Goal: Task Accomplishment & Management: Manage account settings

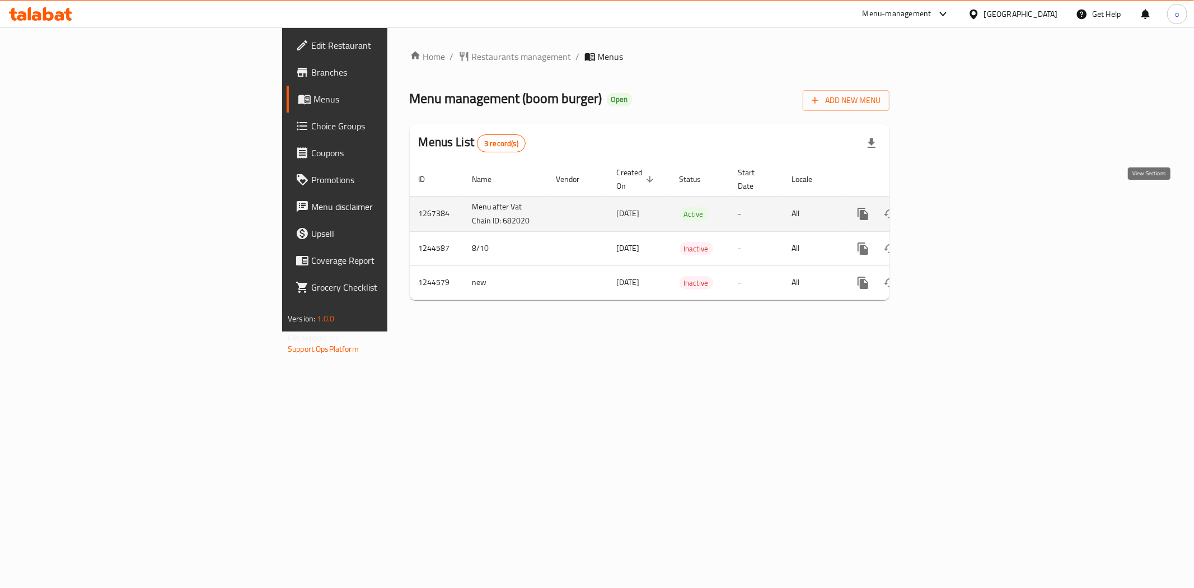
click at [950, 207] on icon "enhanced table" at bounding box center [943, 213] width 13 height 13
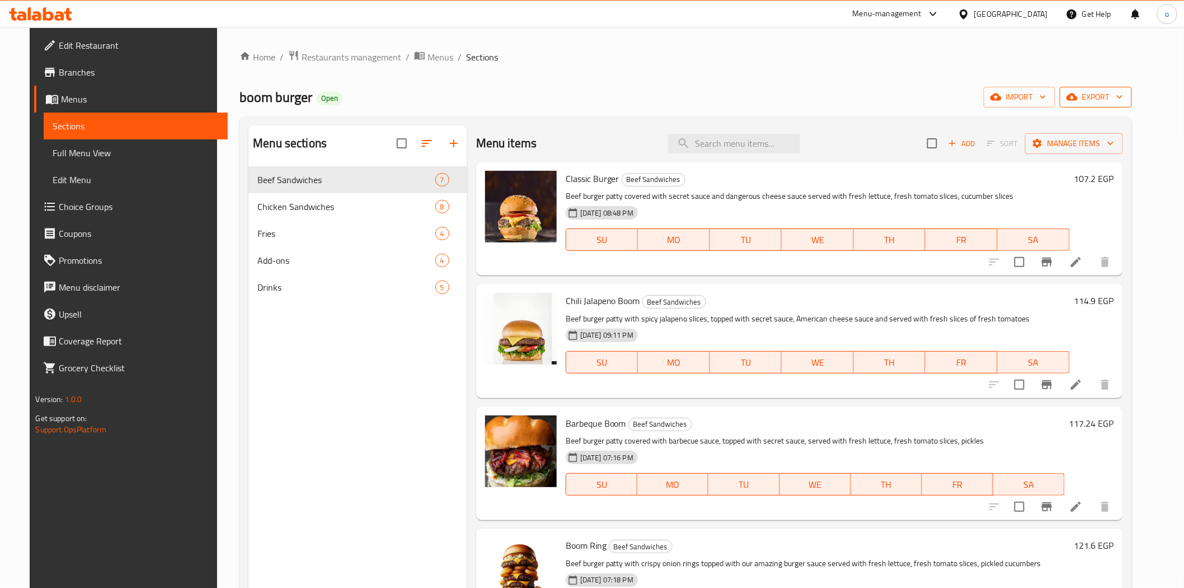
click at [1132, 87] on button "export" at bounding box center [1096, 97] width 72 height 21
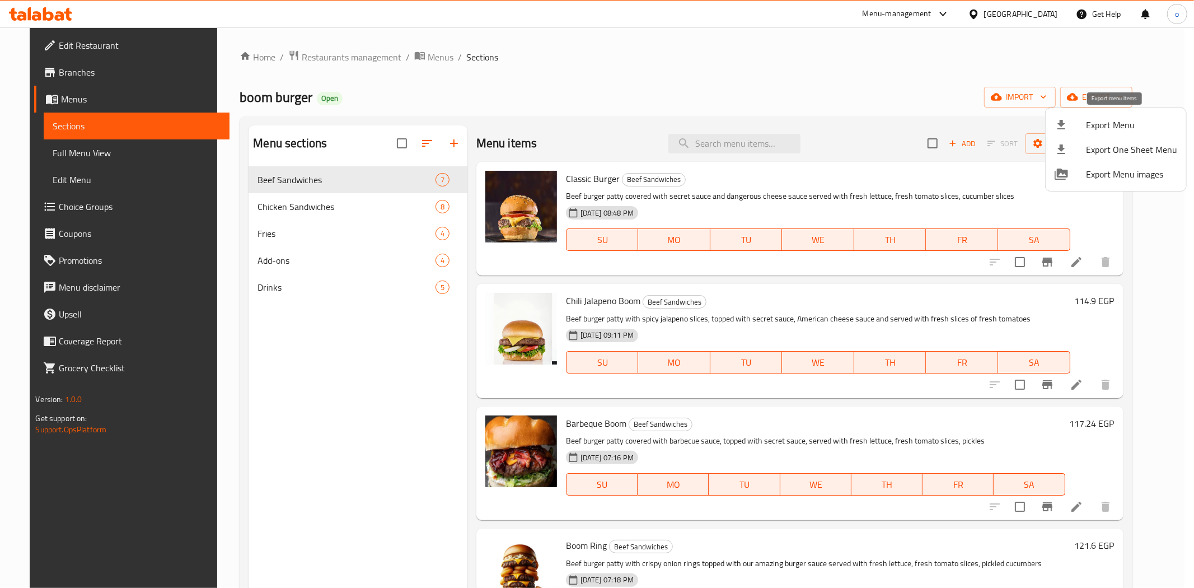
click at [1092, 120] on span "Export Menu" at bounding box center [1131, 124] width 91 height 13
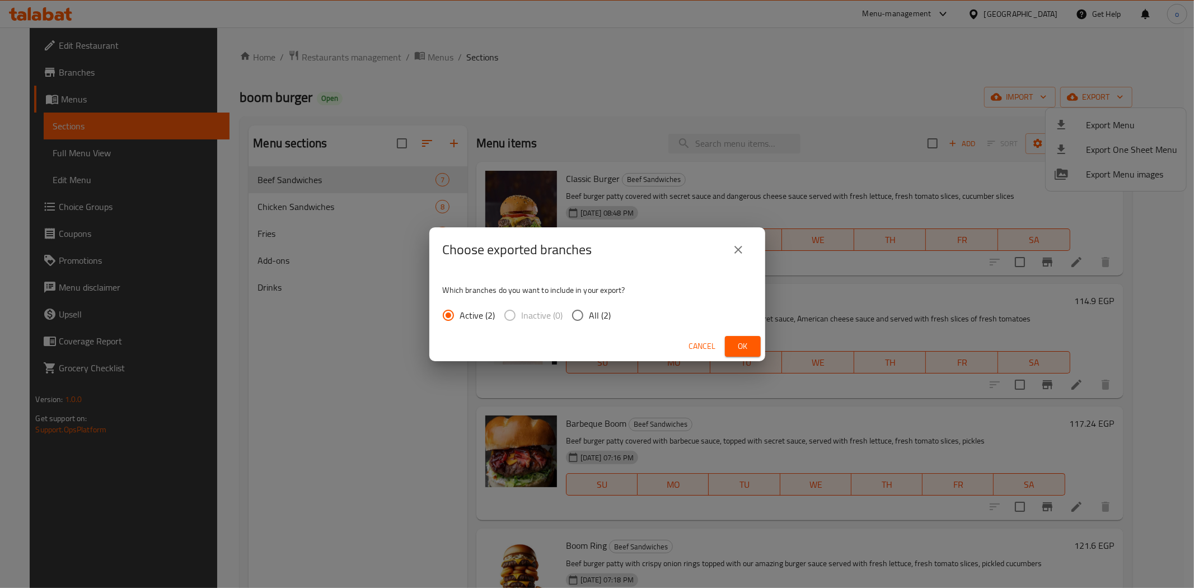
drag, startPoint x: 584, startPoint y: 307, endPoint x: 683, endPoint y: 313, distance: 98.7
click at [585, 307] on input "All (2)" at bounding box center [578, 315] width 24 height 24
radio input "true"
click at [752, 344] on button "Ok" at bounding box center [743, 346] width 36 height 21
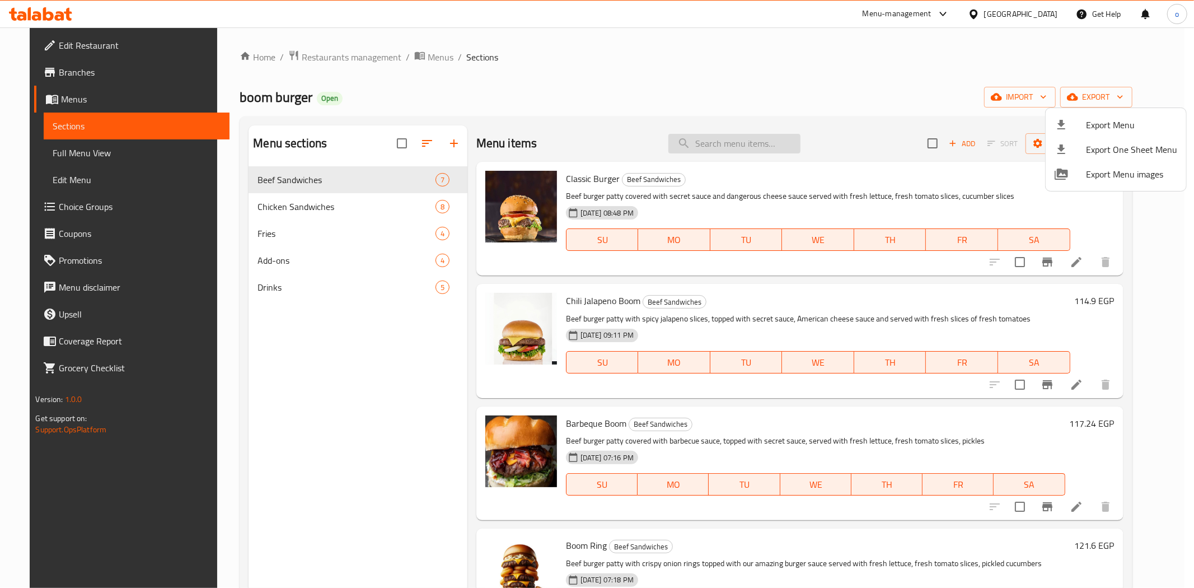
click at [718, 137] on div at bounding box center [597, 294] width 1194 height 588
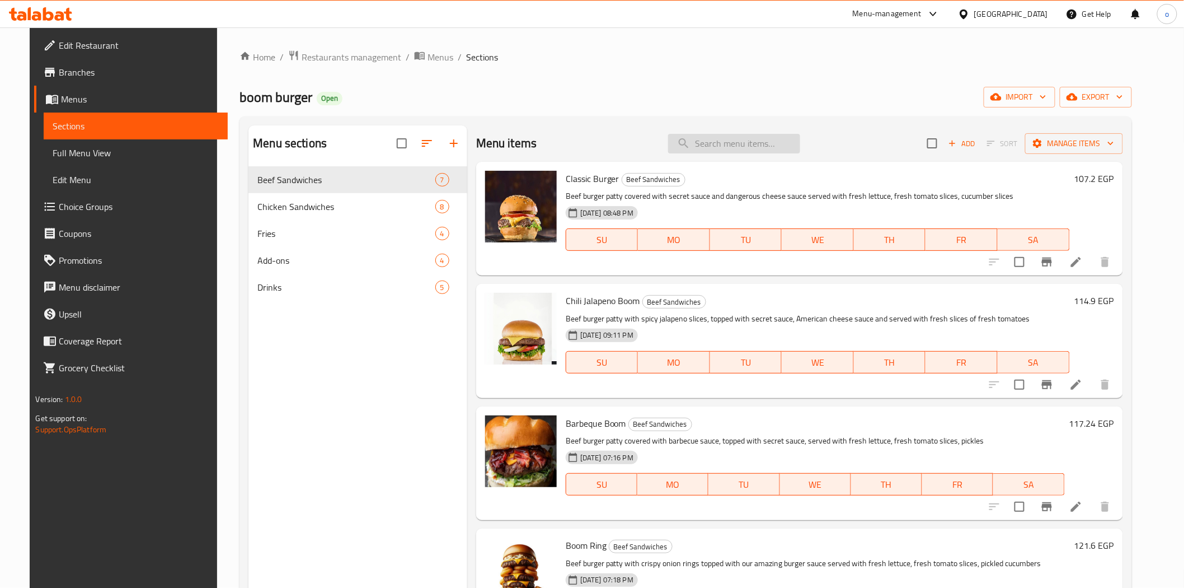
click at [724, 149] on input "search" at bounding box center [734, 144] width 132 height 20
paste input "عرض الكابلز 2"
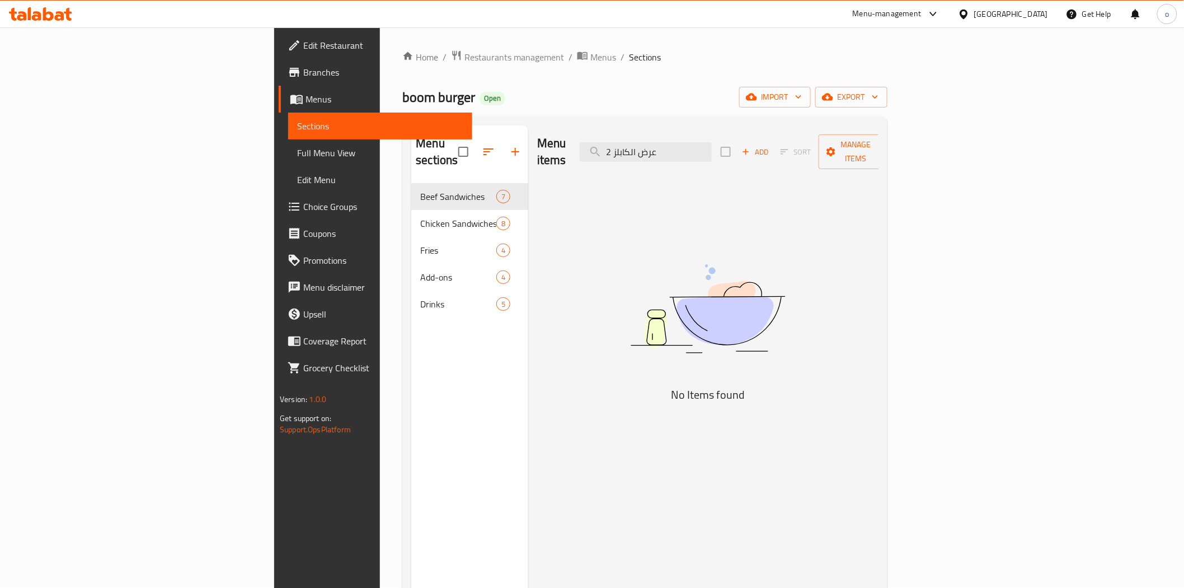
click at [746, 157] on div "Menu items عرض الكابلز 2 Add Sort Manage items" at bounding box center [707, 151] width 341 height 53
type input "عرض الكابلز"
drag, startPoint x: 765, startPoint y: 147, endPoint x: 631, endPoint y: 154, distance: 134.0
click at [631, 154] on div "Menu items عرض الكابلز Add Sort Manage items" at bounding box center [707, 151] width 341 height 53
click at [712, 152] on input "عرض الكابلز" at bounding box center [646, 152] width 132 height 20
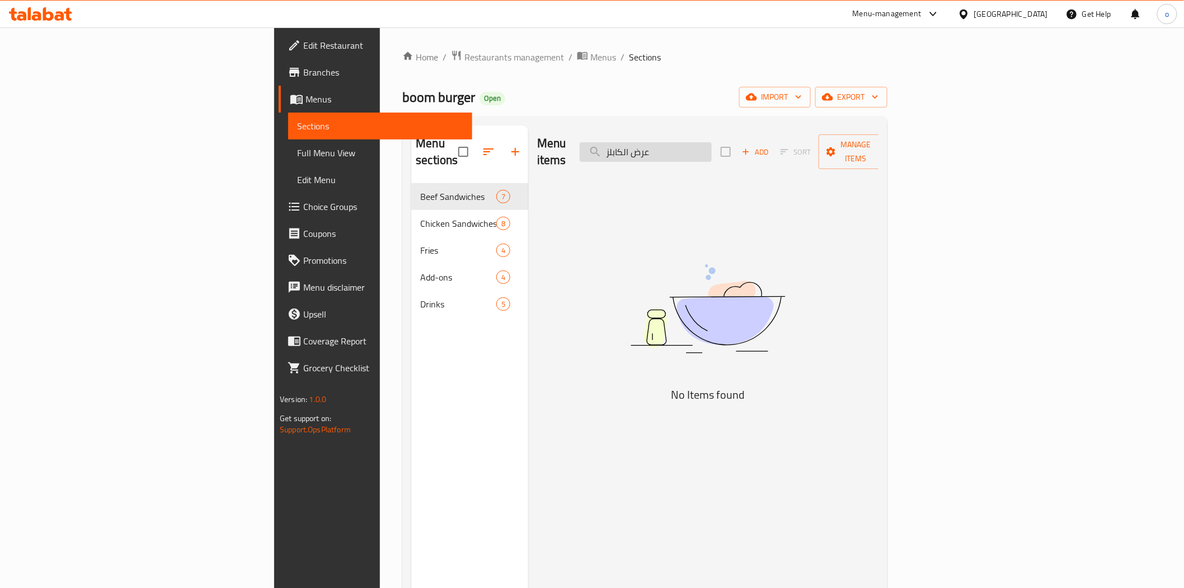
click at [712, 152] on input "عرض الكابلز" at bounding box center [646, 152] width 132 height 20
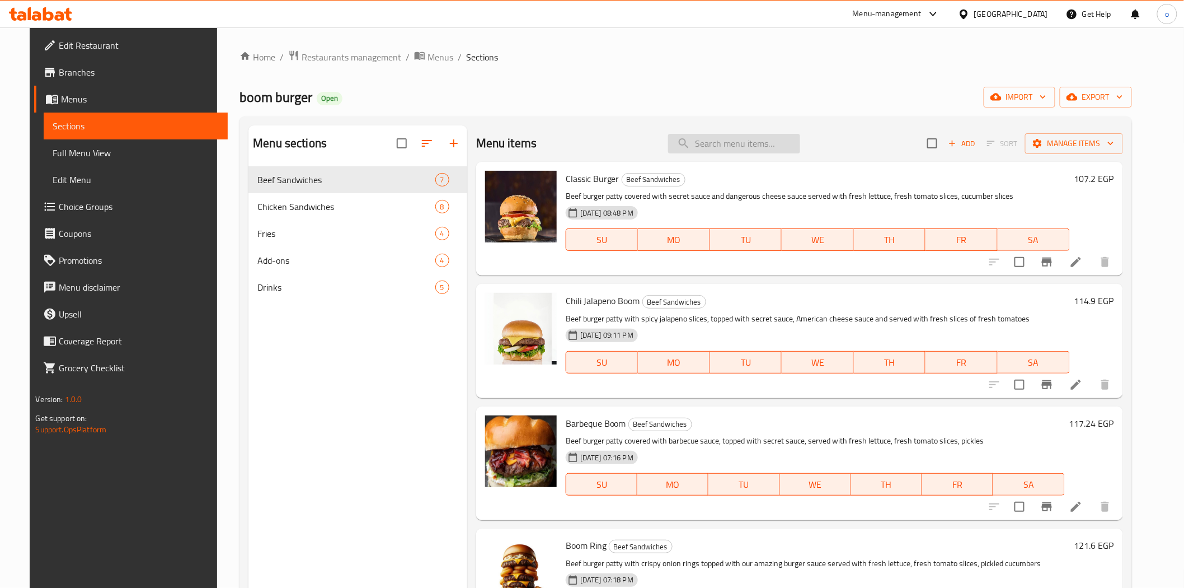
click at [725, 146] on input "search" at bounding box center [734, 144] width 132 height 20
paste input "كلاسيك بوم"
type input "كلاسيك بوم"
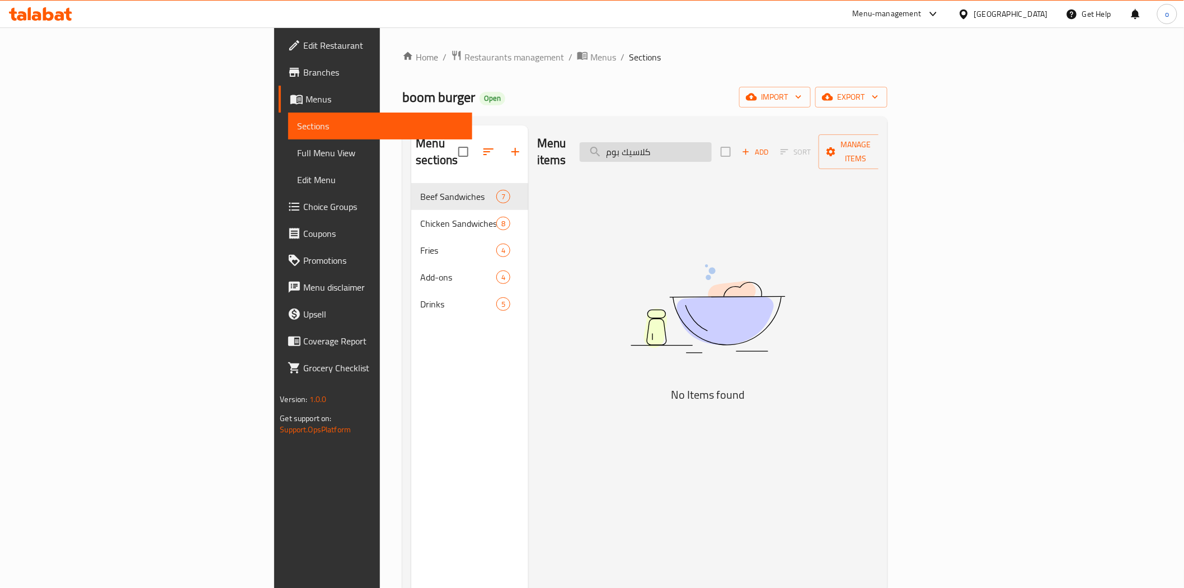
click at [712, 152] on input "كلاسيك بوم" at bounding box center [646, 152] width 132 height 20
drag, startPoint x: 770, startPoint y: 149, endPoint x: 580, endPoint y: 165, distance: 190.4
click at [580, 165] on div "Menu items كلاسيك بوم Add Sort Manage items No Items found" at bounding box center [703, 419] width 350 height 588
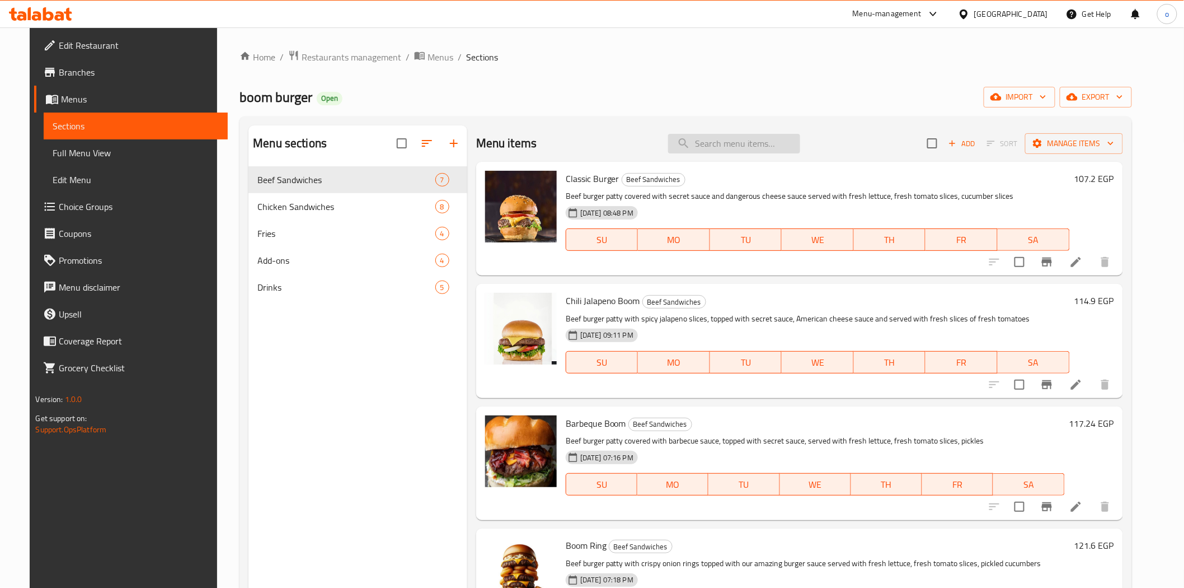
click at [732, 146] on input "search" at bounding box center [734, 144] width 132 height 20
paste input "بوم رين"
type input "بوم رين"
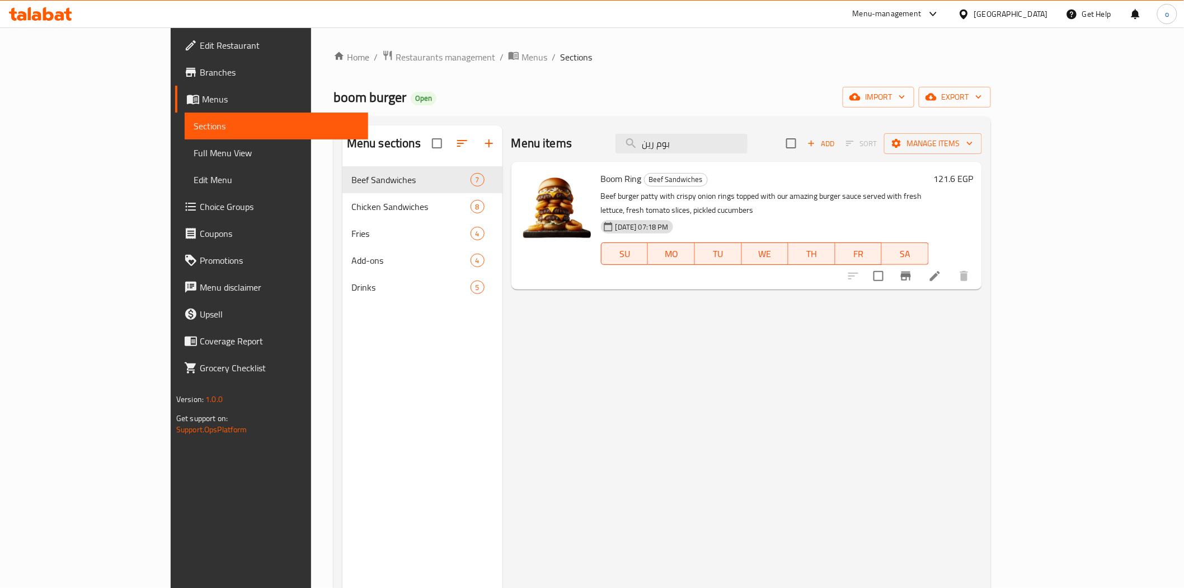
drag, startPoint x: 745, startPoint y: 141, endPoint x: 568, endPoint y: 140, distance: 176.9
click at [639, 149] on div "Menu items بوم رين Add Sort Manage items" at bounding box center [747, 143] width 471 height 36
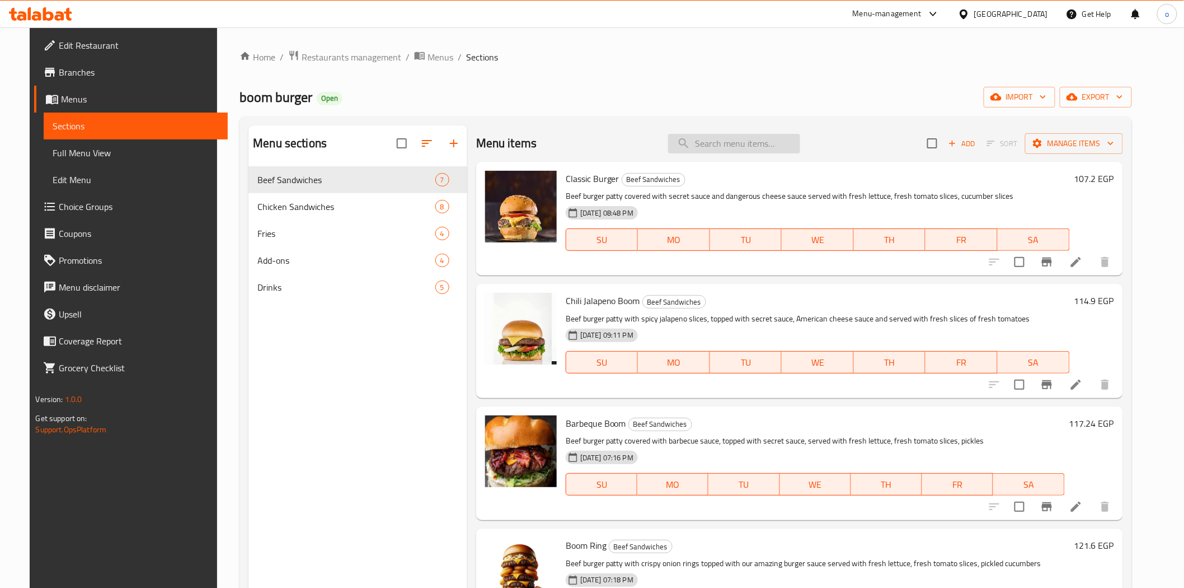
click at [760, 144] on input "search" at bounding box center [734, 144] width 132 height 20
paste input "بووم بووم"
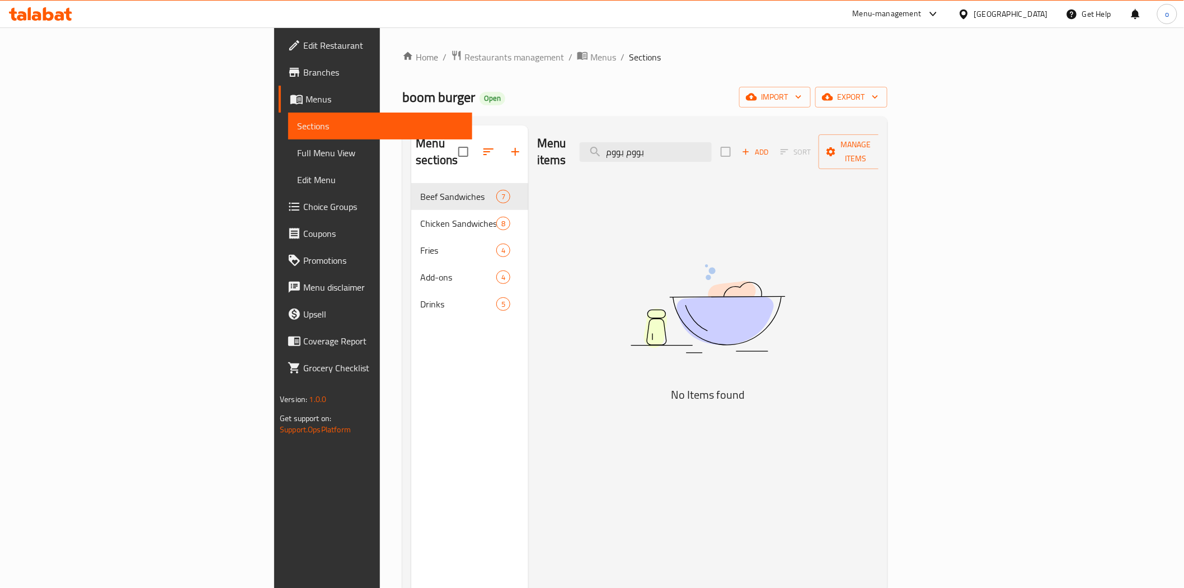
type input "بووم بووم"
click at [712, 146] on input "بووم بووم" at bounding box center [646, 152] width 132 height 20
drag, startPoint x: 768, startPoint y: 144, endPoint x: 673, endPoint y: 151, distance: 94.9
click at [684, 151] on input "بووم بووم" at bounding box center [646, 152] width 132 height 20
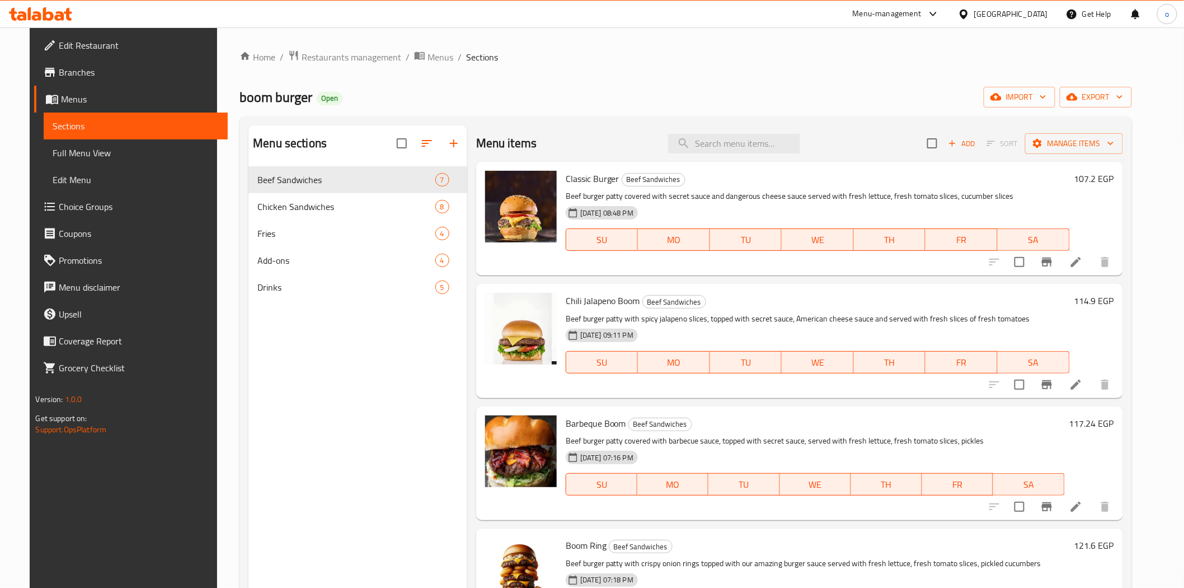
click at [748, 163] on div "Classic Burger Beef Sandwiches Beef burger patty covered with secret sauce and …" at bounding box center [799, 219] width 647 height 114
click at [741, 152] on input "search" at bounding box center [734, 144] width 132 height 20
paste input "بوم فاير"
type input "بوم فاير"
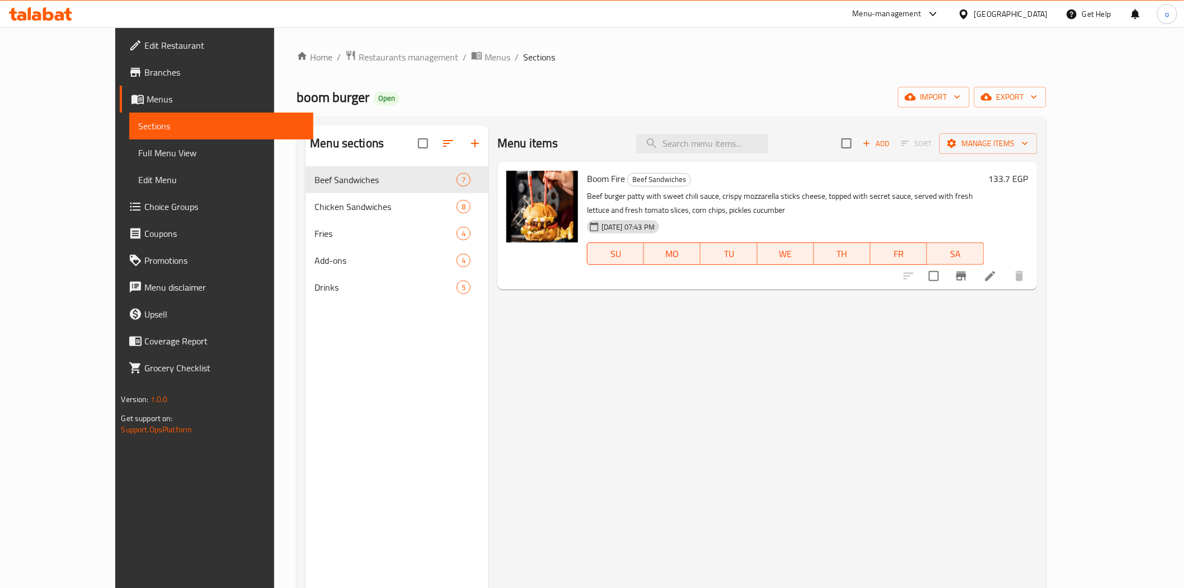
drag, startPoint x: 745, startPoint y: 143, endPoint x: 176, endPoint y: 137, distance: 568.7
click at [599, 168] on div "Menu items Add Sort Manage items Boom Fire Beef Sandwiches Beef burger patty wi…" at bounding box center [763, 419] width 549 height 588
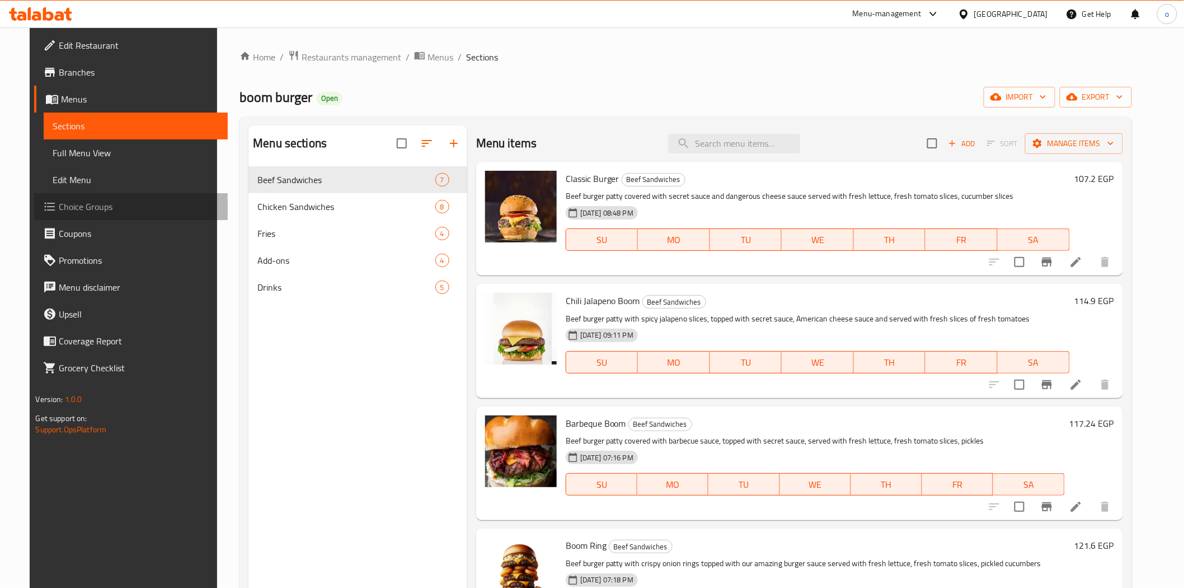
click at [88, 203] on span "Choice Groups" at bounding box center [139, 206] width 160 height 13
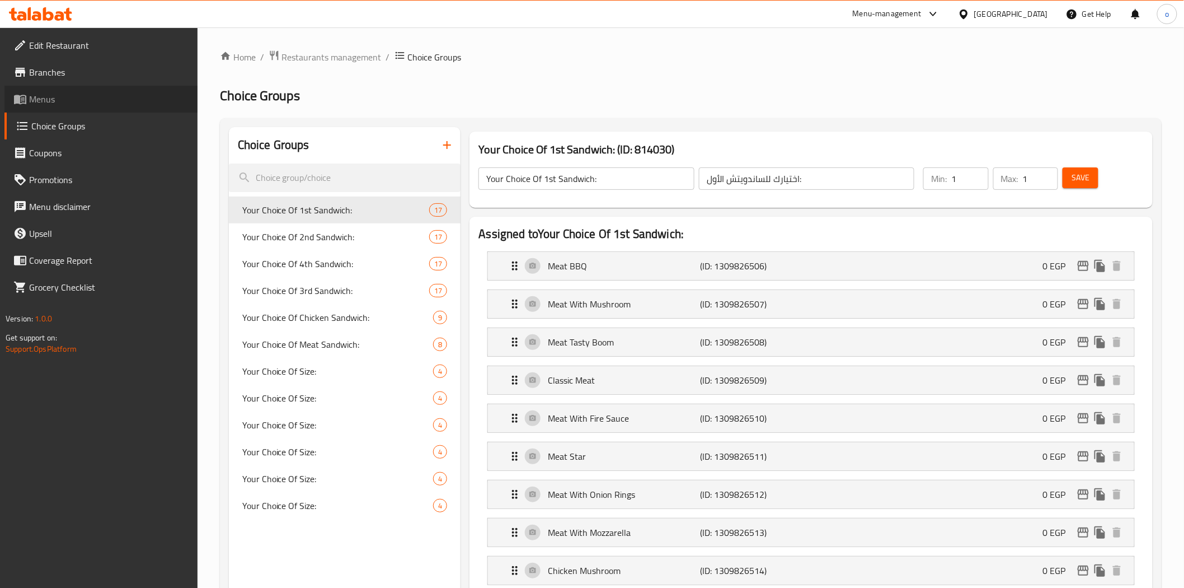
click at [54, 98] on span "Menus" at bounding box center [109, 98] width 160 height 13
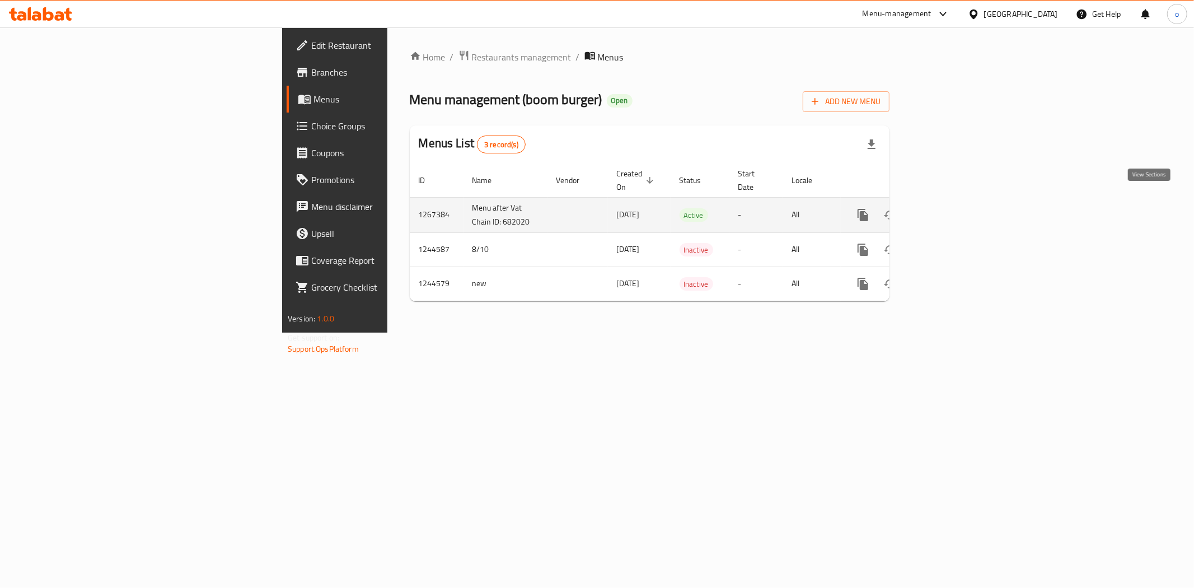
click at [950, 208] on icon "enhanced table" at bounding box center [943, 214] width 13 height 13
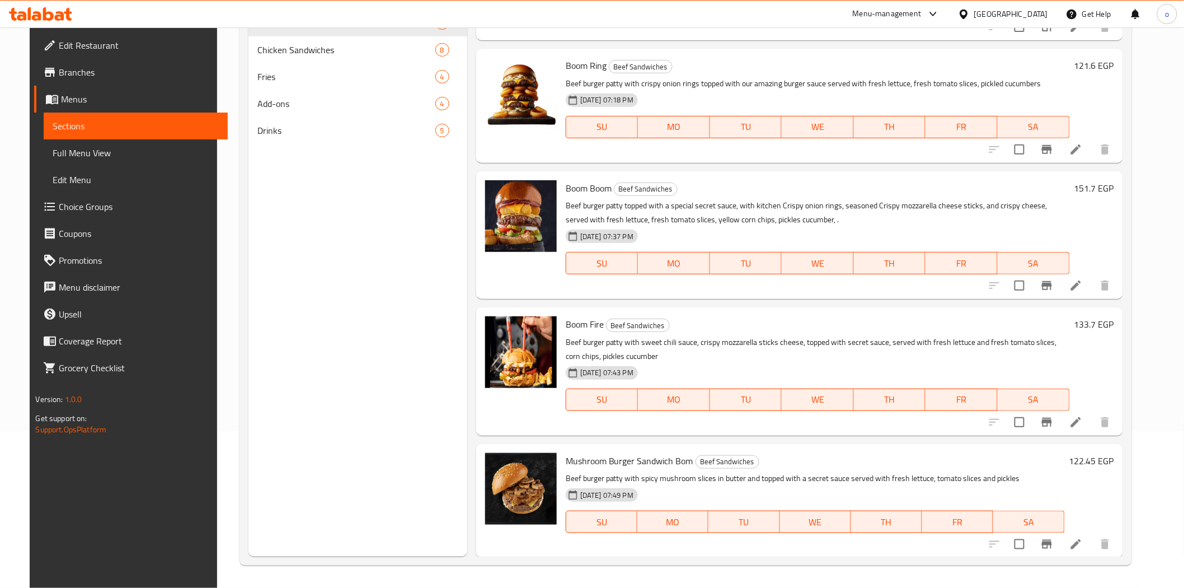
scroll to position [32, 0]
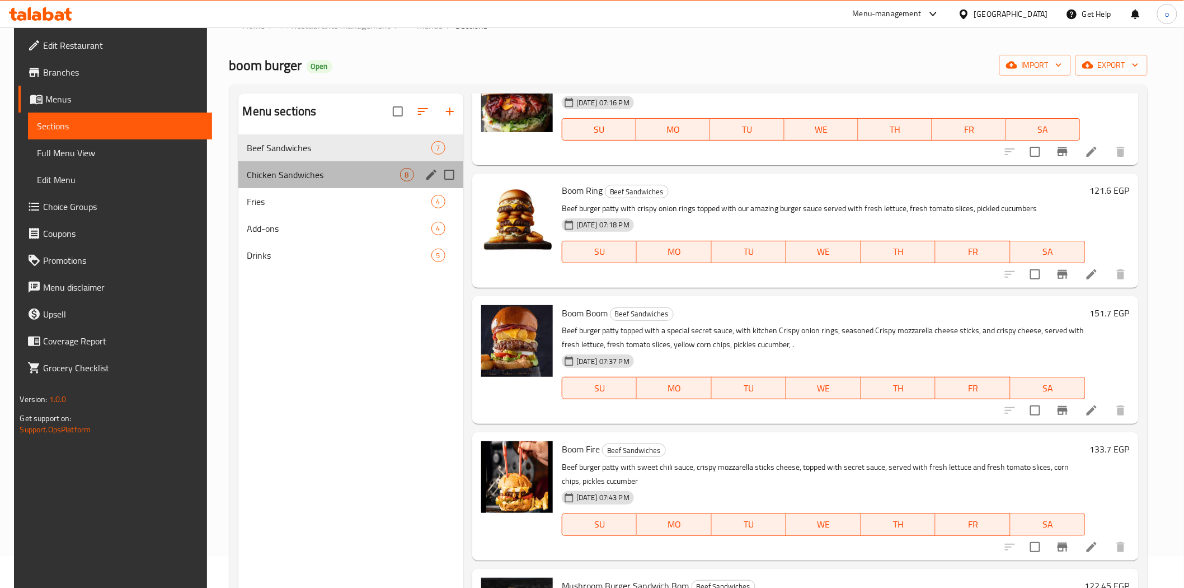
click at [304, 186] on div "Chicken Sandwiches 8" at bounding box center [350, 174] width 225 height 27
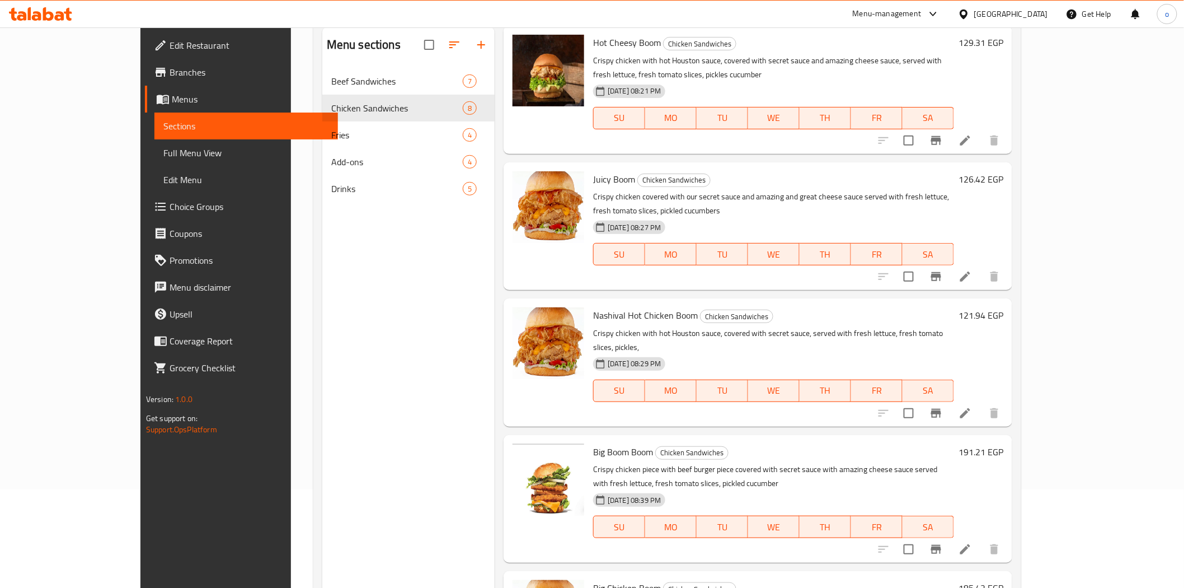
scroll to position [157, 0]
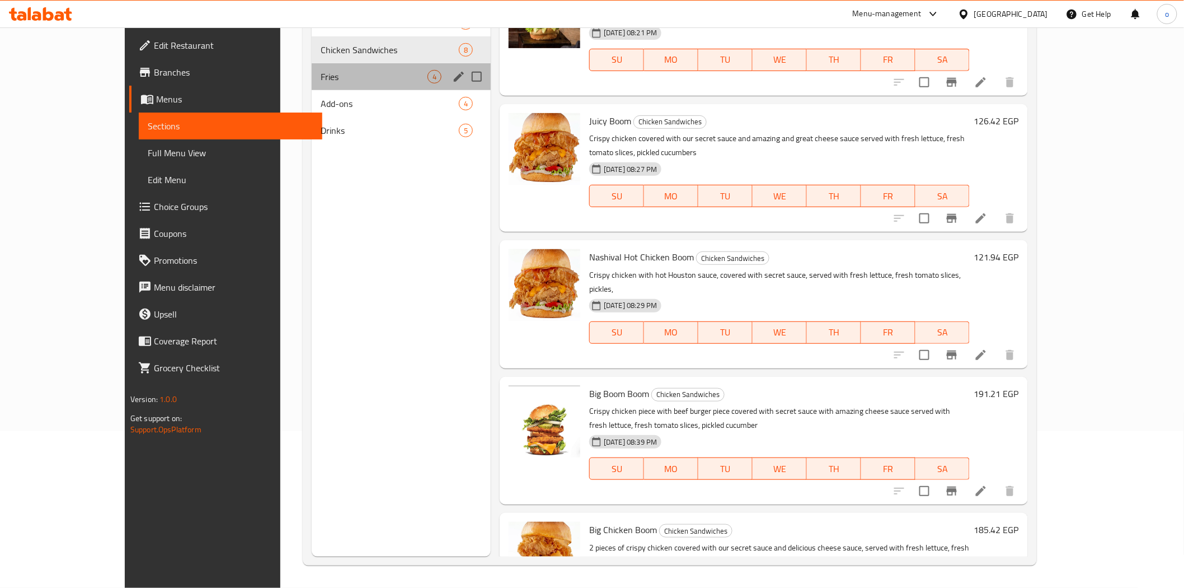
click at [364, 85] on div "Fries 4" at bounding box center [401, 76] width 179 height 27
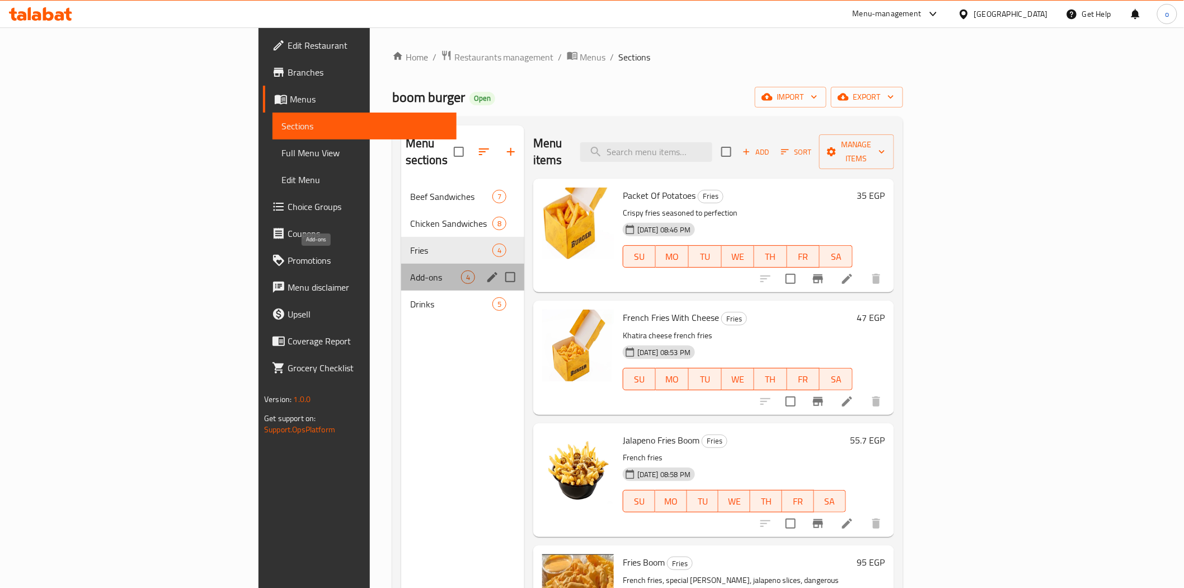
click at [410, 270] on span "Add-ons" at bounding box center [435, 276] width 51 height 13
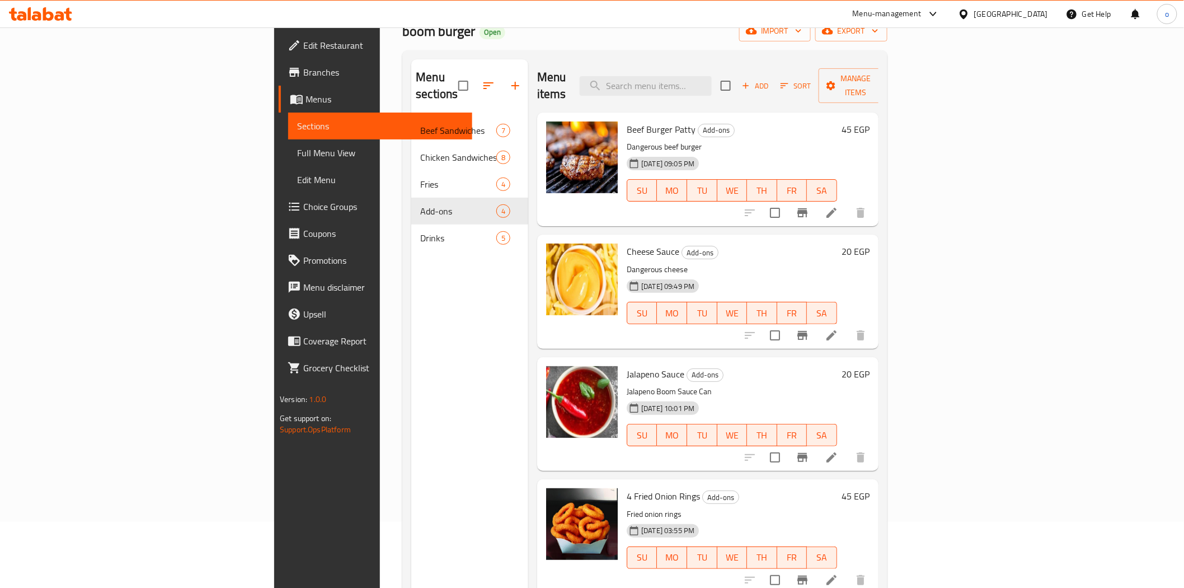
scroll to position [157, 0]
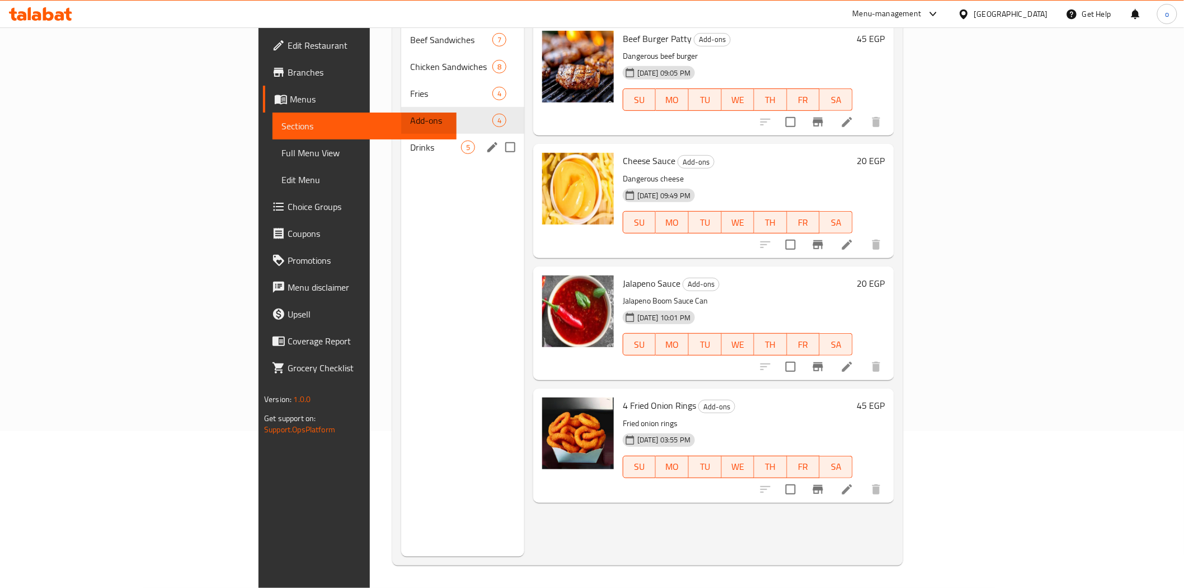
click at [410, 140] on span "Drinks" at bounding box center [435, 146] width 51 height 13
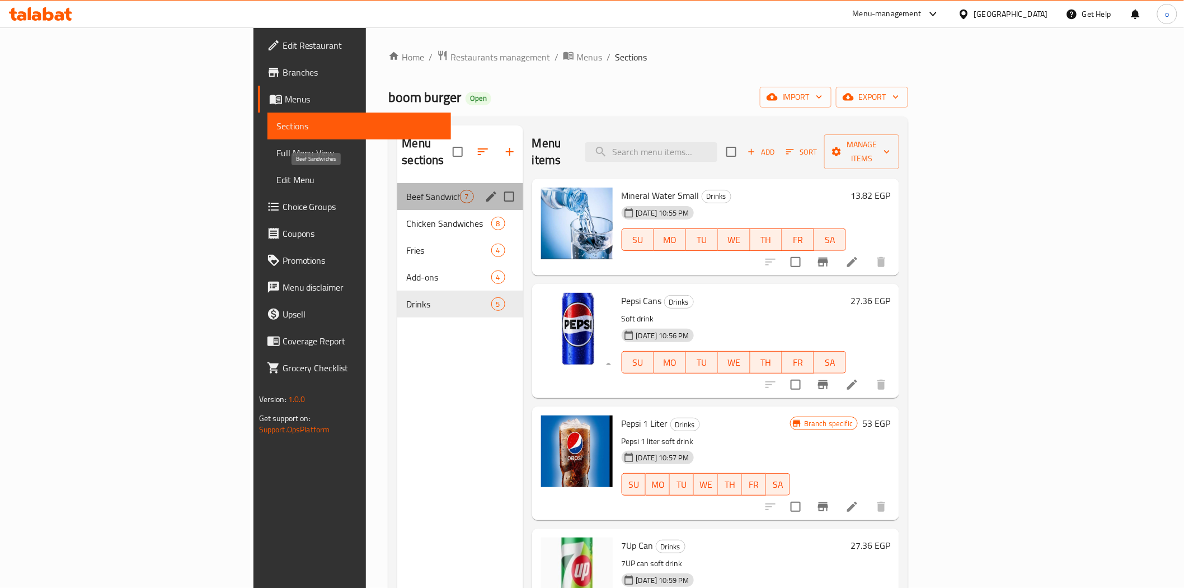
click at [406, 190] on span "Beef Sandwiches" at bounding box center [432, 196] width 53 height 13
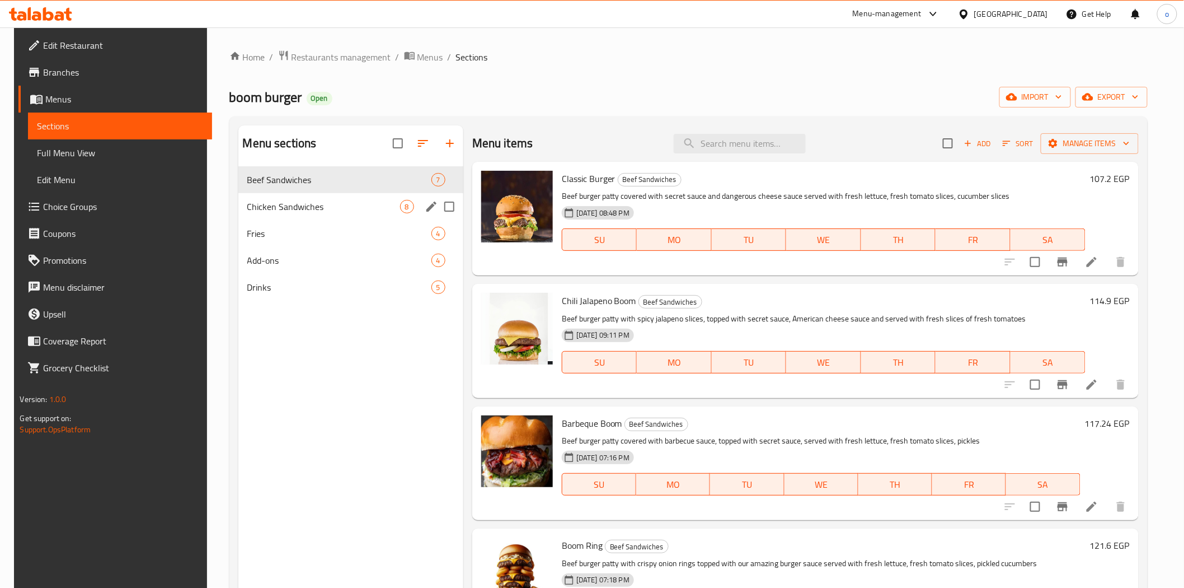
click at [304, 198] on div "Chicken Sandwiches 8" at bounding box center [350, 206] width 225 height 27
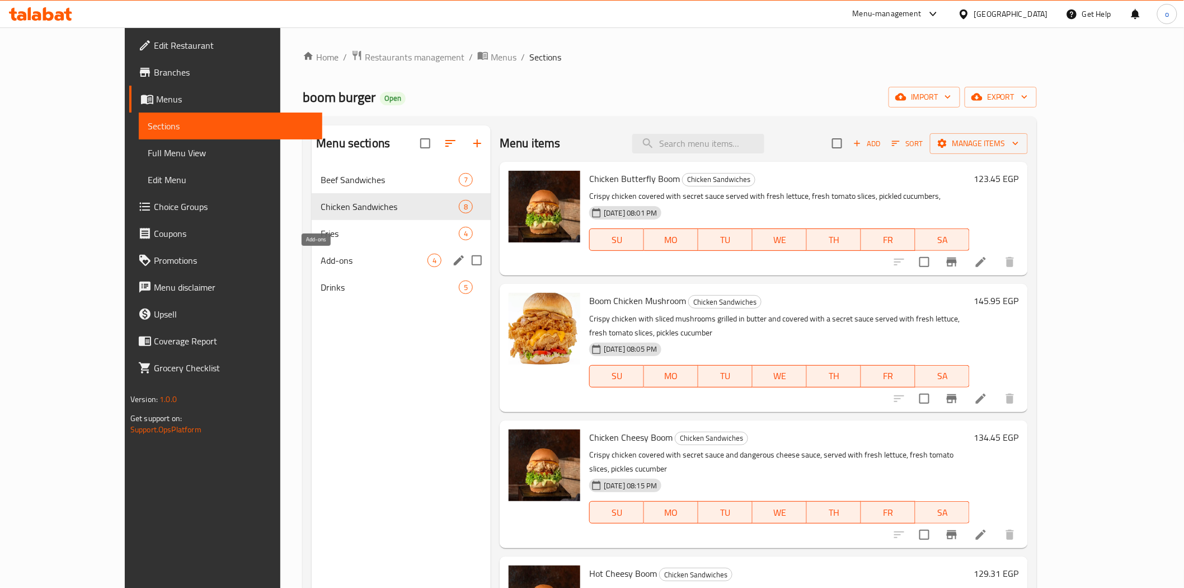
click at [321, 258] on span "Add-ons" at bounding box center [374, 260] width 107 height 13
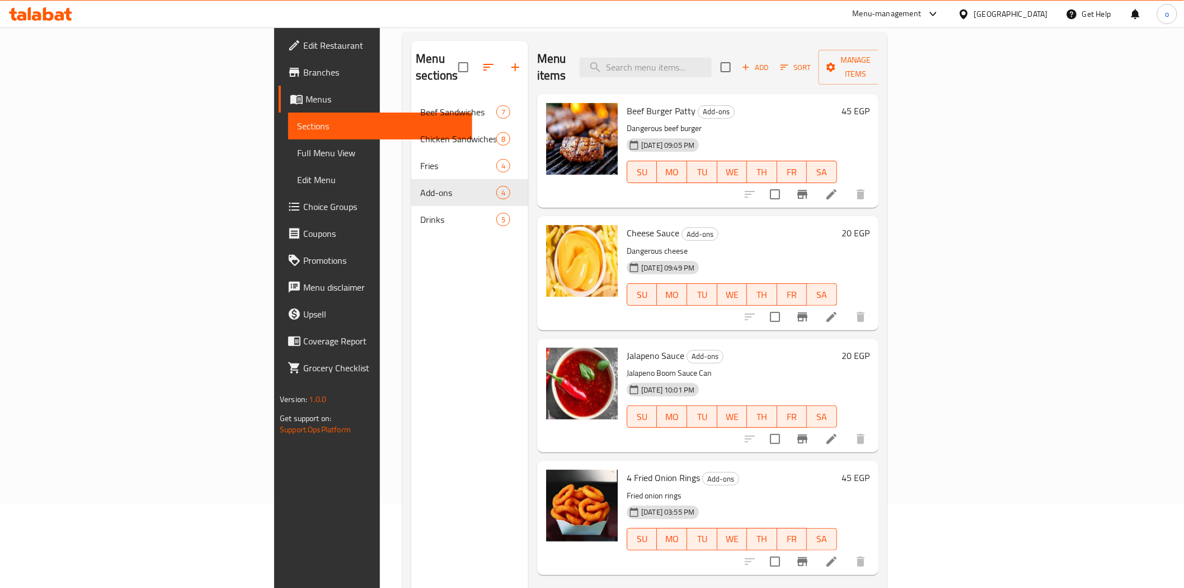
scroll to position [62, 0]
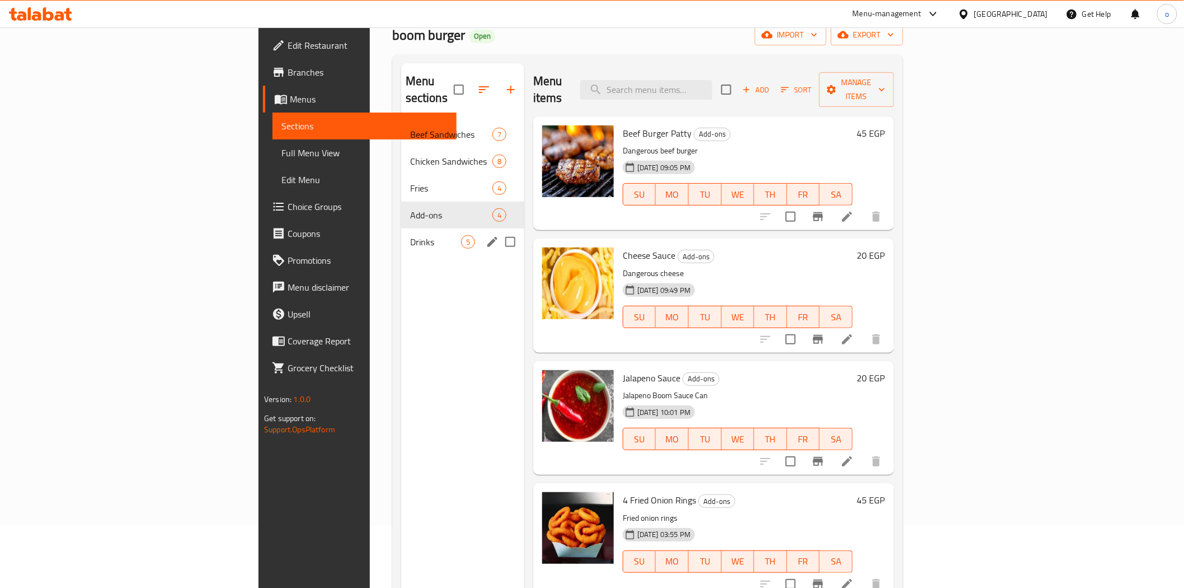
click at [401, 228] on div "Drinks 5" at bounding box center [462, 241] width 123 height 27
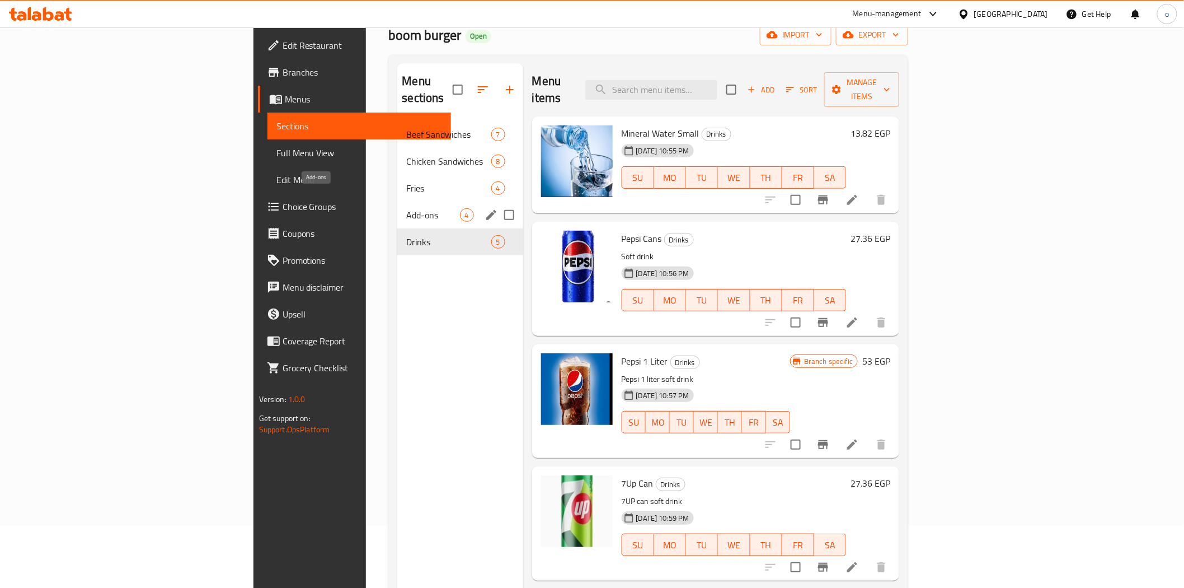
click at [406, 208] on span "Add-ons" at bounding box center [432, 214] width 53 height 13
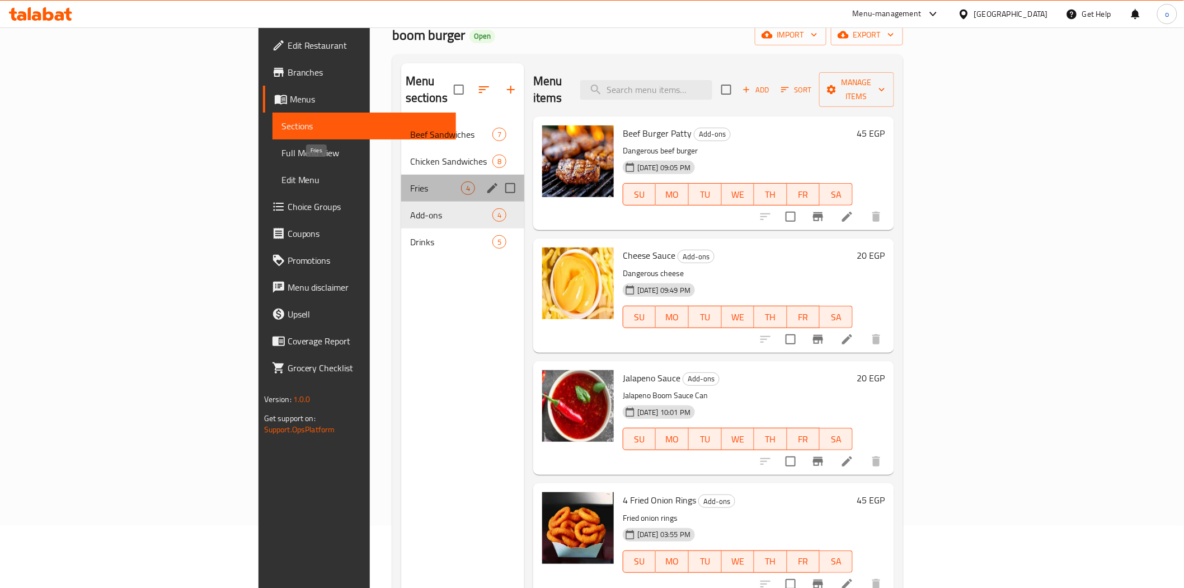
click at [410, 181] on span "Fries" at bounding box center [435, 187] width 51 height 13
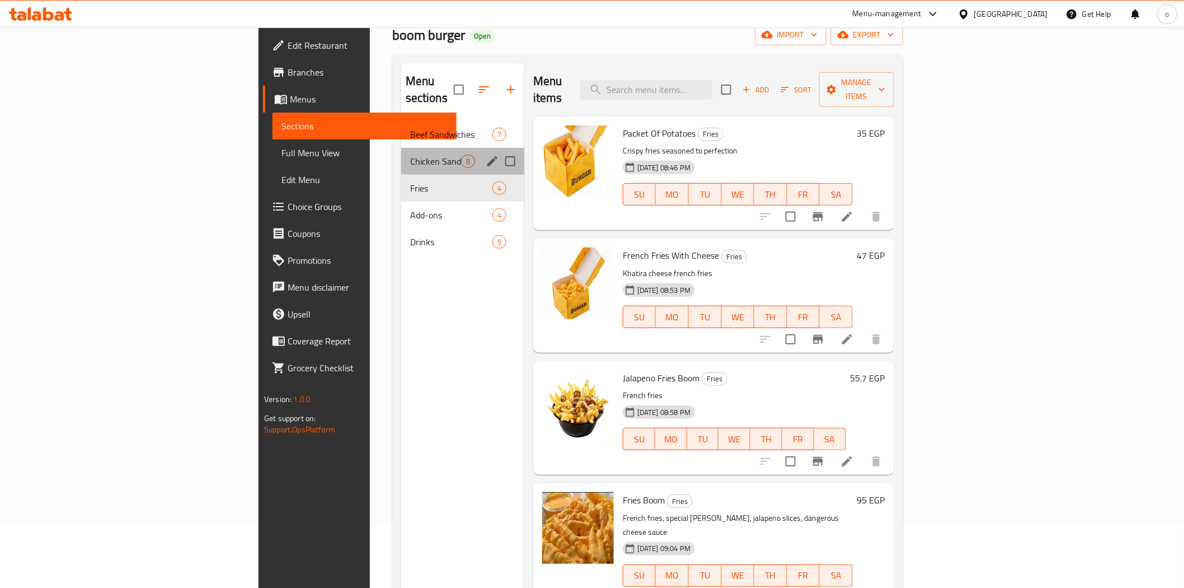
click at [401, 148] on div "Chicken Sandwiches 8" at bounding box center [462, 161] width 123 height 27
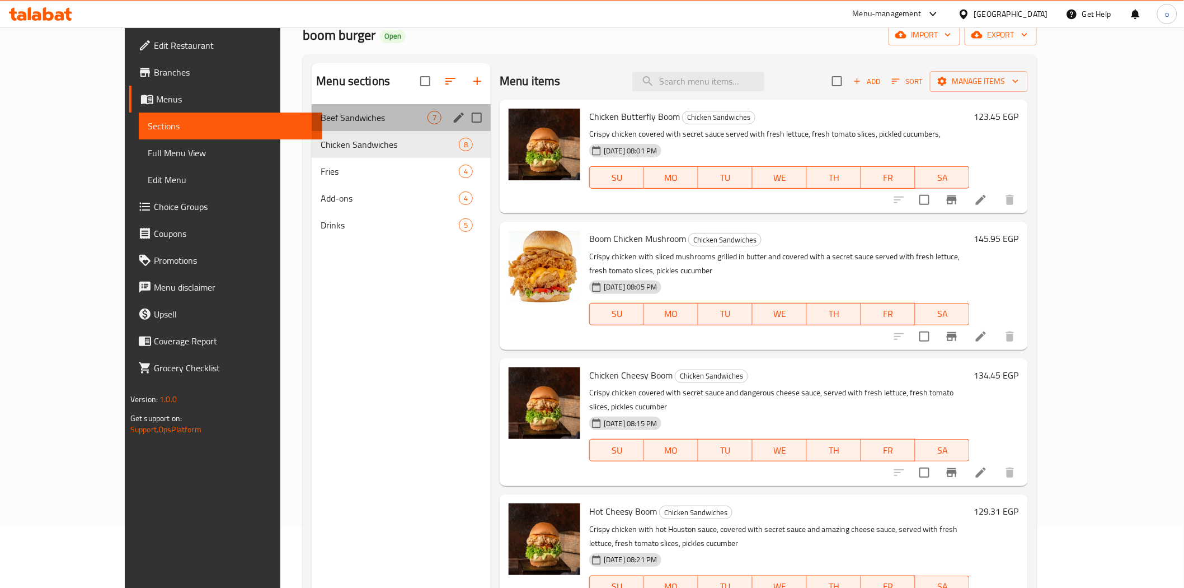
click at [326, 125] on div "Beef Sandwiches 7" at bounding box center [401, 117] width 179 height 27
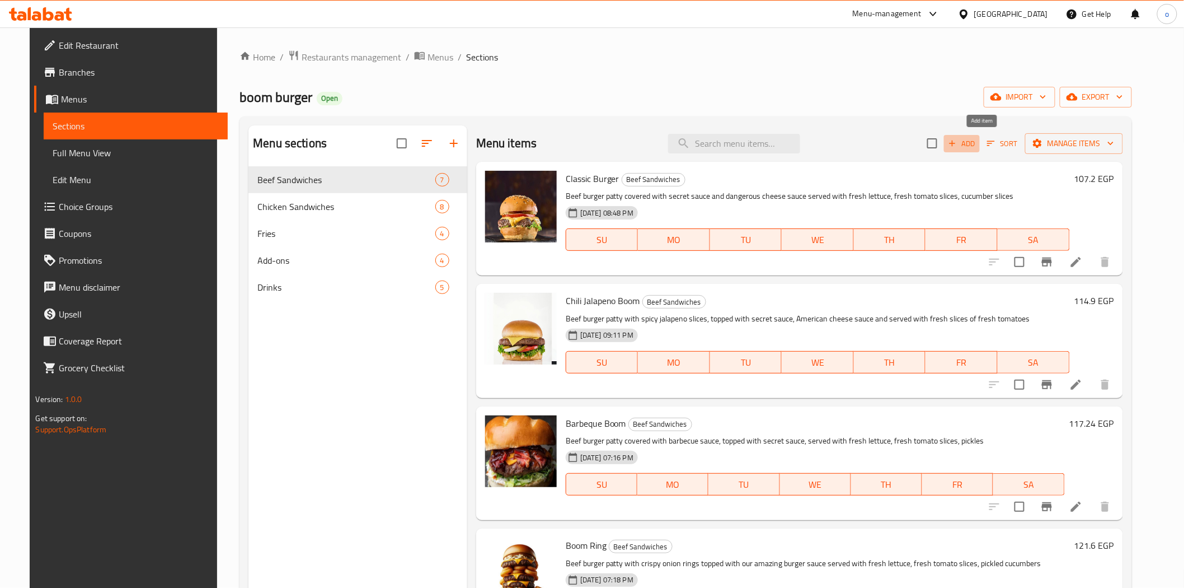
click at [977, 146] on span "Add" at bounding box center [962, 143] width 30 height 13
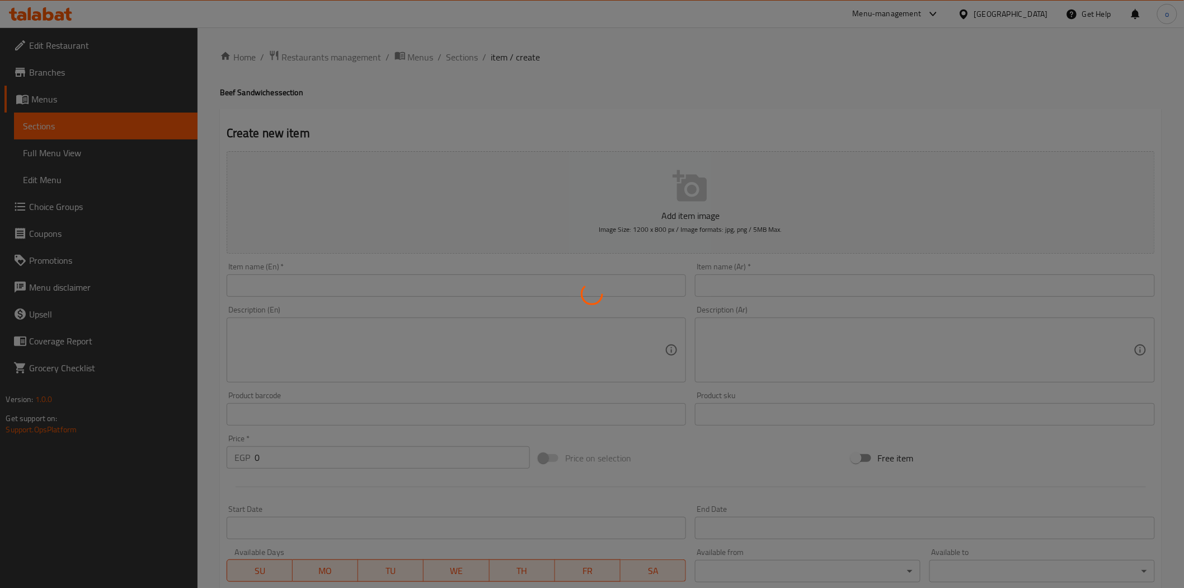
click at [713, 134] on div at bounding box center [592, 294] width 1184 height 588
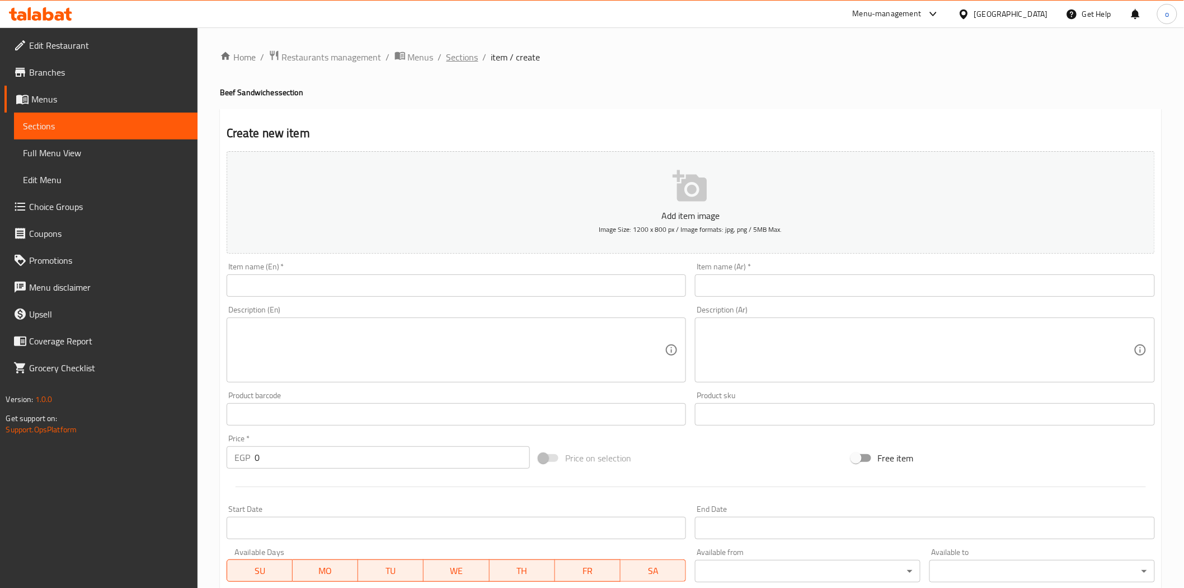
click at [472, 52] on span "Sections" at bounding box center [463, 56] width 32 height 13
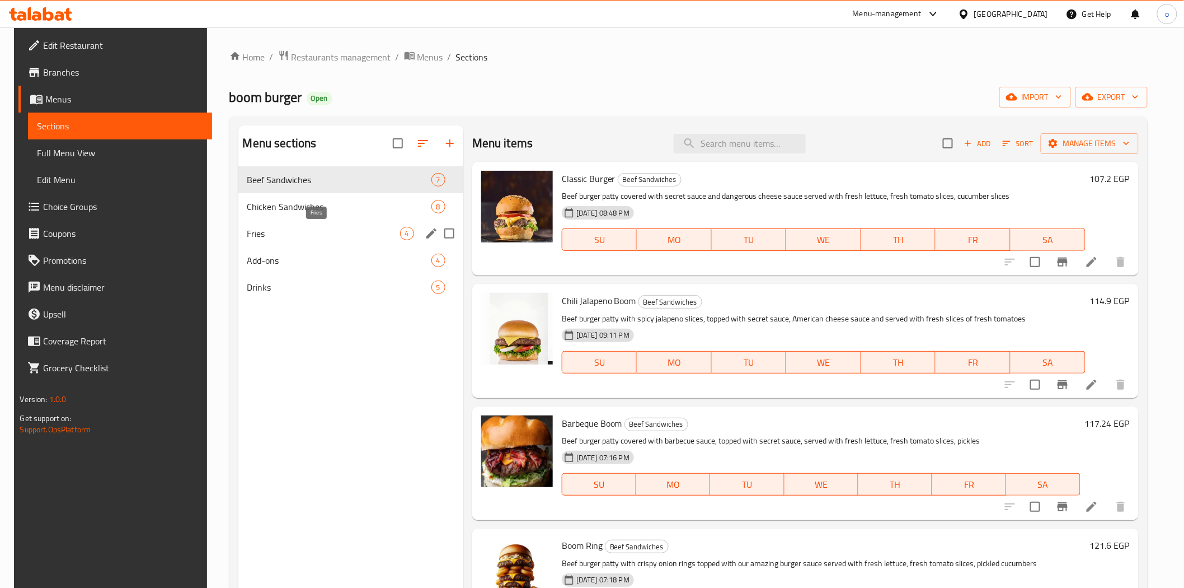
click at [393, 227] on span "Fries" at bounding box center [323, 233] width 153 height 13
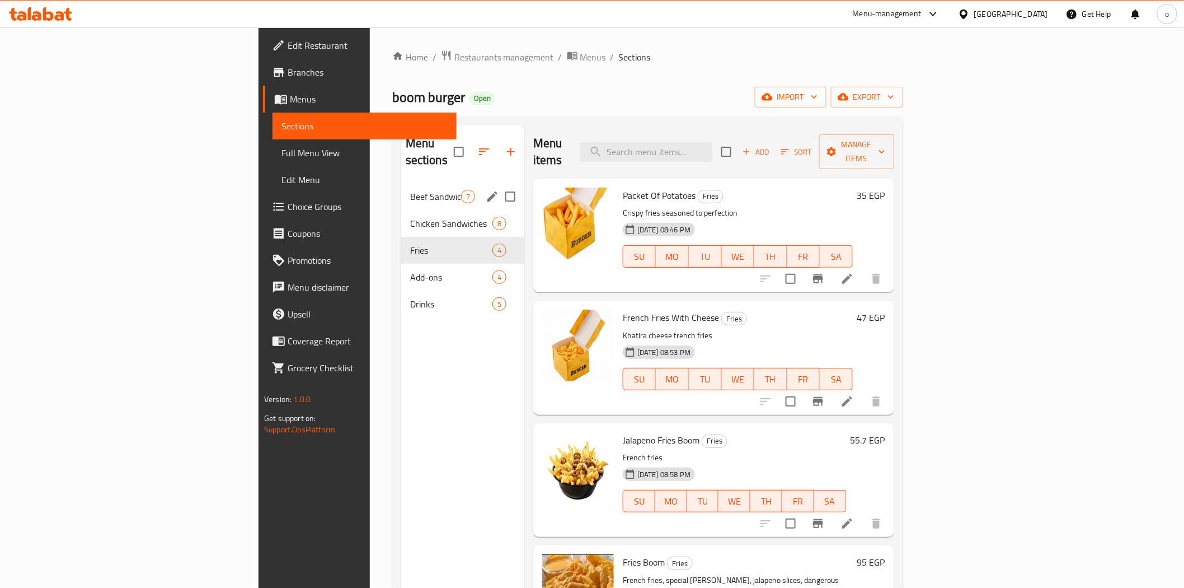
click at [401, 183] on div "Beef Sandwiches 7" at bounding box center [462, 196] width 123 height 27
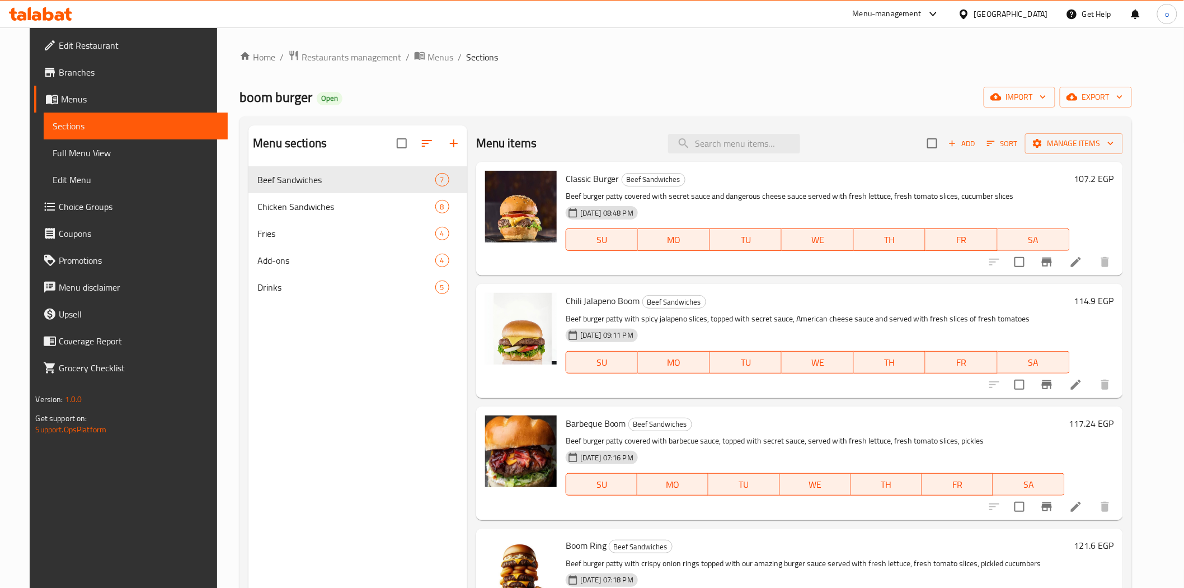
click at [980, 151] on button "Add" at bounding box center [962, 143] width 36 height 17
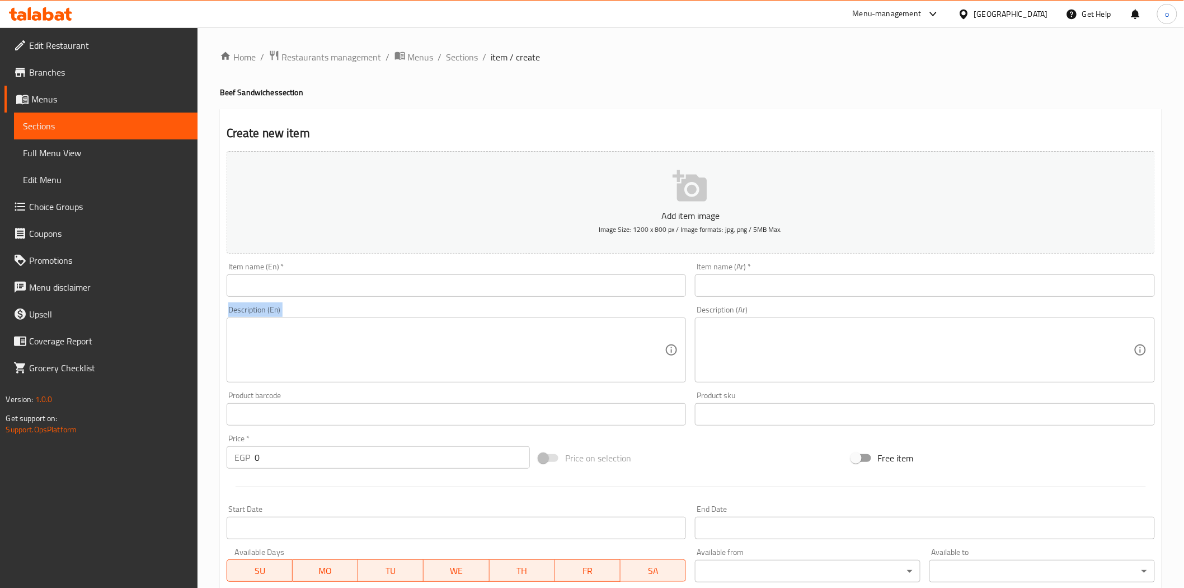
drag, startPoint x: 819, startPoint y: 301, endPoint x: 814, endPoint y: 289, distance: 13.0
click at [819, 300] on div "Add item image Image Size: 1200 x 800 px / Image formats: jpg, png / 5MB Max. I…" at bounding box center [691, 388] width 938 height 482
click at [813, 286] on input "text" at bounding box center [925, 285] width 460 height 22
paste input "عرض الكابلز 2"
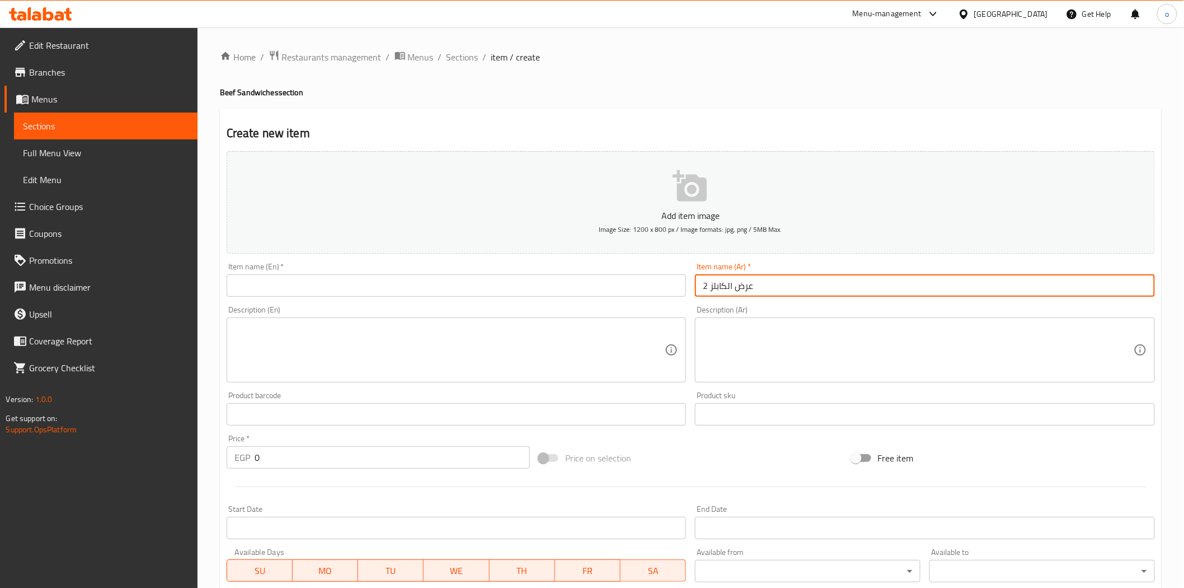
type input "عرض الكابلز 2"
click at [596, 288] on input "text" at bounding box center [457, 285] width 460 height 22
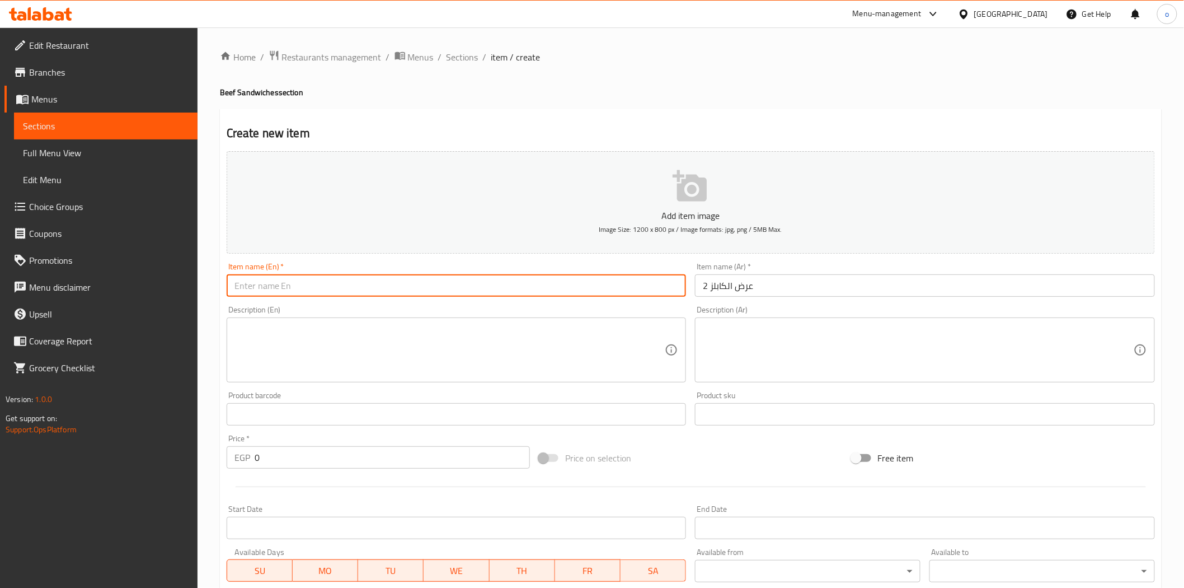
drag, startPoint x: 728, startPoint y: 289, endPoint x: 739, endPoint y: 288, distance: 11.2
click at [729, 289] on input "عرض الكابلز 2" at bounding box center [925, 285] width 460 height 22
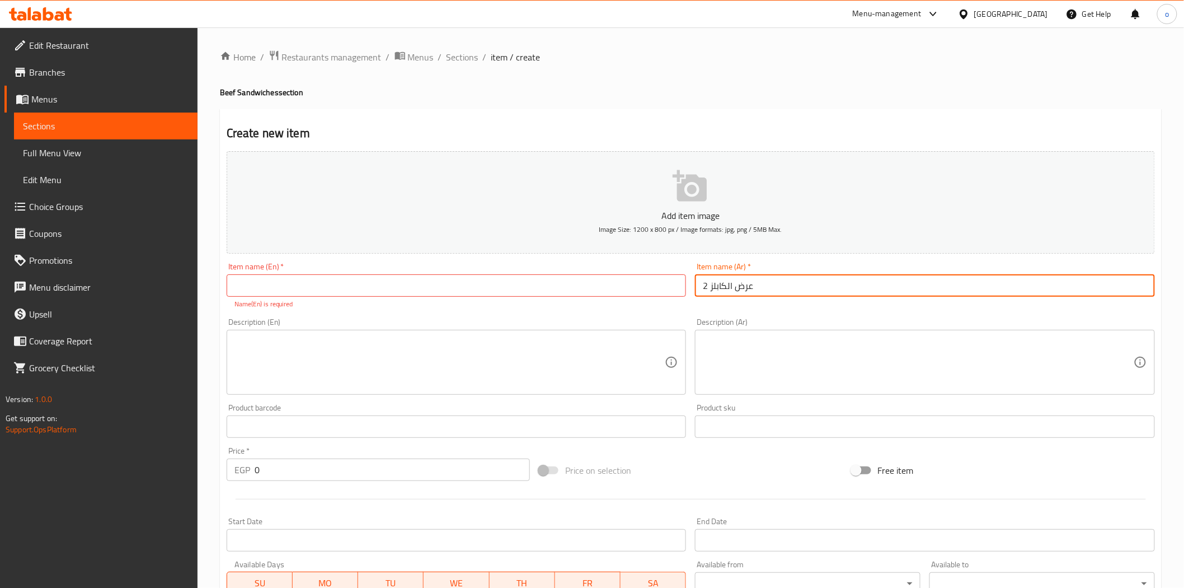
drag, startPoint x: 762, startPoint y: 288, endPoint x: 659, endPoint y: 276, distance: 103.7
click at [659, 276] on div "Add item image Image Size: 1200 x 800 px / Image formats: jpg, png / 5MB Max. I…" at bounding box center [691, 394] width 938 height 495
click at [728, 287] on input "عرض الكابلز 2" at bounding box center [925, 285] width 460 height 22
drag, startPoint x: 728, startPoint y: 287, endPoint x: 740, endPoint y: 324, distance: 38.4
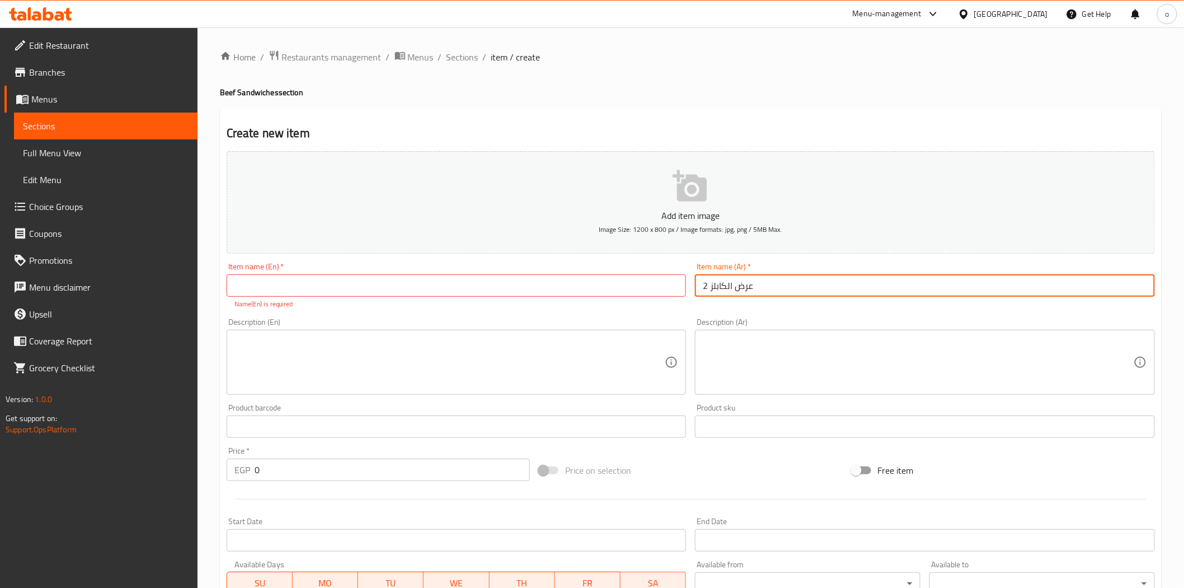
click at [728, 288] on input "عرض الكابلز 2" at bounding box center [925, 285] width 460 height 22
click at [744, 327] on div "Description (Ar) Description (Ar)" at bounding box center [925, 356] width 460 height 77
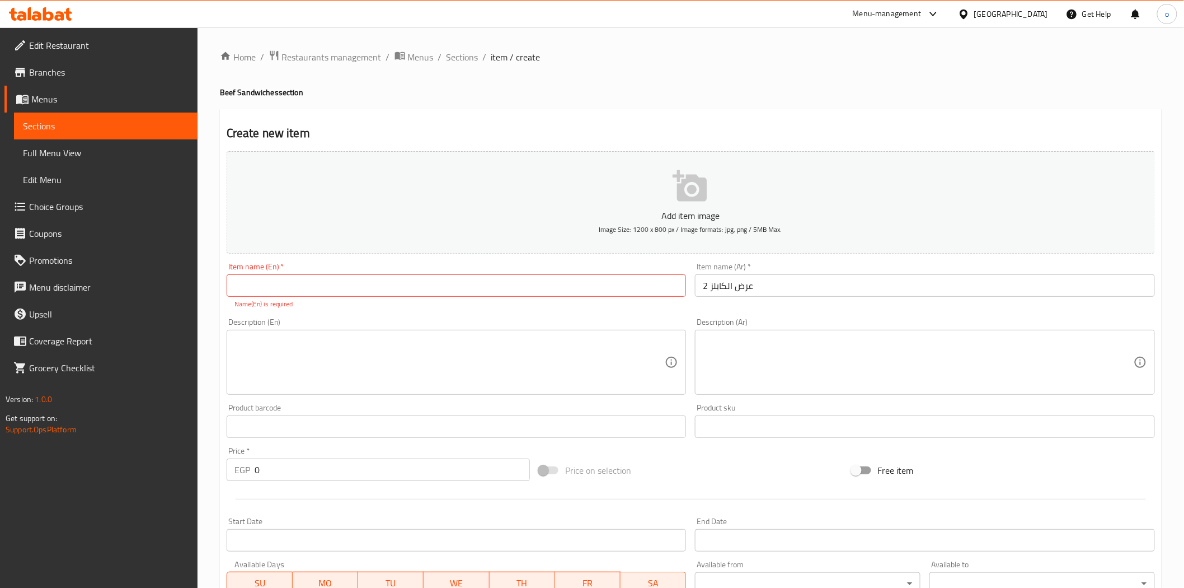
click at [730, 289] on input "عرض الكابلز 2" at bounding box center [925, 285] width 460 height 22
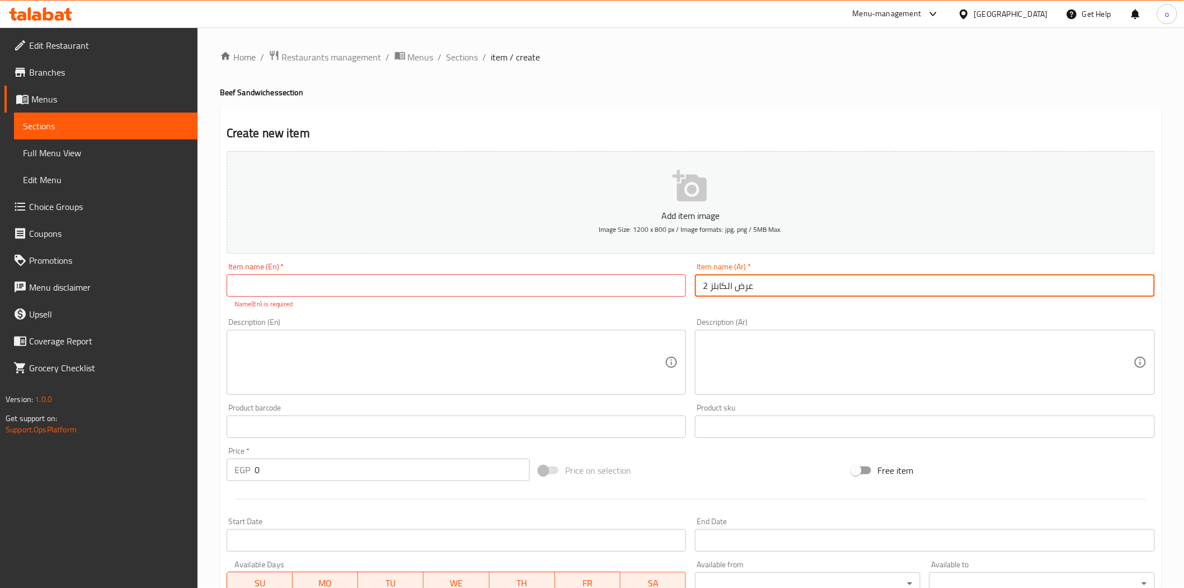
drag, startPoint x: 719, startPoint y: 287, endPoint x: 678, endPoint y: 286, distance: 40.9
click at [678, 286] on div "Add item image Image Size: 1200 x 800 px / Image formats: jpg, png / 5MB Max. I…" at bounding box center [691, 394] width 938 height 495
click at [751, 294] on input "عرض الكابلز 2" at bounding box center [925, 285] width 460 height 22
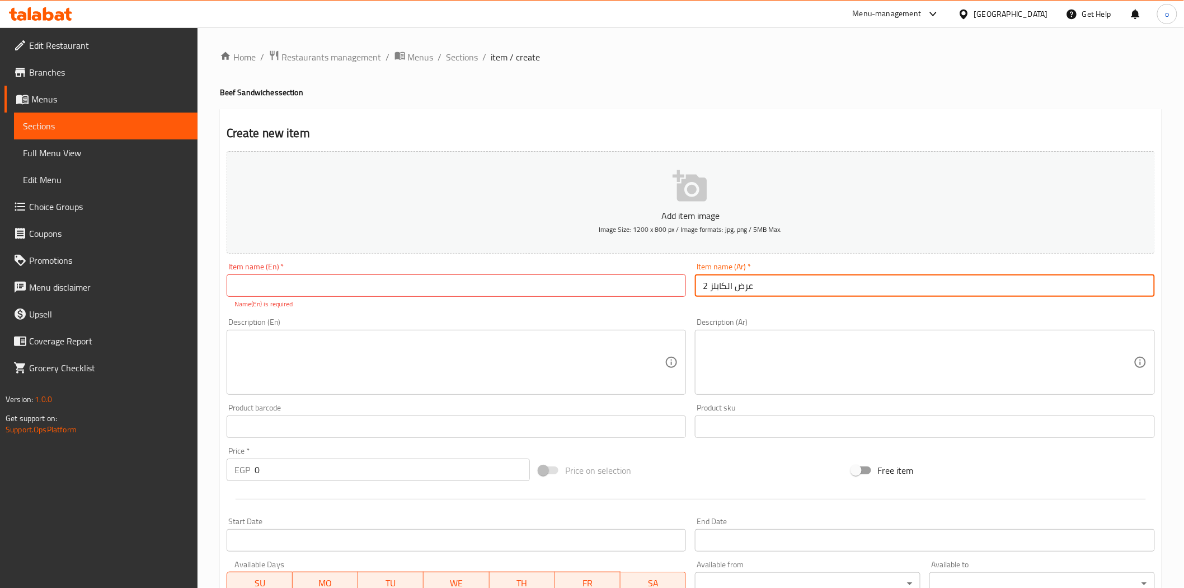
click at [454, 284] on input "text" at bounding box center [457, 285] width 460 height 22
paste input "Cables Show 2"
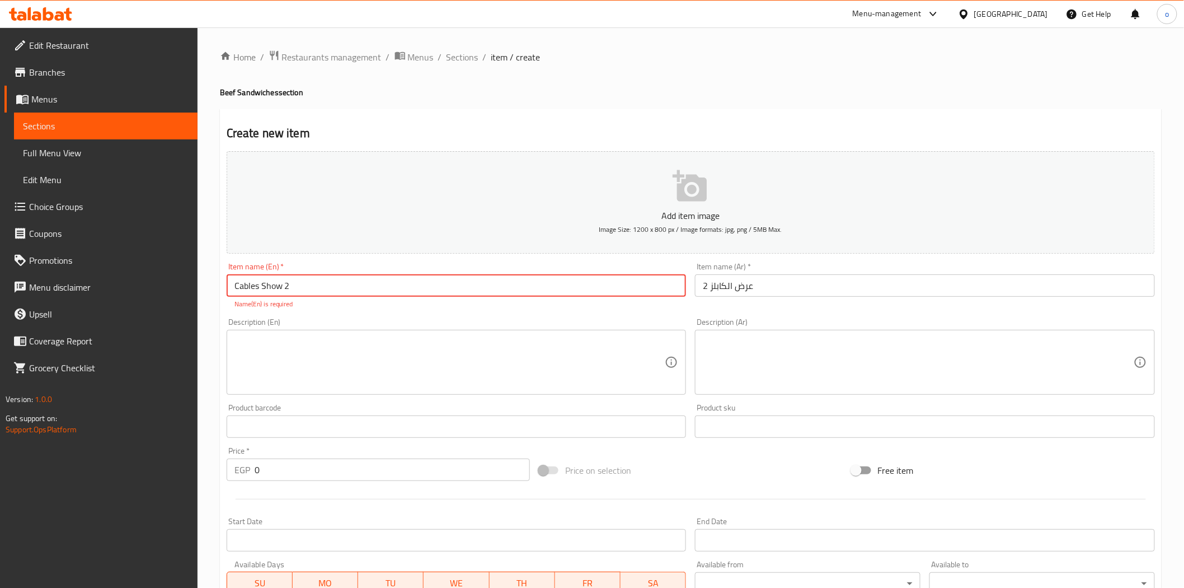
click at [273, 288] on input "Cables Show 2" at bounding box center [457, 285] width 460 height 22
type input "Cables offer 2"
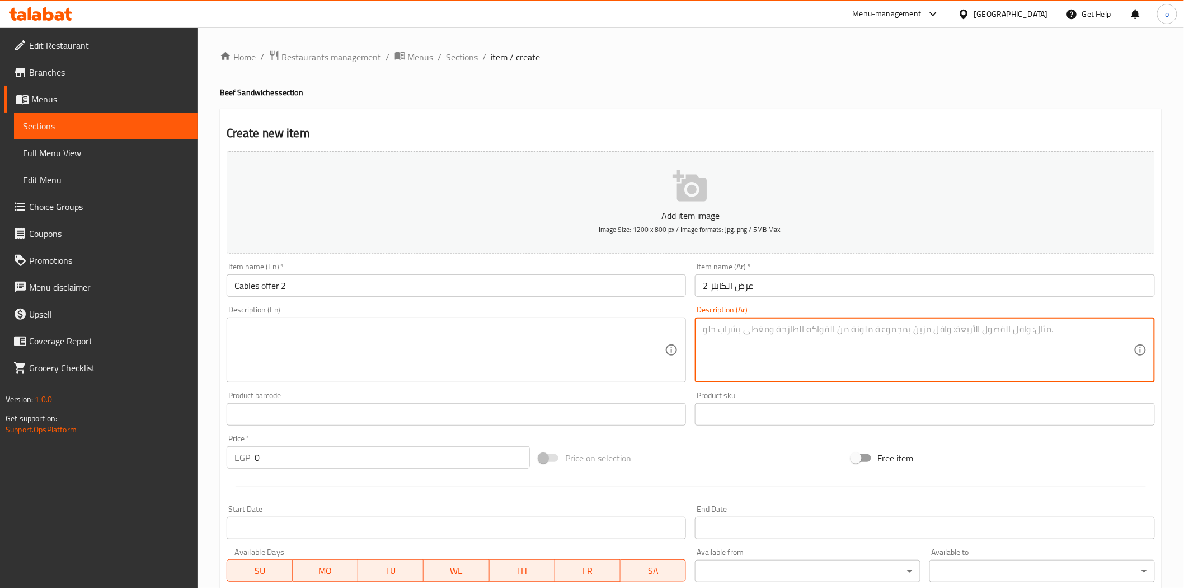
click at [838, 344] on textarea at bounding box center [918, 350] width 431 height 53
paste textarea "2 ساندويتش (كلاسيك بوم،،،هوت تشيزي بوم)،2 بطاطس,1 صوص،2بيج كول"
type textarea "2 ساندويتش (كلاسيك بوم،،،هوت تشيزي بوم)،2 بطاطس,1 صوص،2بيج كولا"
click at [859, 394] on div "Product sku Product sku" at bounding box center [925, 408] width 460 height 34
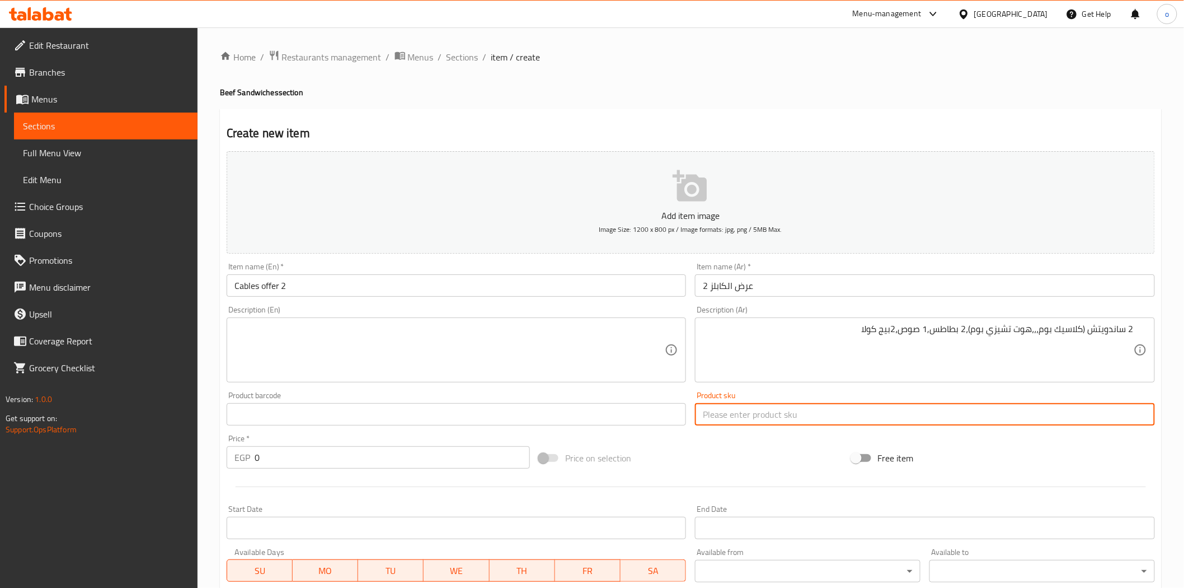
click at [913, 403] on input "text" at bounding box center [925, 414] width 460 height 22
click at [908, 397] on div "Product sku Product sku" at bounding box center [925, 408] width 460 height 34
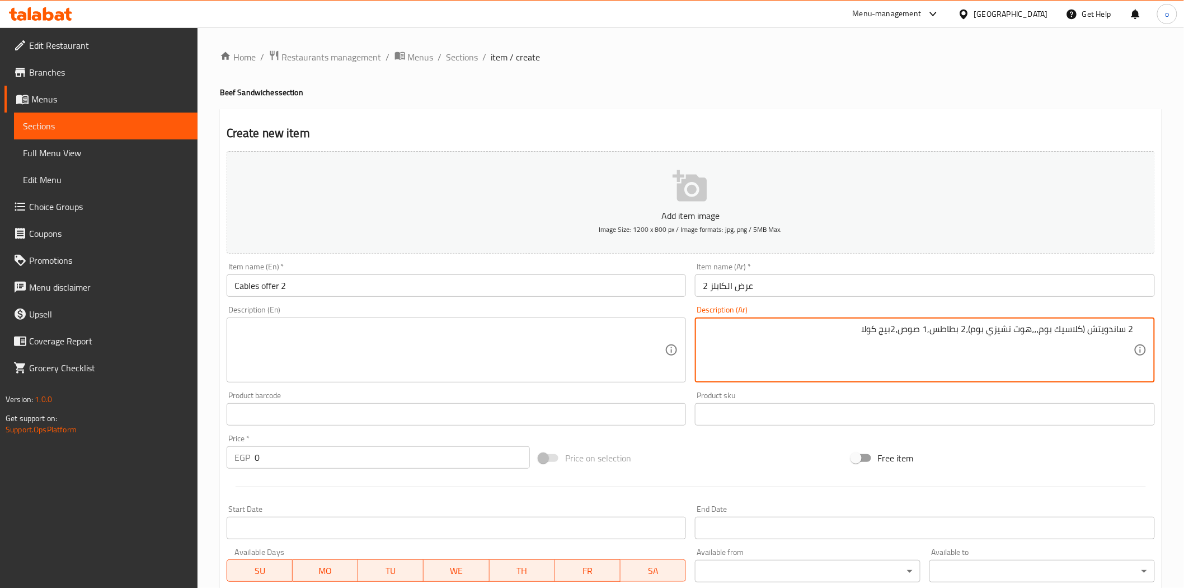
click at [1030, 339] on textarea "2 ساندويتش (كلاسيك بوم،،،هوت تشيزي بوم)،2 بطاطس,1 صوص،2بيج كولا" at bounding box center [918, 350] width 431 height 53
click at [909, 330] on textarea "2 ساندويتش (كلاسيك بوم،،،هوت تشيزي بوم)،2 بطاطس,1 صوص،2بيج كولا" at bounding box center [918, 350] width 431 height 53
click at [874, 329] on textarea "2 ساندويتش (كلاسيك بوم،،،هوت تشيزي بوم)،2 بطاطس,1 صوص،2بيج كولا" at bounding box center [918, 350] width 431 height 53
click at [852, 327] on textarea "2 ساندويتش (كلاسيك بوم،،،هوت تشيزي بوم)،2 بطاطس,1 صوص،2بيج كولا" at bounding box center [918, 350] width 431 height 53
click at [862, 389] on div "Product sku Product sku" at bounding box center [925, 408] width 469 height 43
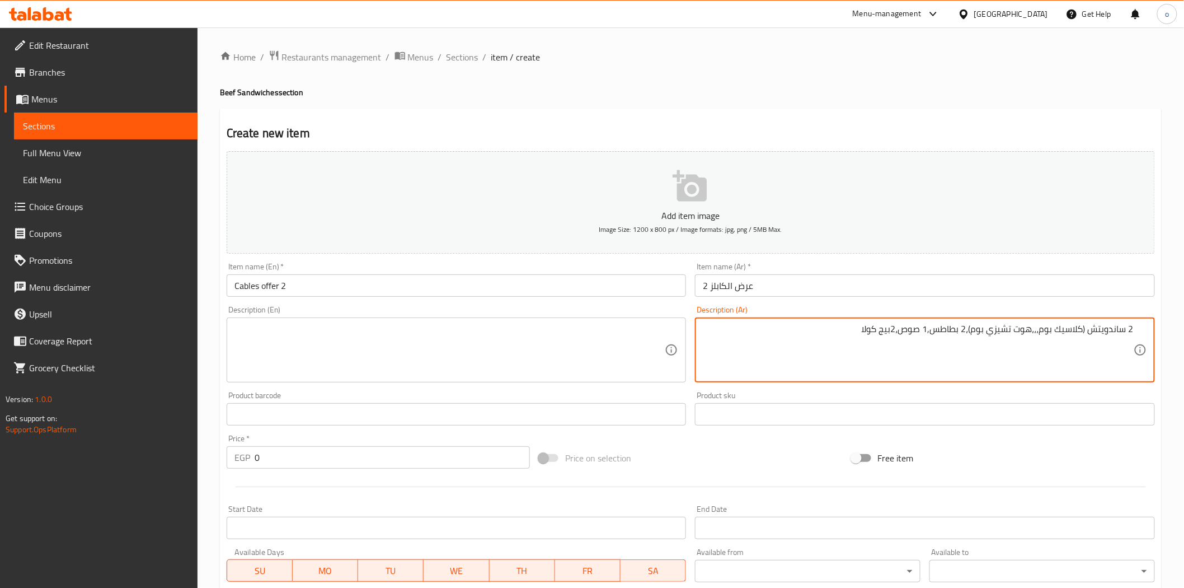
drag, startPoint x: 858, startPoint y: 339, endPoint x: 1156, endPoint y: 326, distance: 298.0
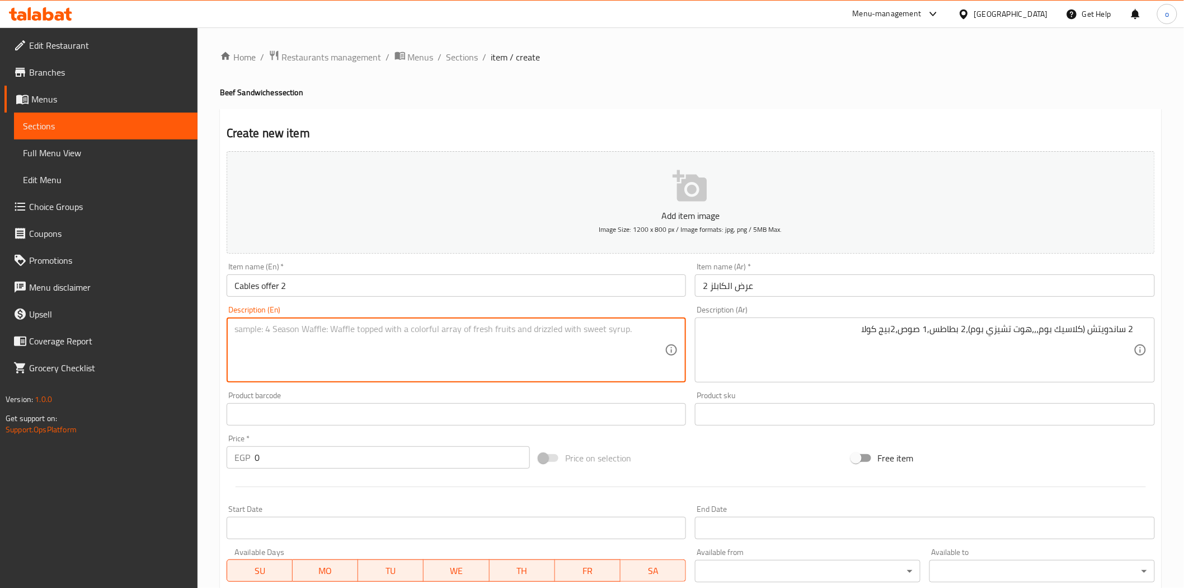
click at [481, 354] on textarea at bounding box center [450, 350] width 431 height 53
paste textarea "2 sandwiches (Classic Boom, Hot Cheesy Boom), 2 fries, 1 sauce, 2 Big Cola"
click at [292, 332] on textarea "2 sandwiches (Classic Boom, Hot Cheesy Boom), 2 fries, 1 sauce, 2 Big Cola" at bounding box center [450, 350] width 431 height 53
click at [410, 335] on textarea "2 sandwiches Classic Boom, Hot Cheesy Boom), 2 fries, 1 sauce, 2 Big Cola" at bounding box center [450, 350] width 431 height 53
click at [416, 336] on textarea "2 sandwiches Classic Boom, Hot Cheesy Boom, 2 fries, 1 sauce, 2 Big Cola" at bounding box center [450, 350] width 431 height 53
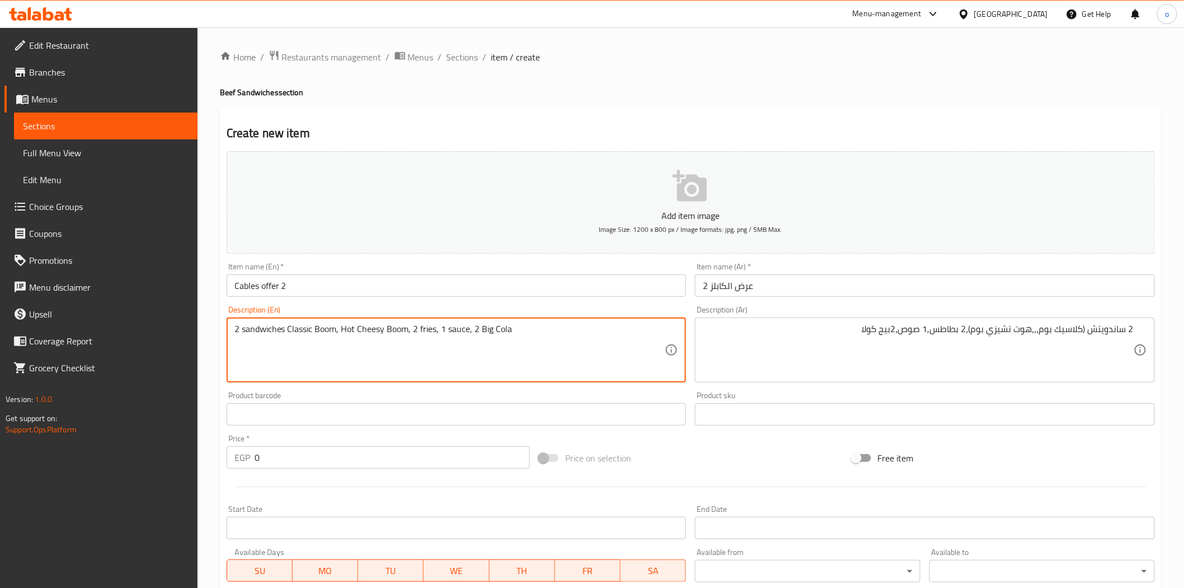
click at [414, 336] on textarea "2 sandwiches Classic Boom, Hot Cheesy Boom, 2 fries, 1 sauce, 2 Big Cola" at bounding box center [450, 350] width 431 height 53
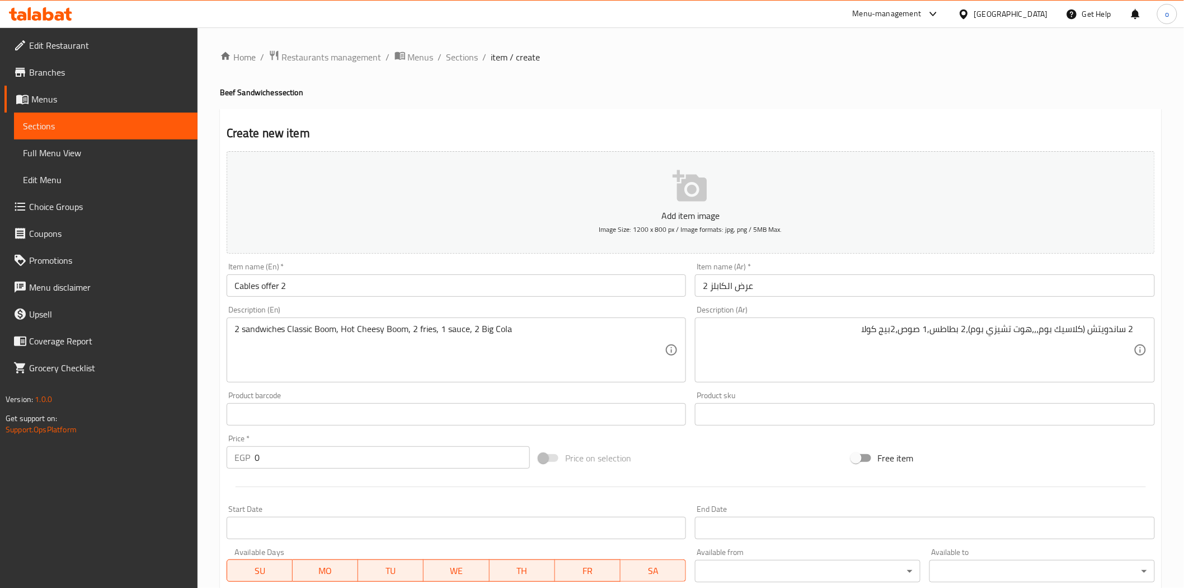
click at [410, 388] on div "Product barcode Product barcode" at bounding box center [456, 408] width 469 height 43
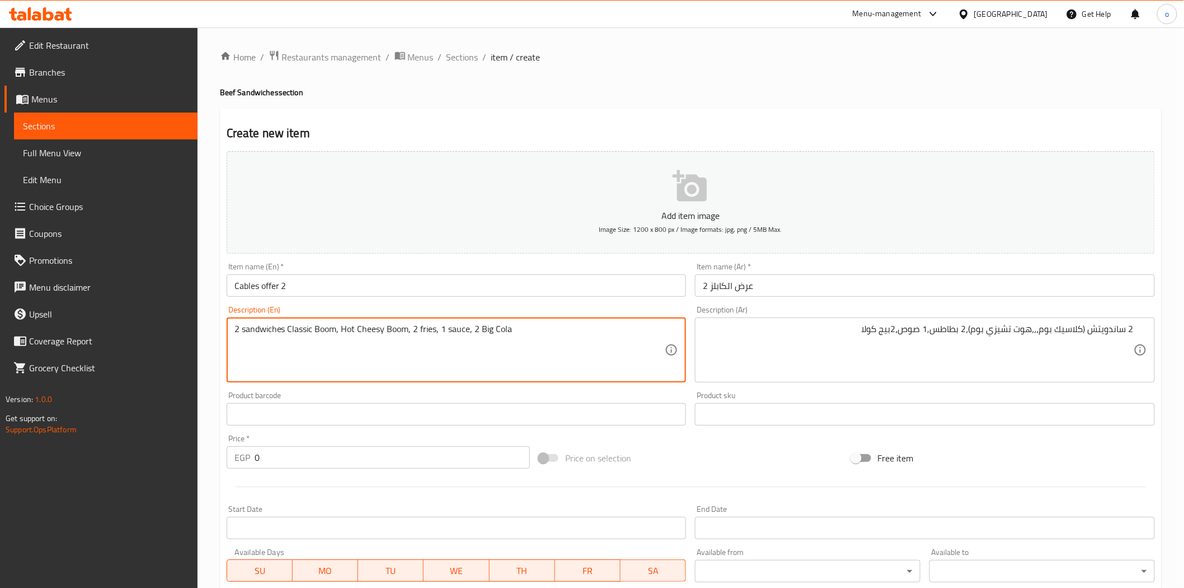
drag, startPoint x: 483, startPoint y: 325, endPoint x: 195, endPoint y: 327, distance: 288.3
click at [350, 409] on input "text" at bounding box center [457, 414] width 460 height 22
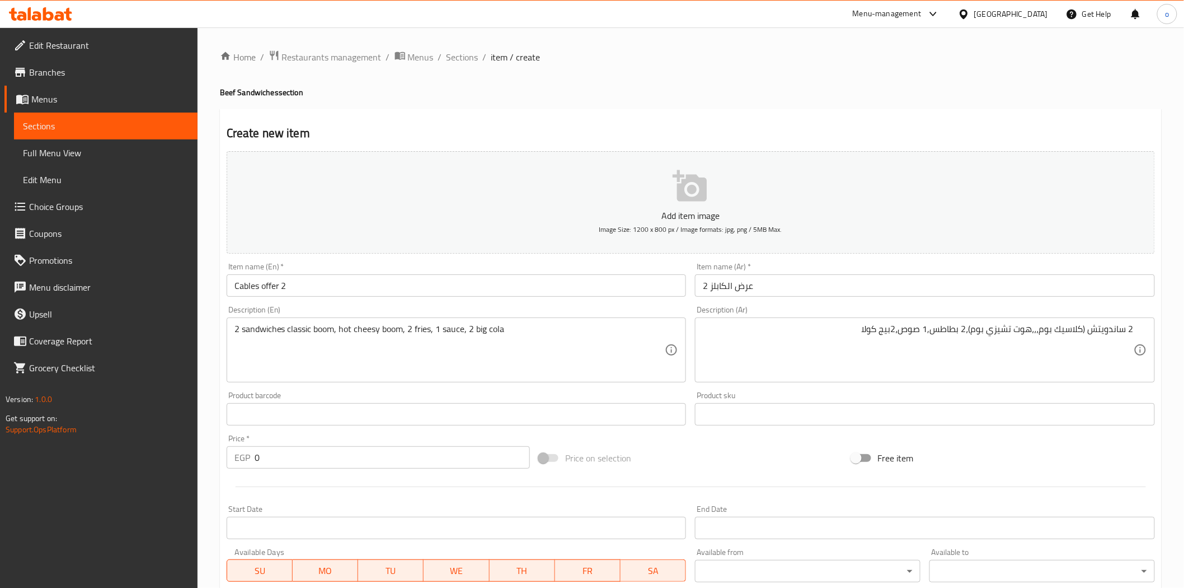
click at [354, 392] on div "Product barcode Product barcode" at bounding box center [457, 408] width 460 height 34
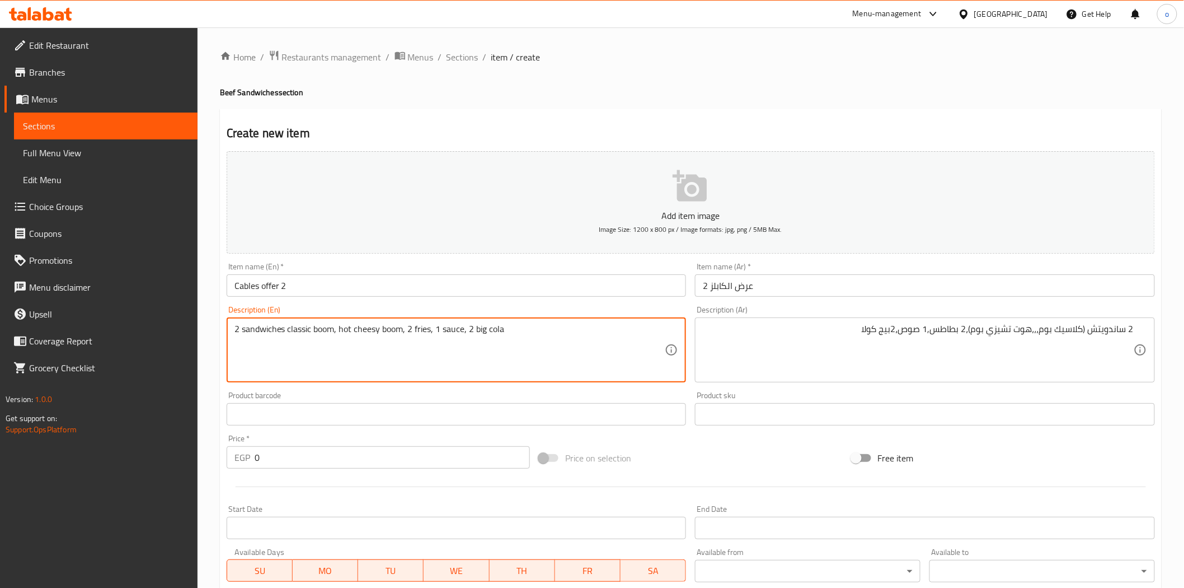
click at [456, 324] on textarea "2 sandwiches classic boom, hot cheesy boom, 2 fries, 1 sauce, 2 big cola" at bounding box center [450, 350] width 431 height 53
click at [503, 331] on textarea "2 sandwiches classic boom, hot cheesy boom, 2 fries, 1 sauce, 2 big cola" at bounding box center [450, 350] width 431 height 53
click at [400, 334] on textarea "2 sandwiches classic boom, hot cheesy boom, 2 fries, 1 sauce, 2 big cola" at bounding box center [450, 350] width 431 height 53
drag, startPoint x: 430, startPoint y: 334, endPoint x: 415, endPoint y: 335, distance: 14.6
click at [415, 335] on textarea "2 sandwiches classic boom, hot cheesy boom, 2 fries, 1 sauce, 2 big cola" at bounding box center [450, 350] width 431 height 53
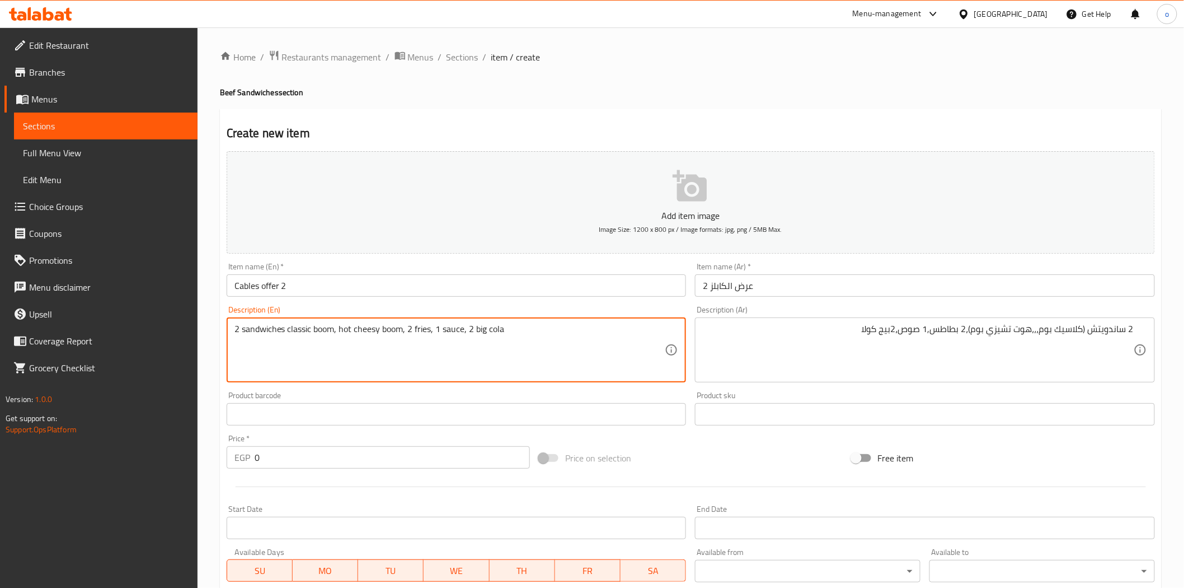
paste textarea "Packet Of Potato"
drag, startPoint x: 570, startPoint y: 331, endPoint x: 213, endPoint y: 326, distance: 356.6
click at [213, 326] on div "Home / Restaurants management / Menus / Sections / item / create Beef Sandwiche…" at bounding box center [691, 408] width 987 height 763
click at [420, 387] on div "Product barcode Product barcode" at bounding box center [456, 408] width 469 height 43
drag, startPoint x: 334, startPoint y: 330, endPoint x: 288, endPoint y: 332, distance: 45.4
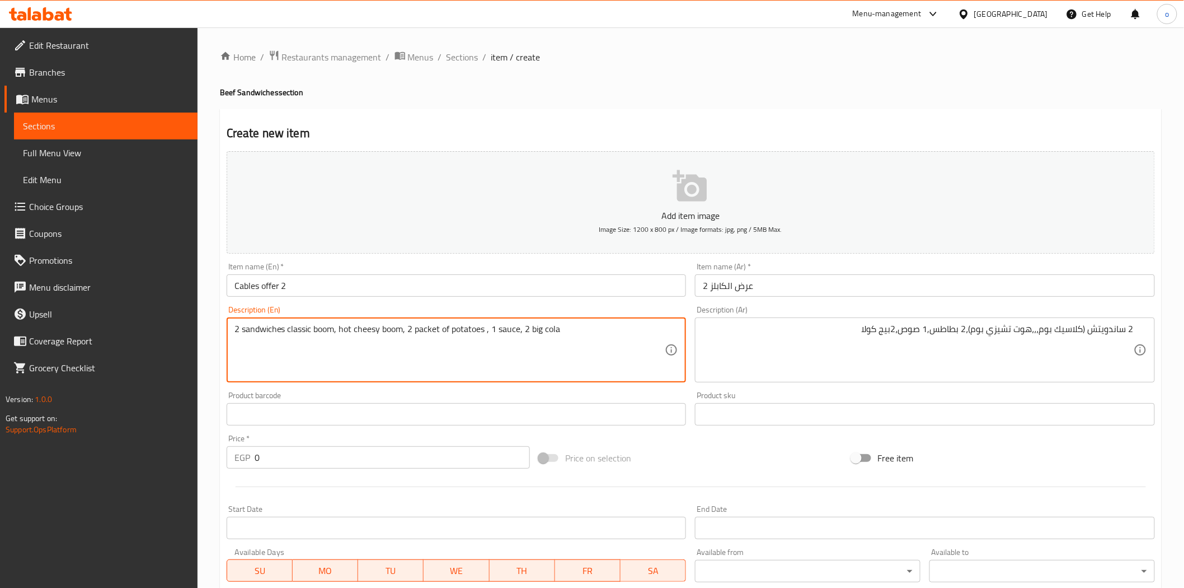
paste textarea "Classic Boom Sandwich"
drag, startPoint x: 633, startPoint y: 338, endPoint x: 120, endPoint y: 327, distance: 513.4
click at [120, 327] on div "Edit Restaurant Branches Menus Sections Full Menu View Edit Menu Choice Groups …" at bounding box center [592, 408] width 1184 height 763
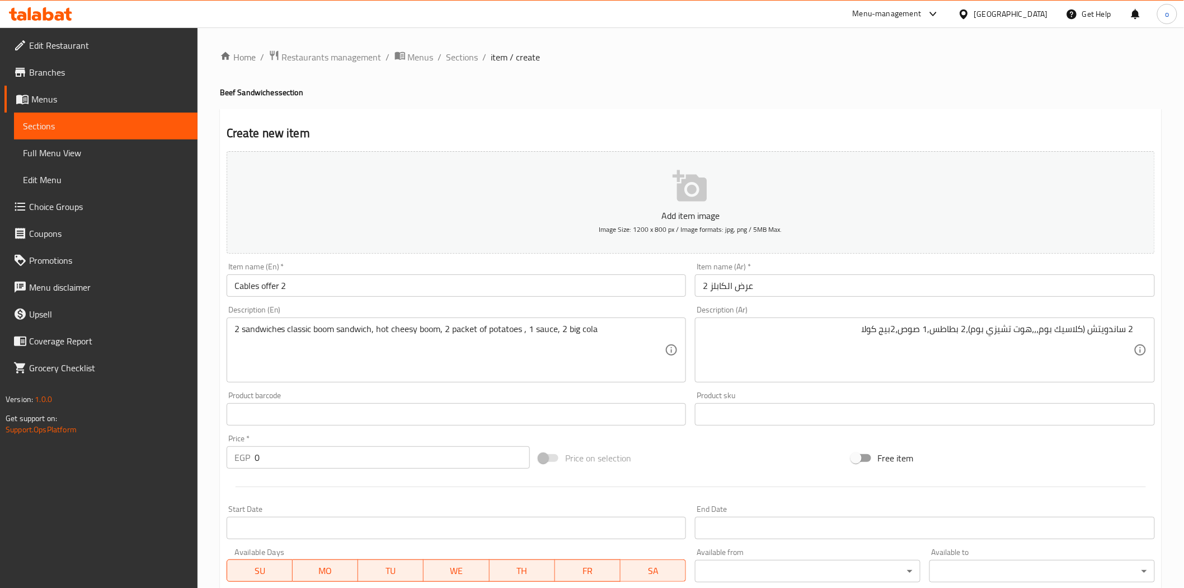
click at [395, 393] on div "Product barcode Product barcode" at bounding box center [457, 408] width 460 height 34
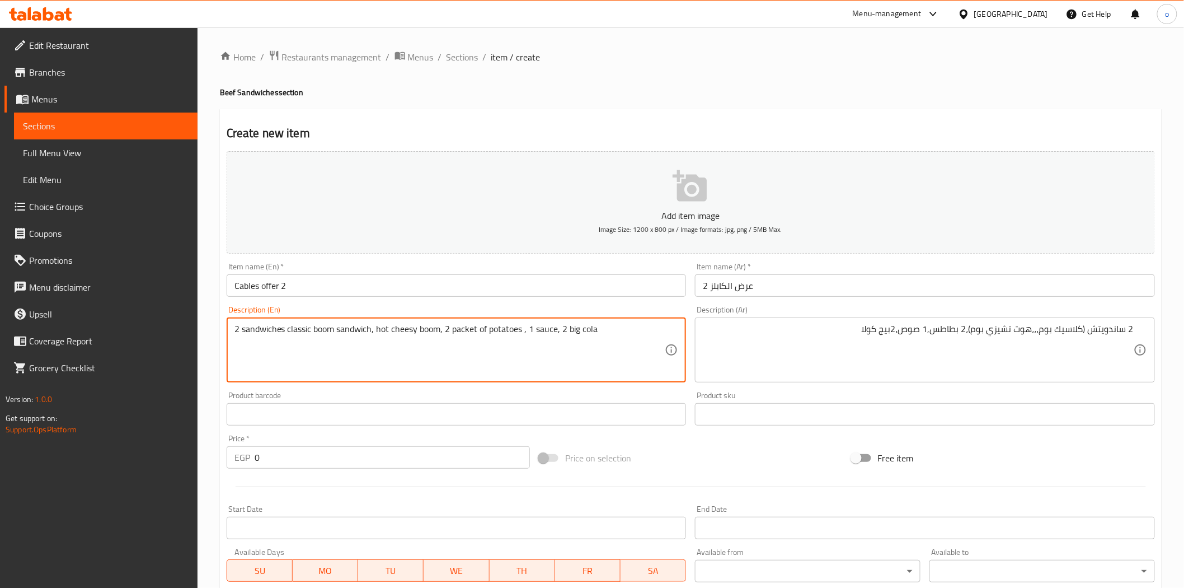
click at [529, 336] on textarea "2 sandwiches classic boom sandwich, hot cheesy boom, 2 packet of potatoes , 1 s…" at bounding box center [450, 350] width 431 height 53
type textarea "2 sandwiches classic boom sandwich, hot cheesy boom, 2 packet of potatoes ,1 sa…"
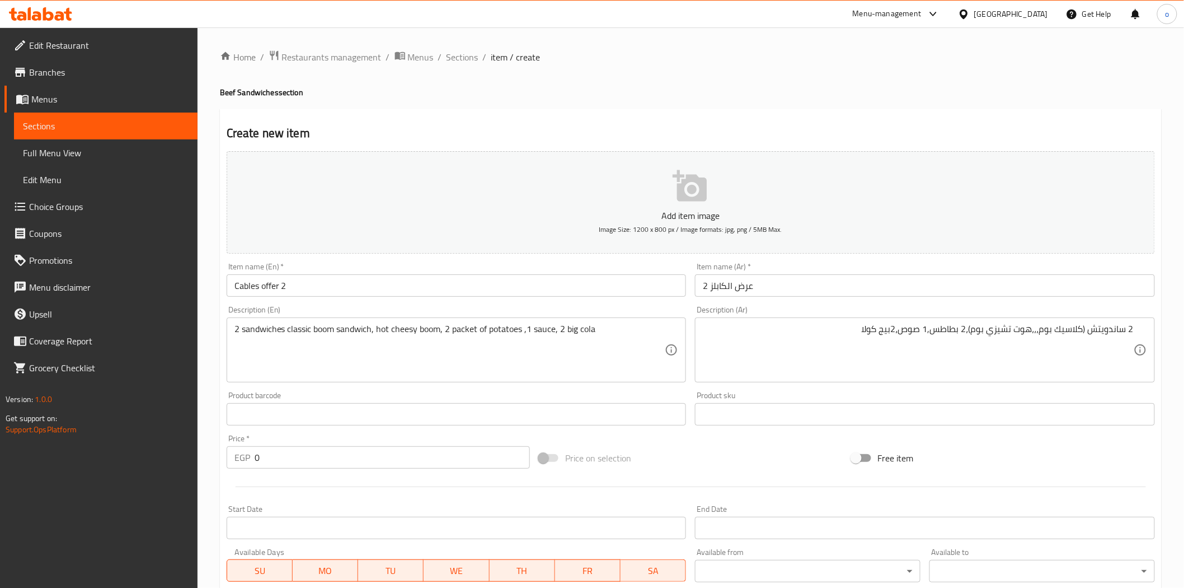
click at [539, 385] on div "Description (En) 2 sandwiches classic boom sandwich, hot cheesy boom, 2 packet …" at bounding box center [456, 344] width 469 height 86
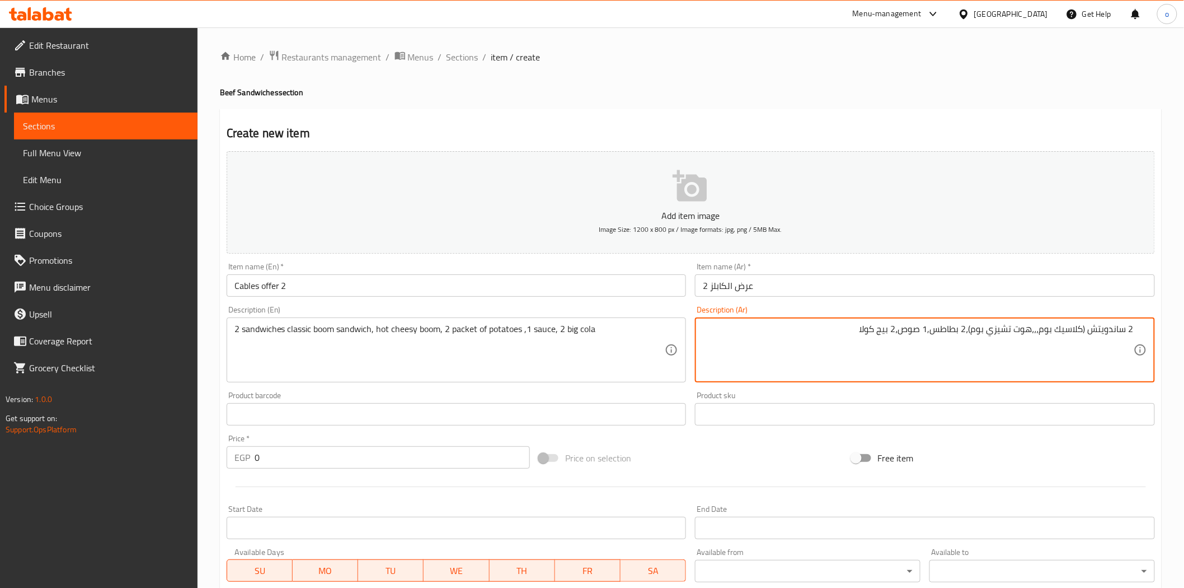
type textarea "2 ساندويتش (كلاسيك بوم،،،هوت تشيزي بوم)،2 بطاطس,1 صوص،2 بيج كولا"
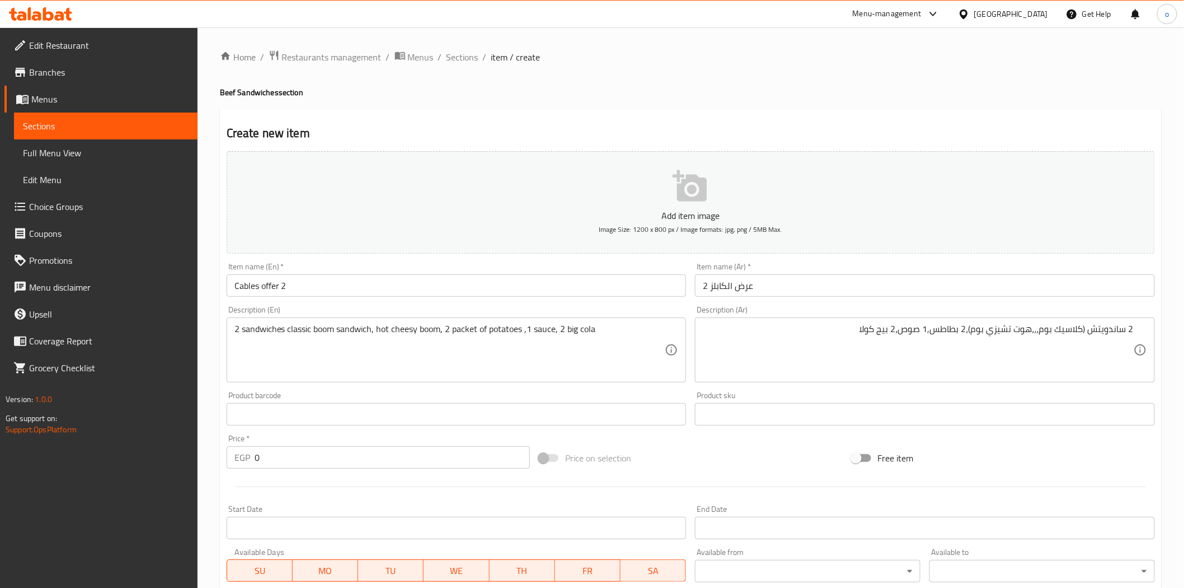
click at [842, 387] on div "Product sku Product sku" at bounding box center [925, 408] width 469 height 43
click at [508, 390] on div "Product barcode Product barcode" at bounding box center [456, 408] width 469 height 43
drag, startPoint x: 272, startPoint y: 462, endPoint x: 212, endPoint y: 458, distance: 60.6
click at [212, 458] on div "Home / Restaurants management / Menus / Sections / item / create Beef Sandwiche…" at bounding box center [691, 408] width 987 height 763
paste input "36"
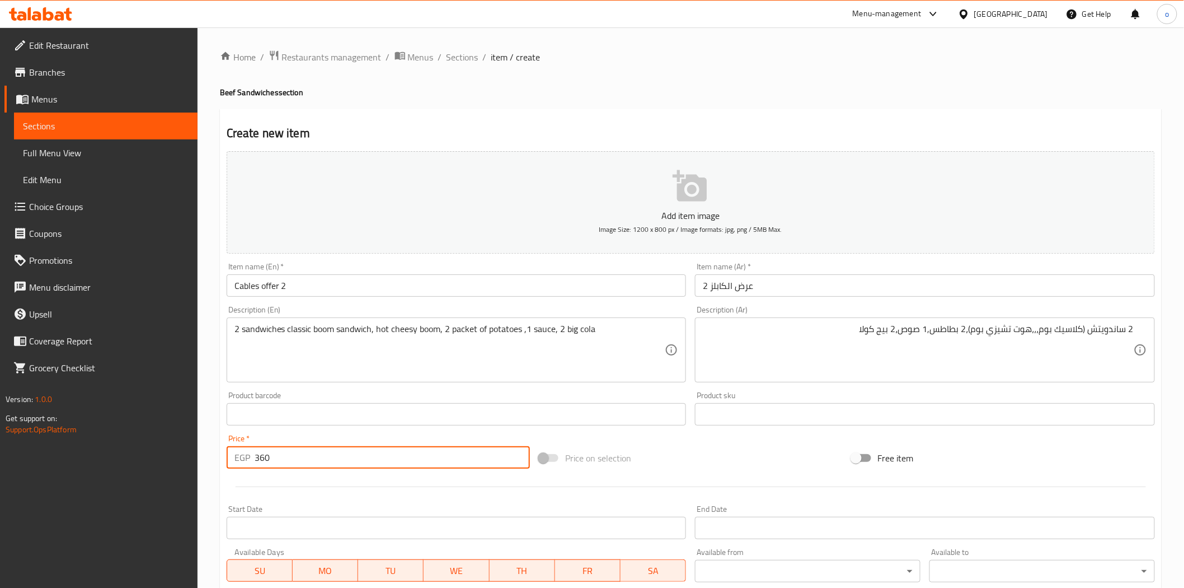
type input "360"
click at [334, 494] on div at bounding box center [691, 486] width 938 height 27
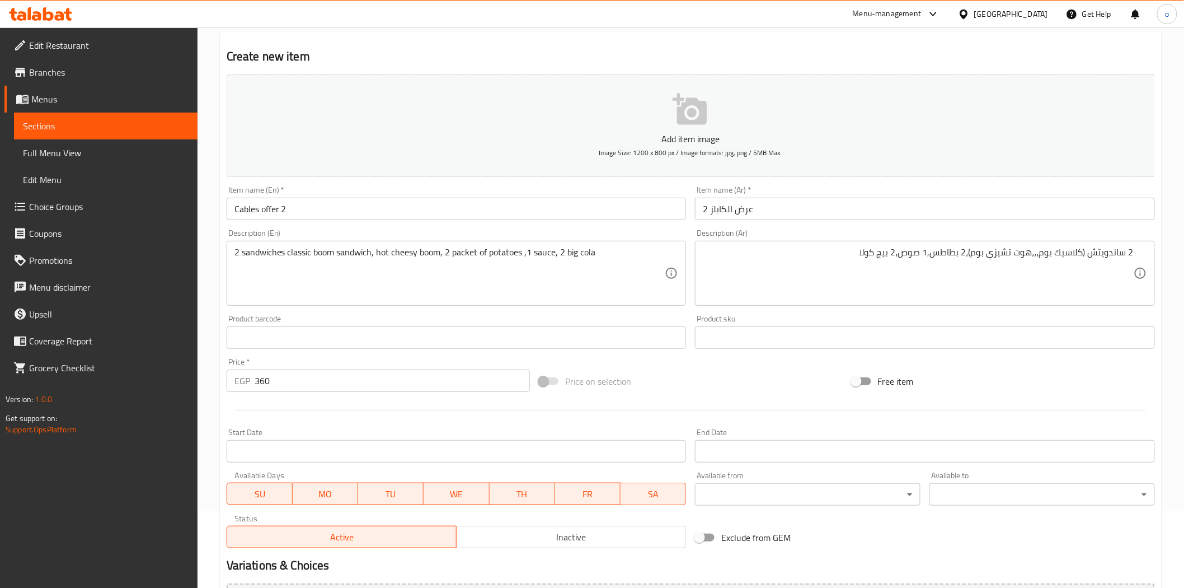
scroll to position [186, 0]
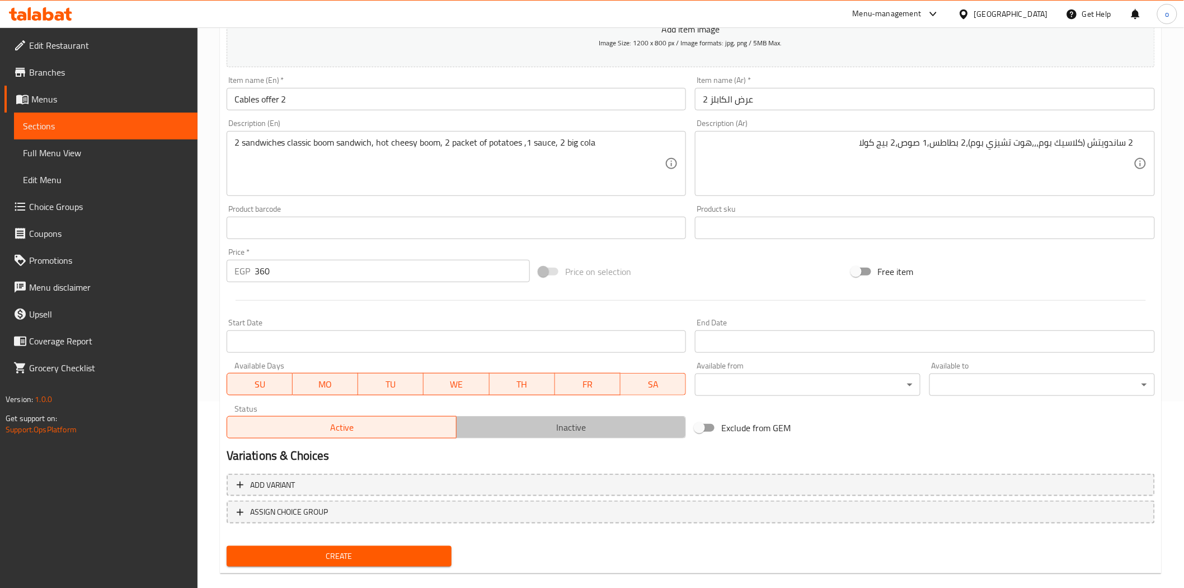
click at [491, 433] on span "Inactive" at bounding box center [571, 427] width 221 height 16
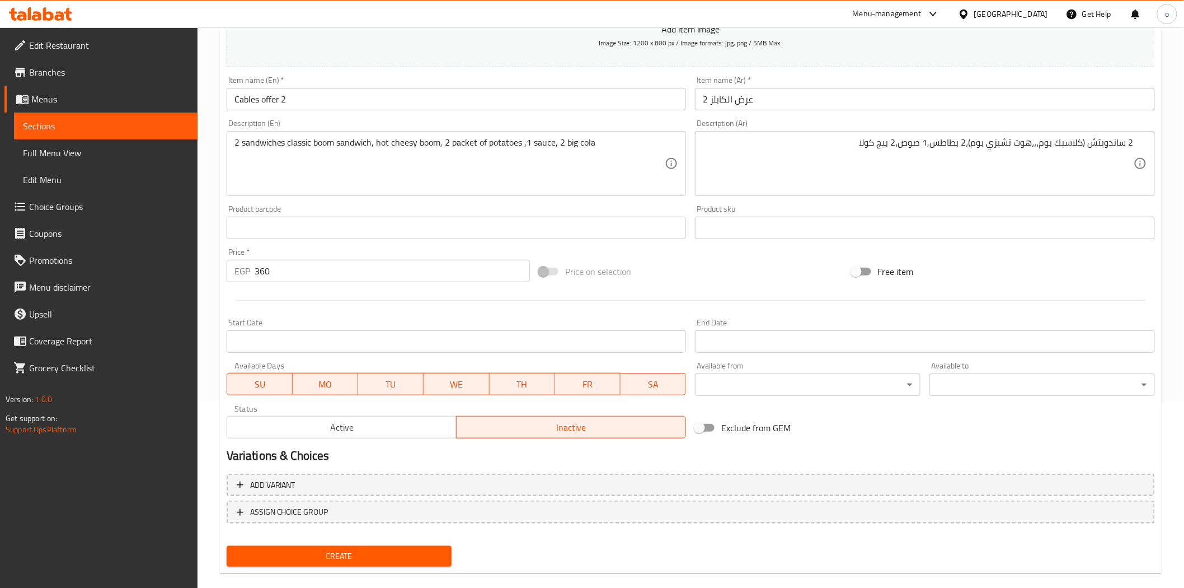
click at [416, 560] on span "Create" at bounding box center [340, 556] width 208 height 14
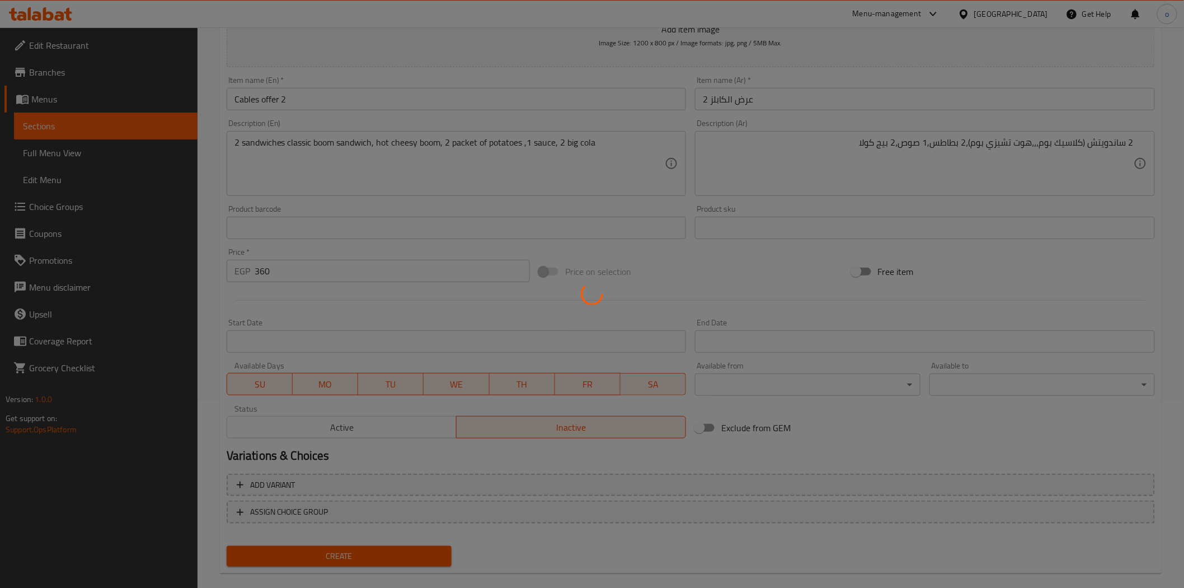
type input "0"
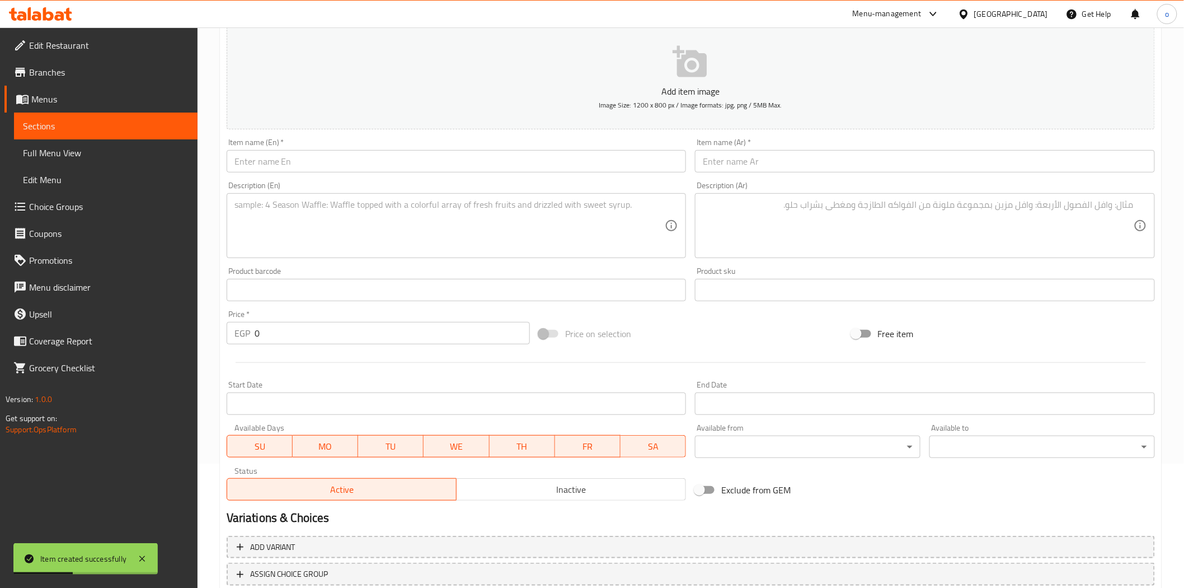
scroll to position [0, 0]
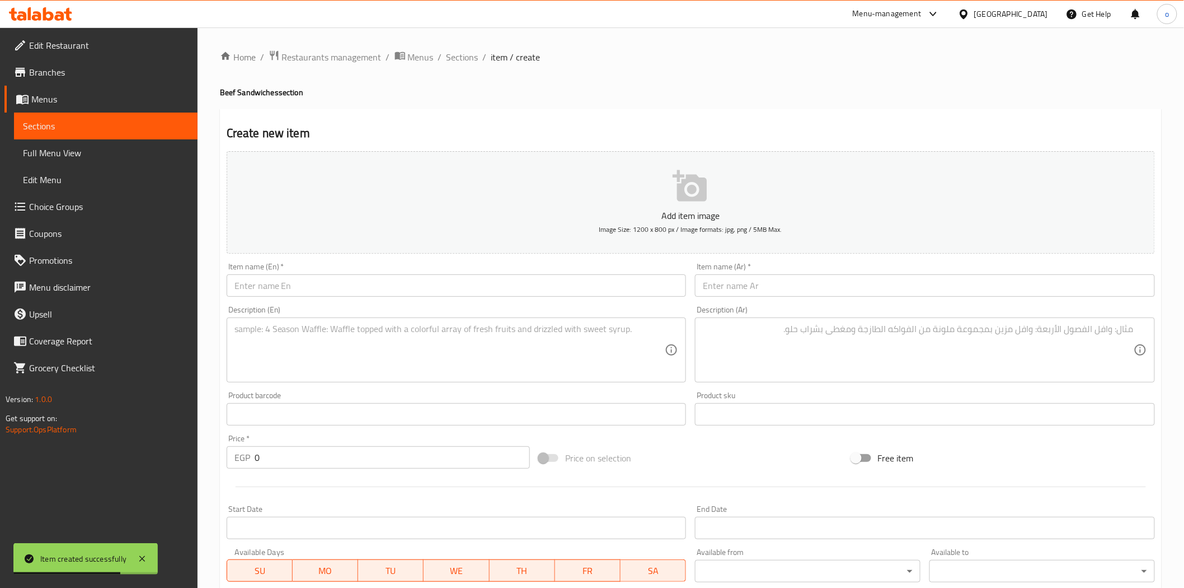
click at [814, 276] on input "text" at bounding box center [925, 285] width 460 height 22
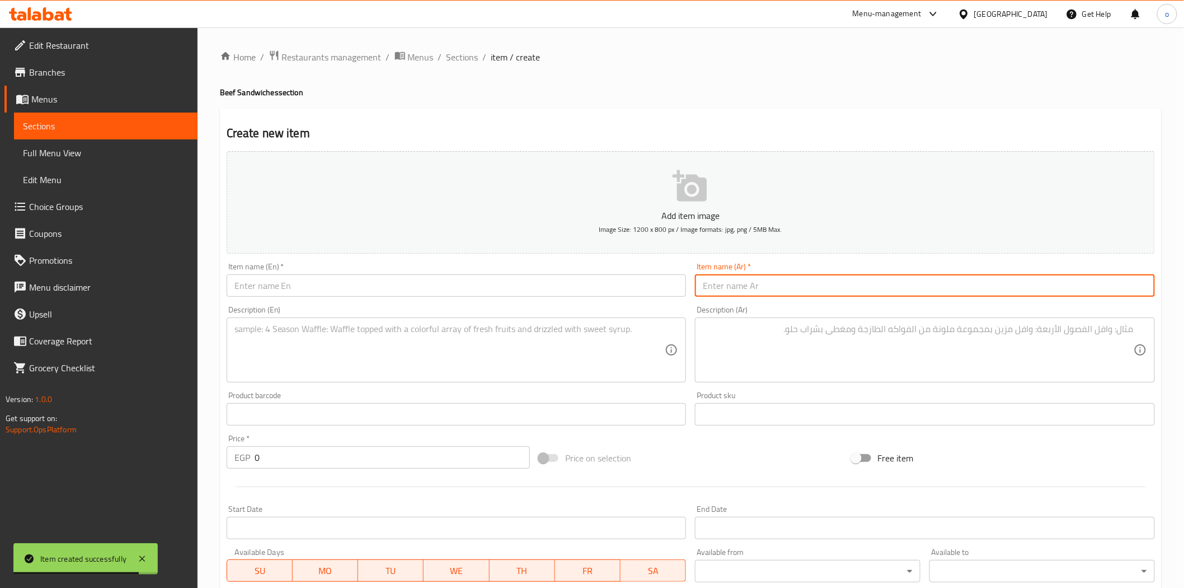
paste input "التربل 3 ساندويتش"
click at [758, 289] on input "التربل 3 ساندويتش" at bounding box center [925, 285] width 460 height 22
click at [777, 289] on input "التربل 3 ساندويتش" at bounding box center [925, 285] width 460 height 22
drag, startPoint x: 794, startPoint y: 289, endPoint x: 669, endPoint y: 268, distance: 126.2
click at [669, 268] on div "Add item image Image Size: 1200 x 800 px / Image formats: jpg, png / 5MB Max. I…" at bounding box center [691, 388] width 938 height 482
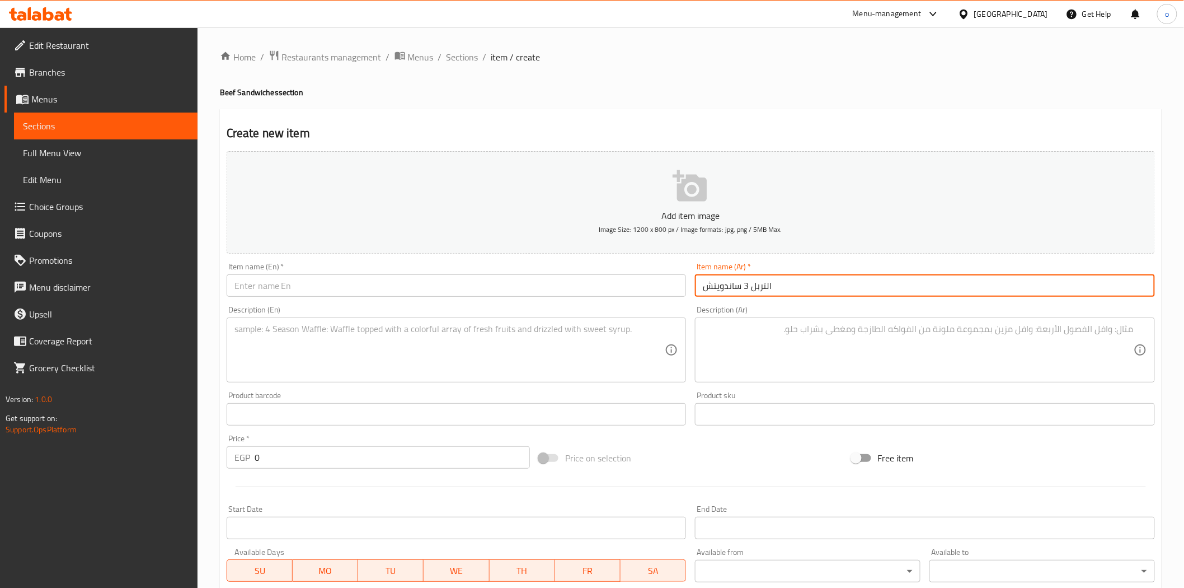
type input "التربل 3 ساندويتش"
click at [715, 302] on div "Description (Ar) Description (Ar)" at bounding box center [925, 344] width 469 height 86
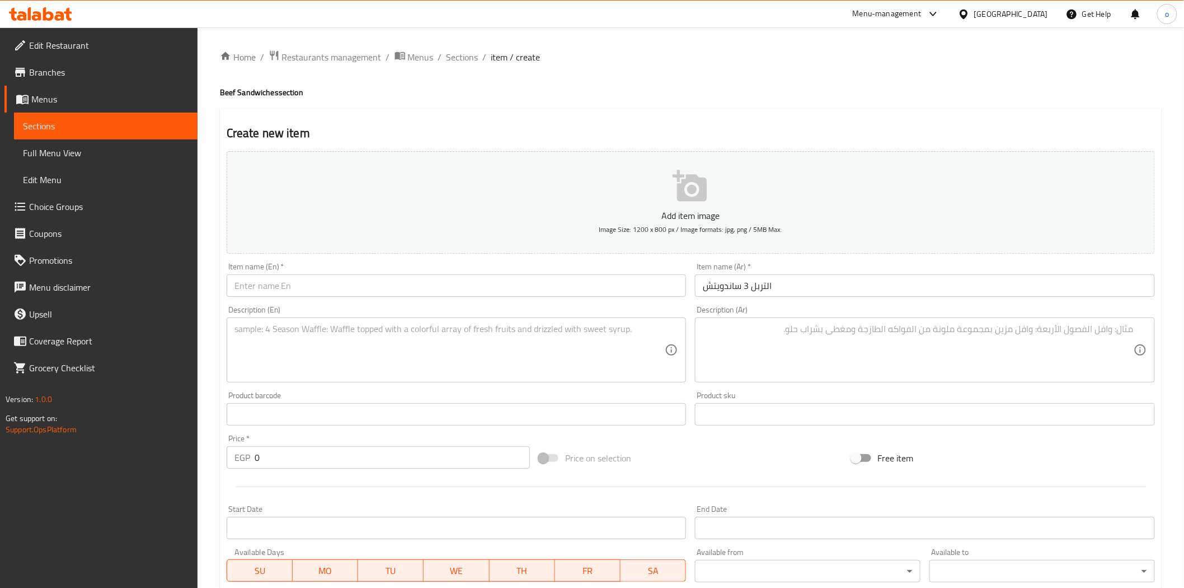
click at [725, 287] on input "التربل 3 ساندويتش" at bounding box center [925, 285] width 460 height 22
drag, startPoint x: 819, startPoint y: 298, endPoint x: 729, endPoint y: 291, distance: 89.8
click at [729, 291] on div "Item name (Ar)   * التربل 3 ساندويتش Item name (Ar) *" at bounding box center [925, 279] width 469 height 43
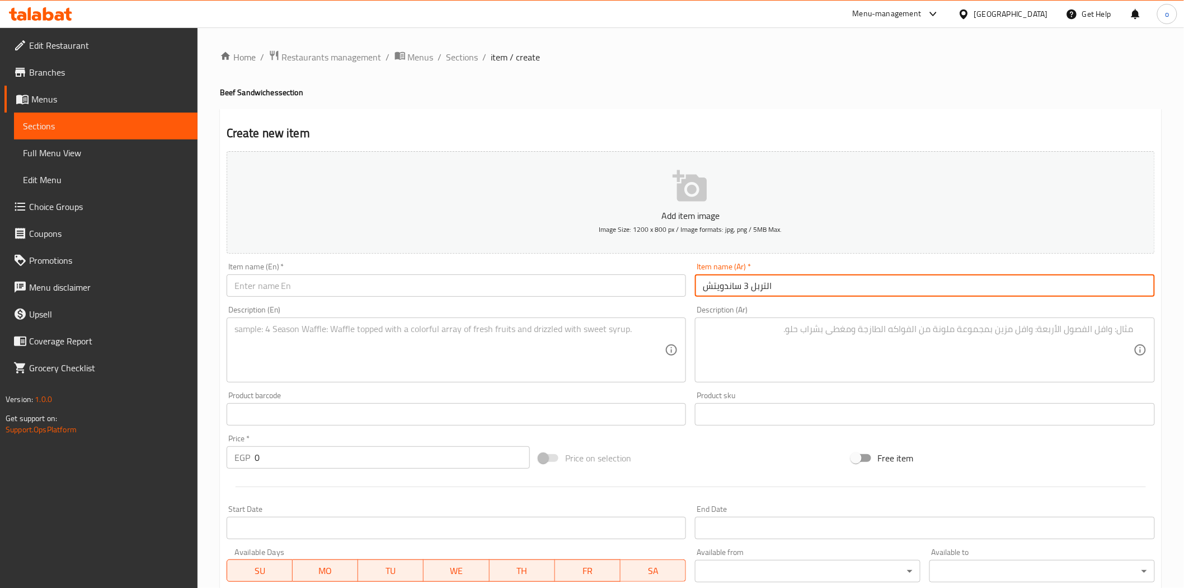
click at [737, 287] on input "التربل 3 ساندويتش" at bounding box center [925, 285] width 460 height 22
drag, startPoint x: 744, startPoint y: 290, endPoint x: 697, endPoint y: 291, distance: 47.6
click at [697, 291] on input "التربل 3 ساندويتش" at bounding box center [925, 285] width 460 height 22
click at [537, 278] on input "text" at bounding box center [457, 285] width 460 height 22
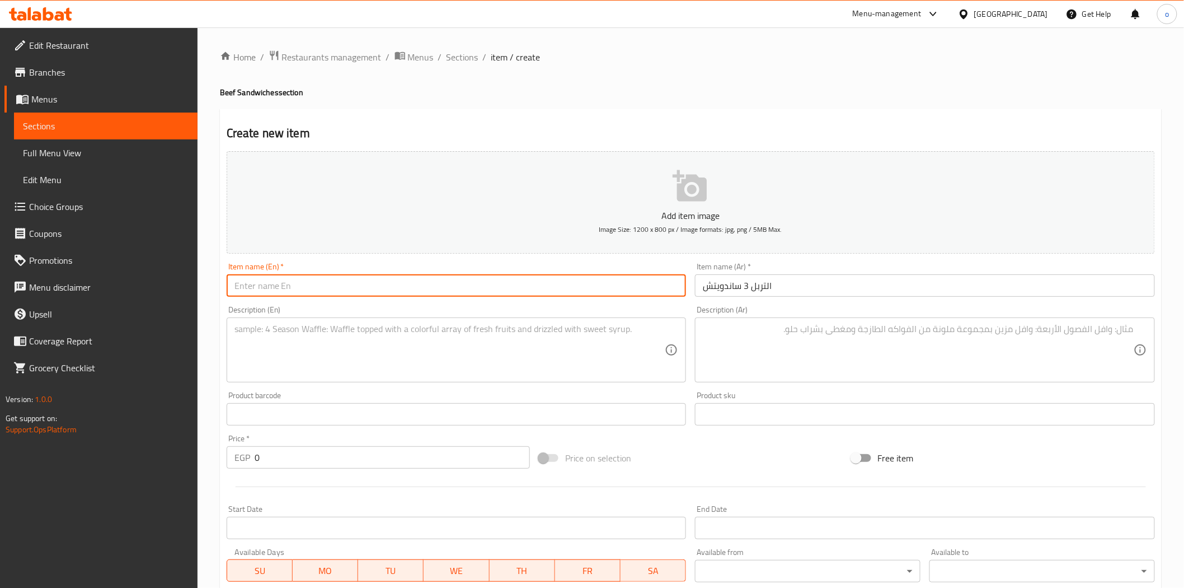
paste input "Triple 3 Sandwich"
type input "Triple 3 Sandwich"
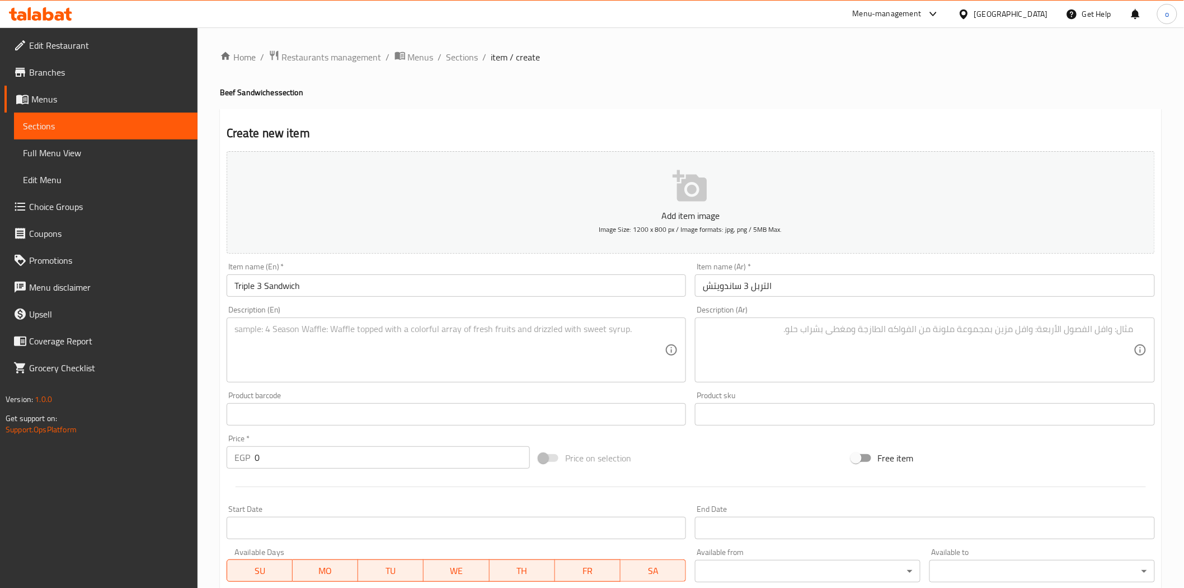
click at [344, 305] on div "Description (En) Description (En)" at bounding box center [456, 344] width 469 height 86
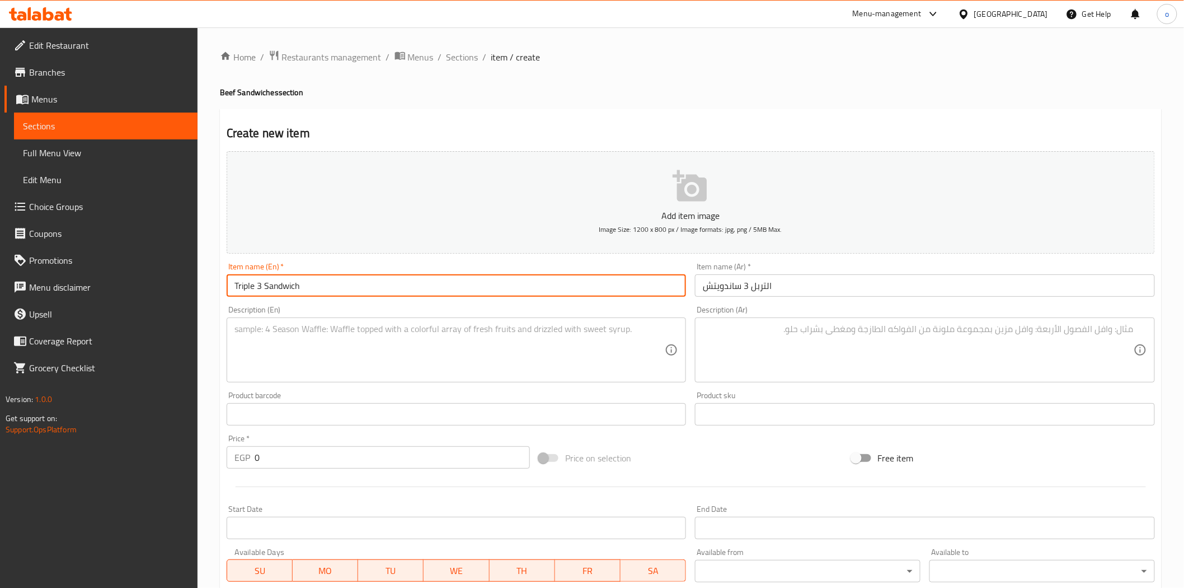
drag, startPoint x: 332, startPoint y: 282, endPoint x: 210, endPoint y: 282, distance: 122.0
click at [210, 282] on div "Home / Restaurants management / Menus / Sections / item / create Beef Sandwiche…" at bounding box center [691, 408] width 987 height 763
click at [317, 306] on div "Description (En) Description (En)" at bounding box center [457, 344] width 460 height 77
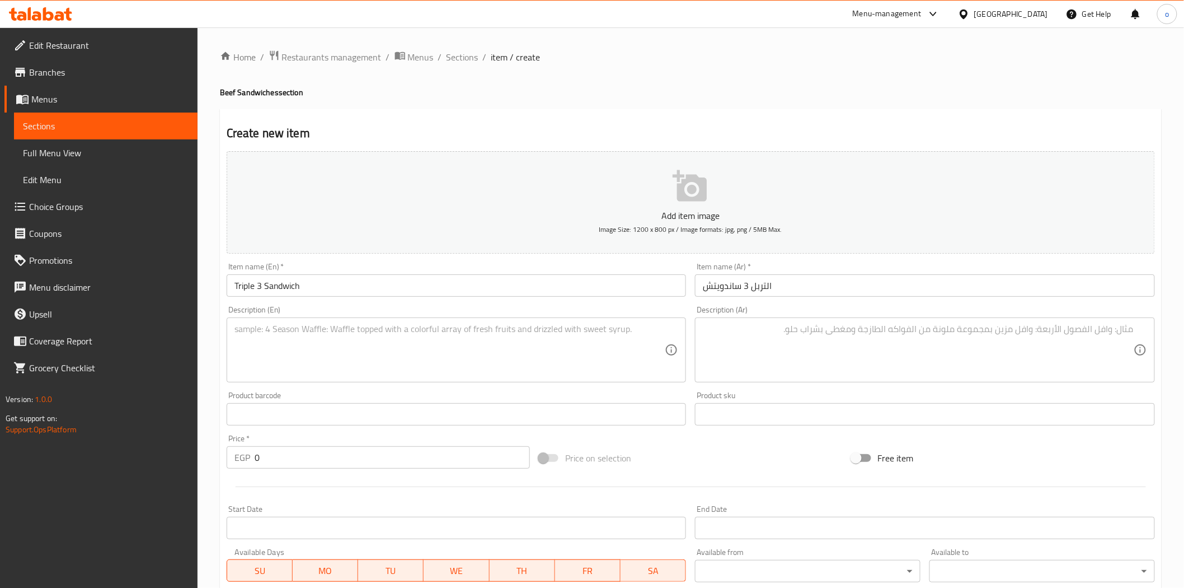
click at [846, 332] on textarea at bounding box center [918, 350] width 431 height 53
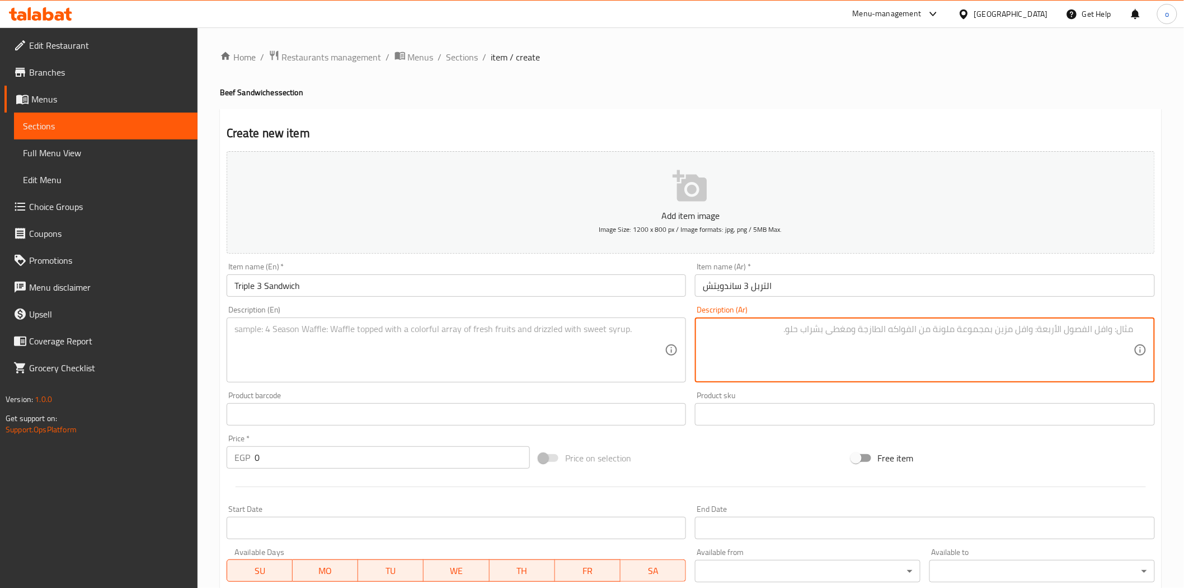
paste textarea "3( كلاسيك بوم هالبينو بوم باتر فلاي ) بطاطس 3 بيج كولا 1 صوص"
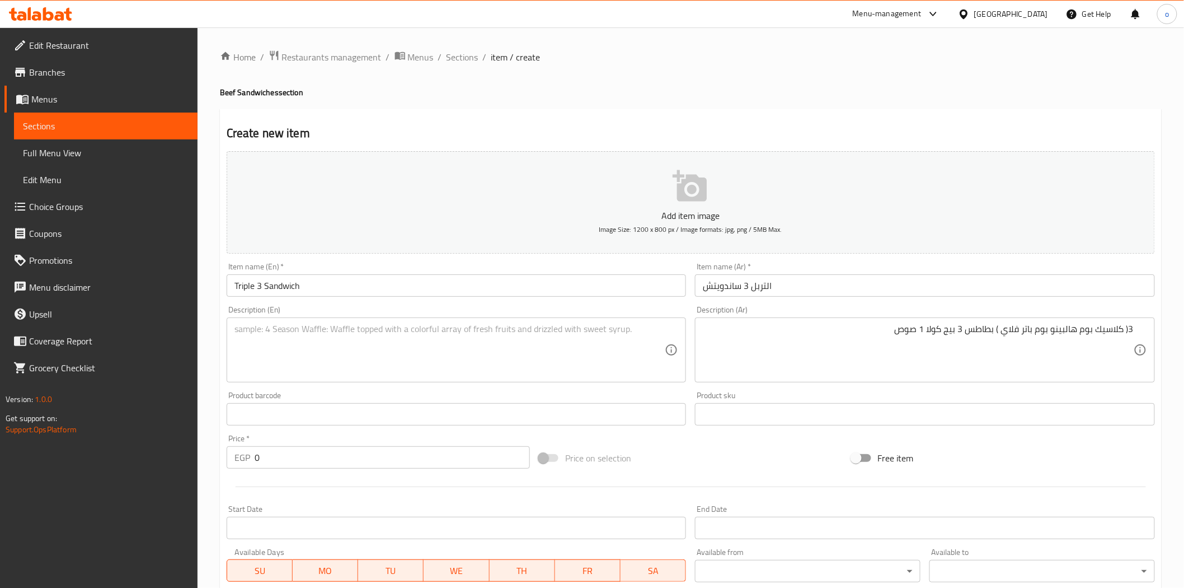
click at [865, 381] on div "3( كلاسيك بوم هالبينو بوم باتر فلاي ) بطاطس 3 بيج كولا 1 صوص Description (Ar)" at bounding box center [925, 349] width 460 height 65
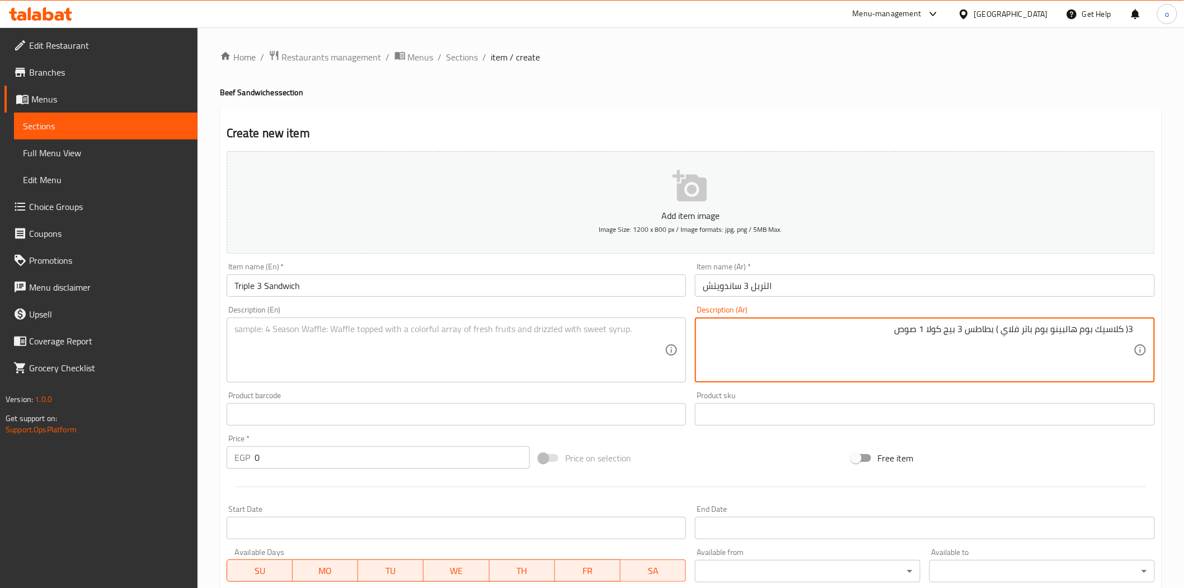
click at [997, 335] on textarea "3( كلاسيك بوم هالبينو بوم باتر فلاي ) بطاطس 3 بيج كولا 1 صوص" at bounding box center [918, 350] width 431 height 53
click at [1126, 335] on textarea "3( كلاسيك بوم هالبينو بوم باتر فلاي بطاطس 3 بيج كولا 1 صوص" at bounding box center [918, 350] width 431 height 53
click at [1114, 335] on textarea "3( كلاسيك بوم هالبينو بوم باتر فلاي بطاطس 3 بيج كولا 1 صوص" at bounding box center [918, 350] width 431 height 53
type textarea "3( كلاسيك بوم هالبينو بوم باتر فلاي ) بطاطس 3 بيج كولا 1 صوص"
click at [1019, 393] on div "Product sku Product sku" at bounding box center [925, 408] width 460 height 34
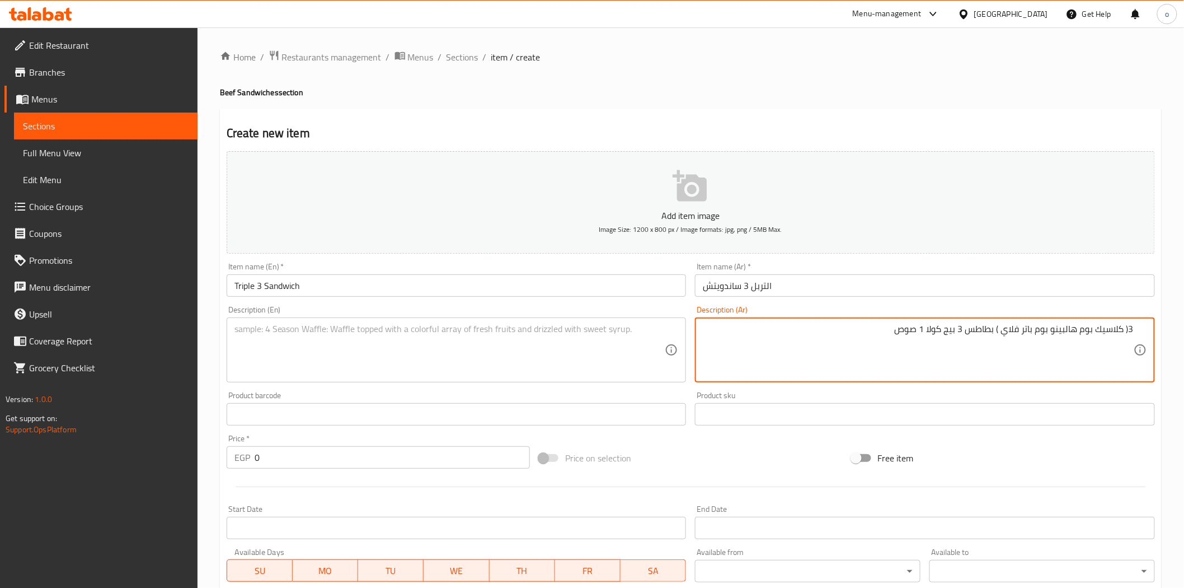
drag, startPoint x: 1132, startPoint y: 332, endPoint x: 792, endPoint y: 324, distance: 339.9
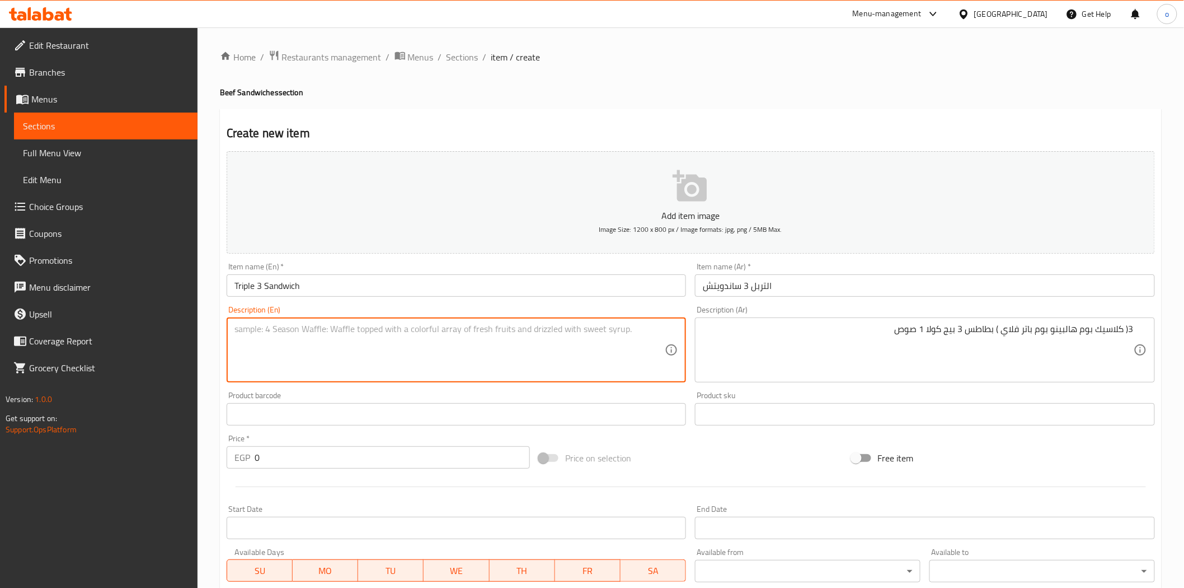
drag, startPoint x: 498, startPoint y: 325, endPoint x: 502, endPoint y: 333, distance: 9.3
click at [499, 327] on textarea at bounding box center [450, 350] width 431 height 53
paste textarea "3 (Classic Boom Jalapeno Boom Butterfly) Fries 3 Big Cola 1 Sauce"
click at [474, 396] on div "Product barcode Product barcode" at bounding box center [457, 408] width 460 height 34
click at [241, 335] on textarea "3 (Classic Boom Jalapeno Boom Butterfly Fries 3 Big Cola 1 Sauce" at bounding box center [450, 350] width 431 height 53
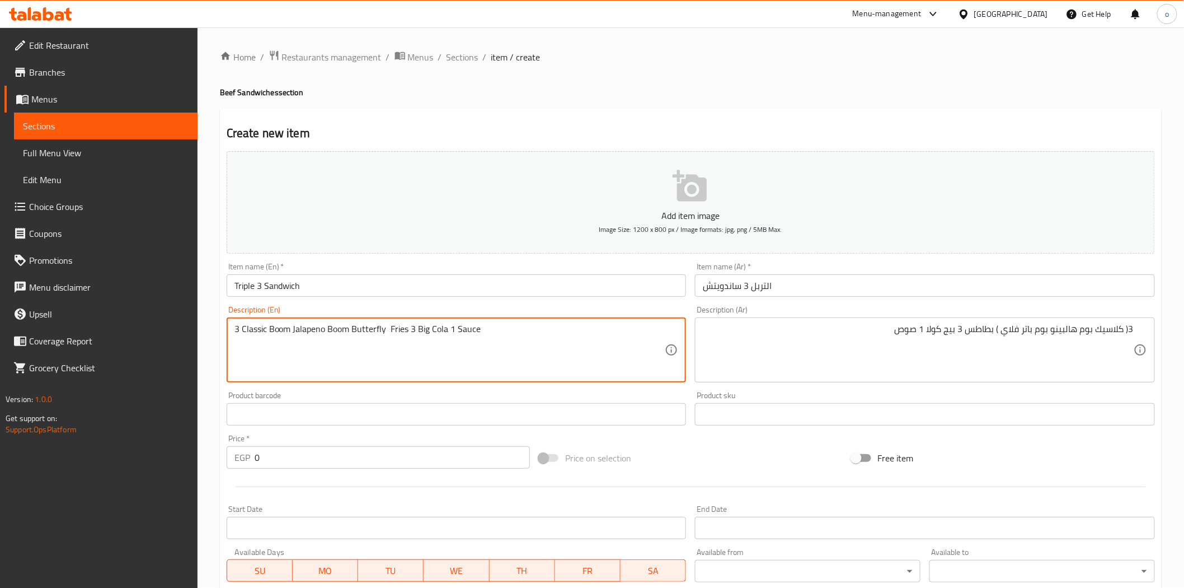
type textarea "3 Classic Boom Jalapeno Boom Butterfly Fries 3 Big Cola 1 Sauce"
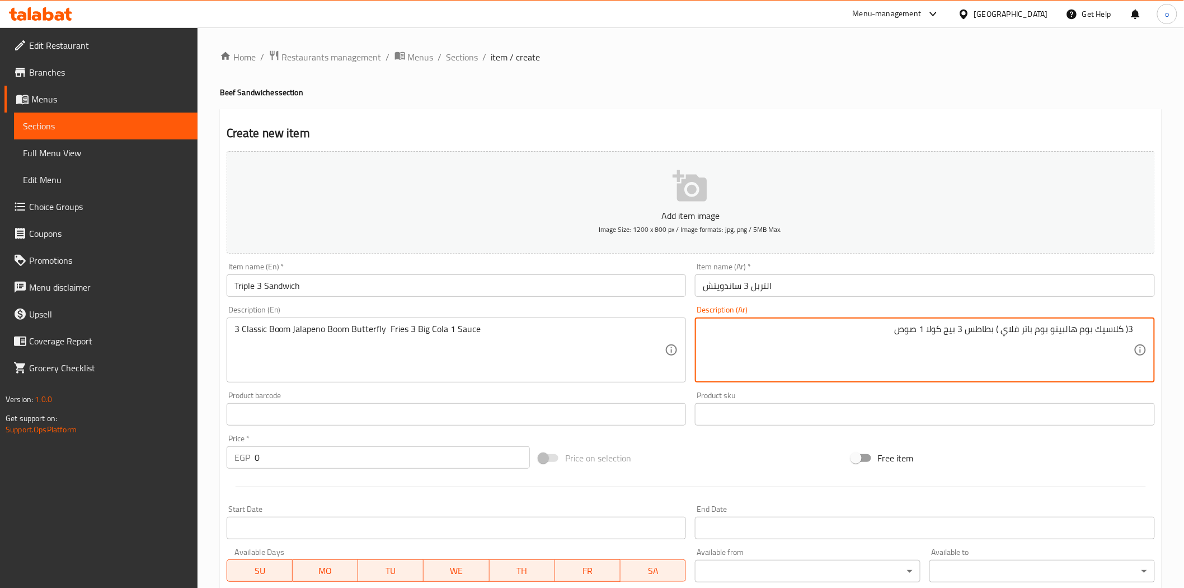
click at [981, 330] on textarea "3( كلاسيك بوم هالبينو بوم باتر فلاي ) بطاطس 3 بيج كولا 1 صوص" at bounding box center [918, 350] width 431 height 53
paste textarea "علبة بطاطس"
click at [794, 395] on div "Product sku Product sku" at bounding box center [925, 408] width 460 height 34
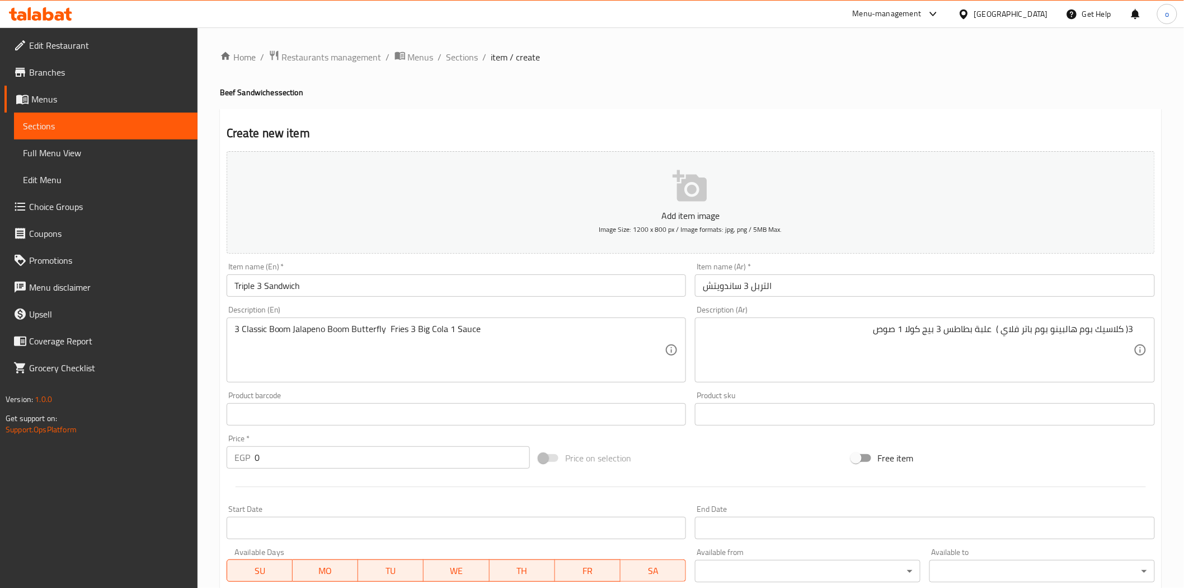
click at [793, 53] on ol "Home / Restaurants management / Menus / Sections / item / create" at bounding box center [691, 57] width 942 height 15
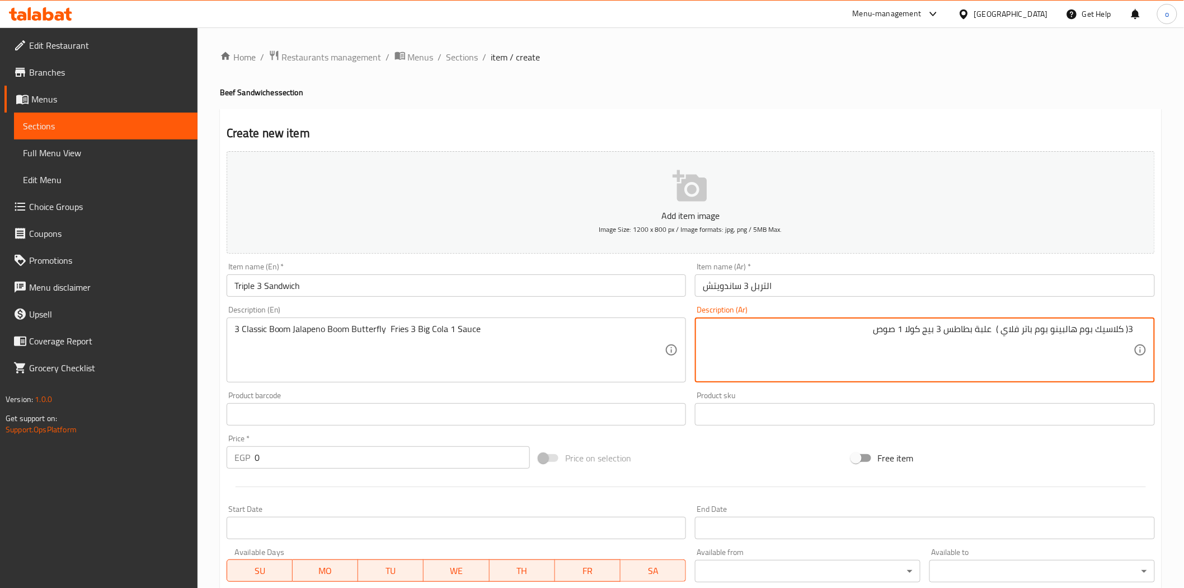
click at [987, 333] on textarea "3( كلاسيك بوم هالبينو بوم باتر فلاي ) علبة بطاطس 3 بيج كولا 1 صوص" at bounding box center [918, 350] width 431 height 53
paste textarea "اكيت"
type textarea "3( كلاسيك بوم هالبينو بوم باتر فلاي ) باكيت بطاطس 3 بيج كولا 1 صوص"
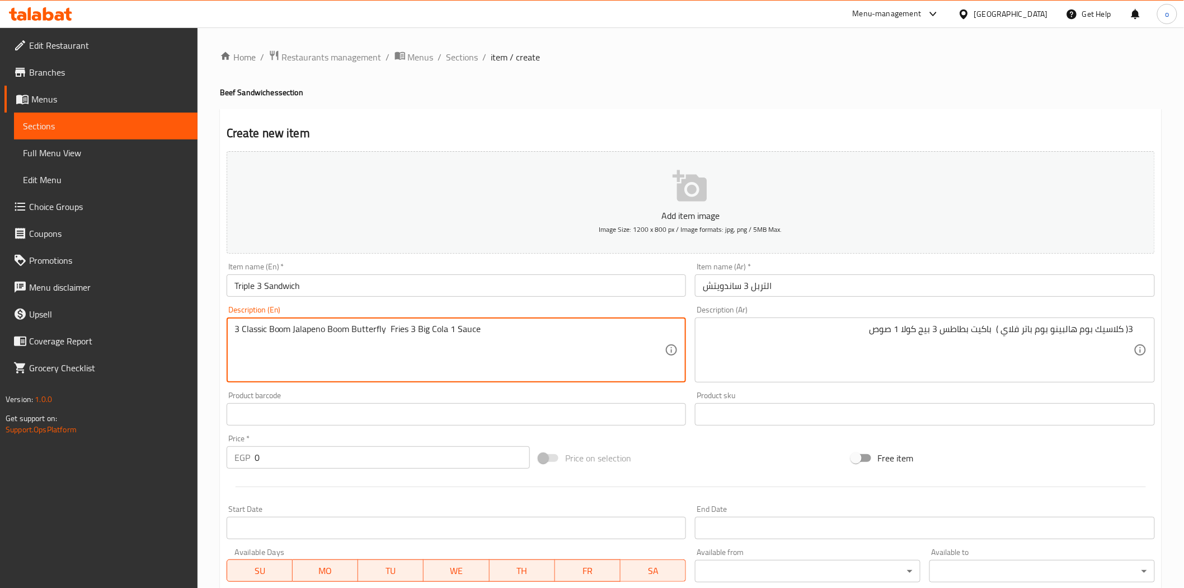
click at [400, 329] on textarea "3 Classic Boom Jalapeno Boom Butterfly Fries 3 Big Cola 1 Sauce" at bounding box center [450, 350] width 431 height 53
paste textarea "Packet Of Potatoes"
click at [399, 331] on textarea "3 Classic Boom Jalapeno Boom Butterfly FriPacket Of Potatoess 3 Big Cola 1 Sauce" at bounding box center [450, 350] width 431 height 53
click at [399, 331] on textarea "3 Classic Boom Jalapeno Boom Butterfly Fries 3 Big Cola 1 Sauce" at bounding box center [450, 350] width 431 height 53
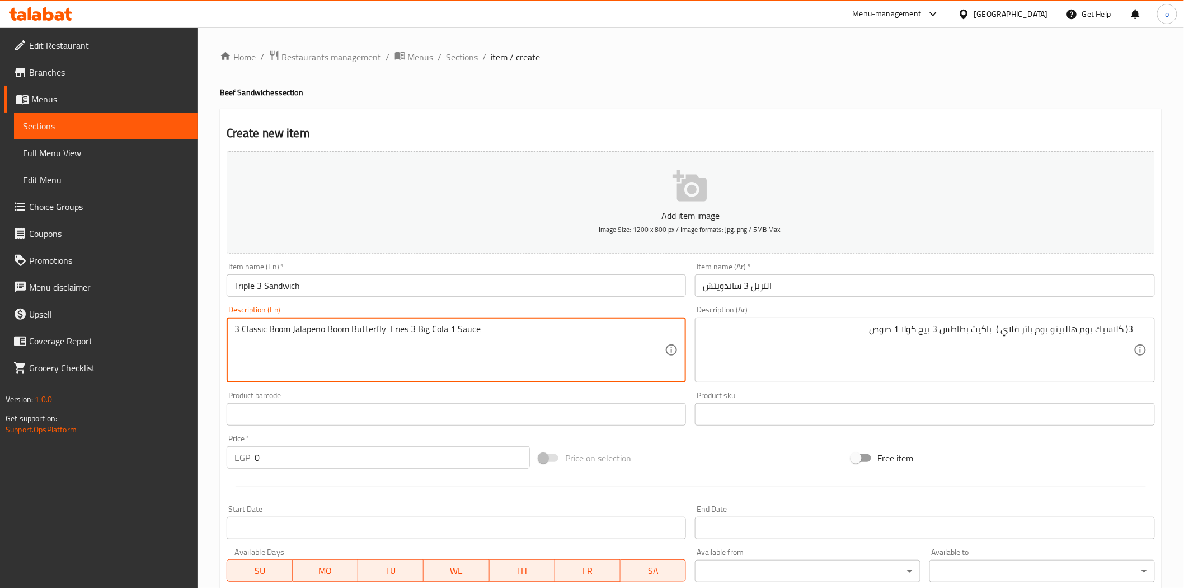
paste textarea "Packet Of Potatoes"
drag, startPoint x: 290, startPoint y: 332, endPoint x: 242, endPoint y: 333, distance: 48.1
click at [242, 333] on textarea "3 Classic Boom Jalapeno Boom Butterfly Packet Of Potatoes 3 Big Cola 1 Sauce" at bounding box center [450, 350] width 431 height 53
paste textarea "Classic Boom Sandwich"
click at [305, 331] on textarea "3 Classic Boom Sandwich Jalapeno Boom Butterfly Packet Of Potatoes 3 Big Cola 1…" at bounding box center [450, 350] width 431 height 53
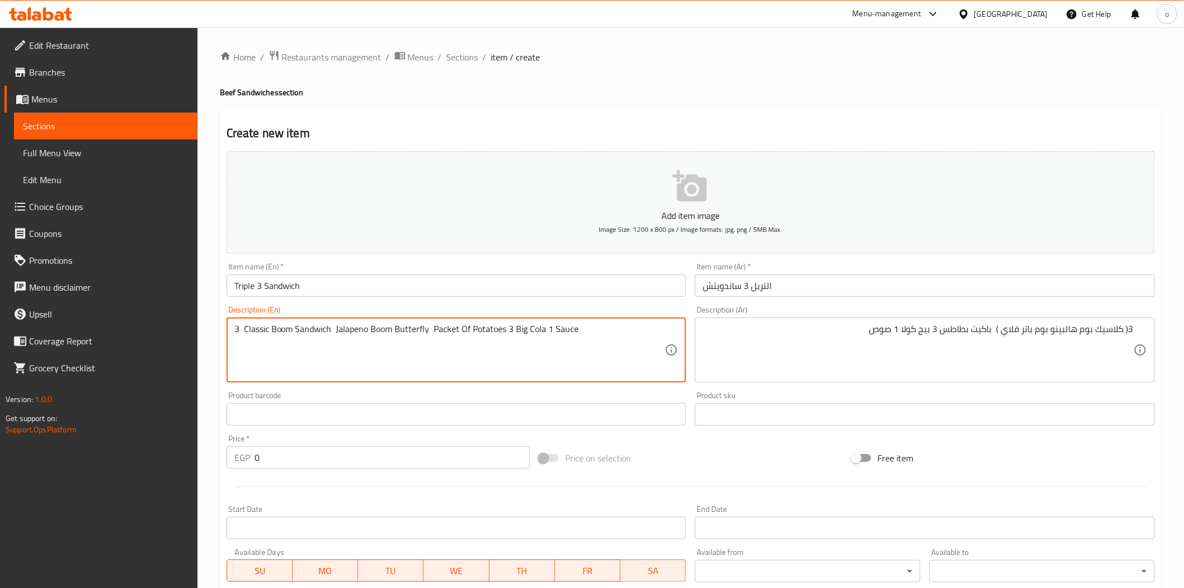
click at [305, 331] on textarea "3 Classic Boom Sandwich Jalapeno Boom Butterfly Packet Of Potatoes 3 Big Cola 1…" at bounding box center [450, 350] width 431 height 53
type textarea "3 Classic Boom Sandwich Jalapeno Boom Butterfly Packet Of Potatoes 3 Big Cola 1…"
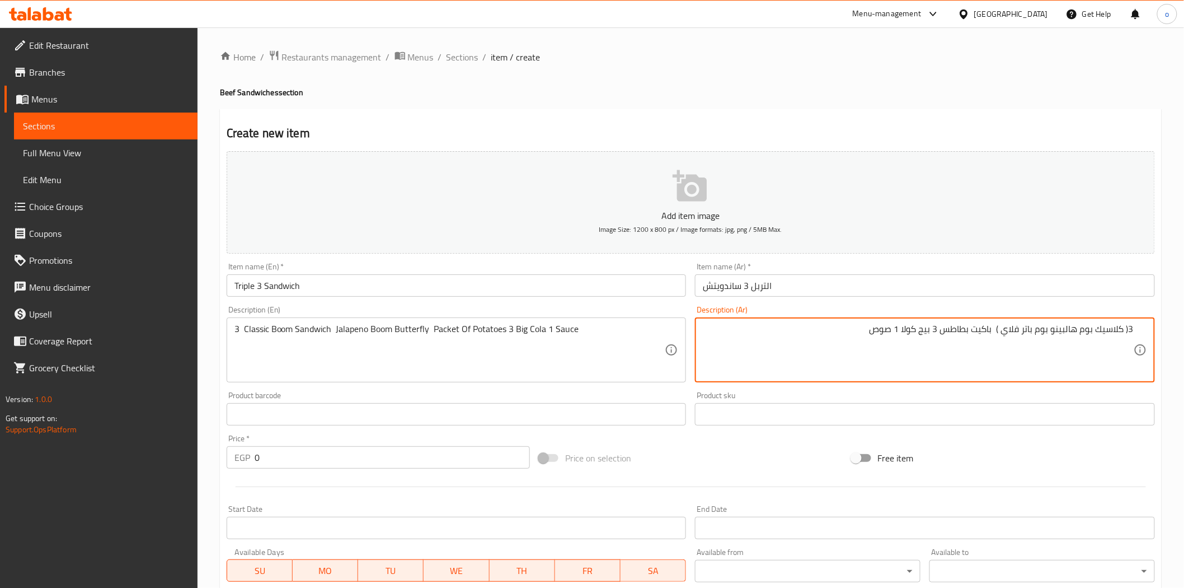
drag, startPoint x: 847, startPoint y: 327, endPoint x: 1193, endPoint y: 322, distance: 346.5
paste textarea "3 ساندويتش بوم الكلاسيكي، هالبينو بوم باترفلاي، عبوة بطاطس، 3 كولا كبيرة، 1 صلصة"
type textarea "3 ساندويتش بوم الكلاسيكي، هالبينو بوم باترفلاي، عبوة بطاطس، 3 كولا كبيرة، 1 صلصة"
drag, startPoint x: 814, startPoint y: 339, endPoint x: 1193, endPoint y: 325, distance: 379.7
click at [844, 339] on textarea at bounding box center [918, 350] width 431 height 53
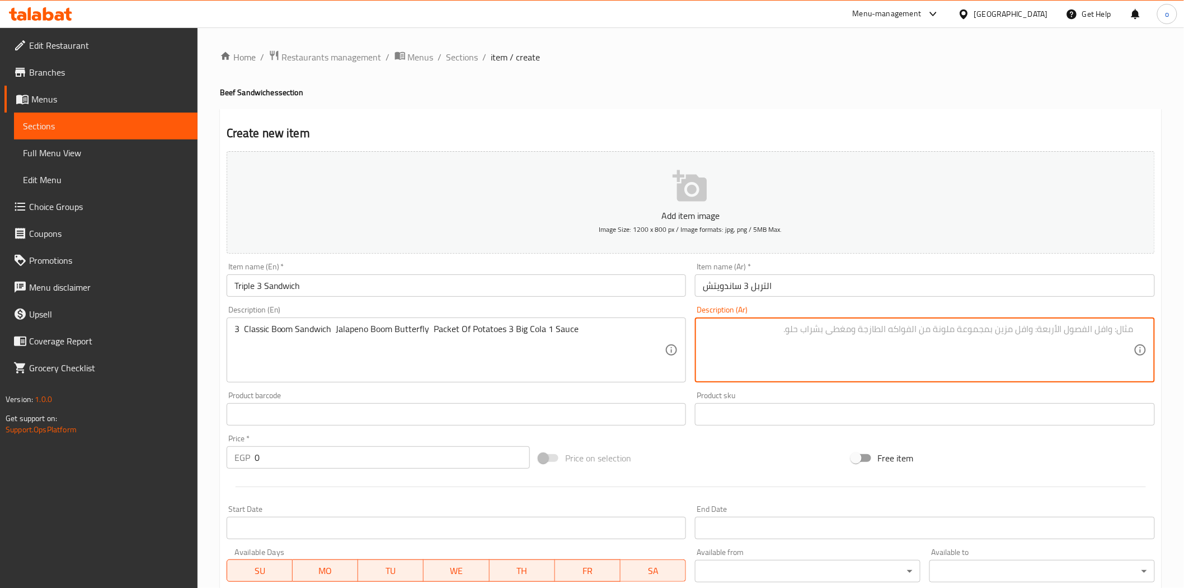
paste textarea "3( كلاسيك بوم هالبينو بوم باتر فلاي ) بطاطس 3 بيج كولا 1 صوص"
click at [995, 336] on textarea "3( كلاسيك بوم هالبينو بوم باتر فلاي ) بطاطس 3 بيج كولا 1 صوص" at bounding box center [918, 350] width 431 height 53
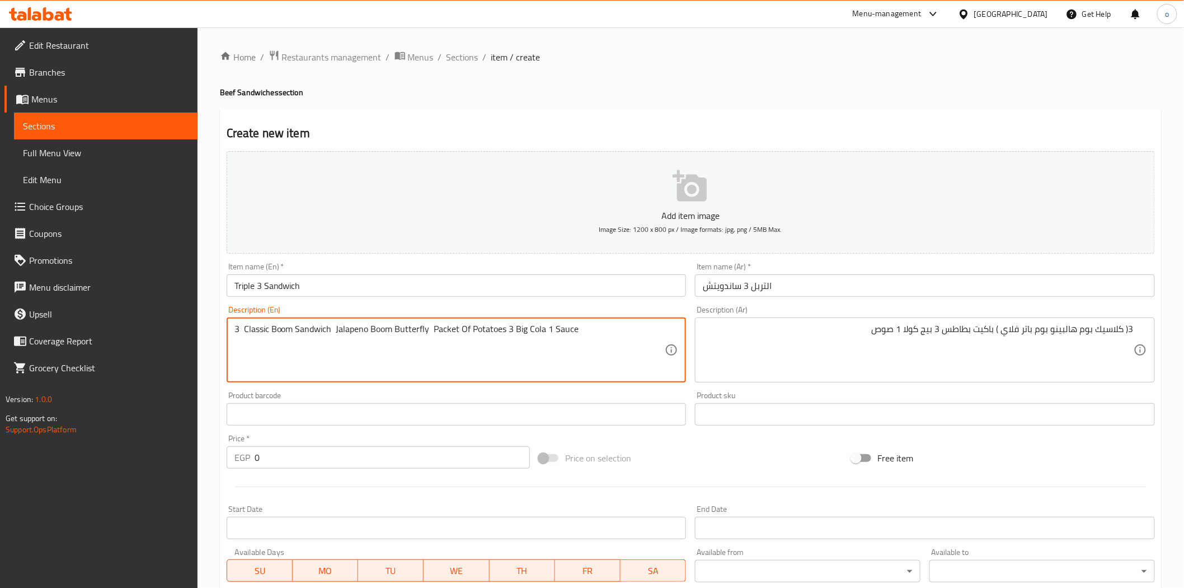
drag, startPoint x: 332, startPoint y: 329, endPoint x: 242, endPoint y: 332, distance: 90.2
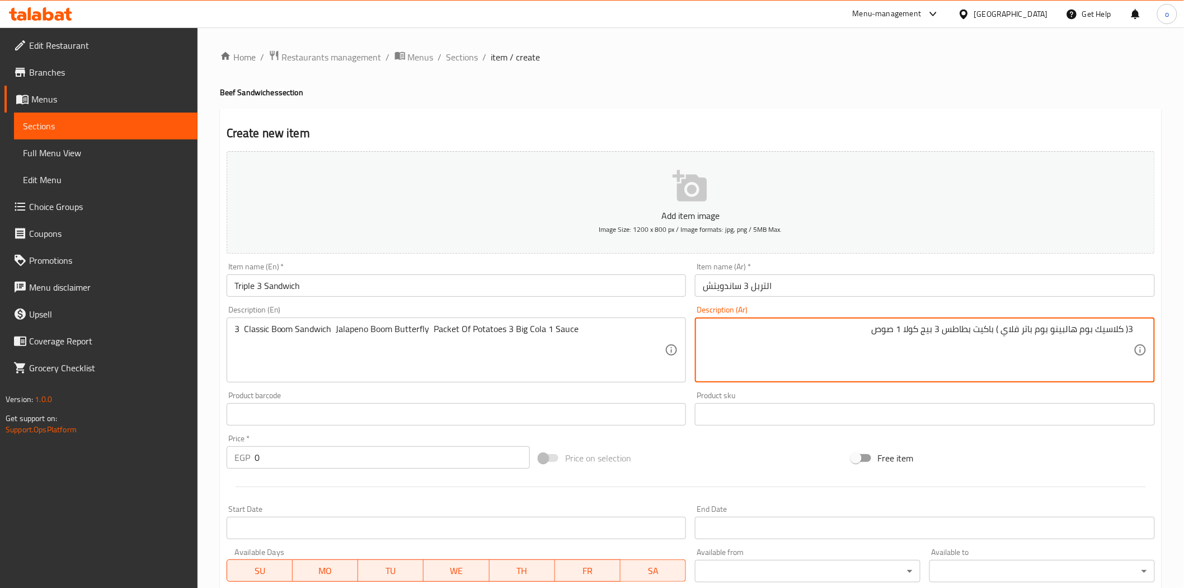
drag, startPoint x: 1122, startPoint y: 327, endPoint x: 1095, endPoint y: 329, distance: 26.9
click at [1095, 329] on textarea "3( كلاسيك بوم هالبينو بوم باتر فلاي ) باكيت بطاطس 3 بيج كولا 1 صوص" at bounding box center [918, 350] width 431 height 53
click at [1094, 343] on textarea "3( كلاسيك بوم هالبينو بوم باتر فلاي ) باكيت بطاطس 3 بيج كولا 1 صوص" at bounding box center [918, 350] width 431 height 53
click at [1121, 330] on textarea "3( كلاسيك بوم هالبينو بوم باتر فلاي ) باكيت بطاطس 3 بيج كولا 1 صوص" at bounding box center [918, 350] width 431 height 53
drag, startPoint x: 1123, startPoint y: 329, endPoint x: 1080, endPoint y: 332, distance: 42.6
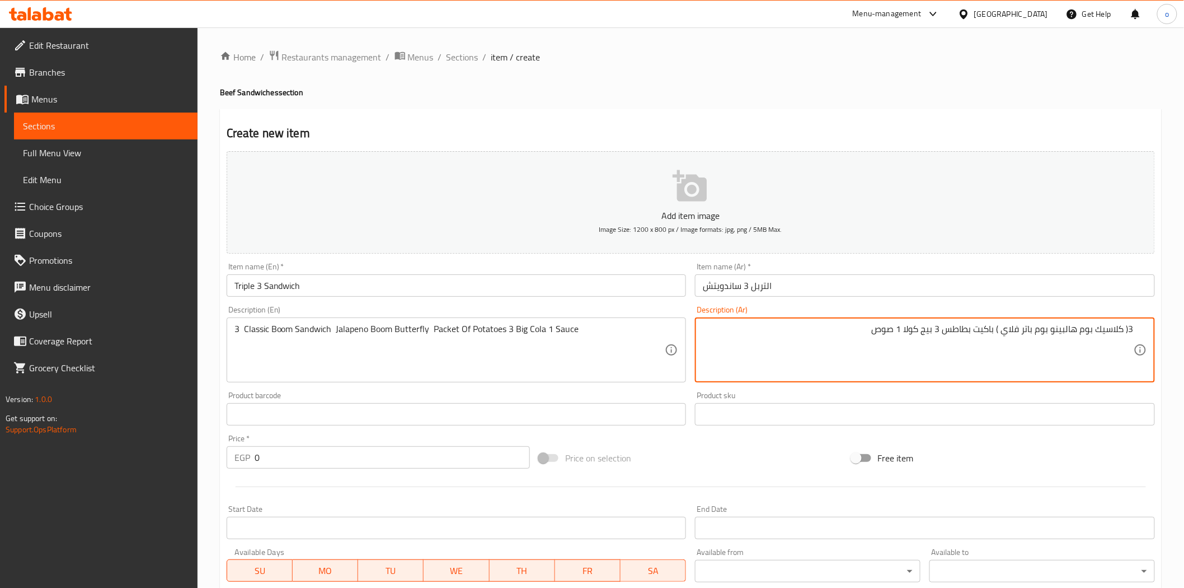
click at [1080, 332] on textarea "3( كلاسيك بوم هالبينو بوم باتر فلاي ) باكيت بطاطس 3 بيج كولا 1 صوص" at bounding box center [918, 350] width 431 height 53
paste textarea "ساندويتش بوم الكلاسيكي"
type textarea "3( ساندويتش بوم الكلاسيك هالبينو بوم باتر فلاي ) باكيت بطاطس 3 بيج كولا 1 صوص"
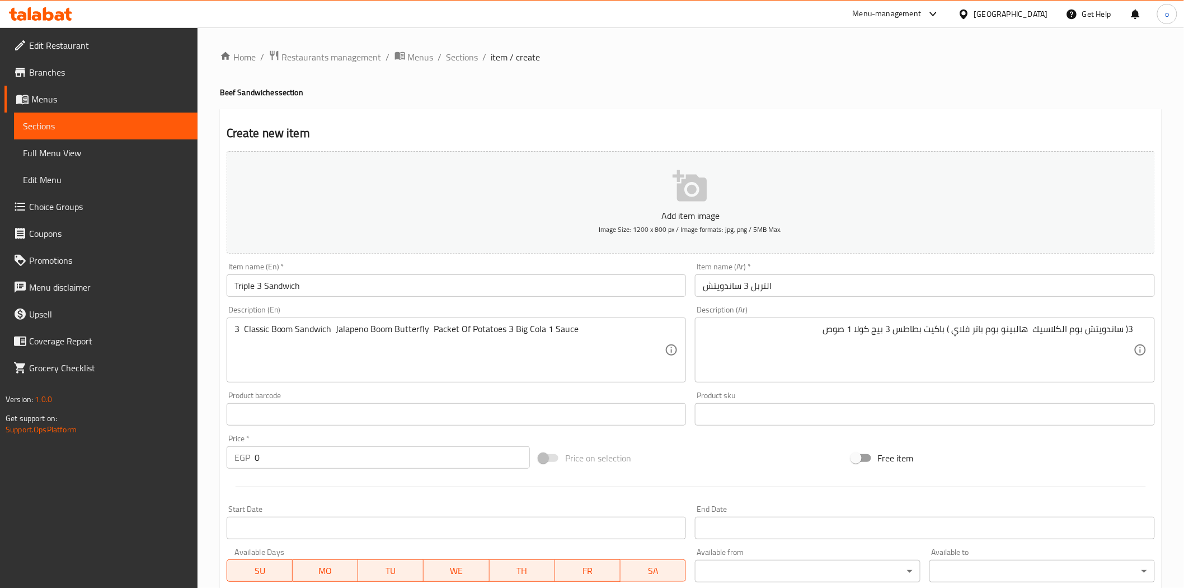
click at [696, 388] on div "Product sku Product sku" at bounding box center [925, 408] width 469 height 43
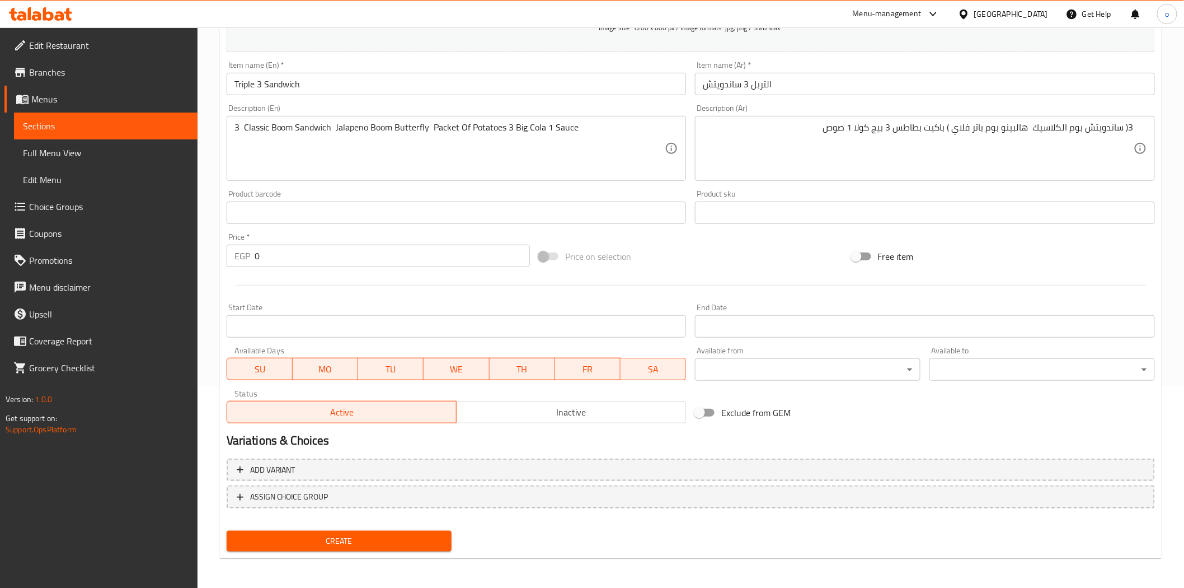
scroll to position [139, 0]
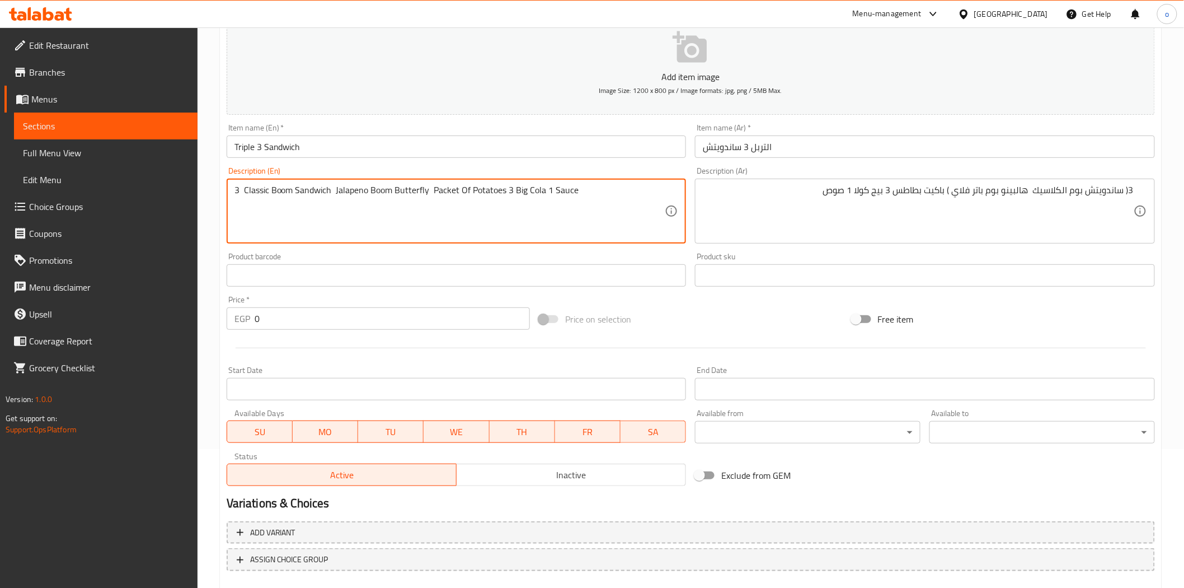
drag, startPoint x: 334, startPoint y: 192, endPoint x: 390, endPoint y: 188, distance: 56.7
paste textarea "Chili"
drag, startPoint x: 406, startPoint y: 192, endPoint x: 335, endPoint y: 196, distance: 71.8
click at [335, 196] on textarea "3 Classic Boom Sandwich Chili Jalapeno Boom Butterfly Packet Of Potatoes 3 Big …" at bounding box center [450, 211] width 431 height 53
type textarea "3 Classic Boom Sandwich Chili Jalapeno Boom Butterfly Packet Of Potatoes 3 Big …"
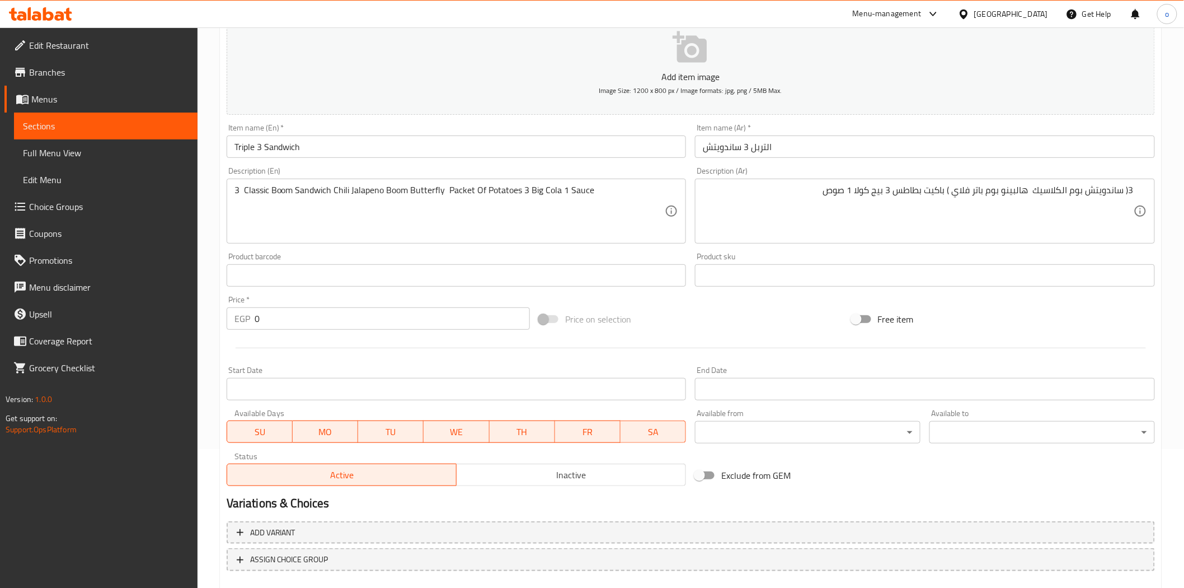
click at [375, 246] on div "Description (En) 3 Classic Boom Sandwich Chili Jalapeno Boom Butterfly Packet O…" at bounding box center [456, 205] width 469 height 86
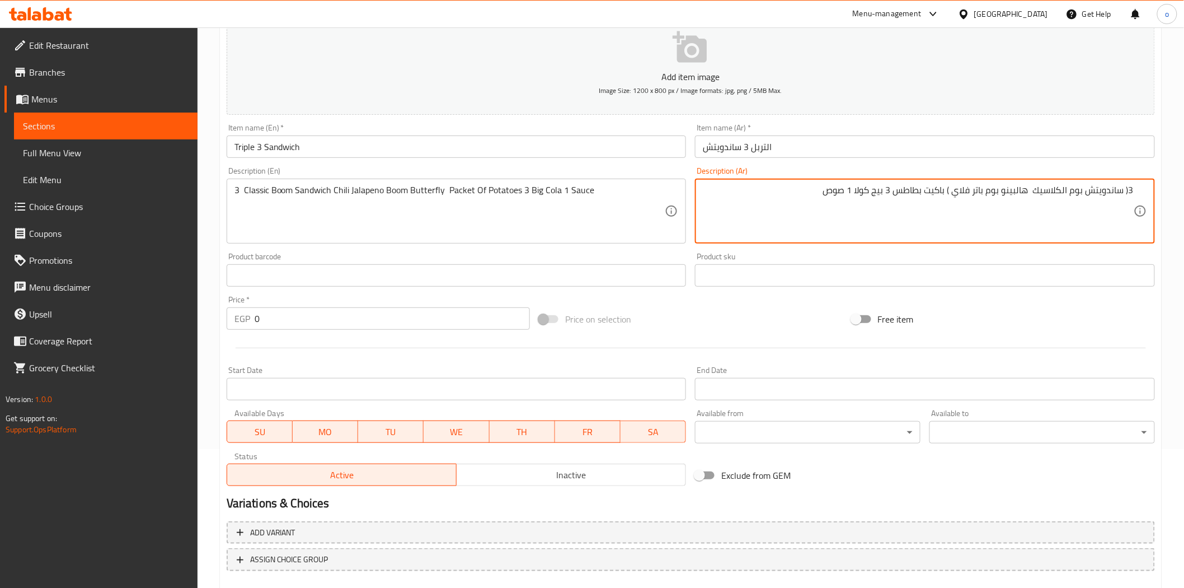
paste textarea "لفل حار"
type textarea "3( ساندويتش بوم الكلاسيك فلفل حار هالبينو بوم باتر فلاي ) باكيت بطاطس 3 بيج كول…"
click at [713, 298] on div "Add item image Image Size: 1200 x 800 px / Image formats: jpg, png / 5MB Max. I…" at bounding box center [691, 249] width 938 height 482
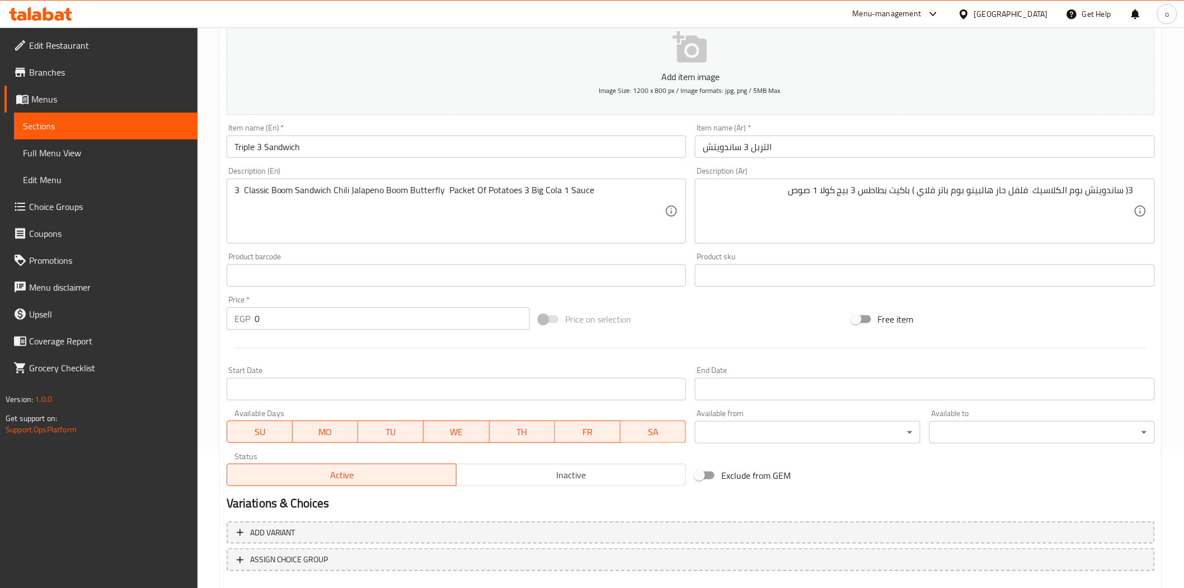
scroll to position [201, 0]
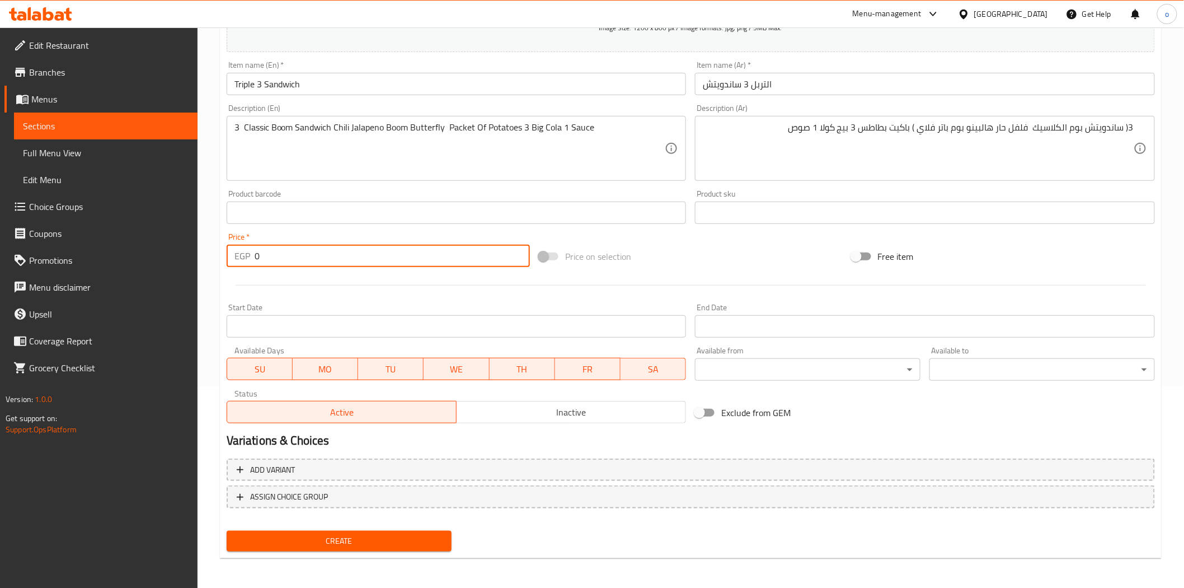
paste input "51"
drag, startPoint x: 300, startPoint y: 246, endPoint x: 229, endPoint y: 257, distance: 71.4
click at [197, 252] on div "Edit Restaurant Branches Menus Sections Full Menu View Edit Menu Choice Groups …" at bounding box center [592, 207] width 1184 height 763
type input "510"
click at [255, 274] on div at bounding box center [691, 284] width 938 height 27
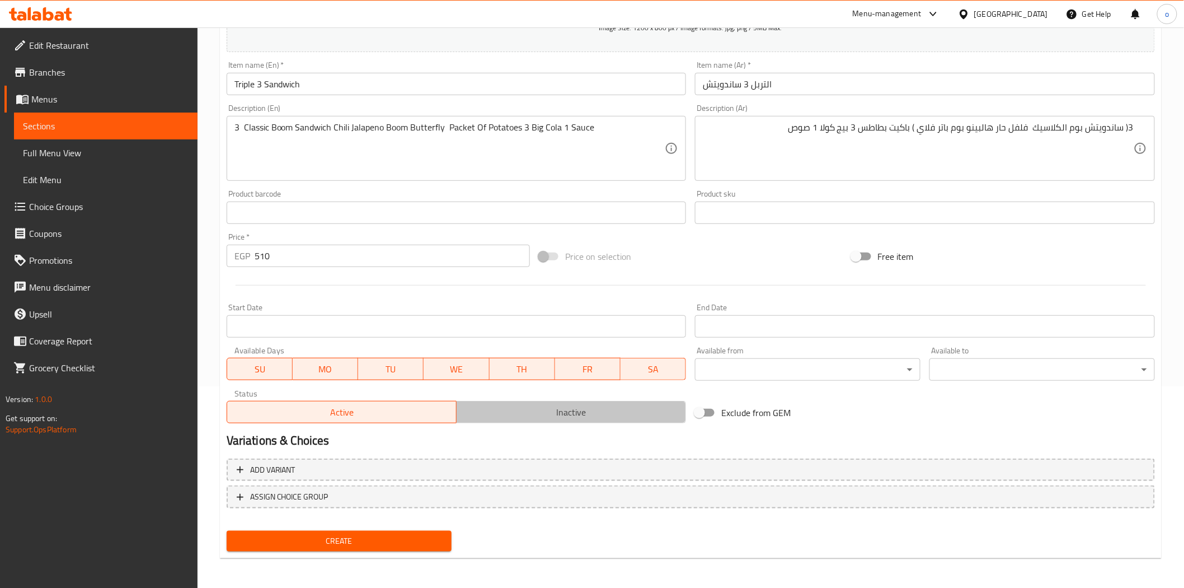
click at [528, 407] on span "Inactive" at bounding box center [571, 412] width 221 height 16
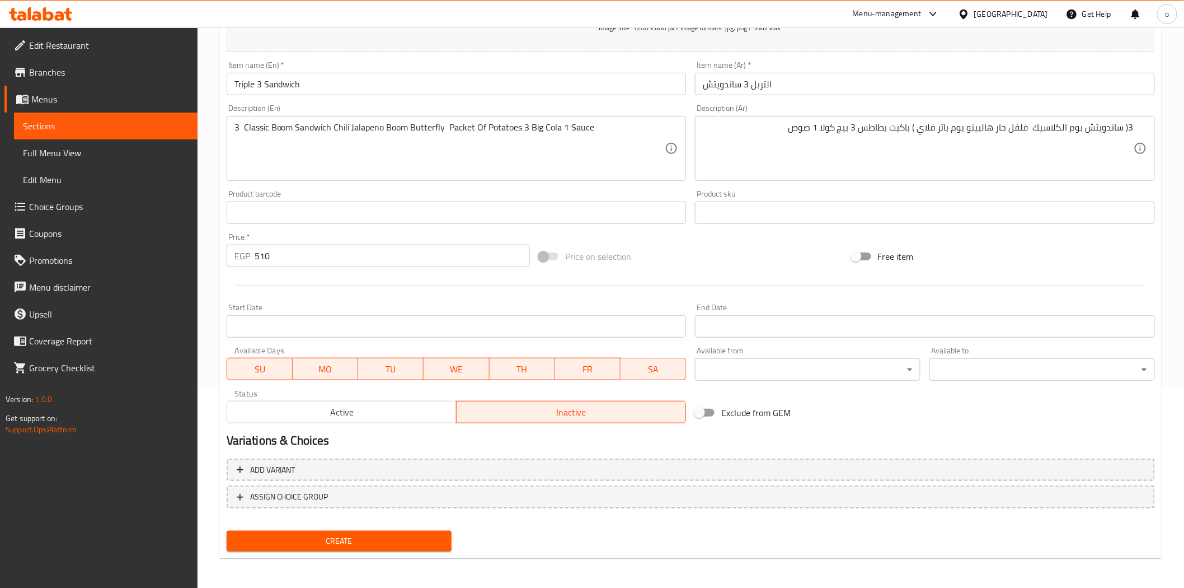
click at [356, 541] on span "Create" at bounding box center [340, 541] width 208 height 14
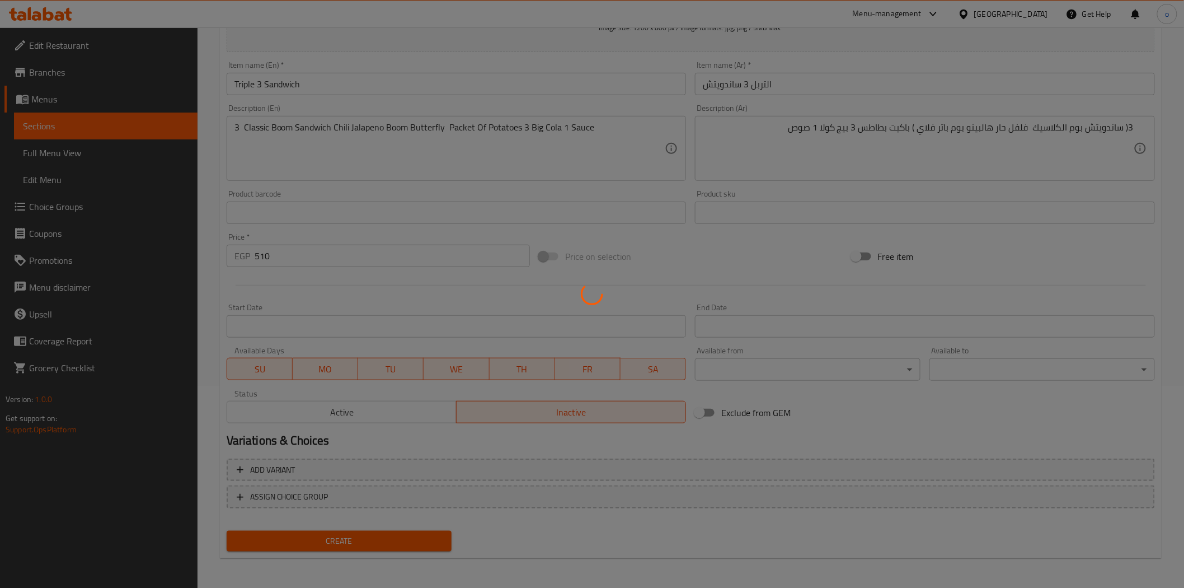
type input "0"
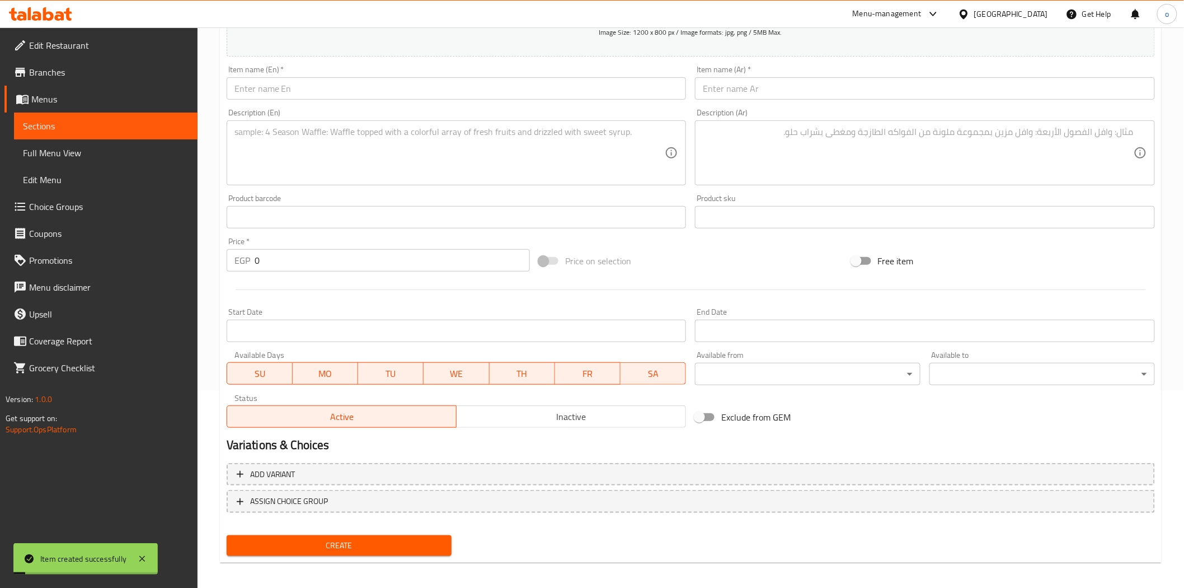
scroll to position [0, 0]
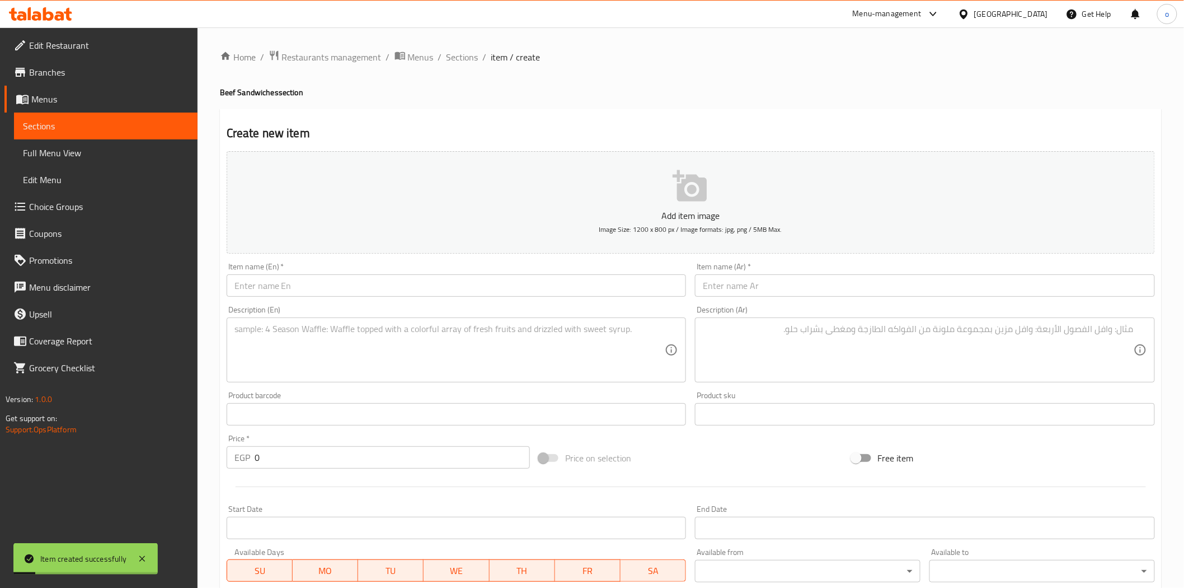
click at [472, 73] on div "Home / Restaurants management / Menus / Sections / item / create Beef Sandwiche…" at bounding box center [691, 409] width 942 height 719
click at [761, 292] on input "text" at bounding box center [925, 285] width 460 height 22
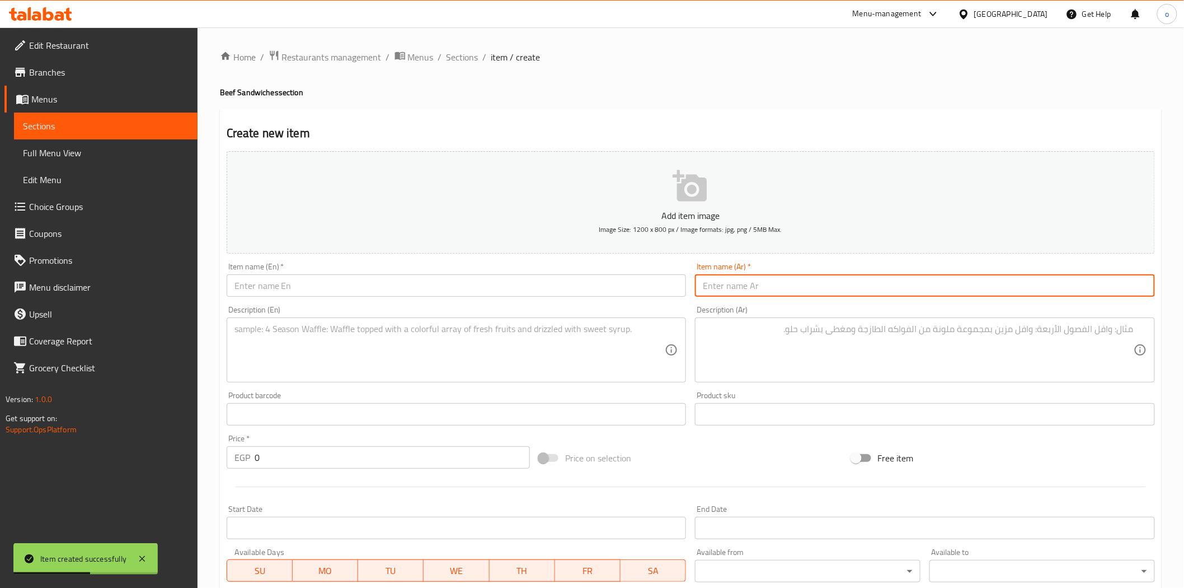
paste input "بوكس التوفير 4"
type input "بوكس التوفير 4"
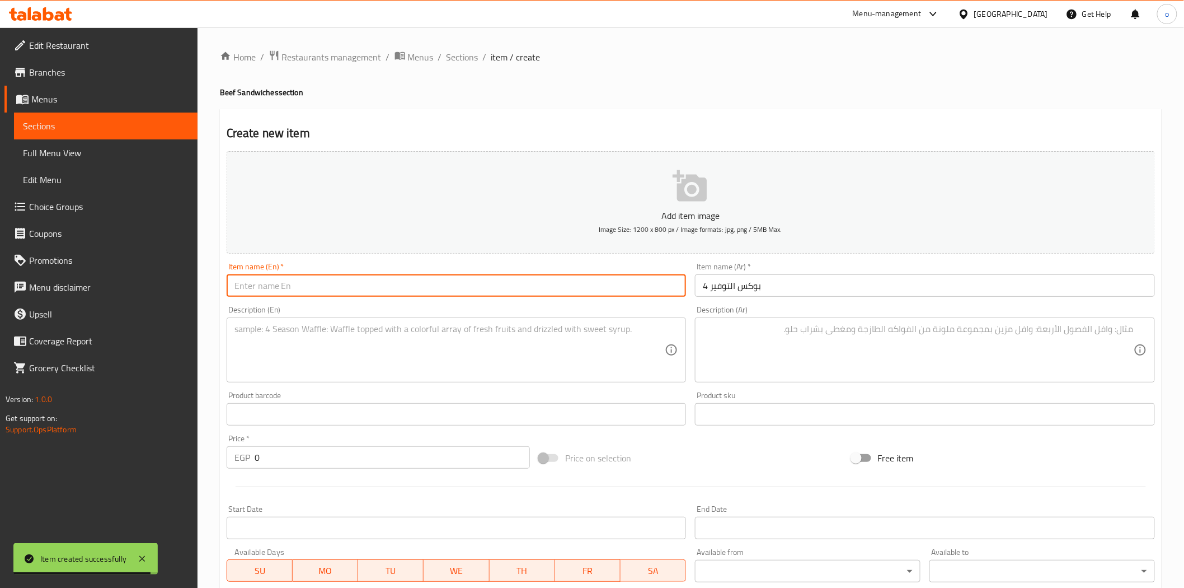
click at [517, 282] on input "text" at bounding box center [457, 285] width 460 height 22
paste input "Savings Box 4"
click at [264, 292] on input "Savings Box 4" at bounding box center [457, 285] width 460 height 22
type input "Saving Box 4"
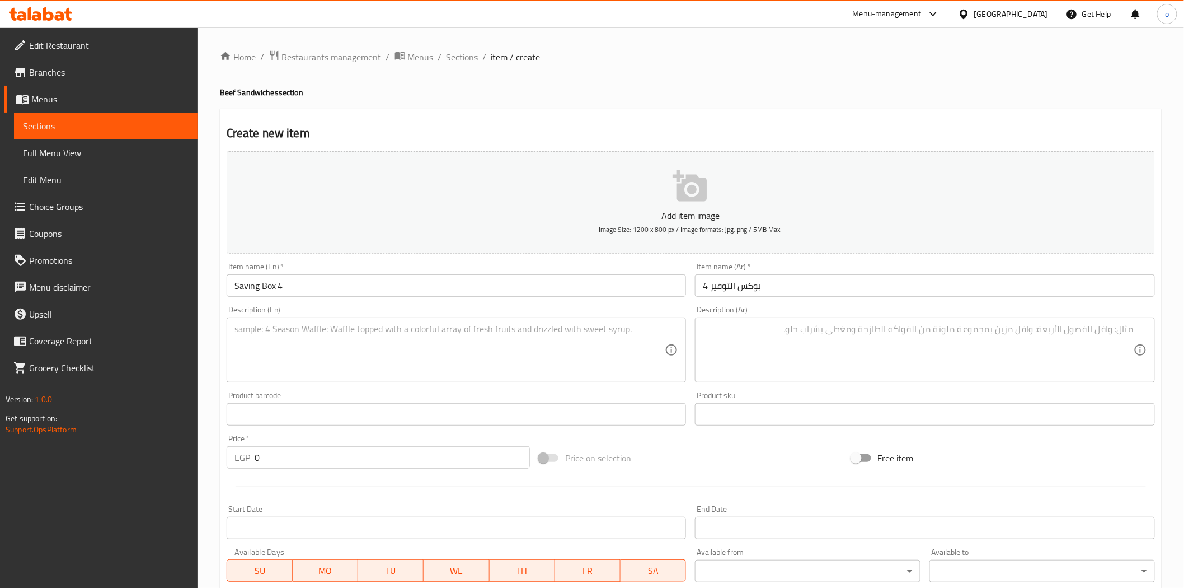
click at [931, 320] on div "Description (Ar)" at bounding box center [925, 349] width 460 height 65
paste textarea "4 ساندوتش ( كلاسيك ـ باربكيو بوم ـ تشيكين بوم مشروم ـ هوت تشيزي بوم ) 4 بطاطس 4…"
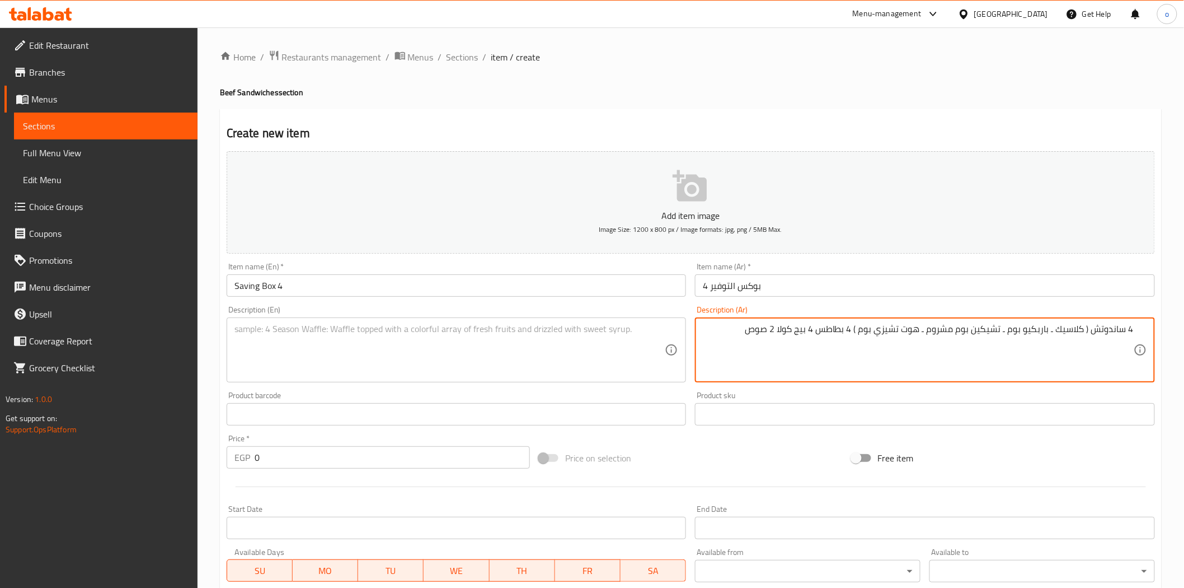
click at [852, 336] on textarea "4 ساندوتش ( كلاسيك ـ باربكيو بوم ـ تشيكين بوم مشروم ـ هوت تشيزي بوم ) 4 بطاطس 4…" at bounding box center [918, 350] width 431 height 53
type textarea "4 ساندوتش ( كلاسيك ـ باربكيو بوم ـ تشيكين بوم مشروم ـ هوت تشيزي بوم ) 4 باكيت ب…"
drag, startPoint x: 730, startPoint y: 331, endPoint x: 1159, endPoint y: 315, distance: 428.5
click at [1159, 315] on div "Description (Ar) 4 ساندوتش ( كلاسيك ـ باربكيو بوم ـ تشيكين بوم مشروم ـ هوت تشيز…" at bounding box center [925, 344] width 469 height 86
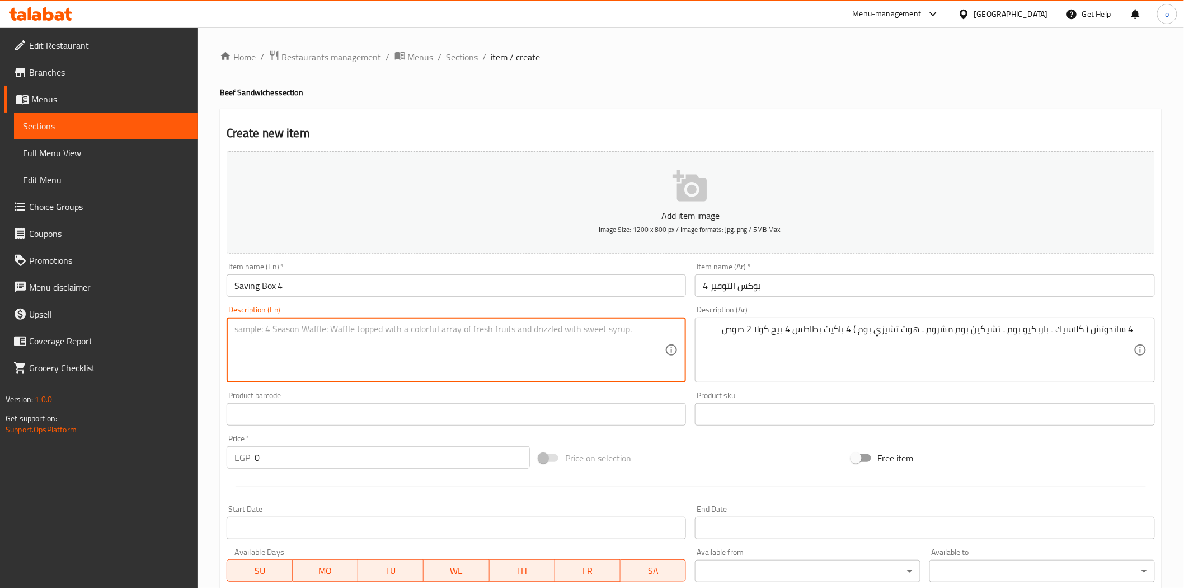
click at [550, 336] on textarea at bounding box center [450, 350] width 431 height 53
paste textarea "4 sandwiches (Classic - Barbecue Boom - Chicken Boom Mushroom - Hot Cheesy Boom…"
click at [388, 393] on div "Product barcode Product barcode" at bounding box center [457, 408] width 460 height 34
click at [563, 331] on textarea "4 sandwiches Classic - Barbecue Boom - Chicken Boom Mushroom - Hot Cheesy Boom)…" at bounding box center [450, 350] width 431 height 53
click at [385, 338] on textarea "4 sandwiches Classic - Barbecue Boom - Chicken Boom Mushroom - Hot Cheesy Boom …" at bounding box center [450, 350] width 431 height 53
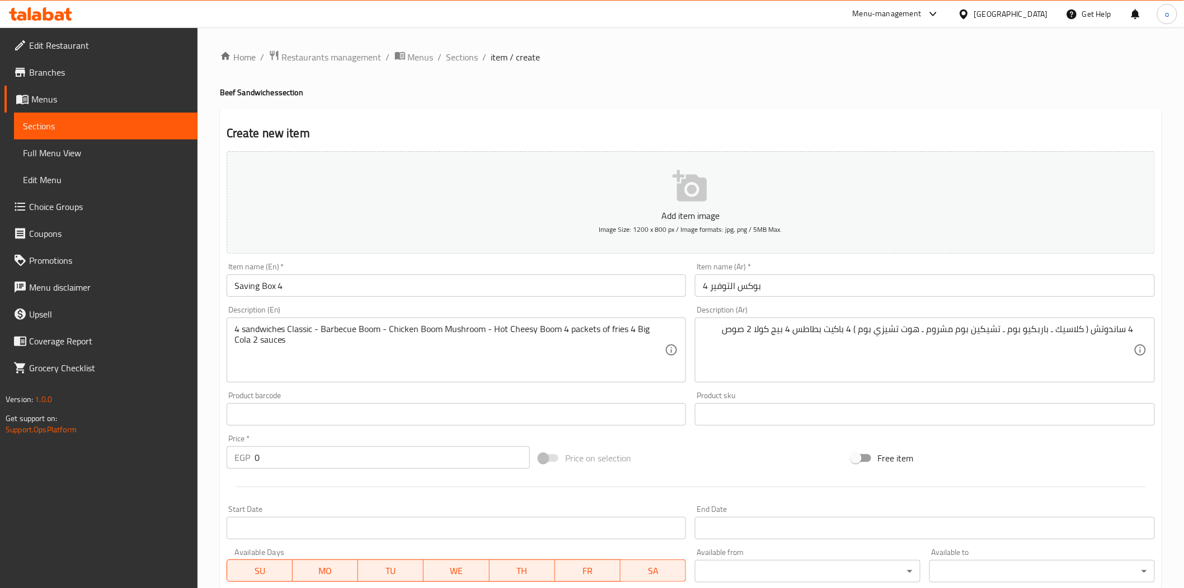
click at [365, 393] on div "Product barcode Product barcode" at bounding box center [457, 408] width 460 height 34
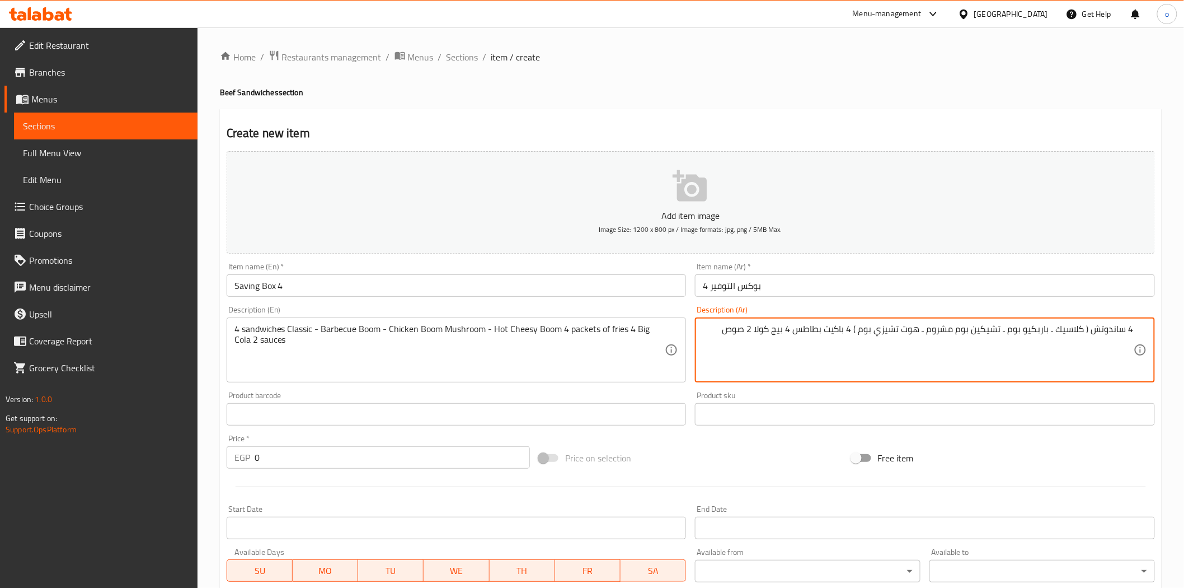
drag, startPoint x: 720, startPoint y: 331, endPoint x: 1193, endPoint y: 340, distance: 473.1
click at [849, 387] on div "Product sku Product sku" at bounding box center [925, 408] width 469 height 43
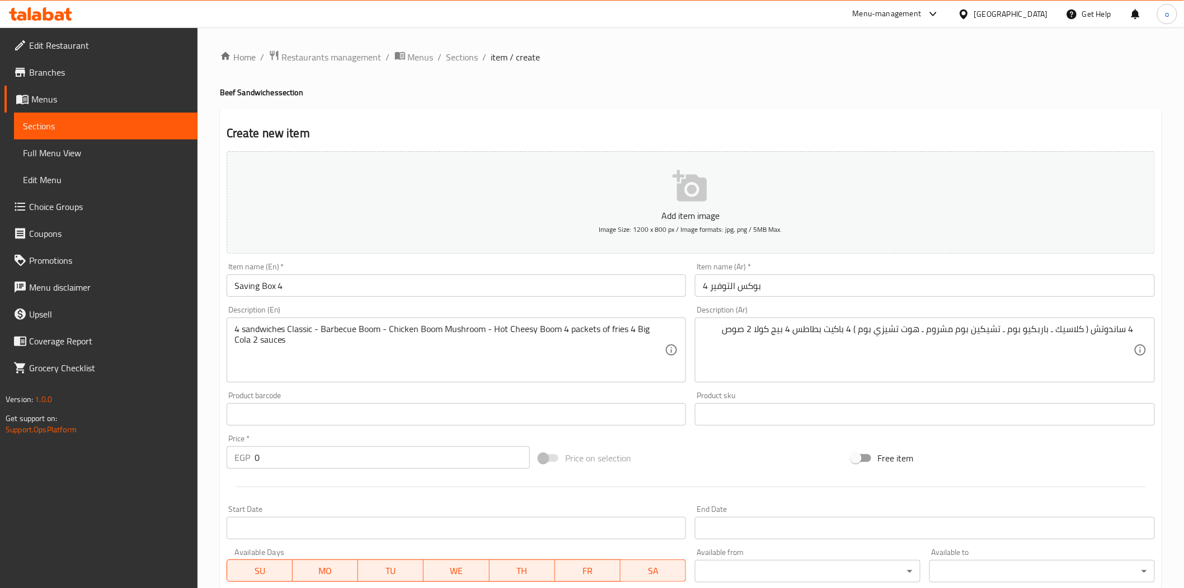
click at [802, 451] on div "Price on selection" at bounding box center [691, 458] width 312 height 30
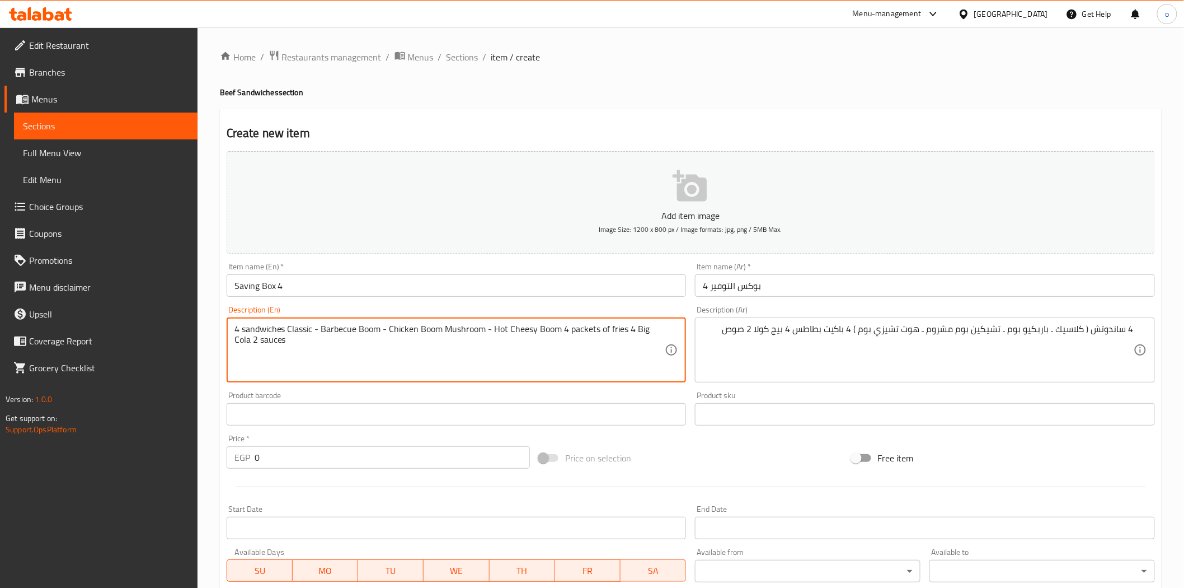
drag, startPoint x: 271, startPoint y: 340, endPoint x: 199, endPoint y: 329, distance: 72.4
type textarea "4 sandwiches classic - barbecue boom - chicken boom mushroom - hot cheesy boom …"
click at [540, 390] on div "Product barcode Product barcode" at bounding box center [456, 408] width 469 height 43
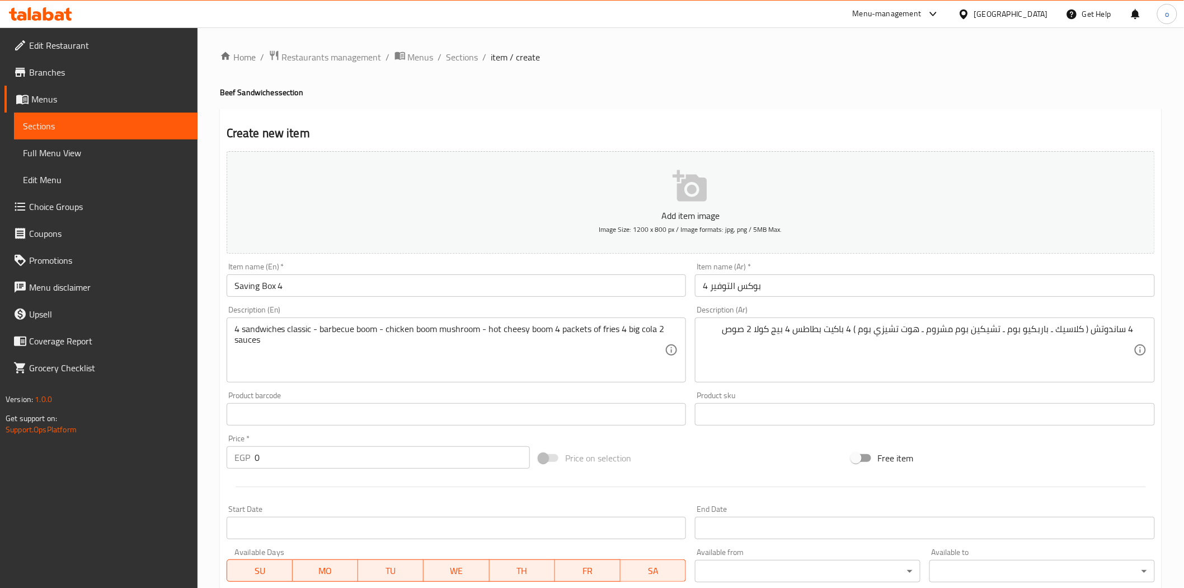
click at [561, 429] on div "Product barcode Product barcode" at bounding box center [456, 408] width 469 height 43
click at [189, 460] on div "Edit Restaurant Branches Menus Sections Full Menu View Edit Menu Choice Groups …" at bounding box center [592, 408] width 1184 height 763
paste input "755"
type input "755"
click at [307, 484] on div at bounding box center [691, 486] width 938 height 27
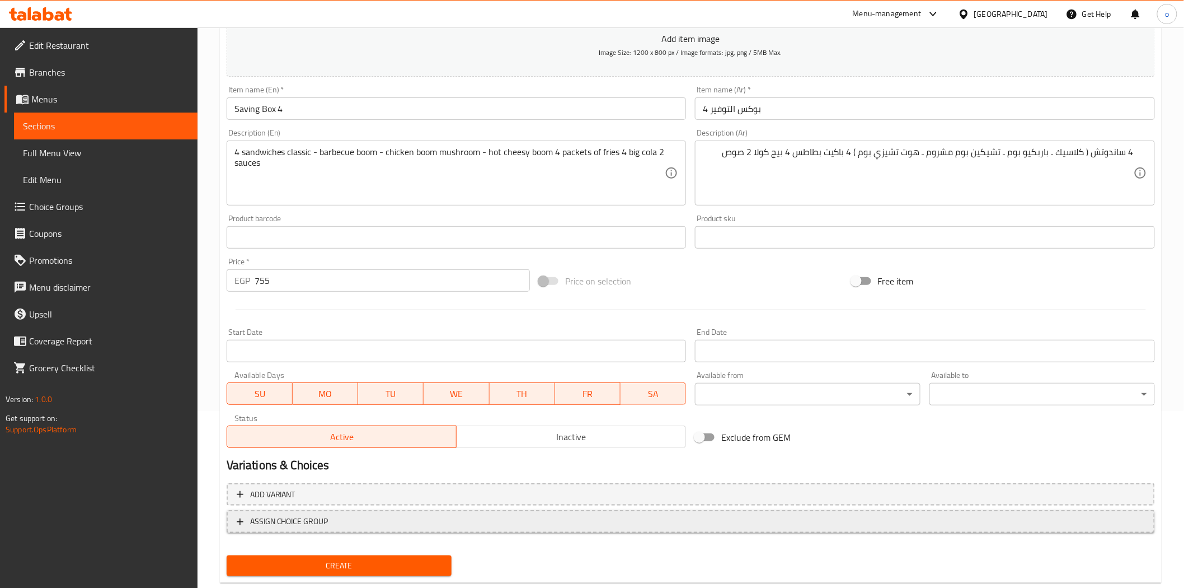
scroll to position [186, 0]
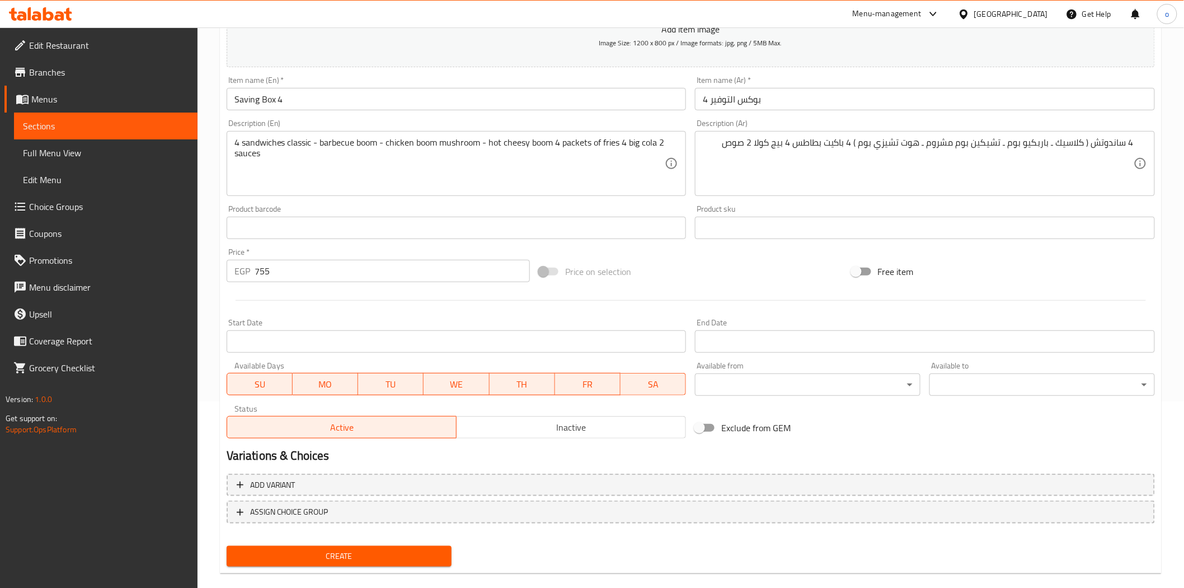
click at [561, 415] on div "Active Inactive" at bounding box center [457, 422] width 460 height 34
click at [560, 421] on span "Inactive" at bounding box center [571, 427] width 221 height 16
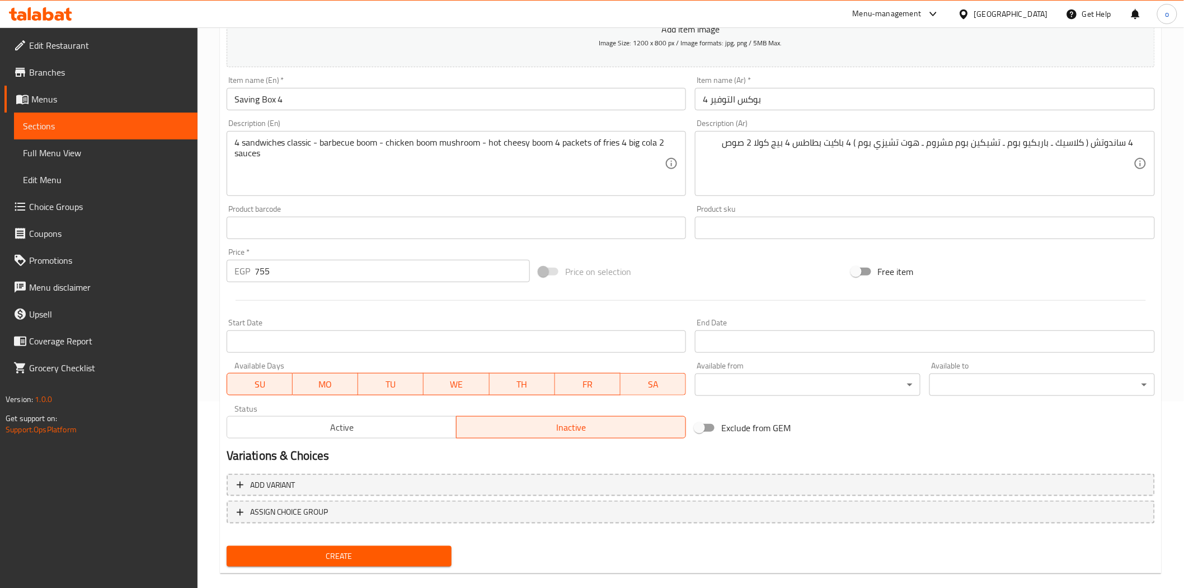
click at [522, 457] on h2 "Variations & Choices" at bounding box center [691, 455] width 929 height 17
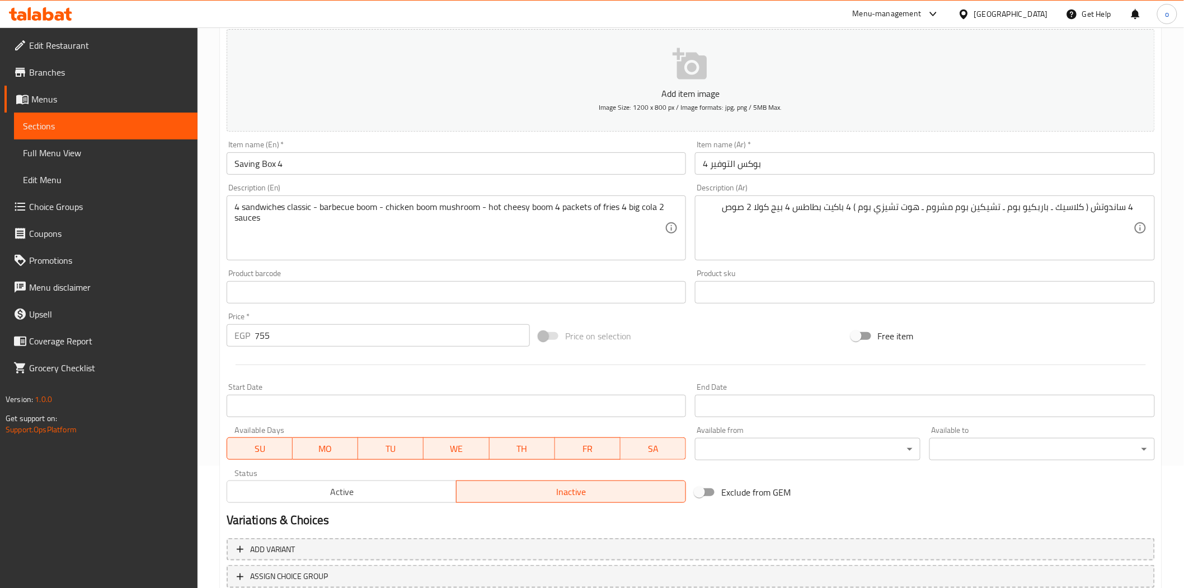
scroll to position [62, 0]
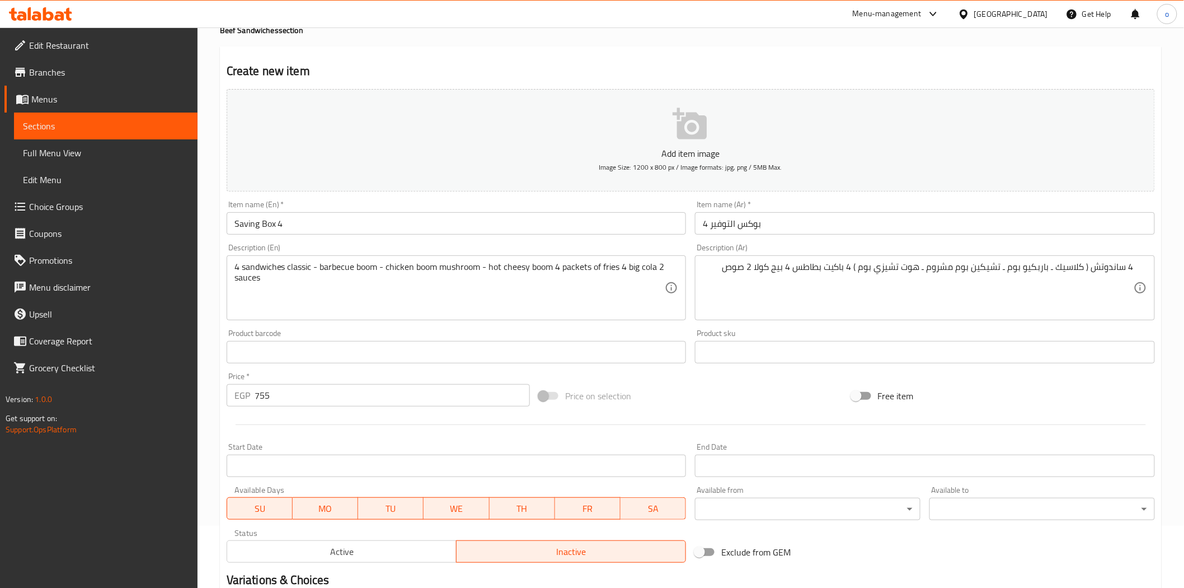
click at [544, 440] on div "Start Date Start Date" at bounding box center [456, 459] width 469 height 43
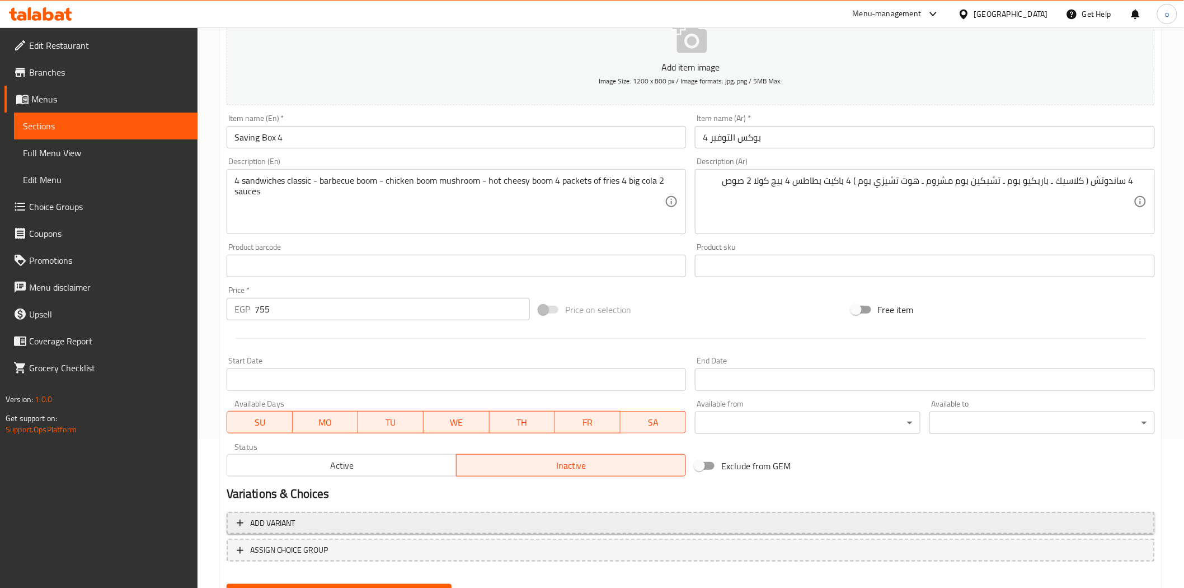
scroll to position [201, 0]
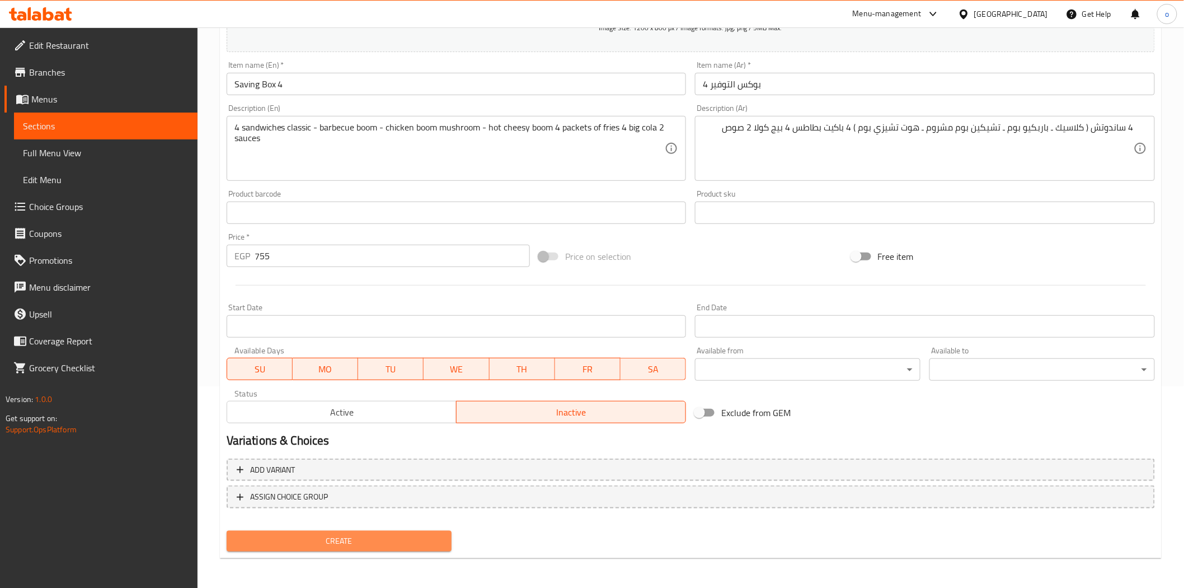
click at [365, 549] on button "Create" at bounding box center [340, 541] width 226 height 21
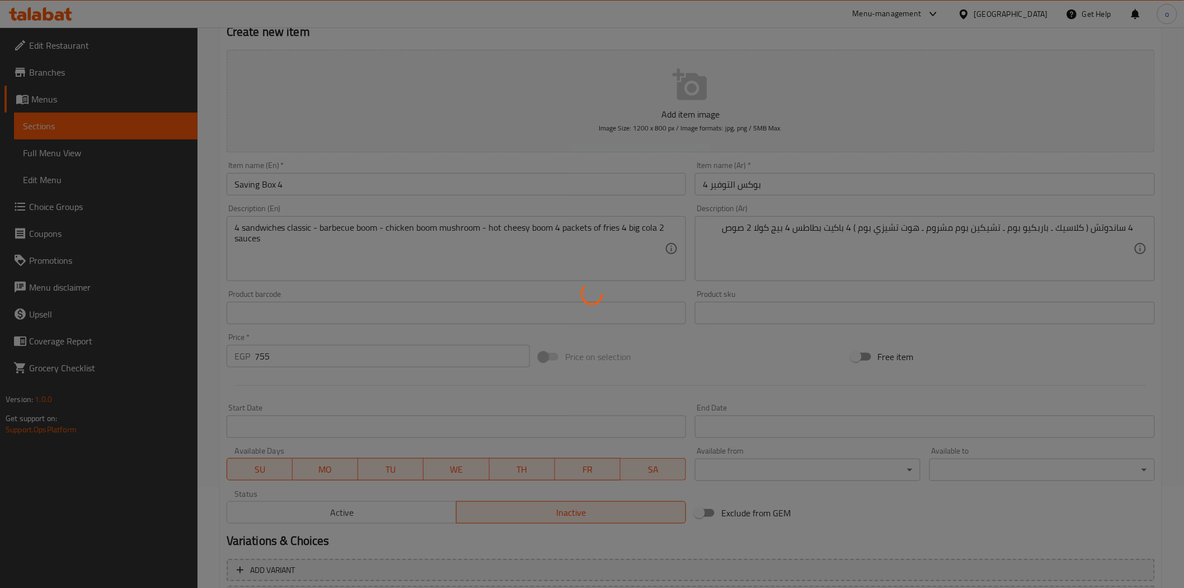
scroll to position [0, 0]
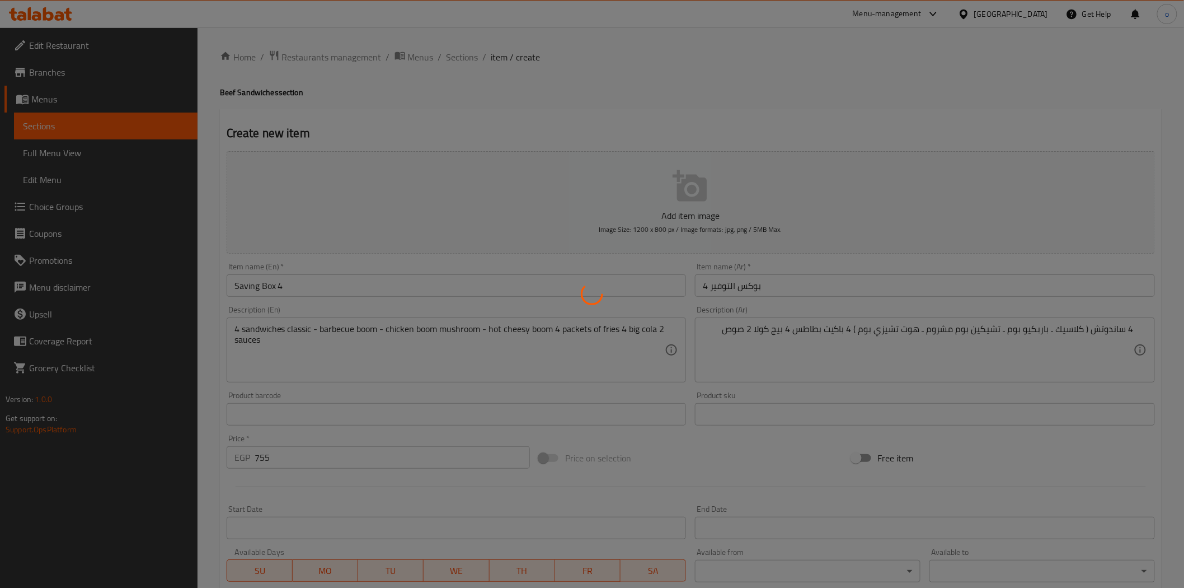
type input "0"
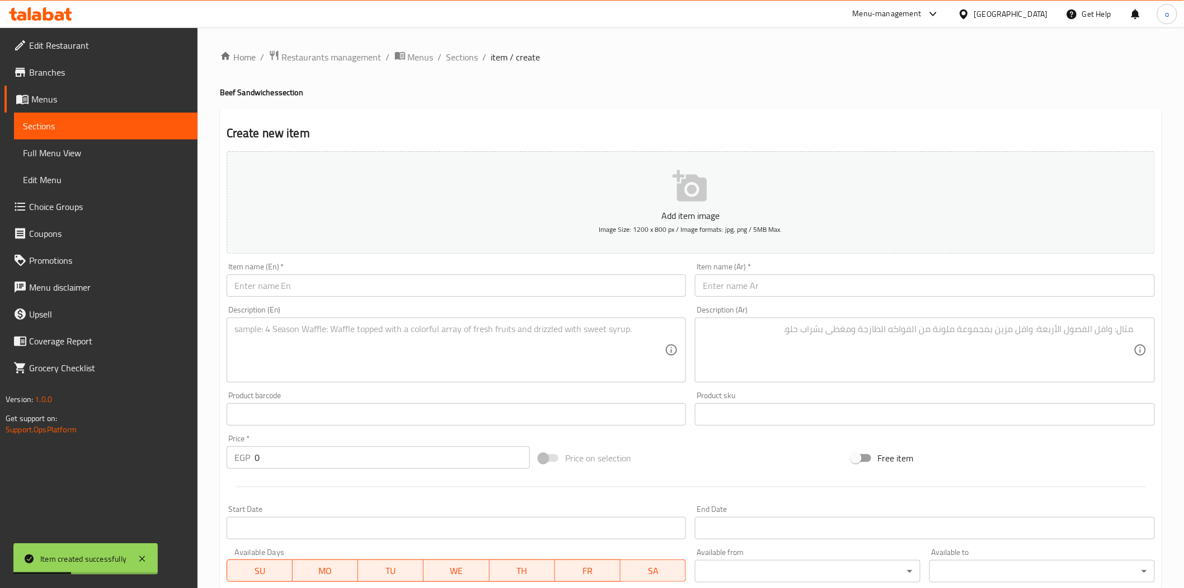
click at [753, 293] on input "text" at bounding box center [925, 285] width 460 height 22
paste input "بوكس العائلة"
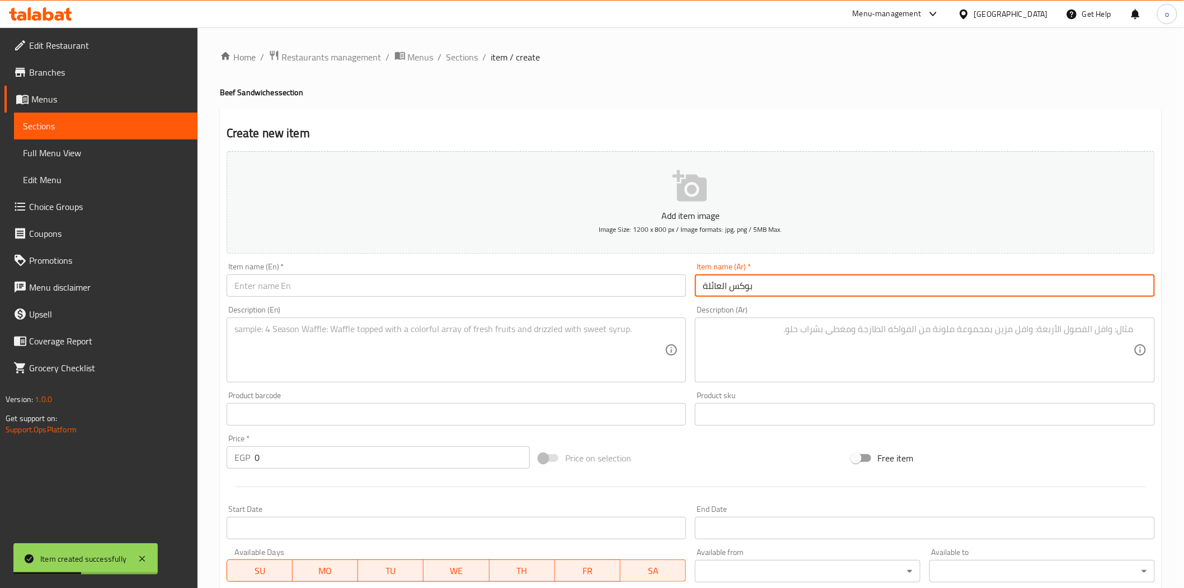
type input "بوكس العائلة"
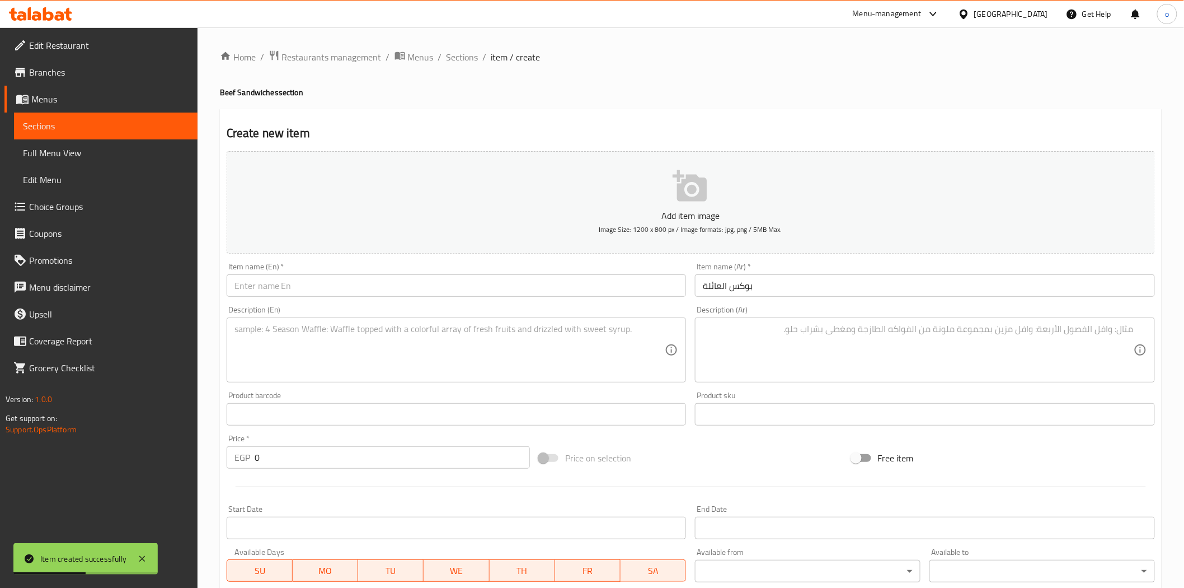
click at [735, 307] on div "Description (Ar) Description (Ar)" at bounding box center [925, 344] width 460 height 77
drag, startPoint x: 734, startPoint y: 287, endPoint x: 747, endPoint y: 287, distance: 12.9
click at [733, 287] on input "بوكس العائلة" at bounding box center [925, 285] width 460 height 22
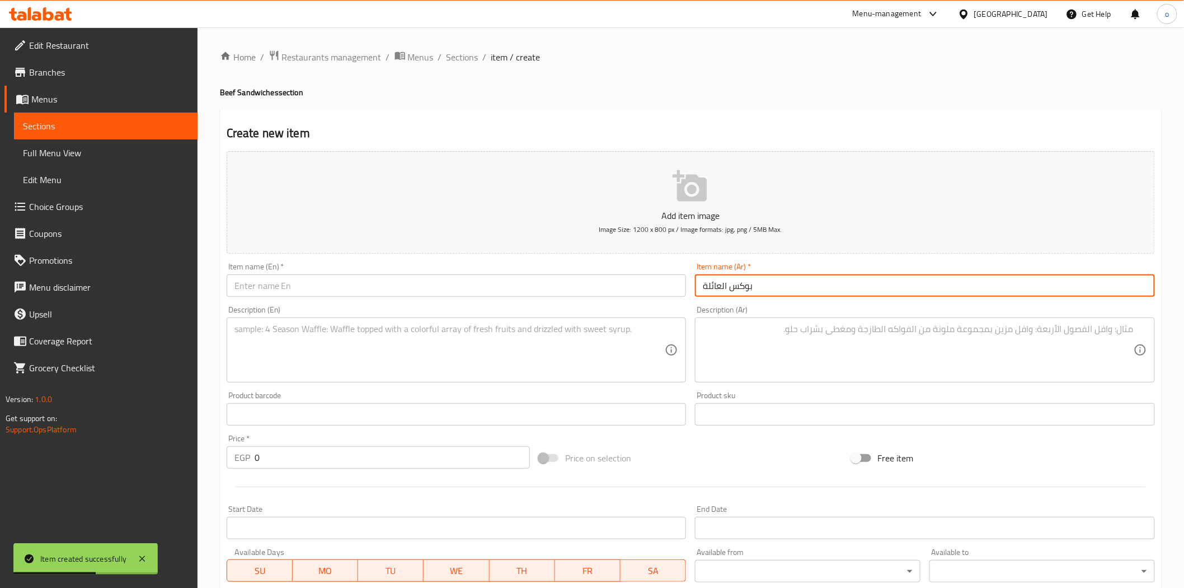
drag, startPoint x: 779, startPoint y: 285, endPoint x: 648, endPoint y: 283, distance: 131.0
click at [648, 283] on div "Add item image Image Size: 1200 x 800 px / Image formats: jpg, png / 5MB Max. I…" at bounding box center [691, 388] width 938 height 482
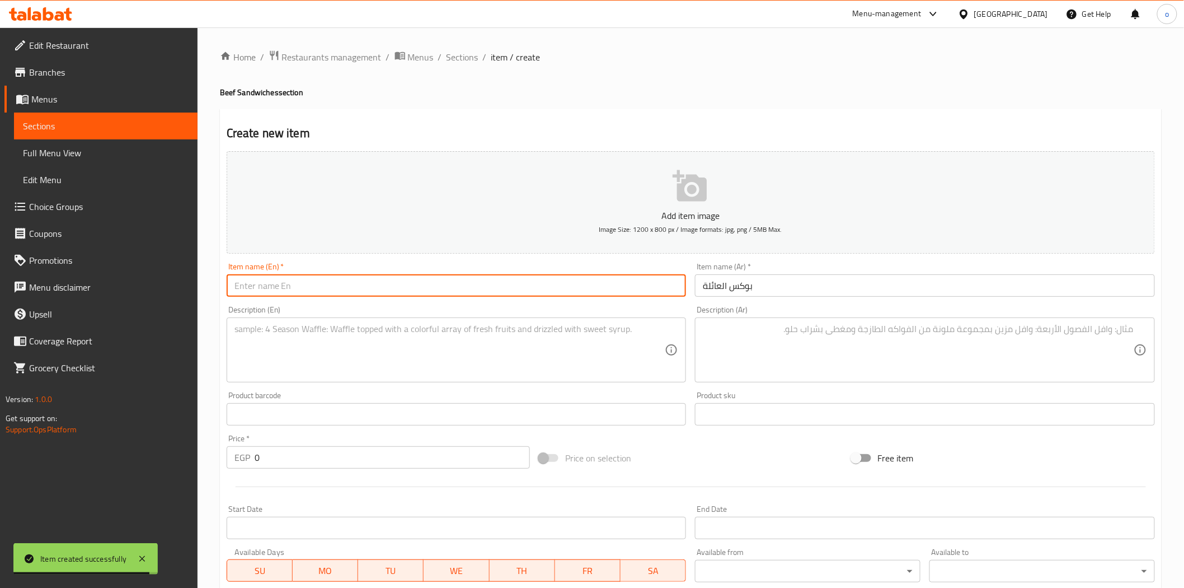
click at [491, 275] on input "text" at bounding box center [457, 285] width 460 height 22
paste input "Family Box"
type input "Family Box"
click at [476, 306] on div "Description (En) Description (En)" at bounding box center [457, 344] width 460 height 77
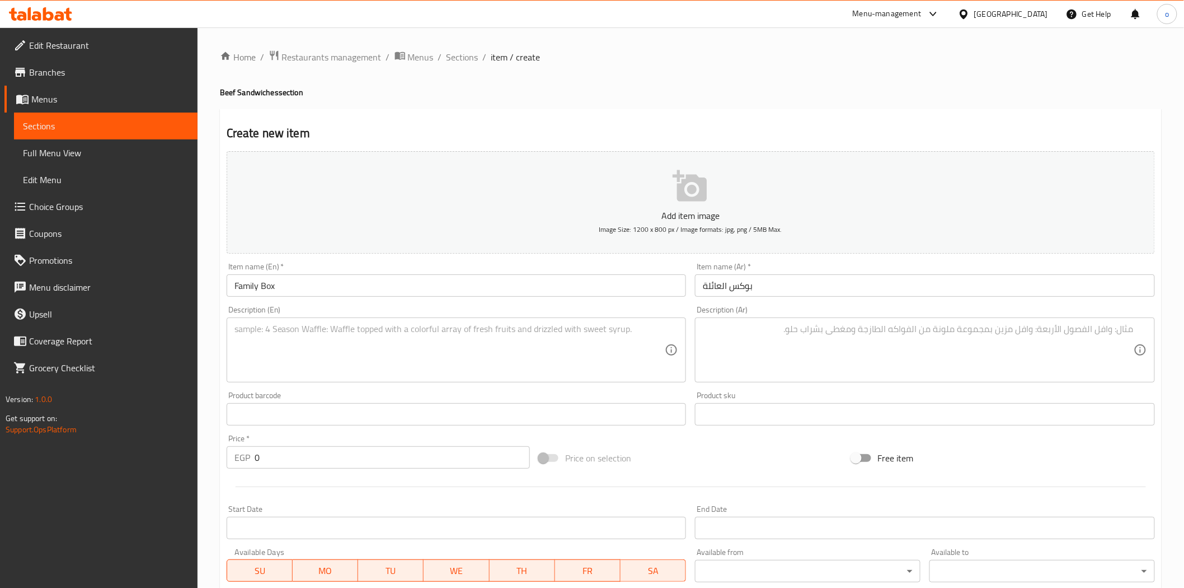
click at [870, 331] on textarea at bounding box center [918, 350] width 431 height 53
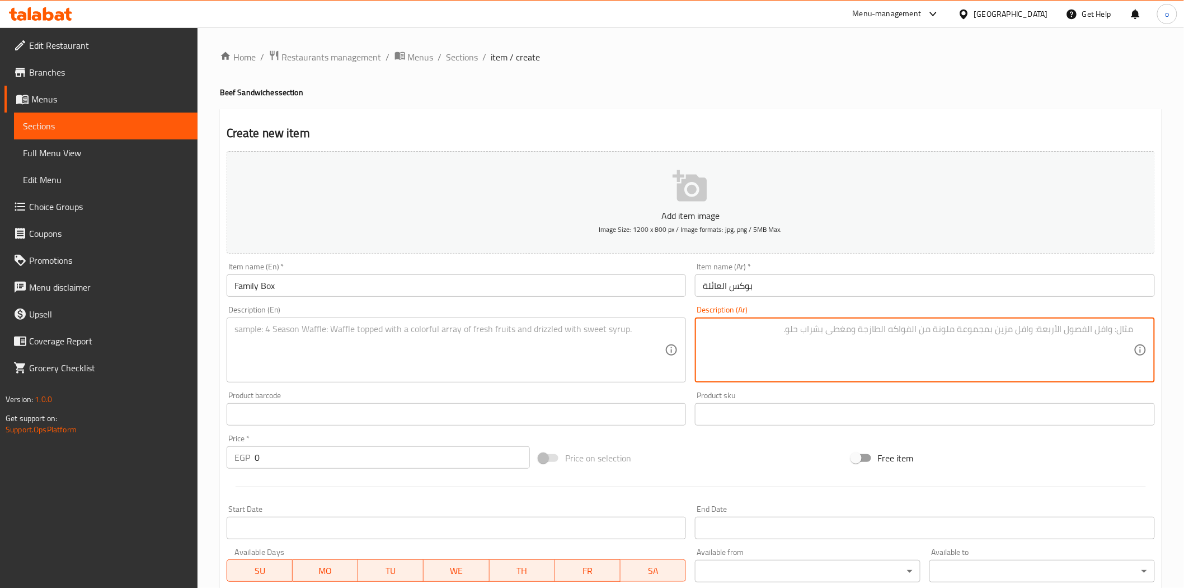
paste textarea "ساندوتش ( كلاسيك بوم ـ بوم رينج ـ بووم بووم ـ بوم فاير ـ جوسي لوسي ـ تشيكين تشي…"
click at [969, 389] on div "Product sku Product sku" at bounding box center [925, 408] width 469 height 43
drag, startPoint x: 1079, startPoint y: 371, endPoint x: 1193, endPoint y: 317, distance: 126.0
click at [1184, 317] on html "​ Menu-management Egypt Get Help o Edit Restaurant Branches Menus Sections Full…" at bounding box center [592, 294] width 1184 height 588
type textarea "ساندوتش ( كلاسيك بوم ـ بوم رينج ـ بووم بووم ـ بوم فاير ـ [PERSON_NAME] ـ [PERSO…"
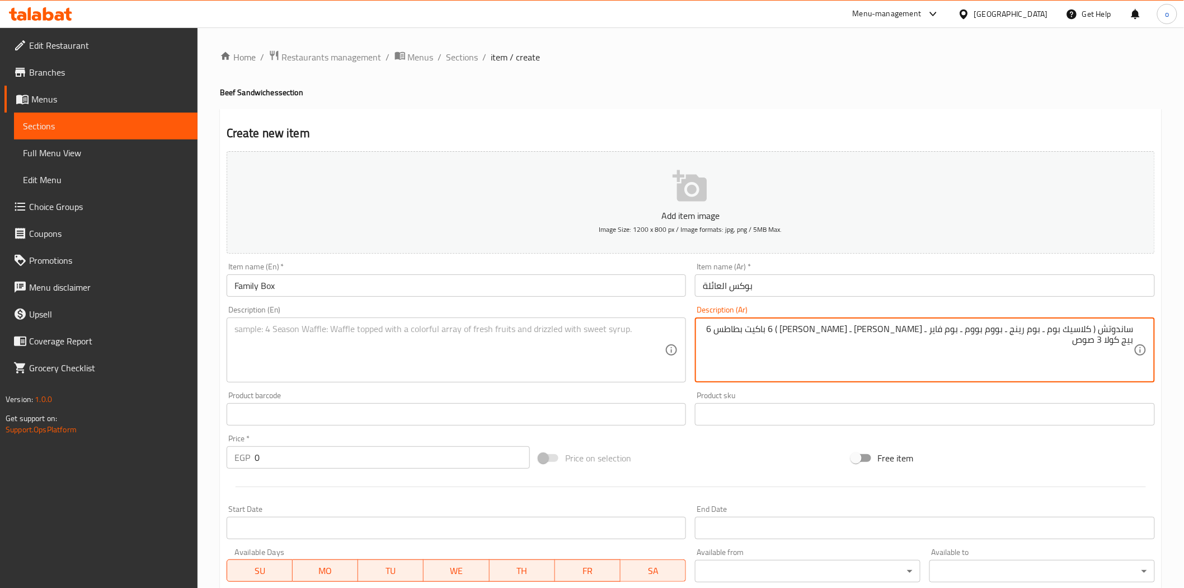
click at [536, 357] on textarea at bounding box center [450, 350] width 431 height 53
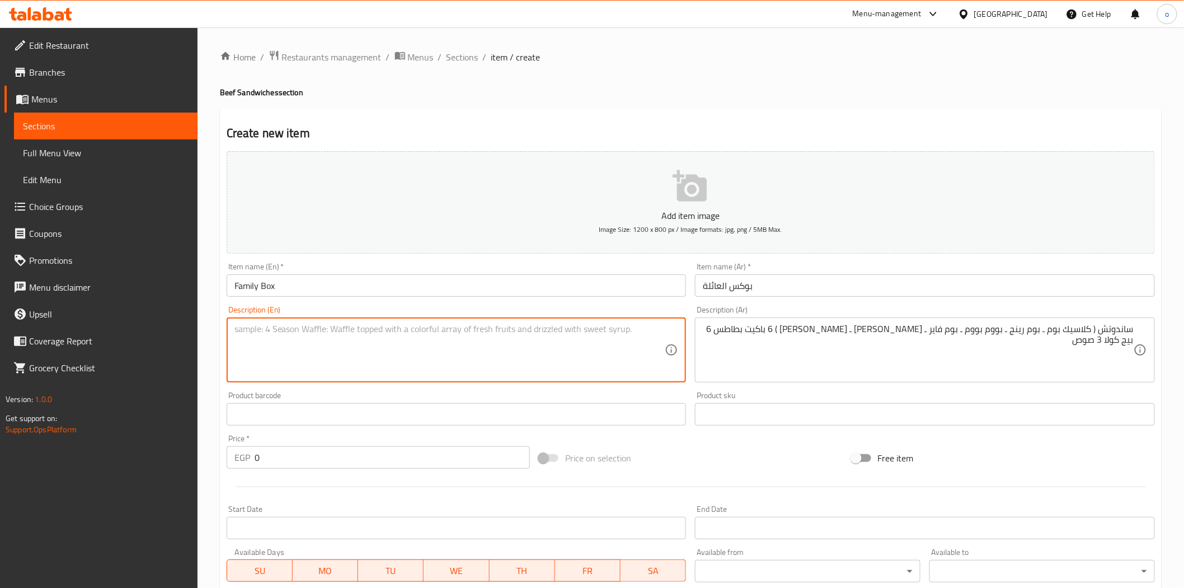
paste textarea "ساندوتش ( كلاسيك بوم ـ بوم رينج ـ بووم بووم ـ بوم فاير ـ [PERSON_NAME] ـ [PERSO…"
type textarea "ساندوتش ( كلاسيك بوم ـ بوم رينج ـ بووم بووم ـ بوم فاير ـ [PERSON_NAME] ـ [PERSO…"
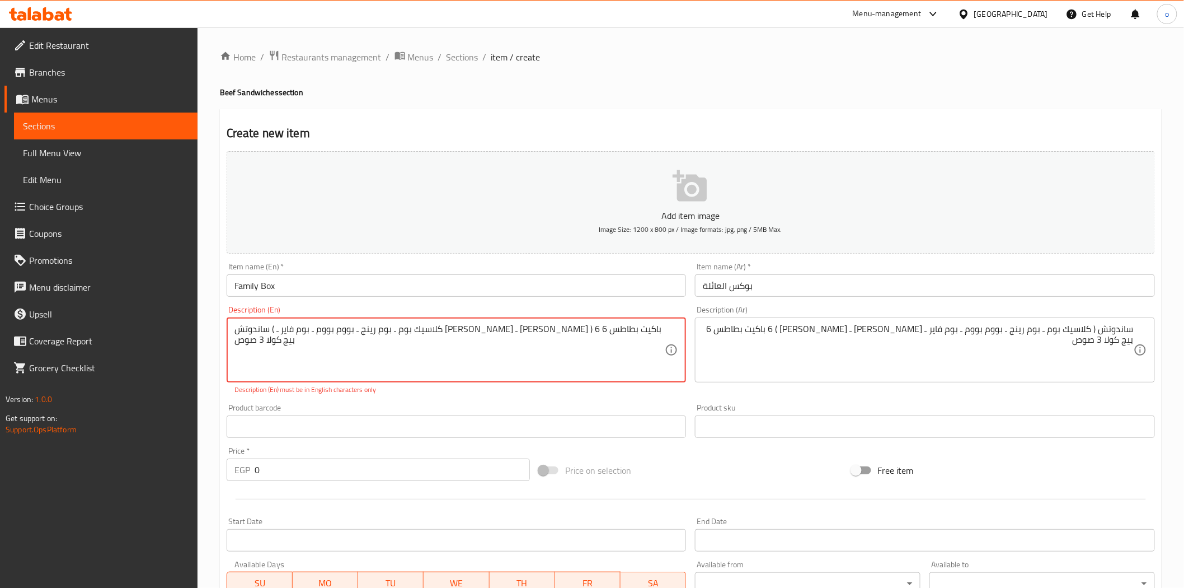
drag, startPoint x: 466, startPoint y: 359, endPoint x: 0, endPoint y: 267, distance: 474.8
click at [0, 267] on div "Edit Restaurant Branches Menus Sections Full Menu View Edit Menu Choice Groups …" at bounding box center [592, 415] width 1184 height 776
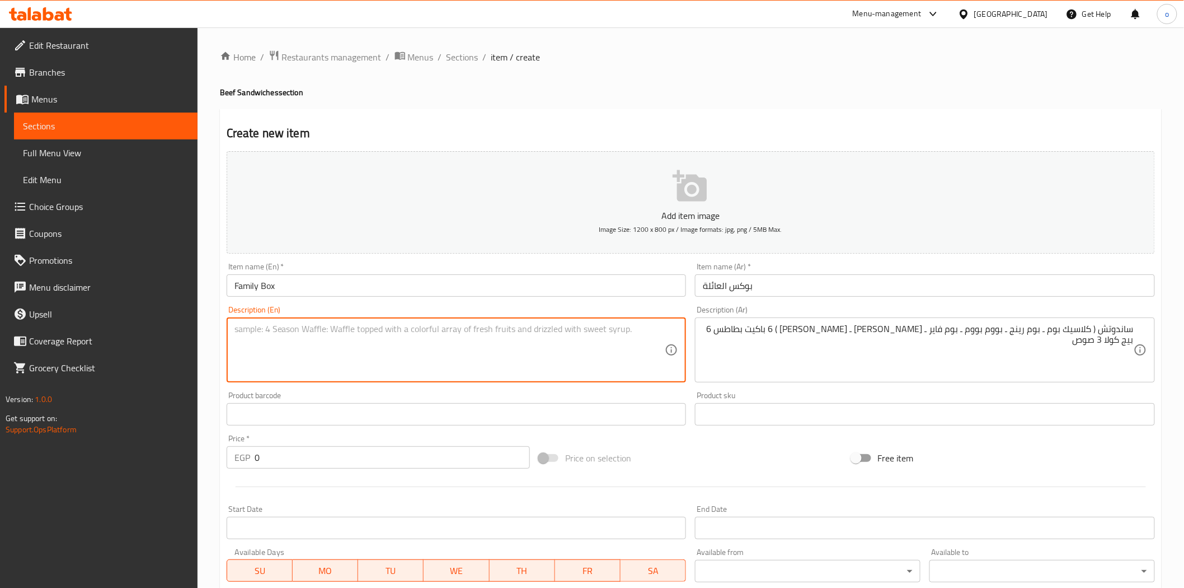
click at [528, 359] on textarea at bounding box center [450, 350] width 431 height 53
paste textarea "Sandwich (Classic Boom - Boom Ring - Boom Boom - Boom Fire - Juicy Lucy - Chick…"
click at [613, 334] on textarea "Sandwich (Classic Boom - Boom Ring - Boom Boom - Boom Fire - Juicy Lucy - Chick…" at bounding box center [450, 350] width 431 height 53
click at [273, 334] on textarea "Sandwich (Classic Boom - Boom Ring - Boom Boom - Boom Fire - Juicy Lucy - Chick…" at bounding box center [450, 350] width 431 height 53
click at [273, 329] on textarea "Sandwich (Classic Boom - Boom Ring - Boom Boom - Boom Fire - Juicy Lucy - Chick…" at bounding box center [450, 350] width 431 height 53
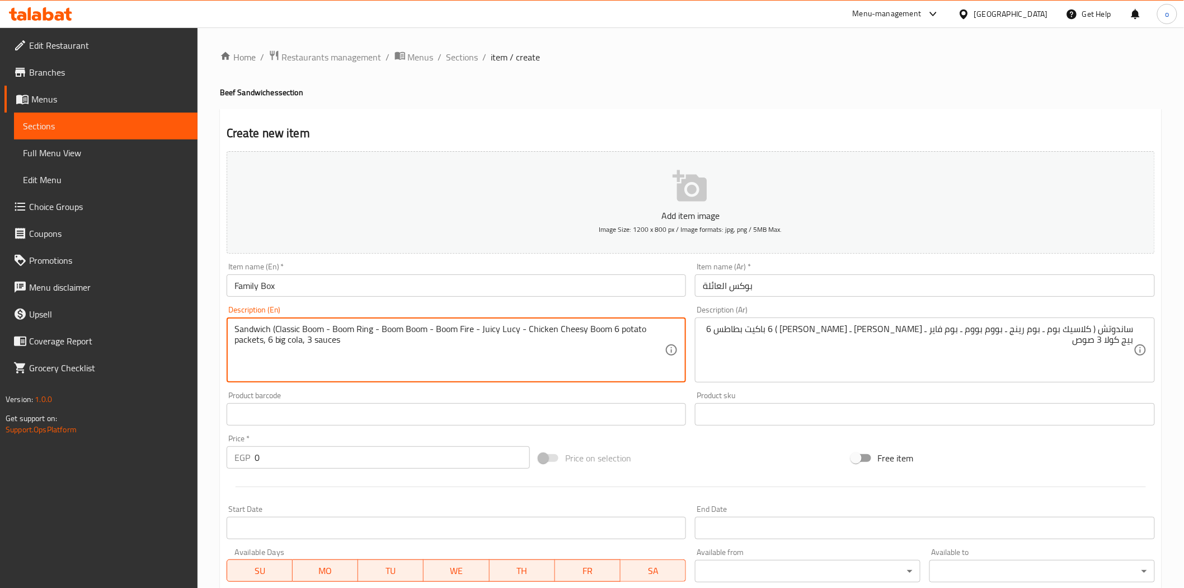
click at [271, 332] on textarea "Sandwich (Classic Boom - Boom Ring - Boom Boom - Boom Fire - Juicy Lucy - Chick…" at bounding box center [450, 350] width 431 height 53
click at [326, 332] on textarea "Sandwich Classic Boom - Boom Ring - Boom Boom - Boom Fire - Juicy Lucy - Chicke…" at bounding box center [450, 350] width 431 height 53
click at [373, 336] on textarea "Sandwich Classic Boom , Boom Ring - Boom Boom - Boom Fire - Juicy Lucy - Chicke…" at bounding box center [450, 350] width 431 height 53
drag, startPoint x: 429, startPoint y: 330, endPoint x: 423, endPoint y: 331, distance: 5.7
click at [423, 331] on textarea "Sandwich Classic Boom , Boom Ring , Boom Boom - Boom Fire - Juicy Lucy - Chicke…" at bounding box center [450, 350] width 431 height 53
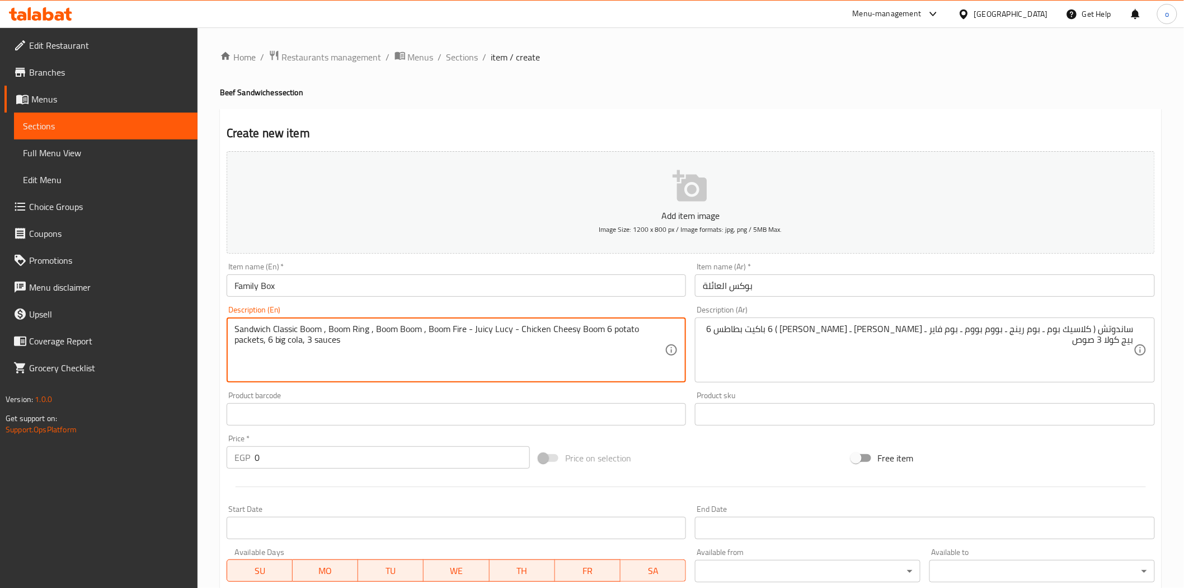
click at [472, 334] on textarea "Sandwich Classic Boom , Boom Ring , Boom Boom , Boom Fire - Juicy Lucy - Chicke…" at bounding box center [450, 350] width 431 height 53
click at [514, 331] on textarea "Sandwich Classic Boom , Boom Ring , Boom Boom , Boom Fire , Juicy Lucy - Chicke…" at bounding box center [450, 350] width 431 height 53
type textarea "Sandwich Classic Boom , Boom Ring , Boom Boom , Boom Fire , Juicy Lucy and Chic…"
click at [558, 390] on div "Product barcode Product barcode" at bounding box center [456, 408] width 469 height 43
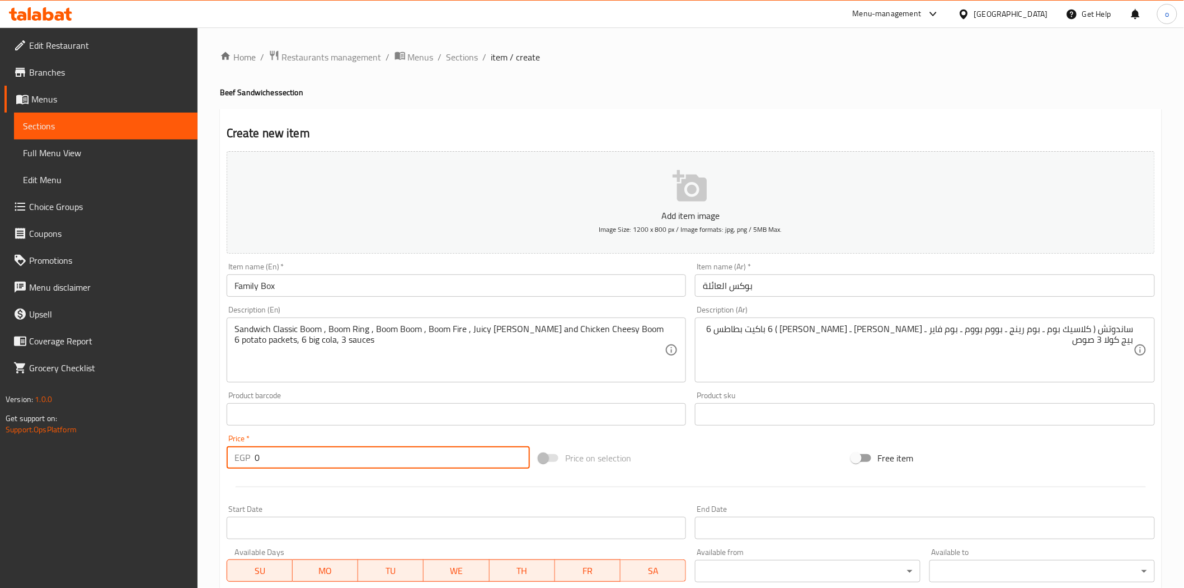
drag, startPoint x: 312, startPoint y: 446, endPoint x: 210, endPoint y: 453, distance: 102.2
click at [210, 453] on div "Home / Restaurants management / Menus / Sections / item / create Beef Sandwiche…" at bounding box center [691, 408] width 987 height 763
paste input "115"
type input "1150"
drag, startPoint x: 326, startPoint y: 491, endPoint x: 332, endPoint y: 493, distance: 6.4
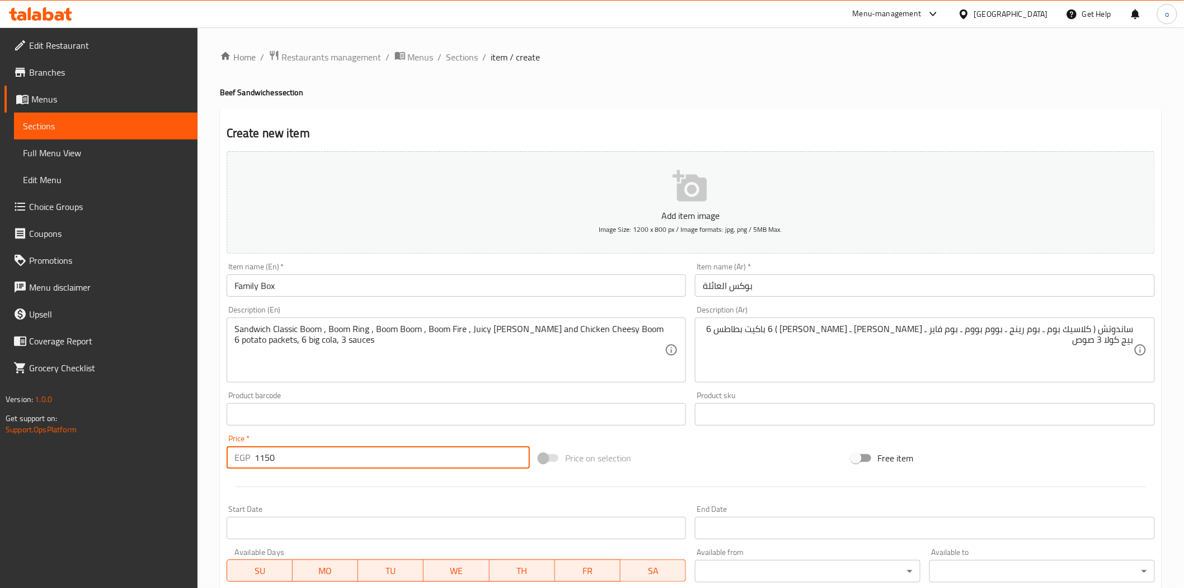
click at [332, 493] on div at bounding box center [691, 486] width 938 height 27
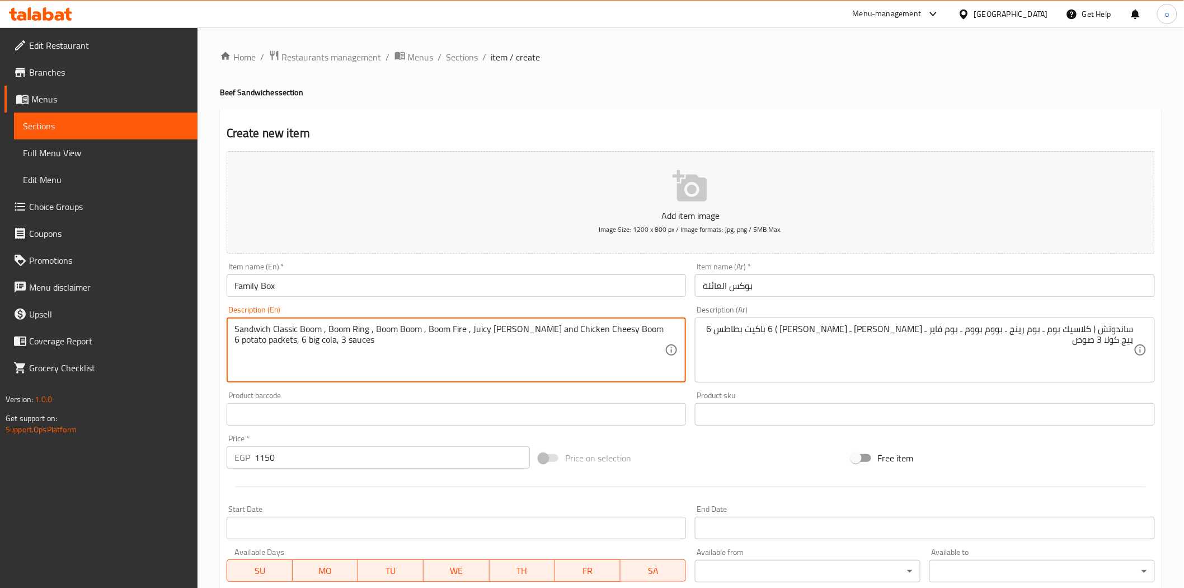
click at [264, 340] on textarea "Sandwich Classic Boom , Boom Ring , Boom Boom , Boom Fire , Juicy Lucy and Chic…" at bounding box center [450, 350] width 431 height 53
type textarea "Sandwich Classic Boom , Boom Ring , Boom Boom , Boom Fire , Juicy Lucy and Chic…"
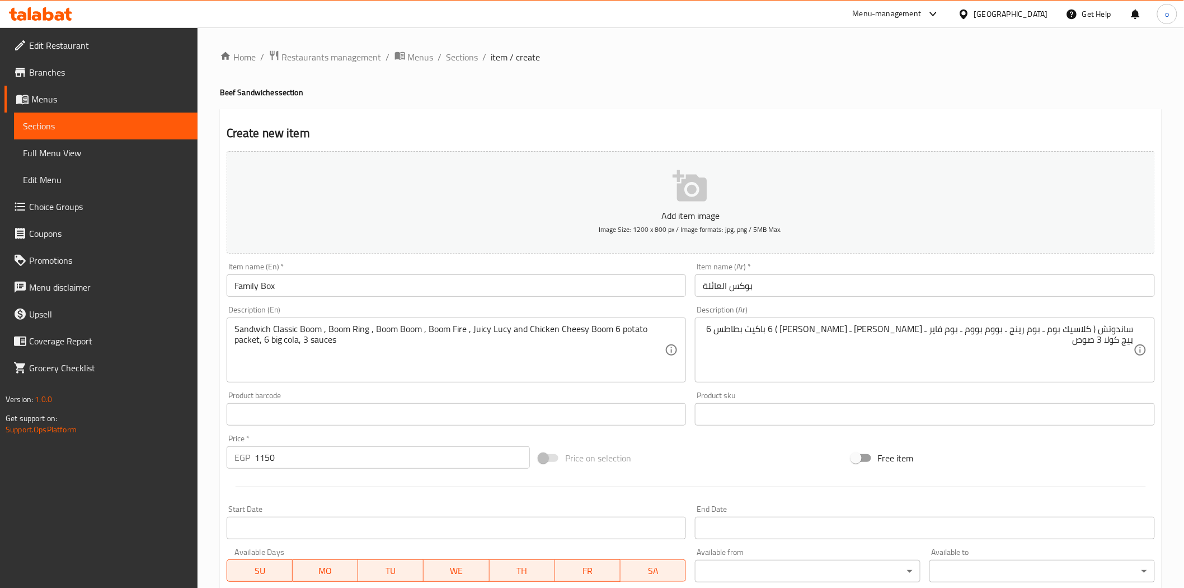
click at [718, 462] on div "Price on selection" at bounding box center [691, 458] width 312 height 30
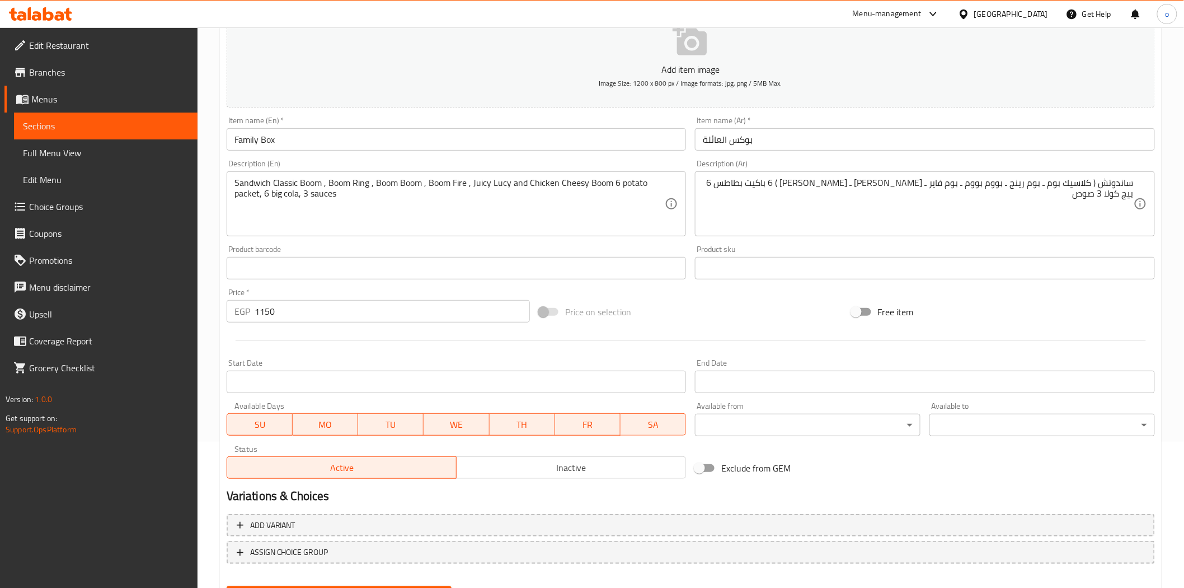
scroll to position [186, 0]
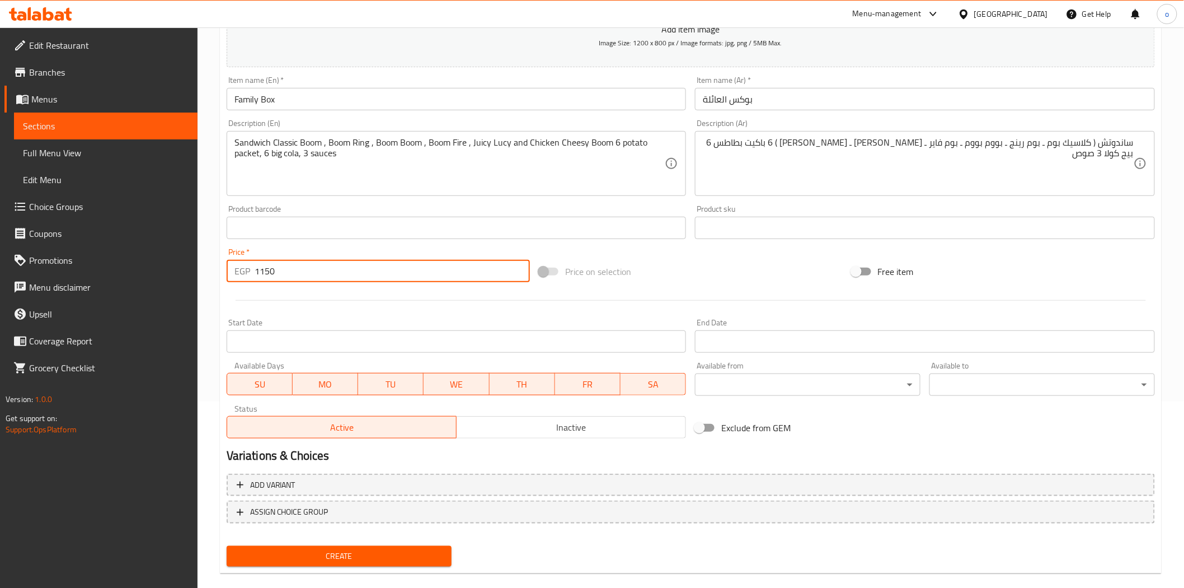
paste input "755"
drag, startPoint x: 293, startPoint y: 266, endPoint x: 233, endPoint y: 270, distance: 59.5
click at [234, 269] on div "EGP 755 Price *" at bounding box center [378, 271] width 303 height 22
type input "755"
click at [326, 559] on span "Create" at bounding box center [340, 556] width 208 height 14
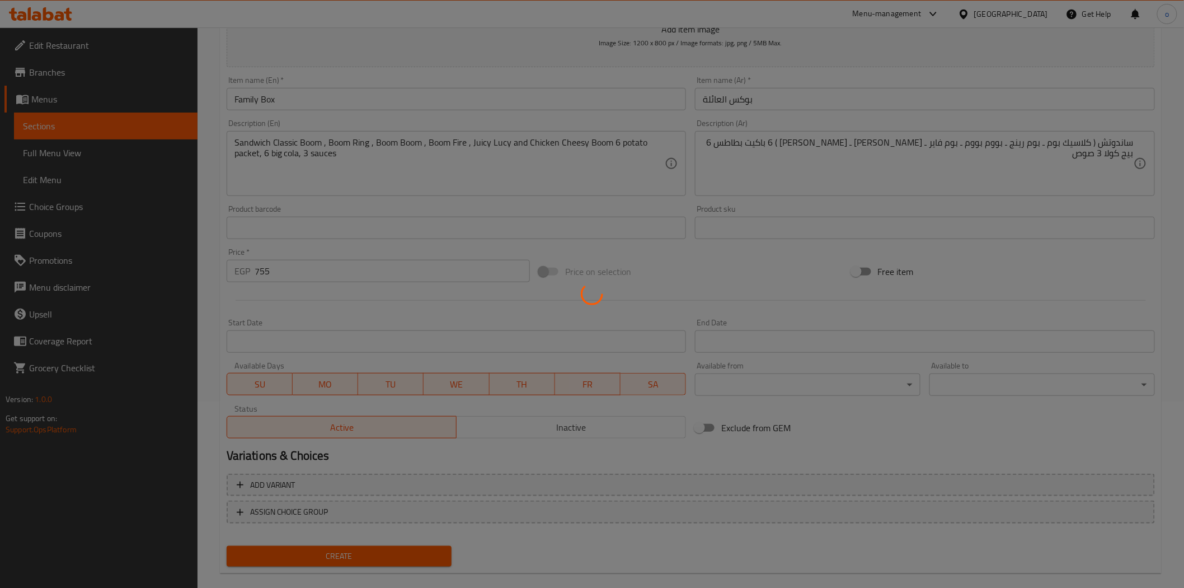
click at [326, 559] on div at bounding box center [592, 294] width 1184 height 588
type input "0"
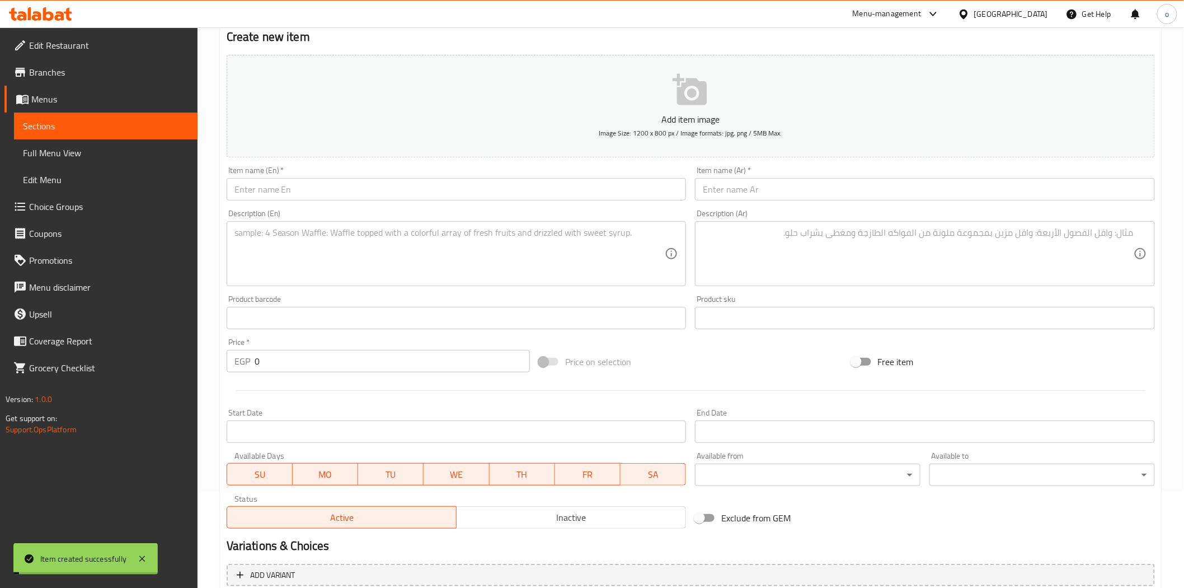
scroll to position [0, 0]
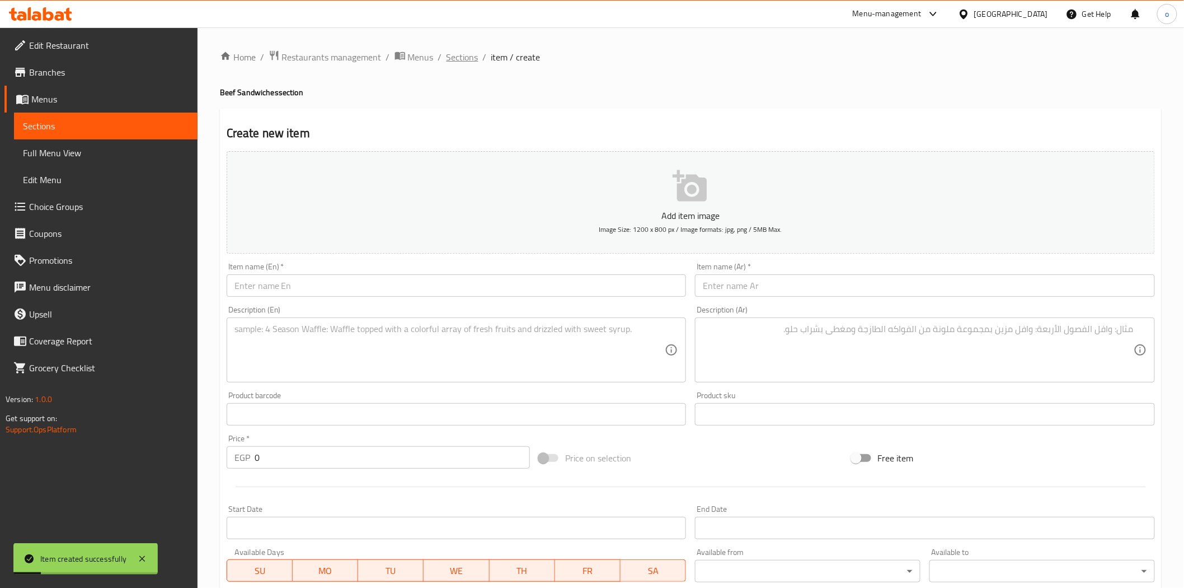
click at [460, 58] on span "Sections" at bounding box center [463, 56] width 32 height 13
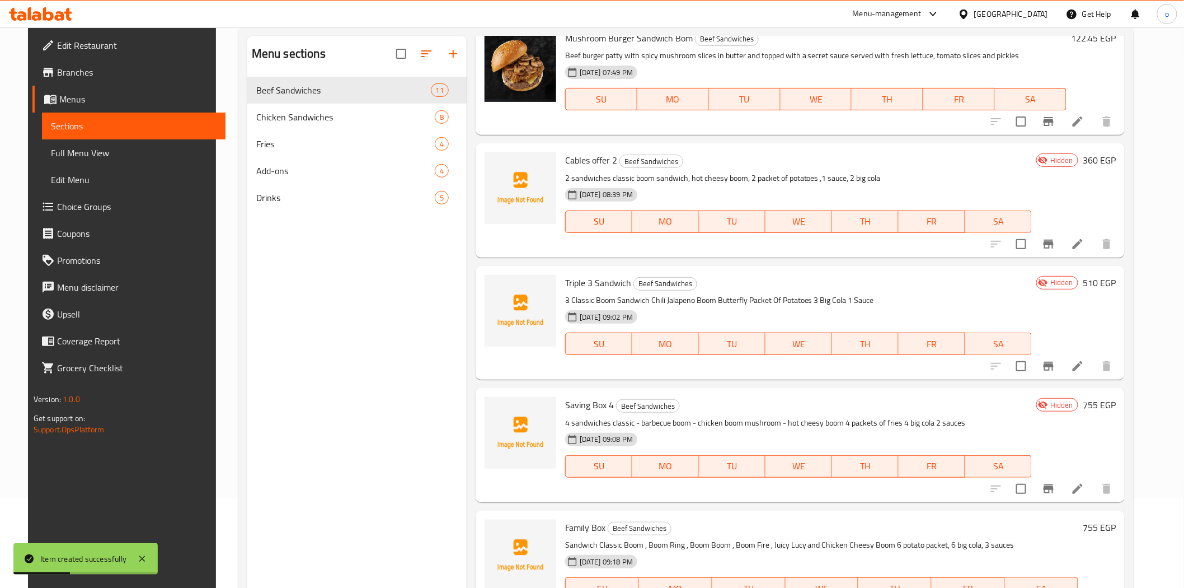
scroll to position [157, 0]
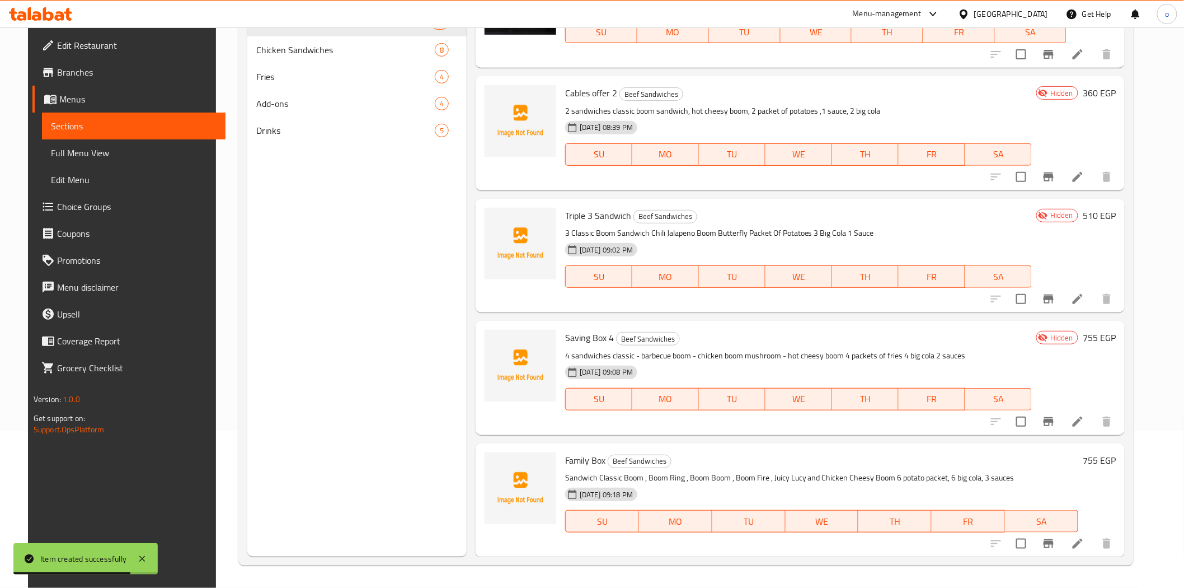
click at [1091, 535] on li at bounding box center [1077, 543] width 31 height 20
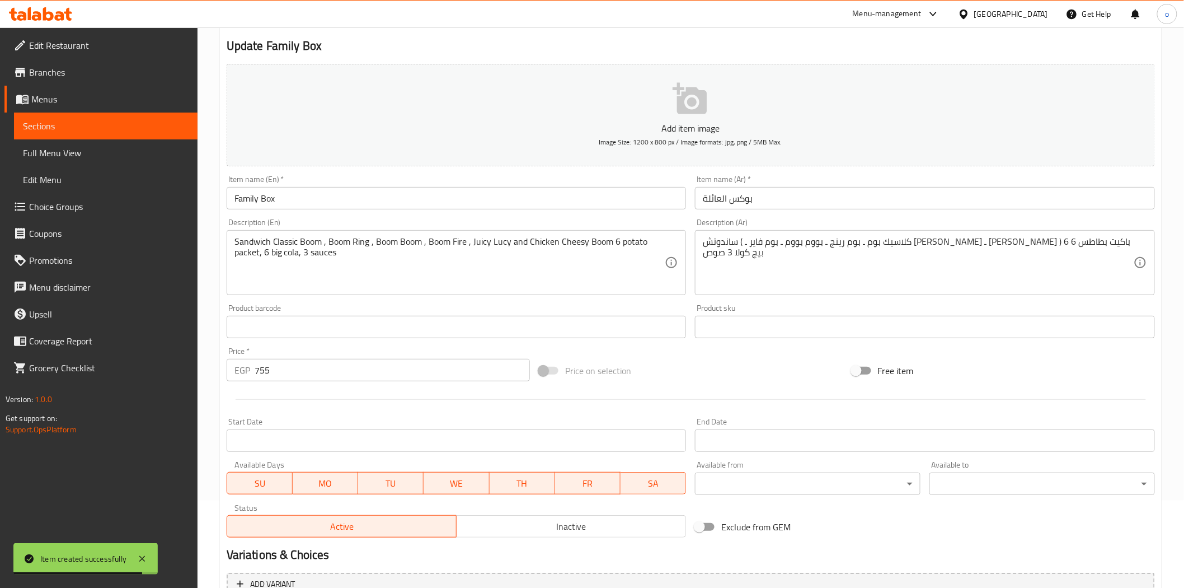
scroll to position [201, 0]
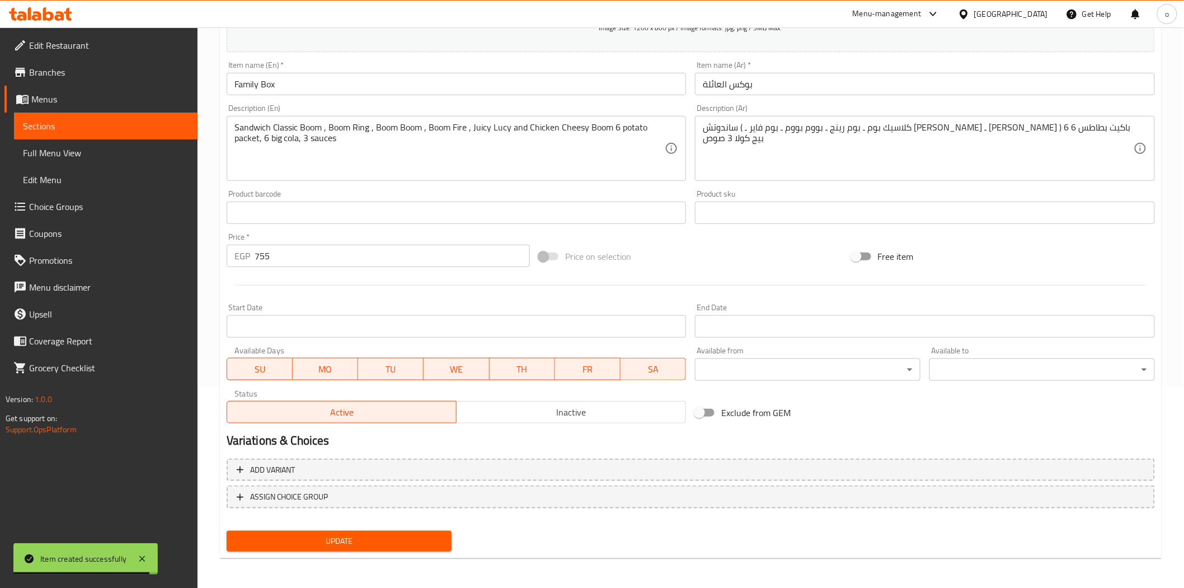
click at [540, 411] on span "Inactive" at bounding box center [571, 412] width 221 height 16
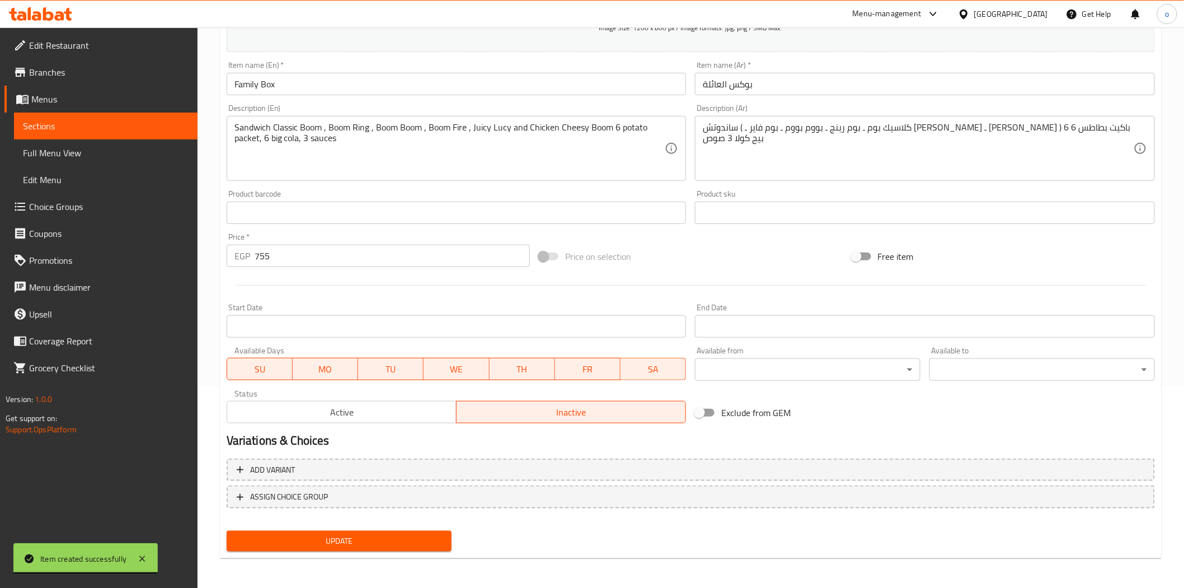
click at [410, 545] on span "Update" at bounding box center [340, 541] width 208 height 14
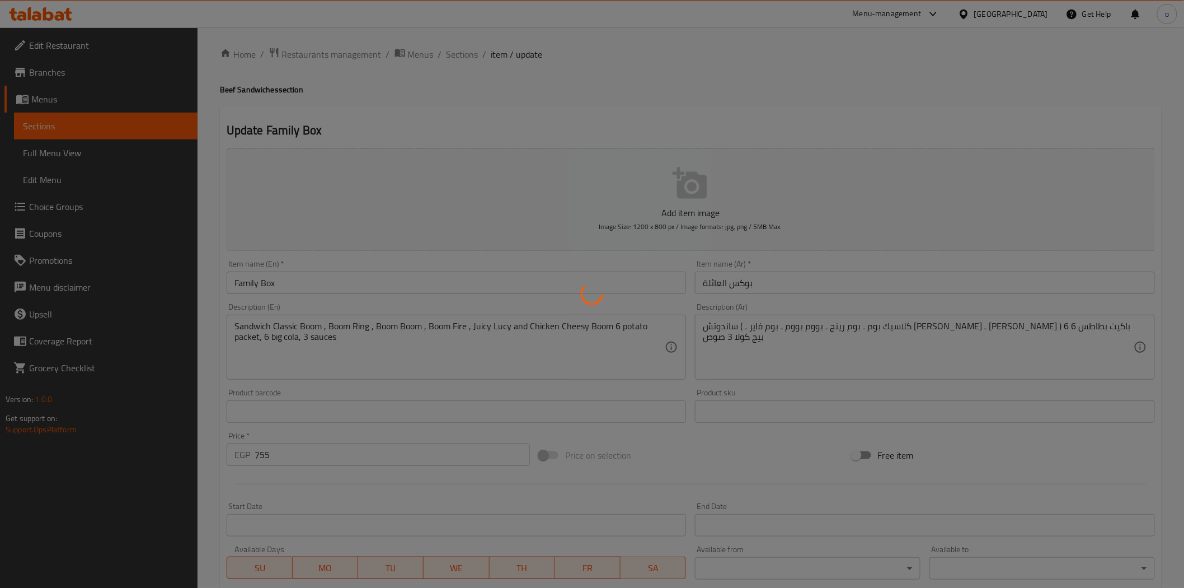
scroll to position [0, 0]
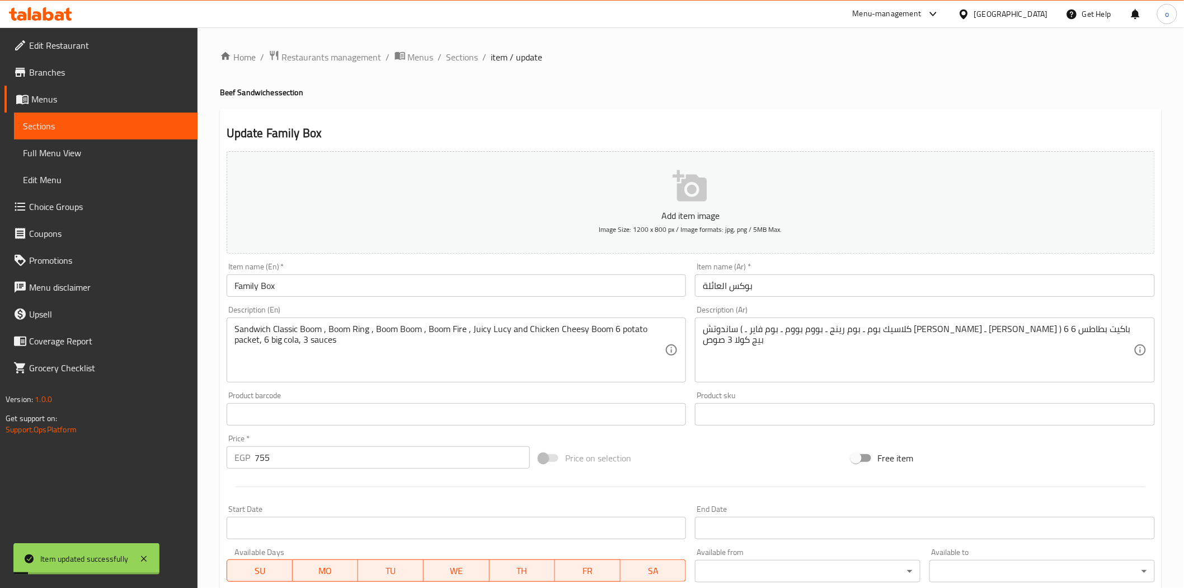
click at [521, 110] on div "Update Family Box Add item image Image Size: 1200 x 800 px / Image formats: jpg…" at bounding box center [691, 435] width 942 height 652
click at [460, 53] on span "Sections" at bounding box center [463, 56] width 32 height 13
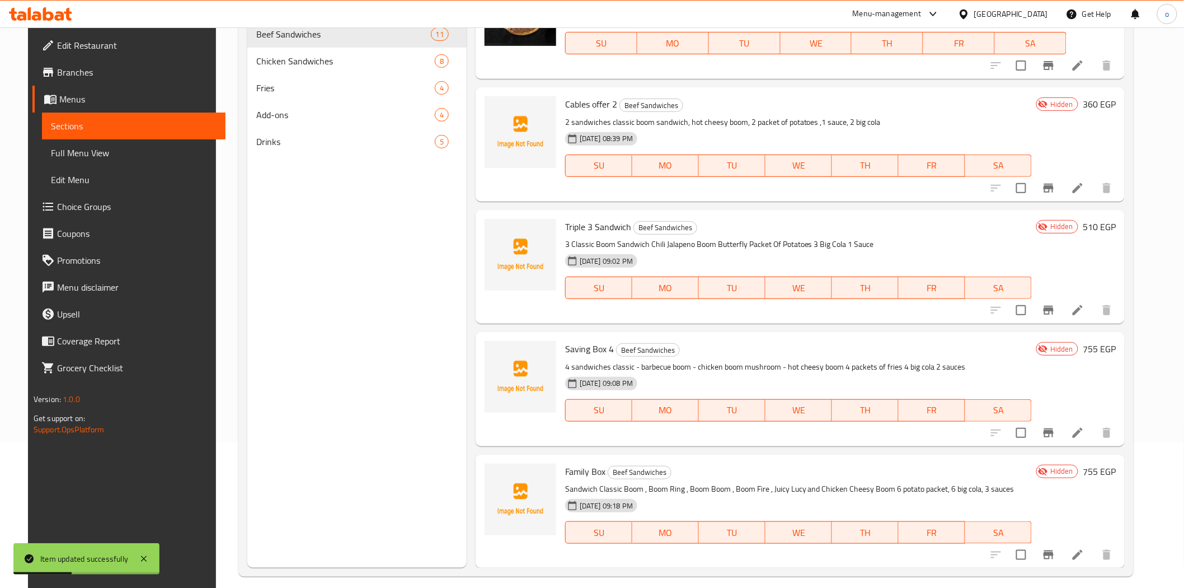
scroll to position [157, 0]
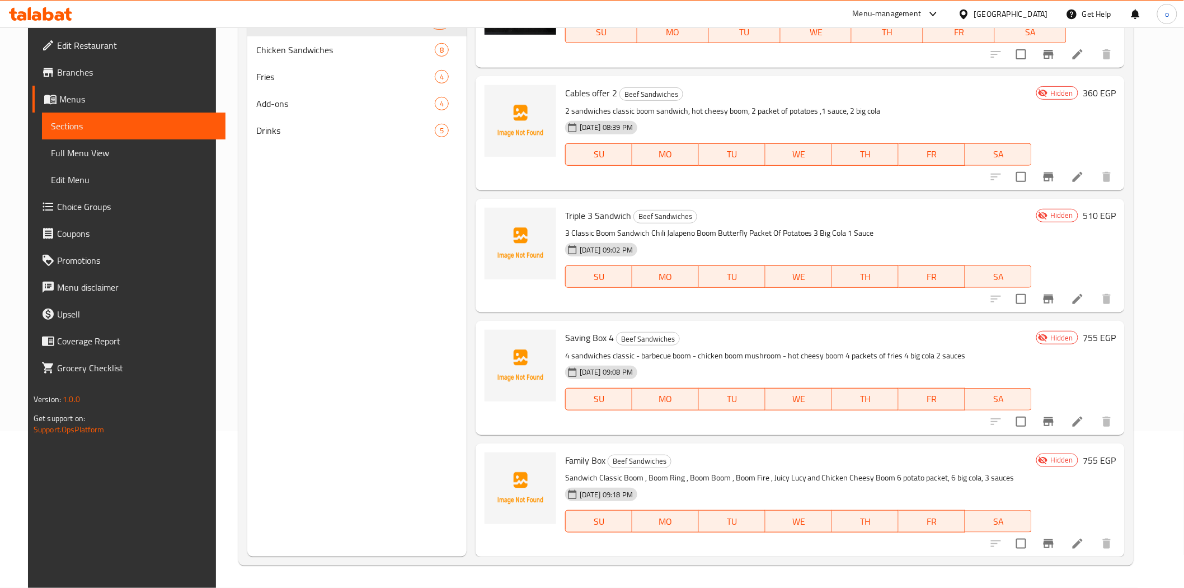
click at [1085, 424] on icon at bounding box center [1077, 421] width 13 height 13
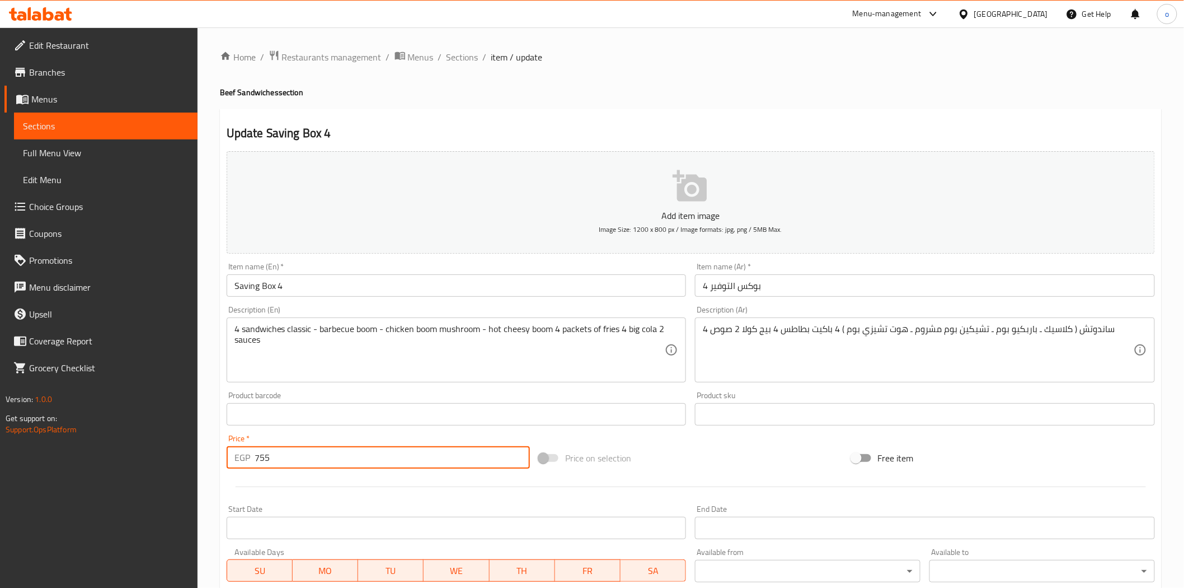
paste input "510"
drag, startPoint x: 264, startPoint y: 466, endPoint x: 208, endPoint y: 467, distance: 56.5
click at [208, 467] on div "Home / Restaurants management / Menus / Sections / item / update Beef Sandwiche…" at bounding box center [691, 408] width 987 height 763
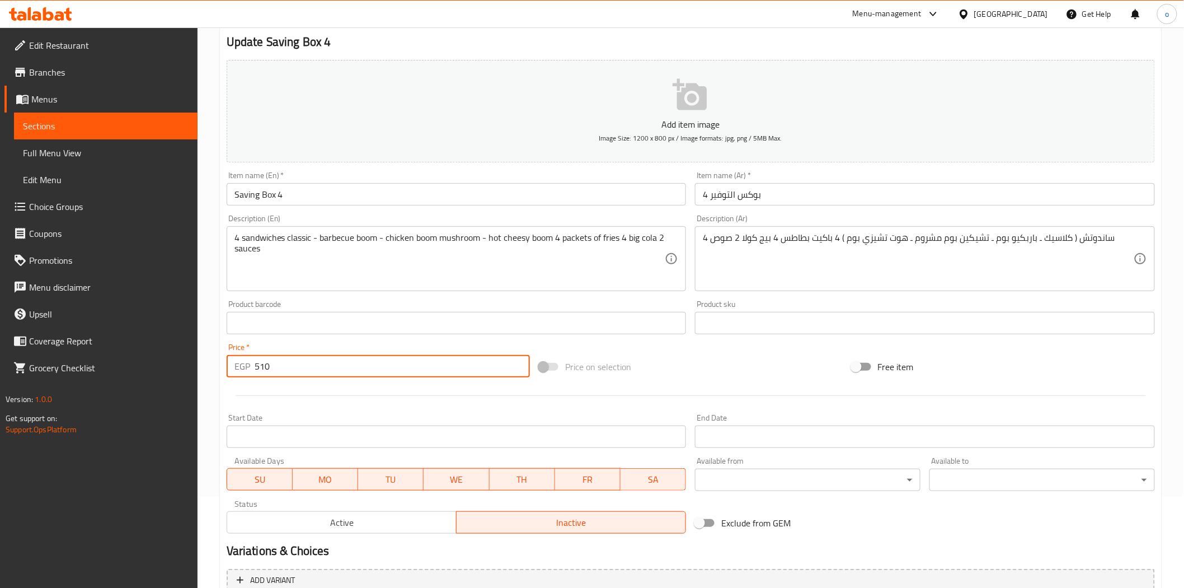
scroll to position [201, 0]
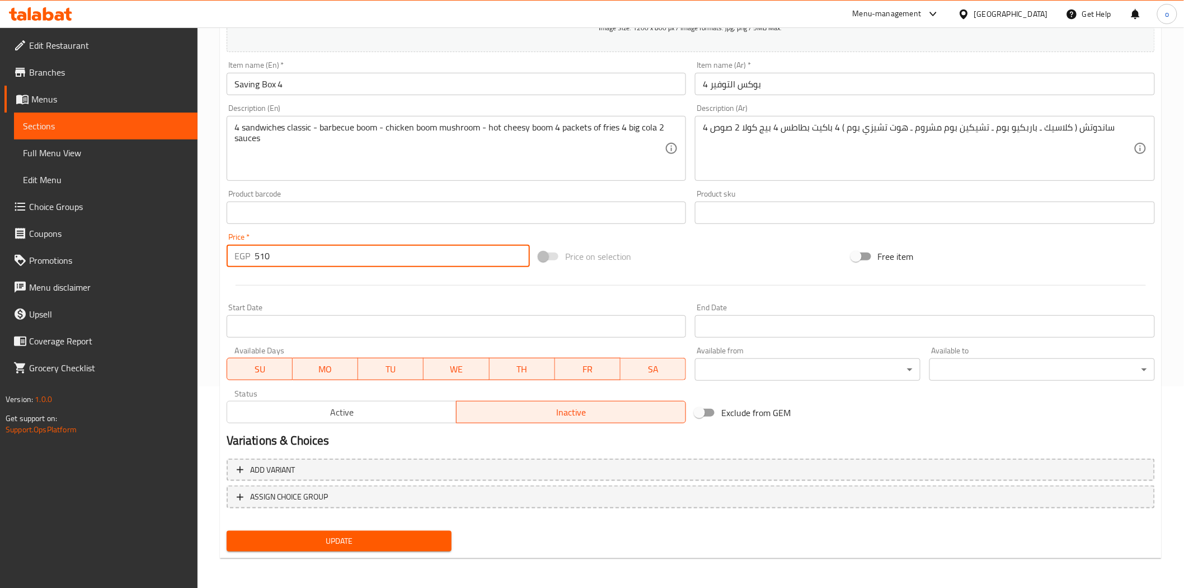
type input "510"
click at [346, 527] on div "Update" at bounding box center [339, 541] width 235 height 30
click at [345, 534] on span "Update" at bounding box center [340, 541] width 208 height 14
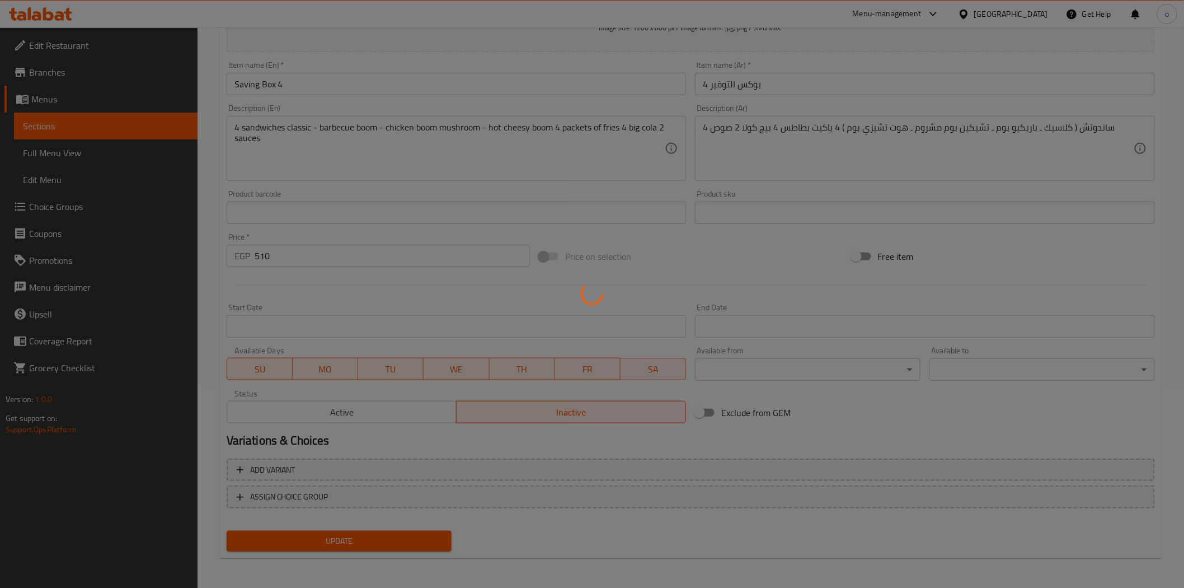
click at [345, 532] on div at bounding box center [592, 294] width 1184 height 588
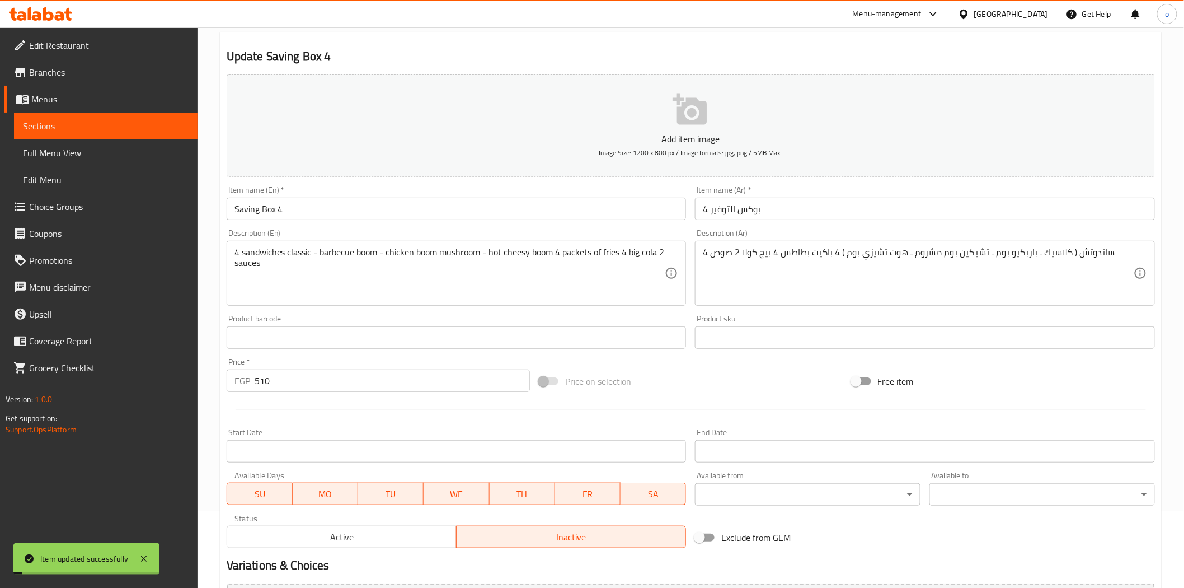
scroll to position [0, 0]
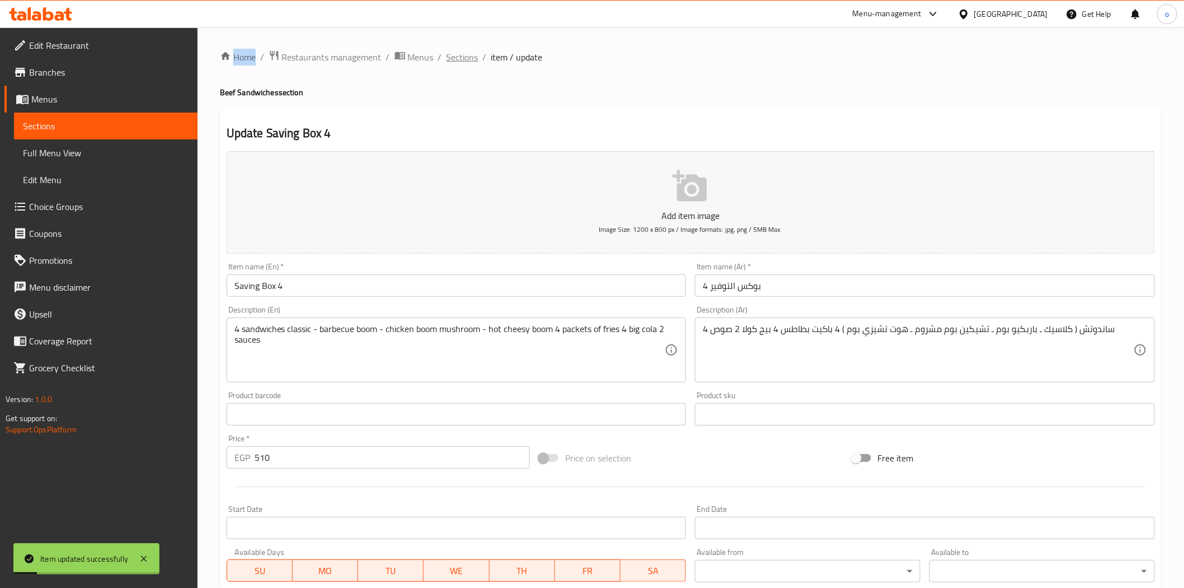
click at [468, 56] on span "Sections" at bounding box center [463, 56] width 32 height 13
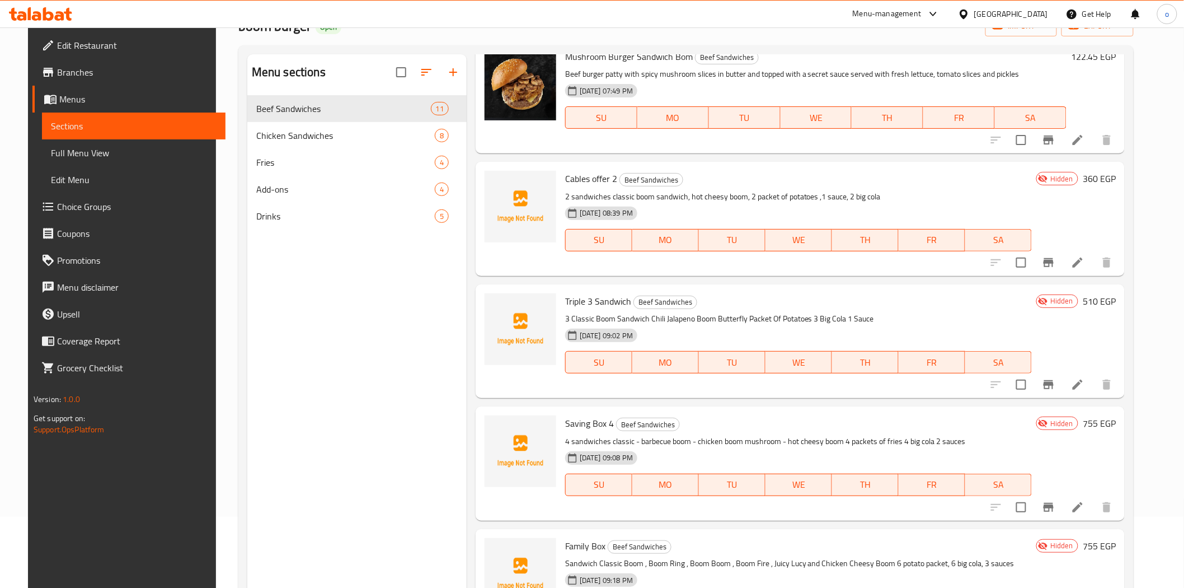
scroll to position [157, 0]
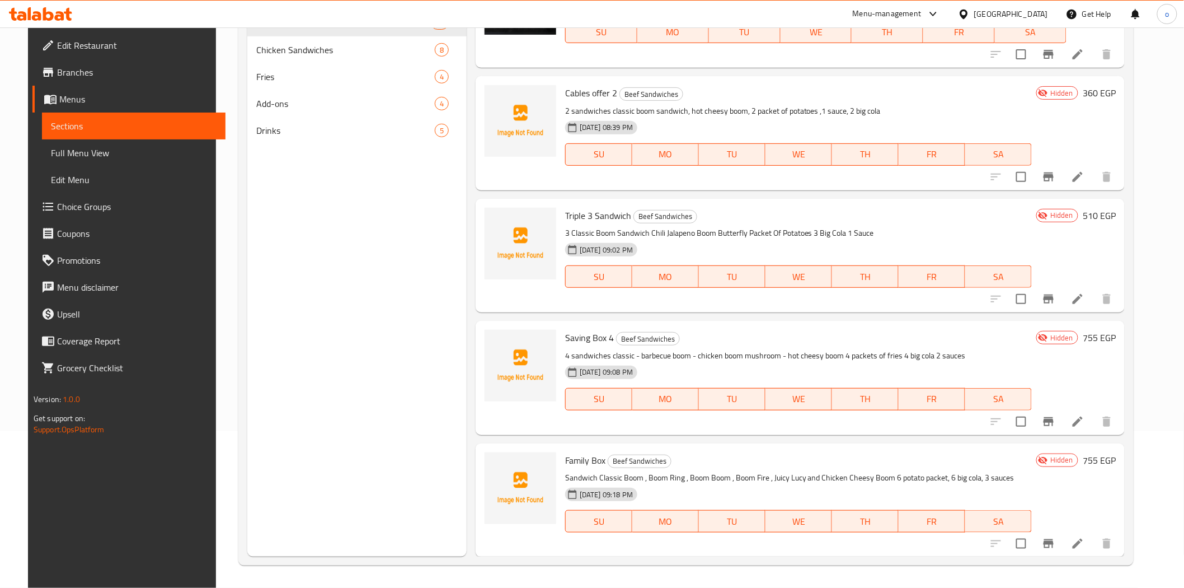
click at [1085, 538] on icon at bounding box center [1077, 543] width 13 height 13
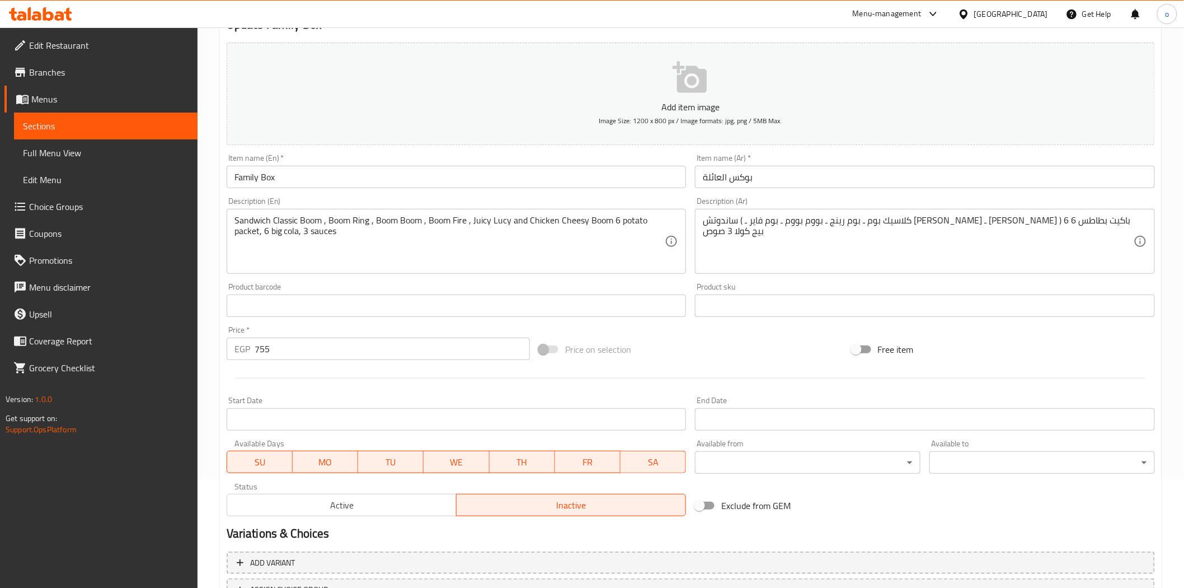
scroll to position [186, 0]
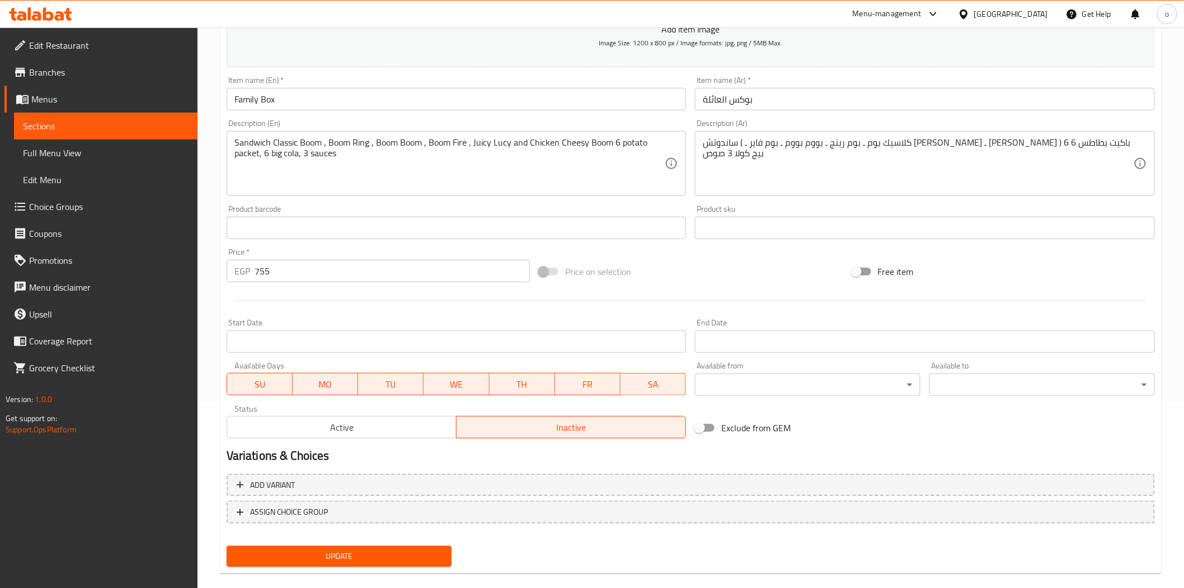
drag, startPoint x: 303, startPoint y: 271, endPoint x: 186, endPoint y: 276, distance: 117.7
click at [186, 274] on div "Edit Restaurant Branches Menus Sections Full Menu View Edit Menu Choice Groups …" at bounding box center [592, 222] width 1184 height 763
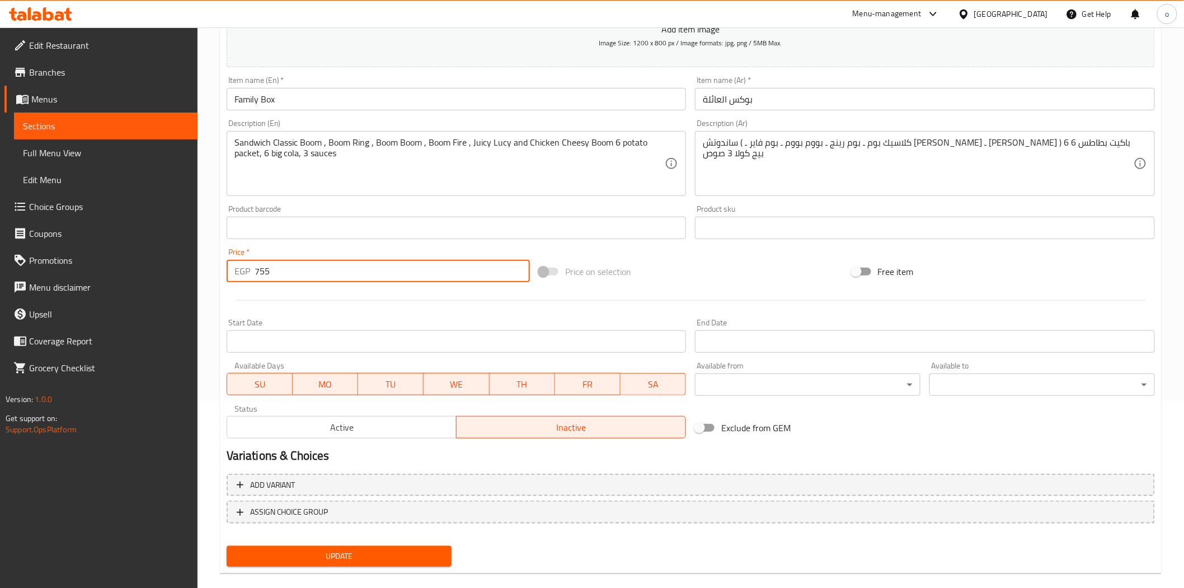
paste input "1150"
type input "1150"
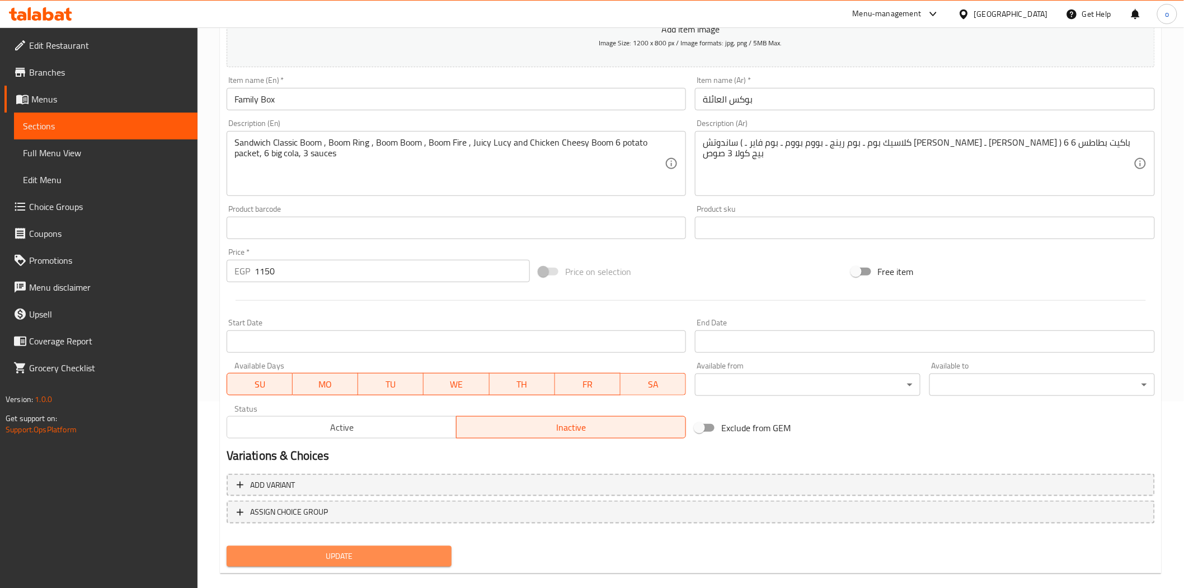
click at [363, 553] on span "Update" at bounding box center [340, 556] width 208 height 14
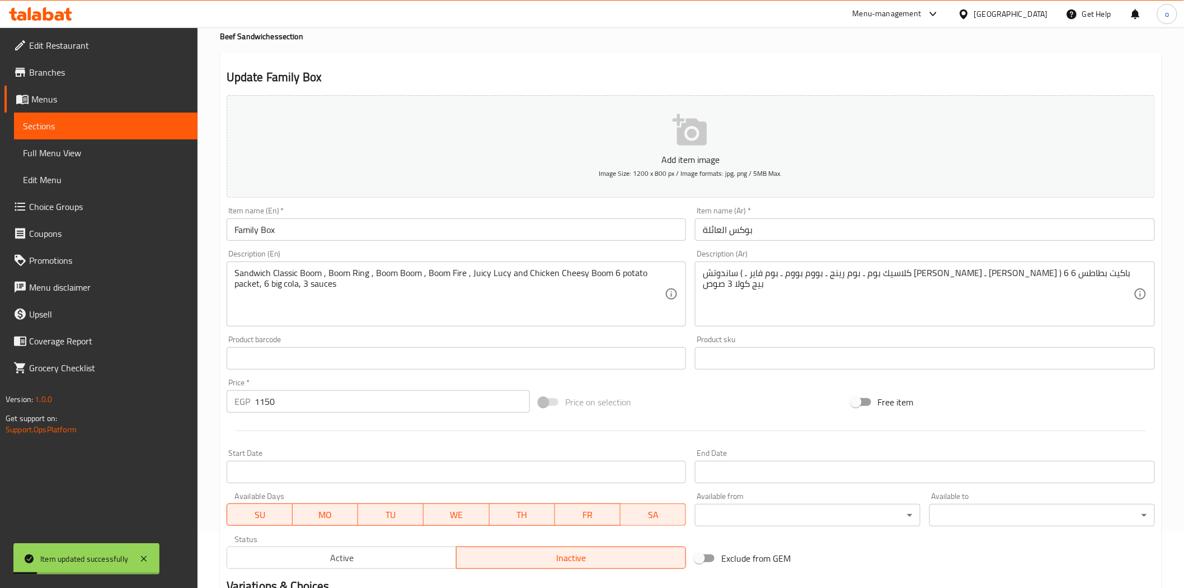
scroll to position [0, 0]
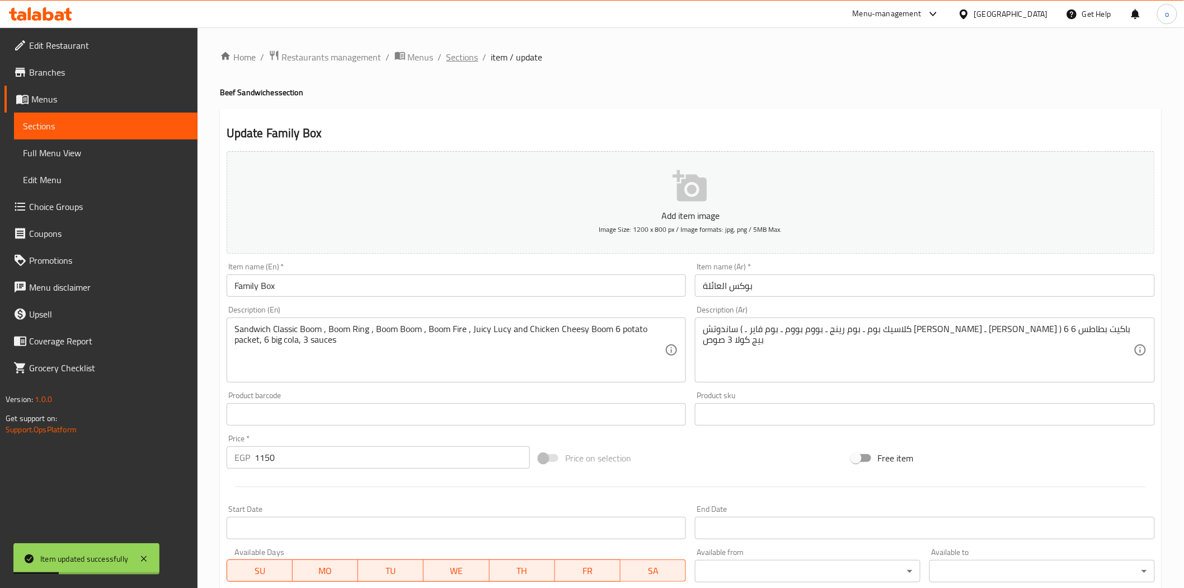
click at [461, 50] on span "Sections" at bounding box center [463, 56] width 32 height 13
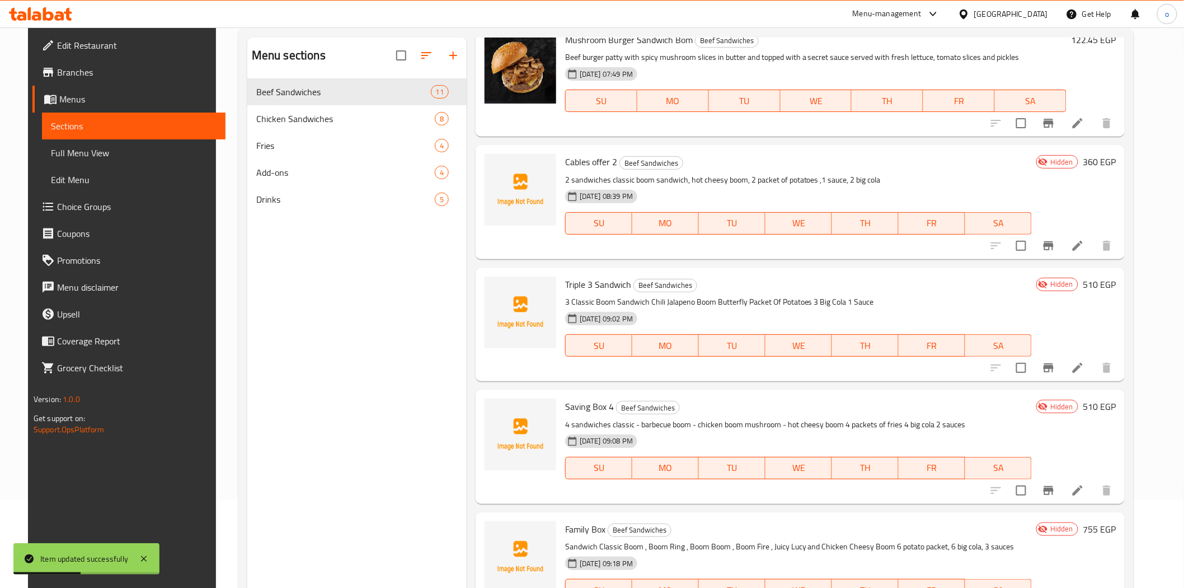
scroll to position [157, 0]
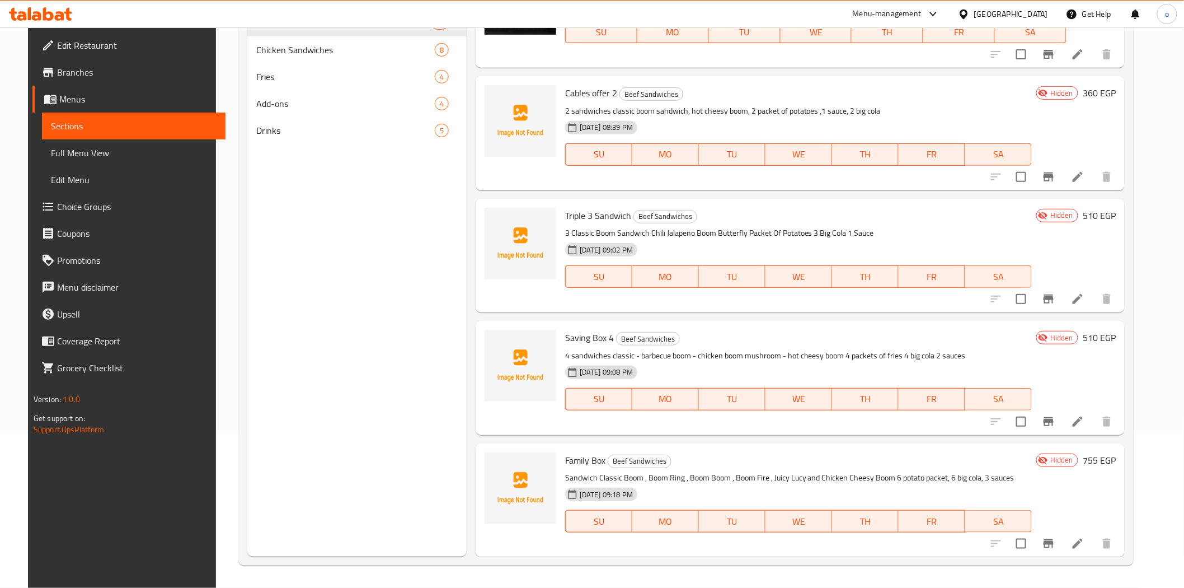
click at [1083, 175] on icon at bounding box center [1078, 177] width 10 height 10
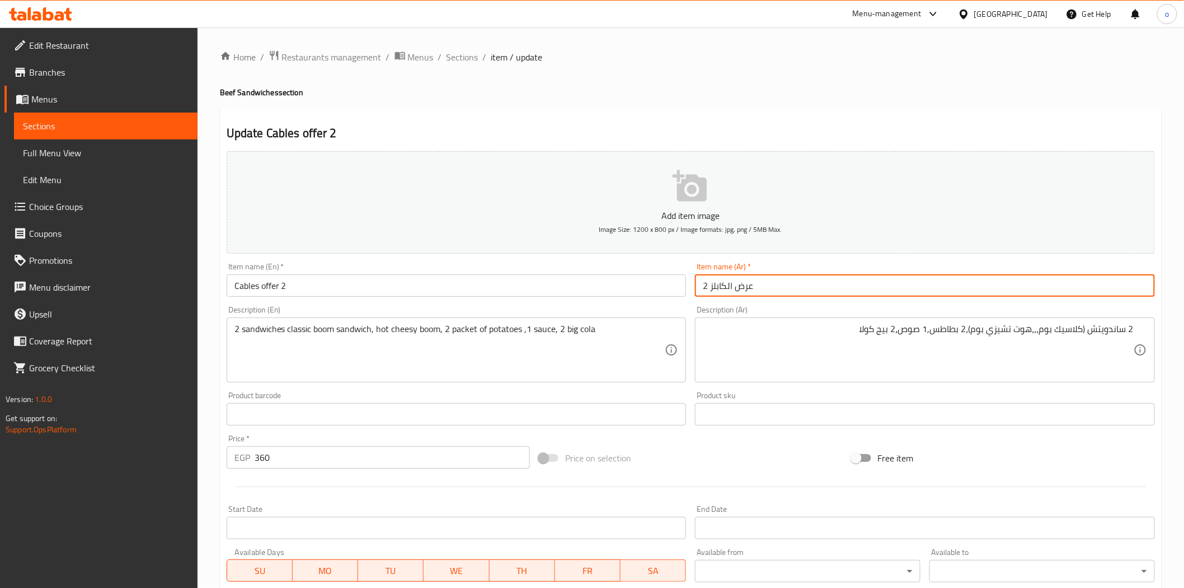
drag, startPoint x: 705, startPoint y: 290, endPoint x: 690, endPoint y: 293, distance: 15.5
click at [687, 293] on div "Add item image Image Size: 1200 x 800 px / Image formats: jpg, png / 5MB Max. I…" at bounding box center [691, 388] width 938 height 482
drag, startPoint x: 706, startPoint y: 285, endPoint x: 694, endPoint y: 288, distance: 12.6
click at [694, 288] on div "Item name (Ar)   * عرض الكابلز 2 Item name (Ar) *" at bounding box center [925, 279] width 469 height 43
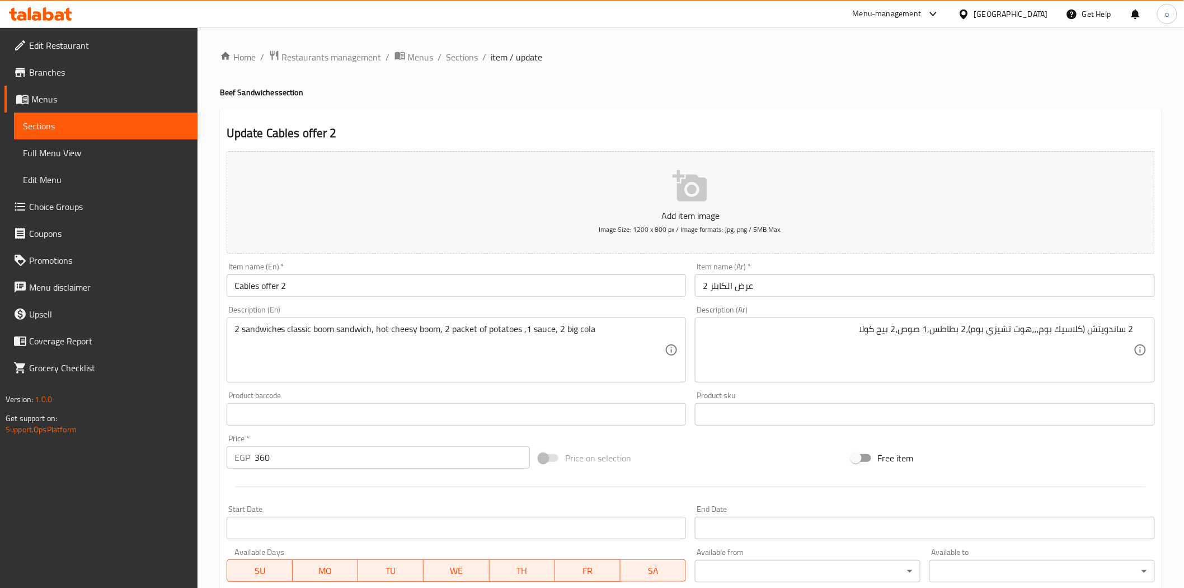
click at [644, 391] on div "Product barcode Product barcode" at bounding box center [456, 408] width 469 height 43
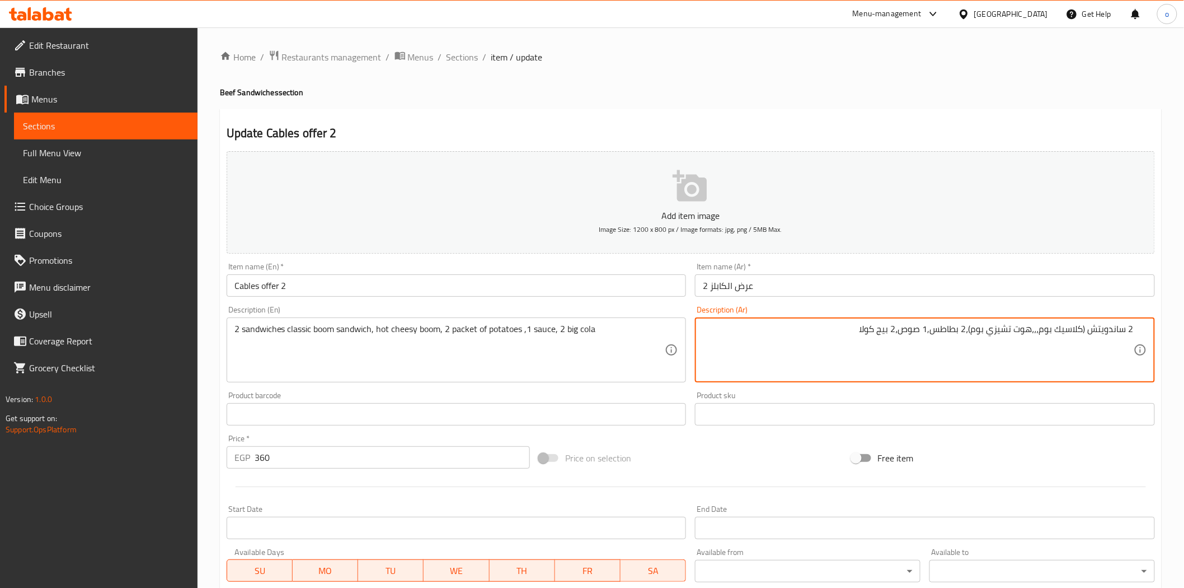
click at [1107, 331] on textarea "2 ساندويتش (كلاسيك بوم،،،هوت تشيزي بوم)،2 بطاطس,1 صوص،2 بيج كولا" at bounding box center [918, 350] width 431 height 53
click at [1043, 332] on textarea "2 ساندويتش (كلاسيك بوم،،،هوت تشيزي بوم)،2 بطاطس,1 صوص،2 بيج كولا" at bounding box center [918, 350] width 431 height 53
click at [1084, 334] on textarea "2 ساندويتش (كلاسيك بوم،،،هوت تشيزي بوم)،2 بطاطس,1 صوص،2 بيج كولا" at bounding box center [918, 350] width 431 height 53
paste textarea "ساندويتش"
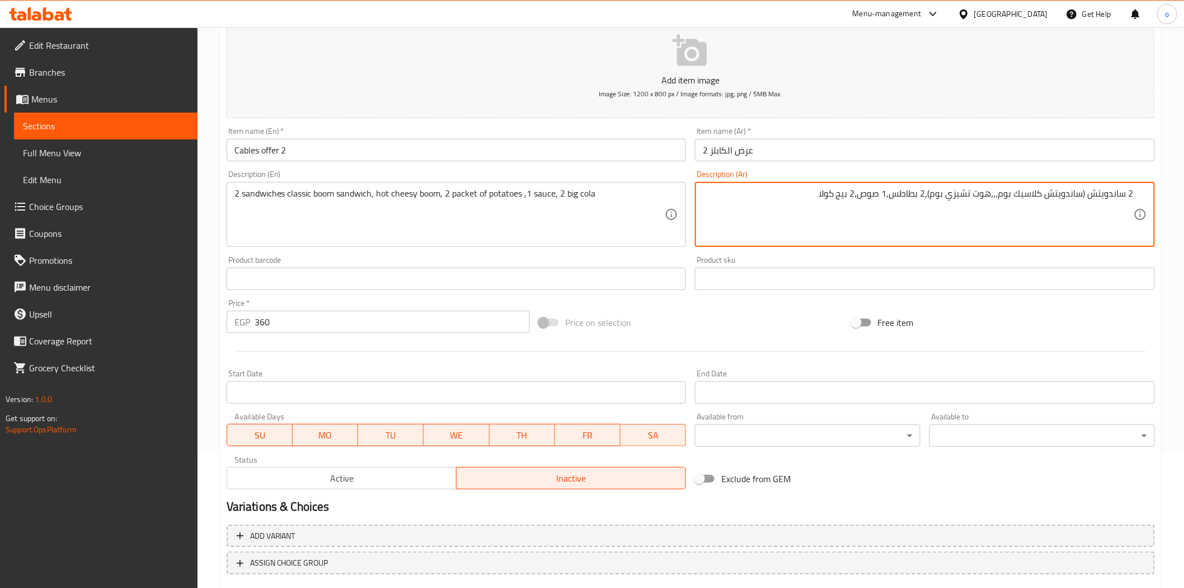
scroll to position [201, 0]
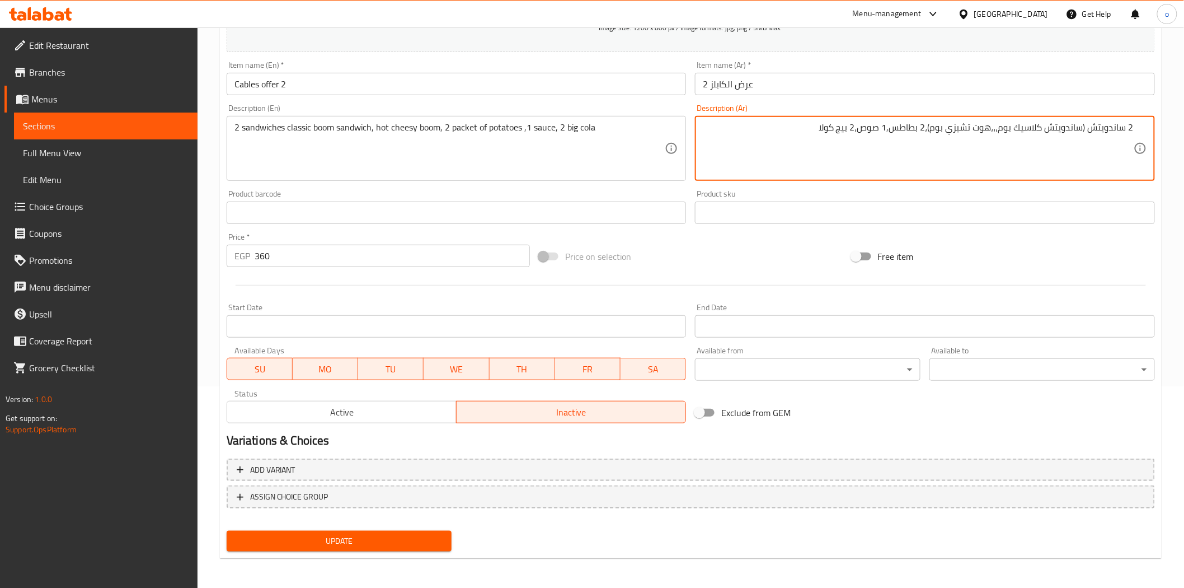
type textarea "2 ساندويتش (ساندويتش كلاسيك بوم،،،هوت تشيزي بوم)،2 بطاطس,1 صوص،2 بيج كولا"
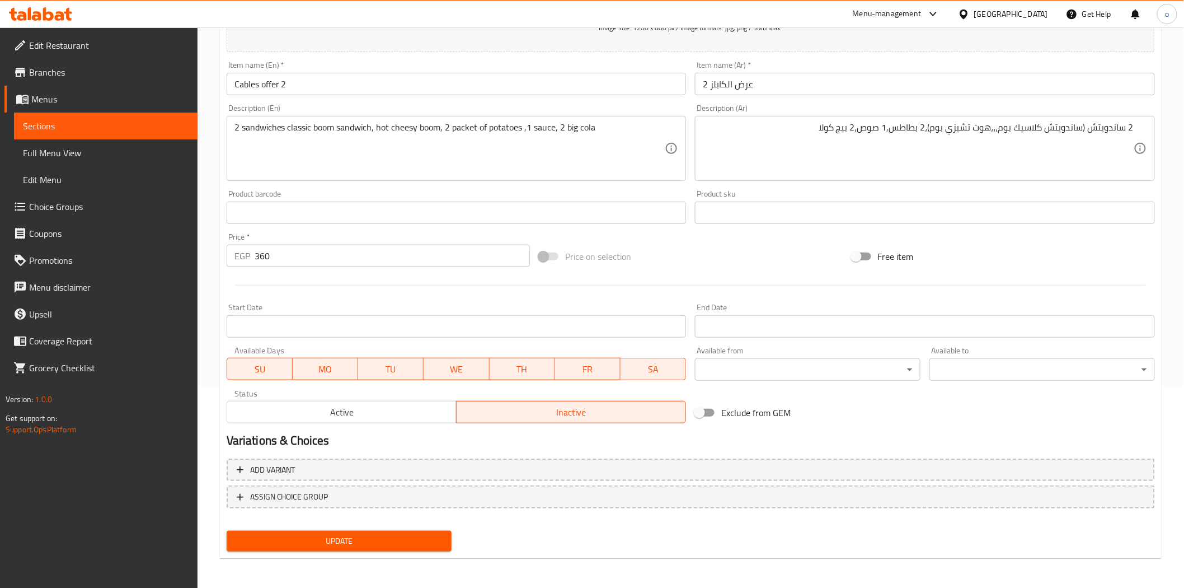
click at [411, 527] on div "Update" at bounding box center [339, 541] width 235 height 30
click at [410, 534] on span "Update" at bounding box center [340, 541] width 208 height 14
click at [410, 533] on div at bounding box center [592, 294] width 1184 height 588
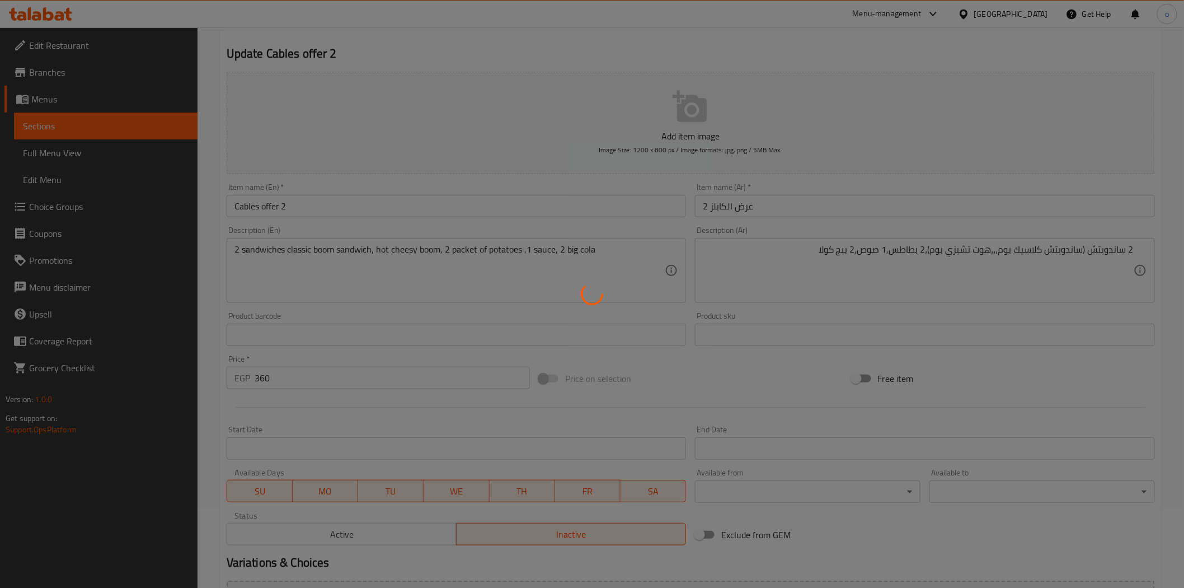
scroll to position [0, 0]
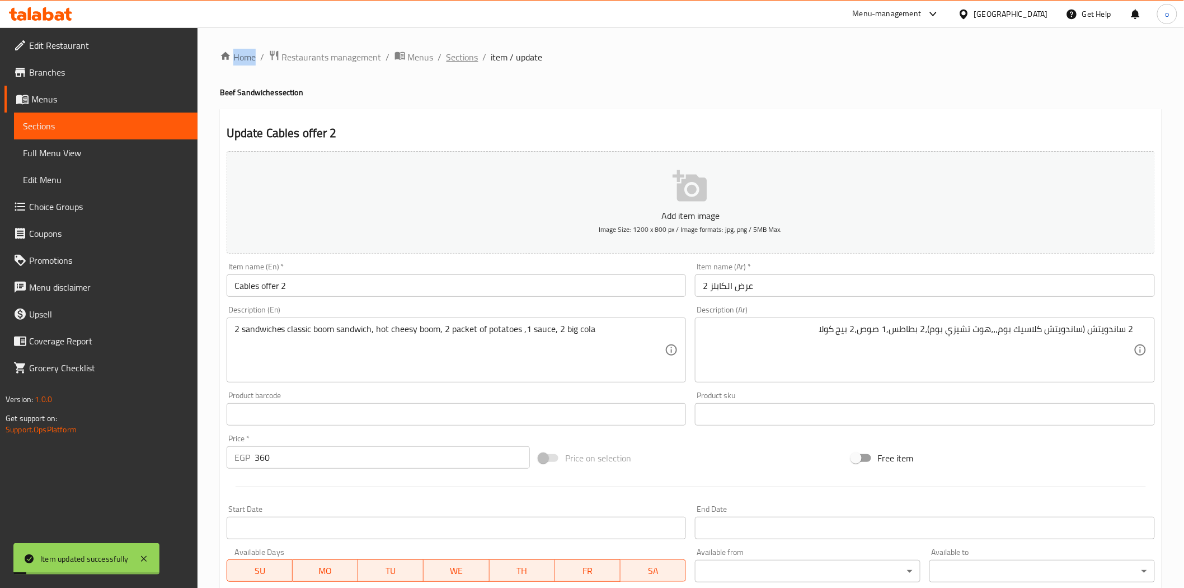
click at [462, 59] on span "Sections" at bounding box center [463, 56] width 32 height 13
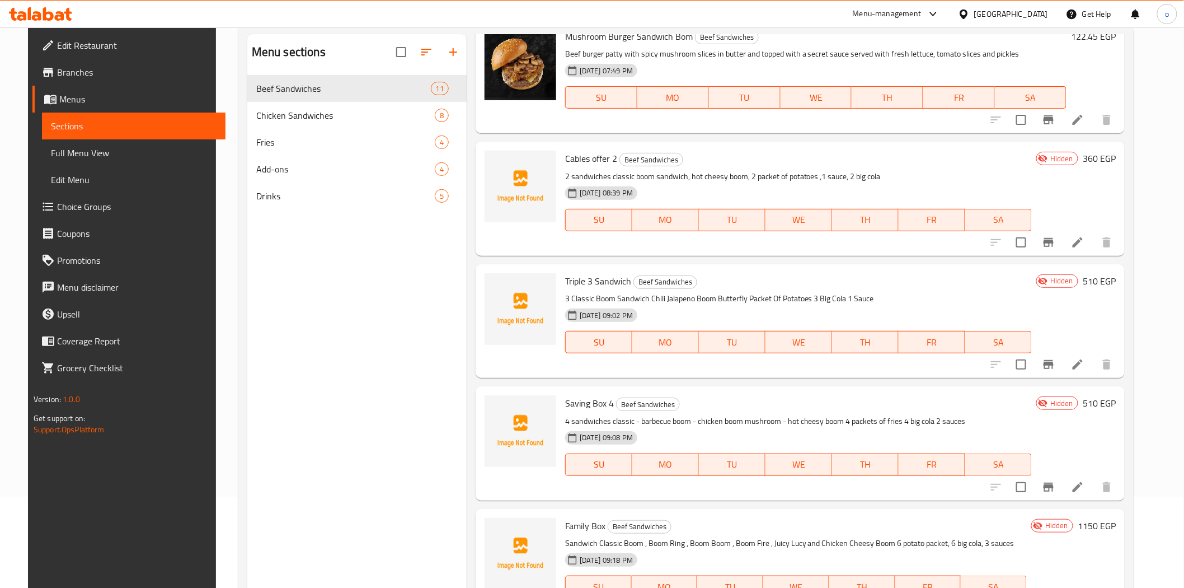
scroll to position [157, 0]
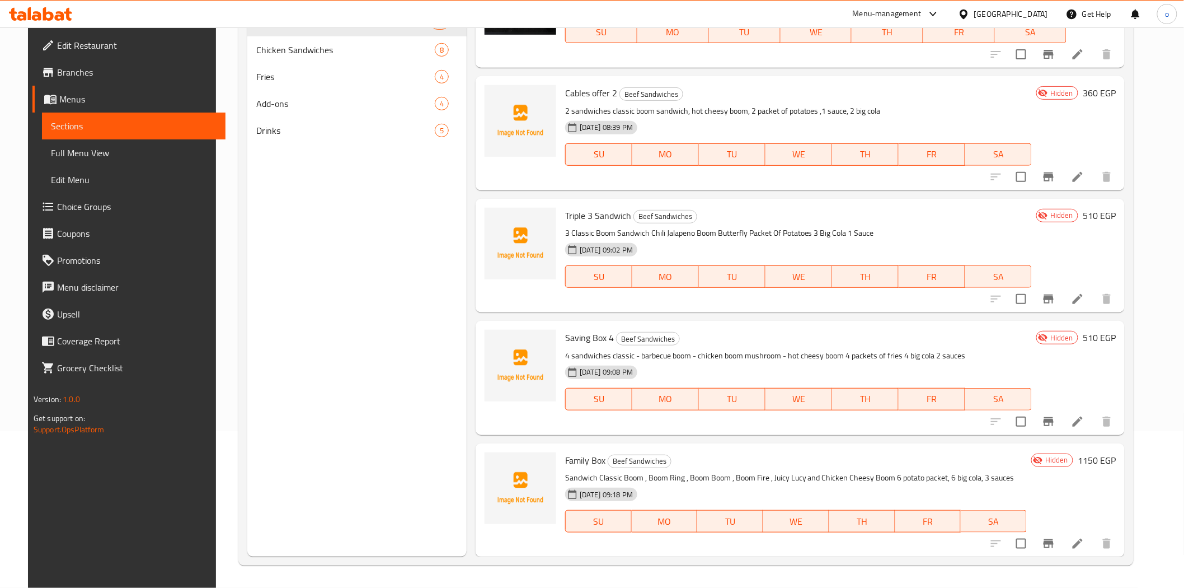
click at [1085, 182] on icon at bounding box center [1077, 176] width 13 height 13
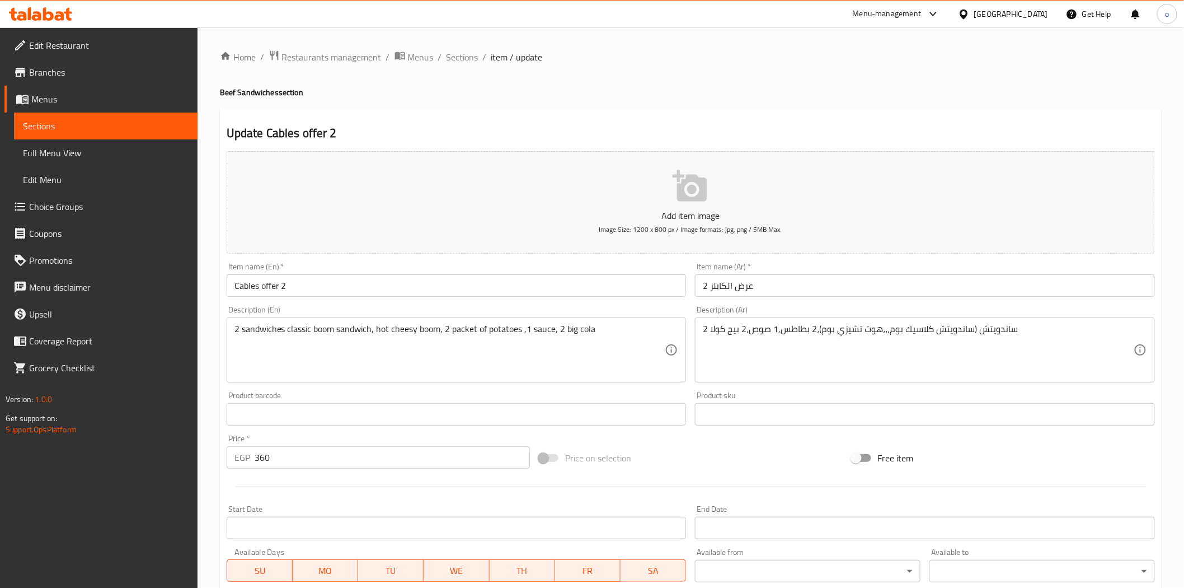
click at [304, 294] on input "Cables offer 2" at bounding box center [457, 285] width 460 height 22
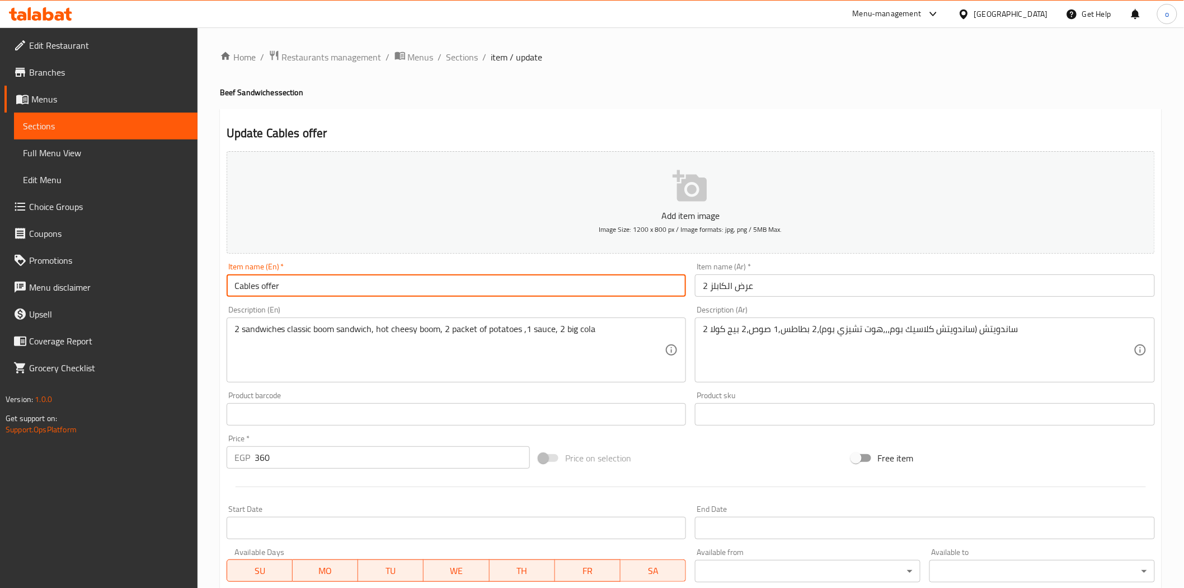
type input "Cables offer"
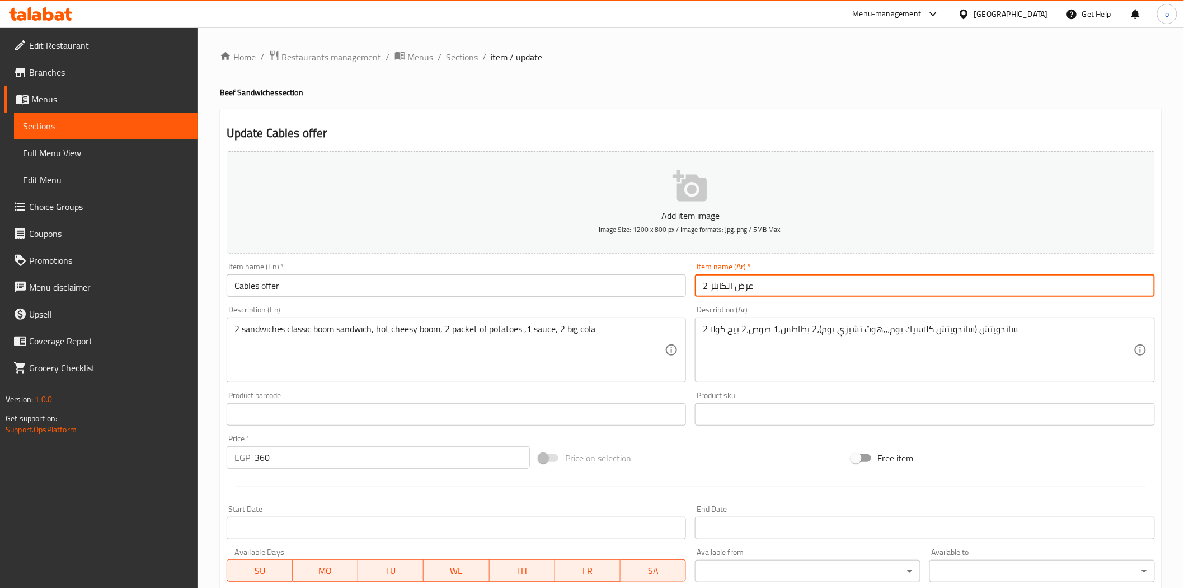
drag, startPoint x: 707, startPoint y: 283, endPoint x: 649, endPoint y: 308, distance: 63.2
click at [674, 288] on div "Add item image Image Size: 1200 x 800 px / Image formats: jpg, png / 5MB Max. I…" at bounding box center [691, 388] width 938 height 482
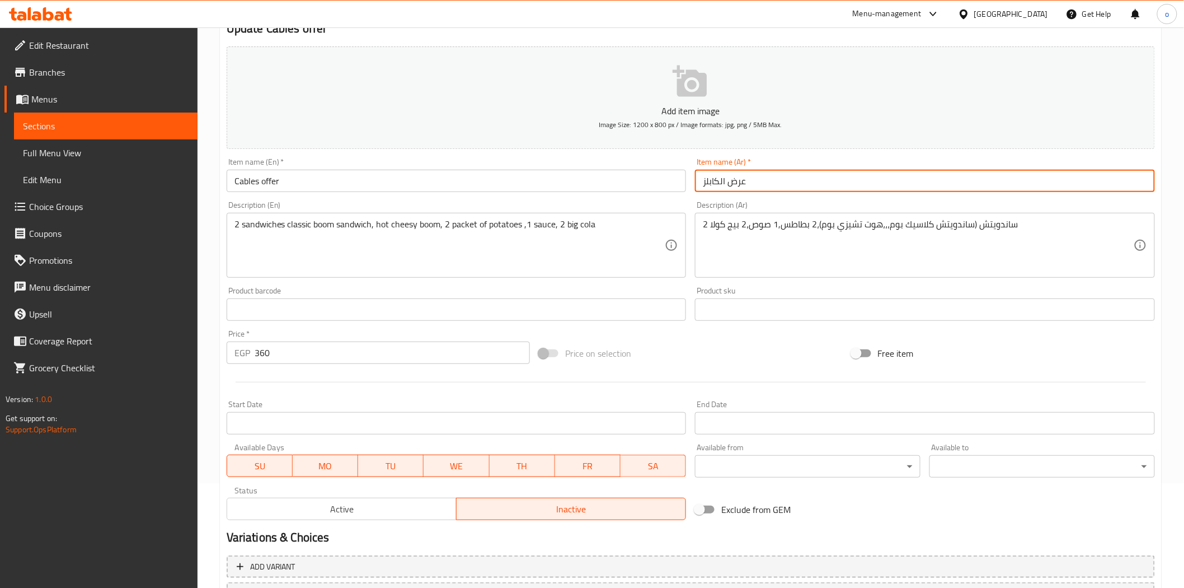
scroll to position [201, 0]
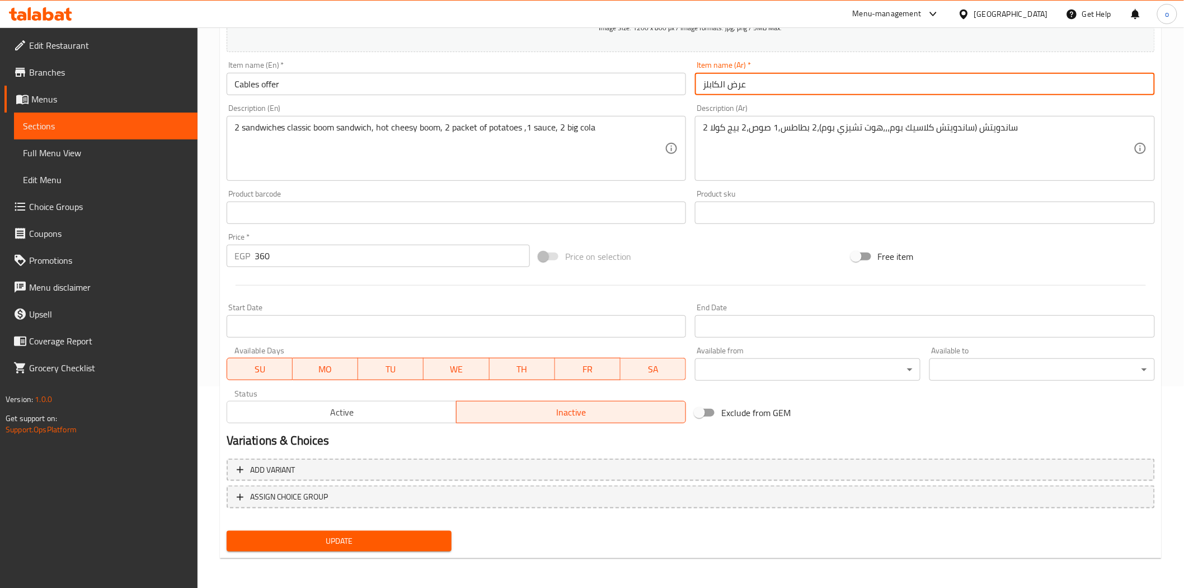
type input "عرض الكابلز"
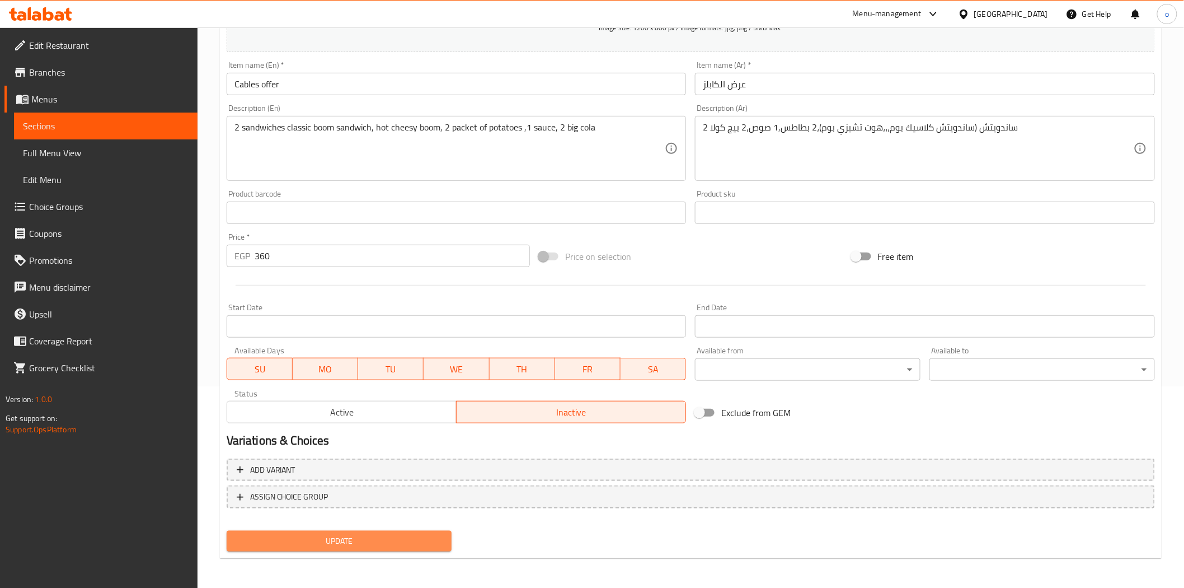
click at [398, 534] on span "Update" at bounding box center [340, 541] width 208 height 14
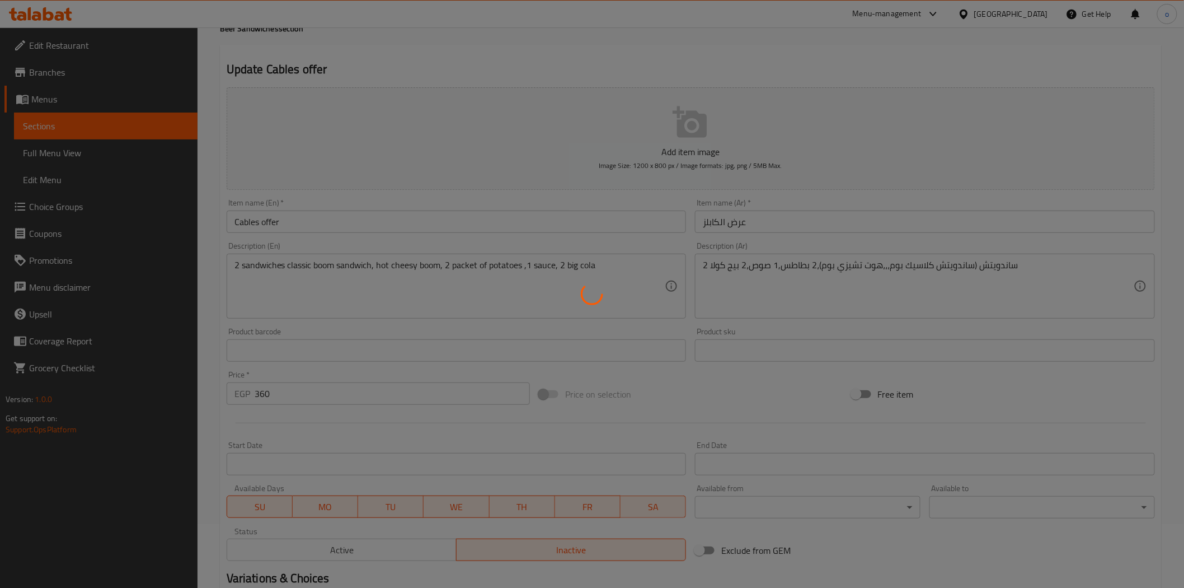
scroll to position [0, 0]
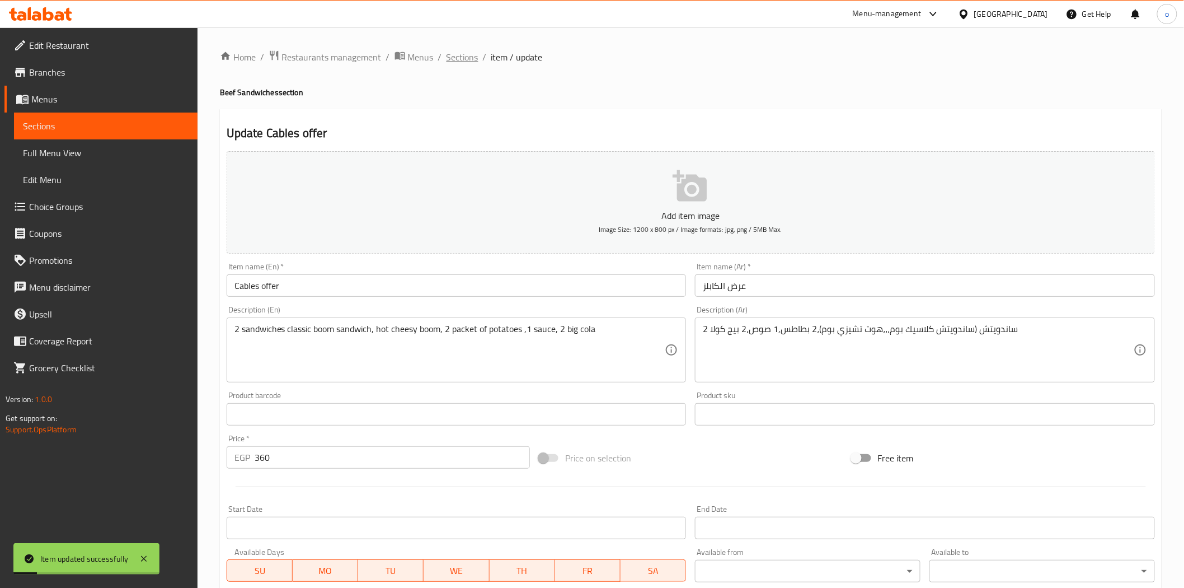
click at [466, 56] on span "Sections" at bounding box center [463, 56] width 32 height 13
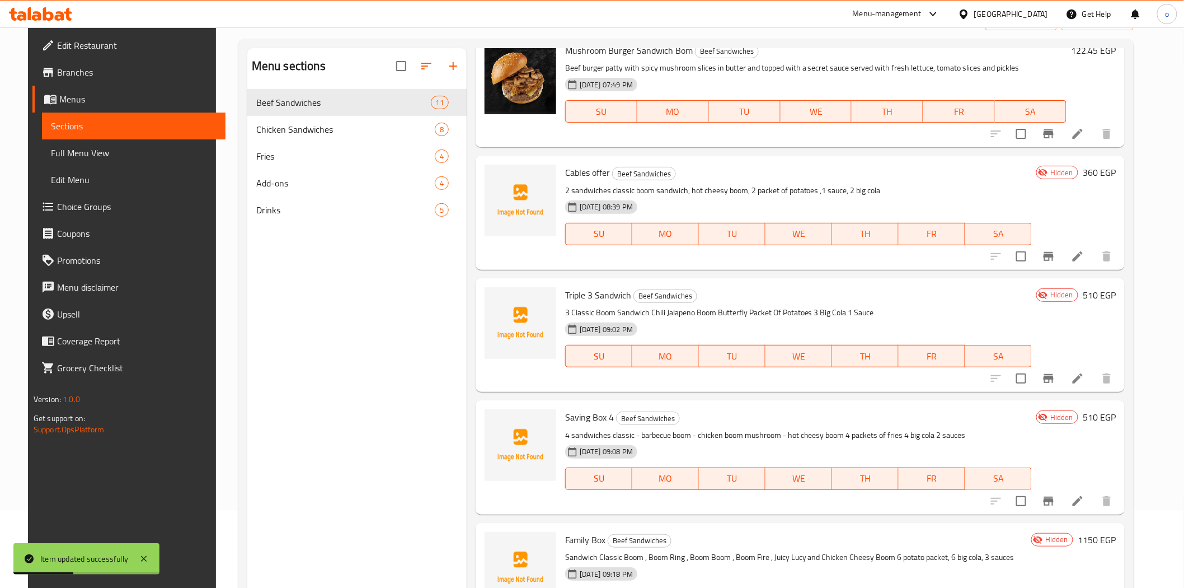
scroll to position [157, 0]
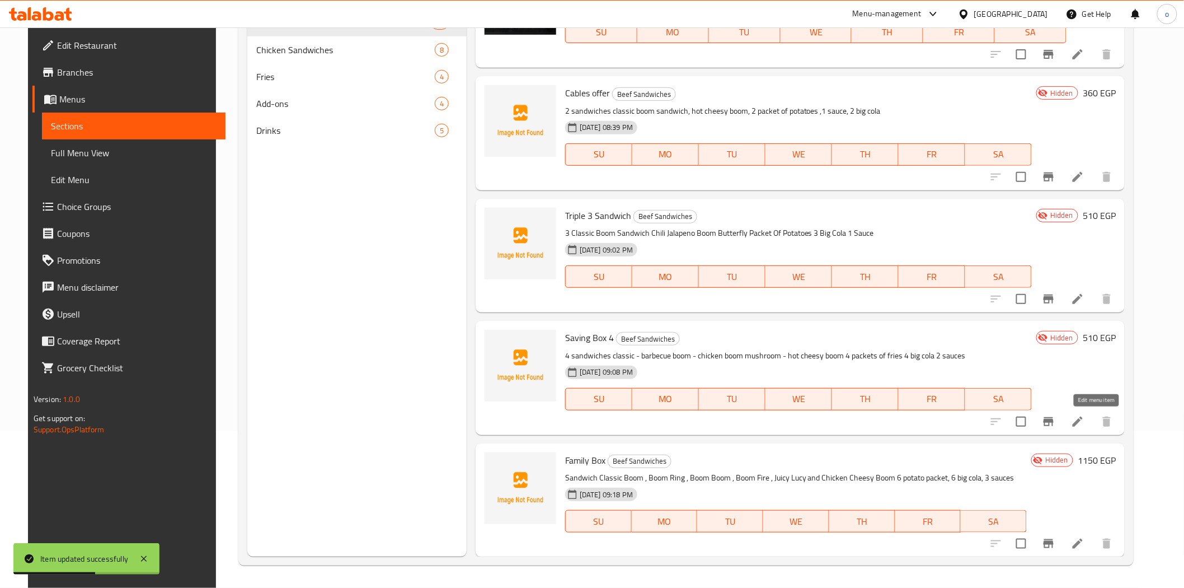
click at [1085, 423] on icon at bounding box center [1077, 421] width 13 height 13
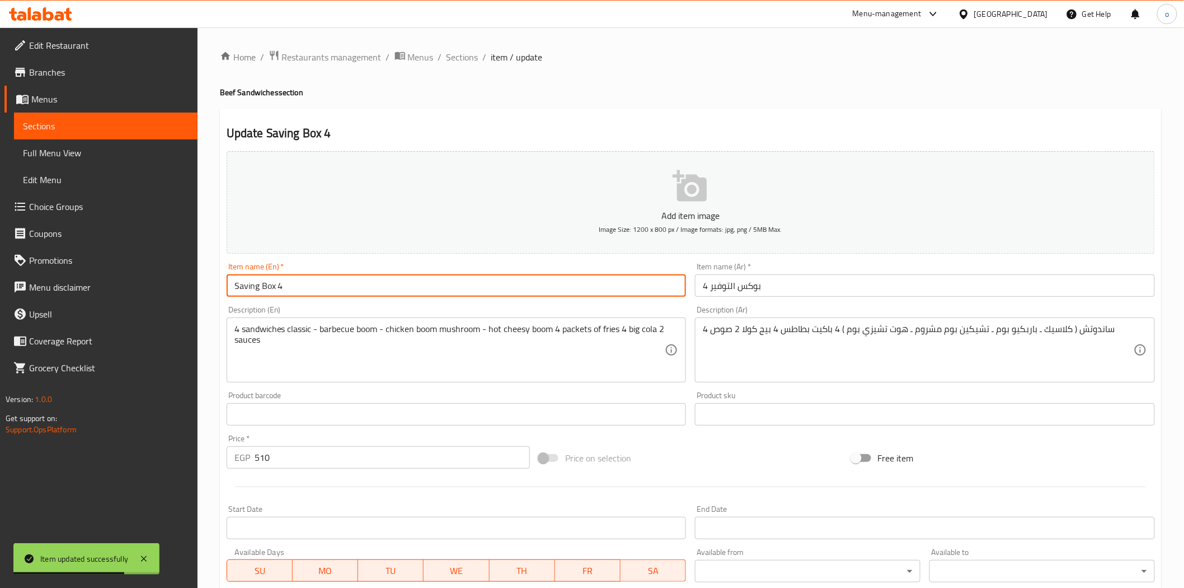
click at [317, 296] on input "Saving Box 4" at bounding box center [457, 285] width 460 height 22
type input "Saving Box"
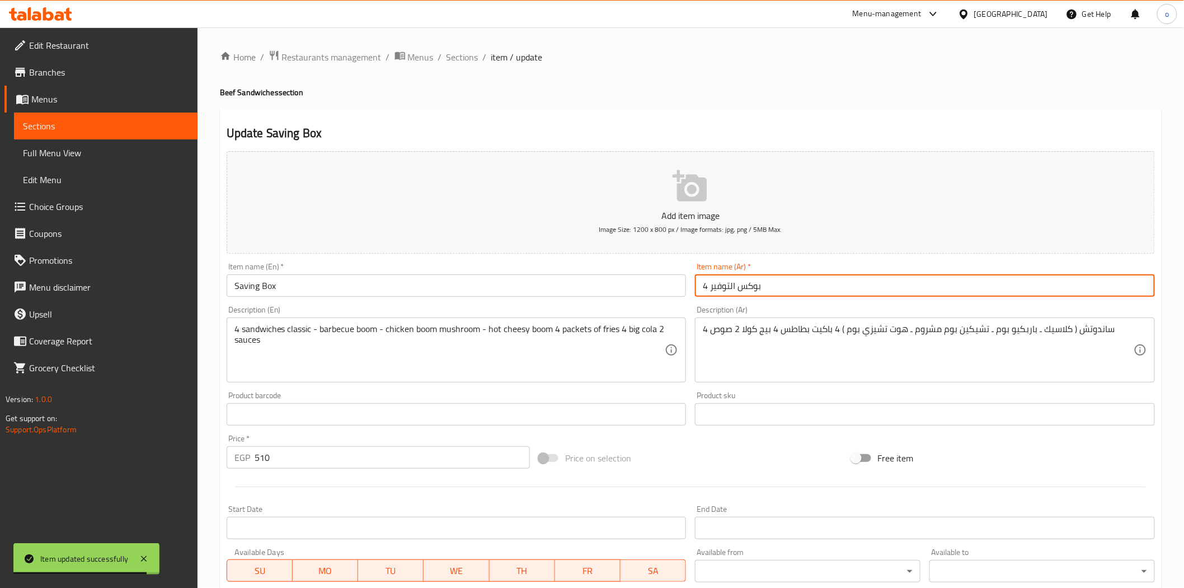
drag, startPoint x: 710, startPoint y: 287, endPoint x: 664, endPoint y: 289, distance: 45.4
click at [667, 287] on div "Add item image Image Size: 1200 x 800 px / Image formats: jpg, png / 5MB Max. I…" at bounding box center [691, 388] width 938 height 482
click at [701, 288] on input "بوكس التوفي4" at bounding box center [925, 285] width 460 height 22
click at [707, 288] on input "بوكس التوفير 4" at bounding box center [925, 285] width 460 height 22
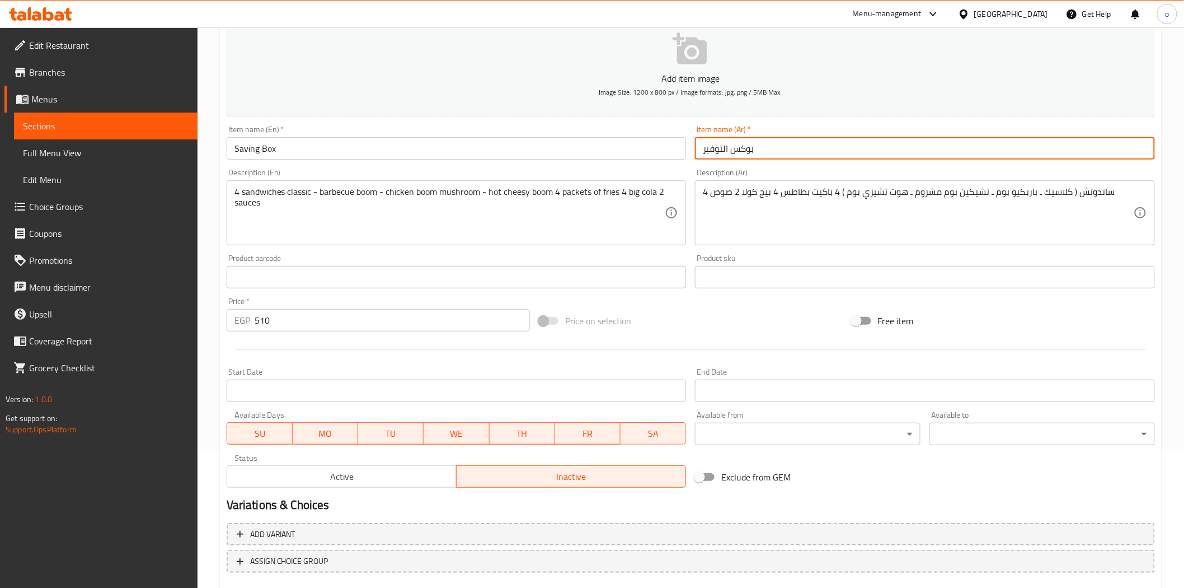
scroll to position [201, 0]
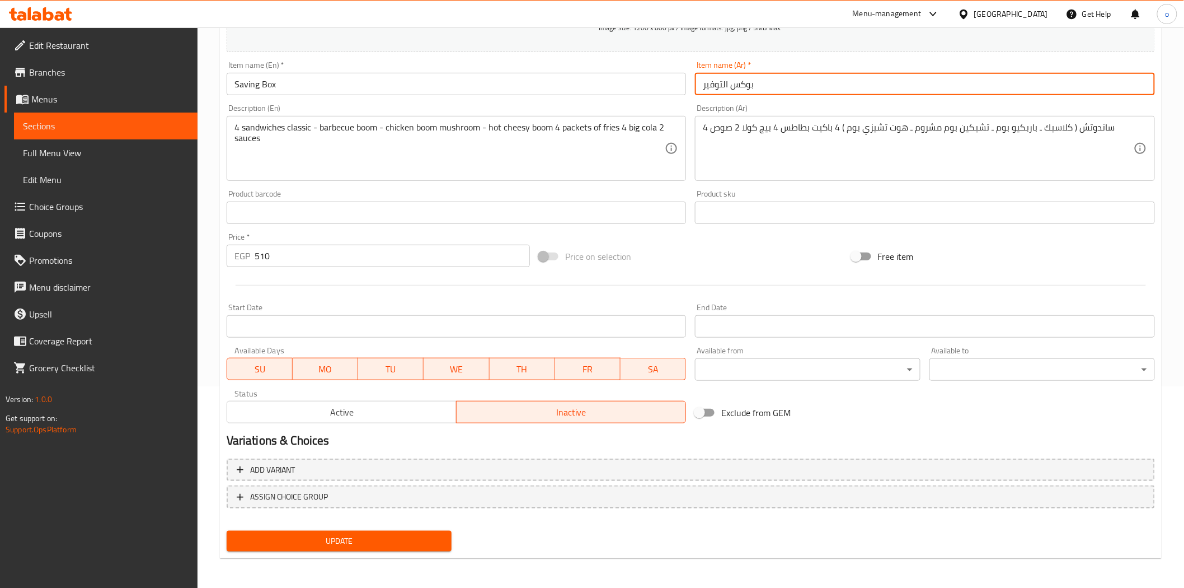
type input "بوكس التوفير"
click at [374, 536] on span "Update" at bounding box center [340, 541] width 208 height 14
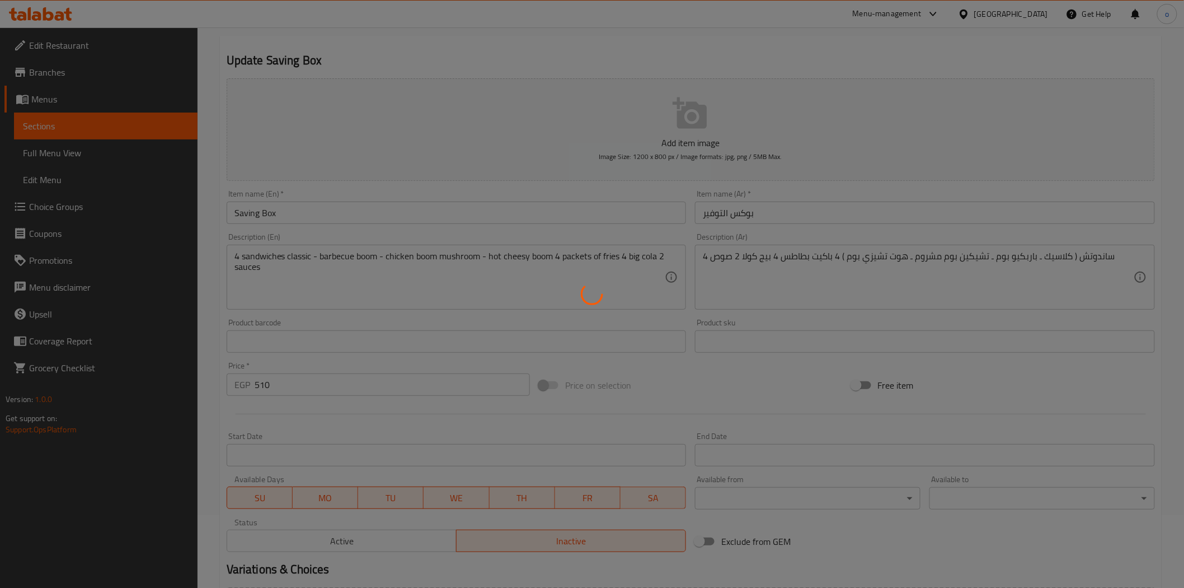
scroll to position [0, 0]
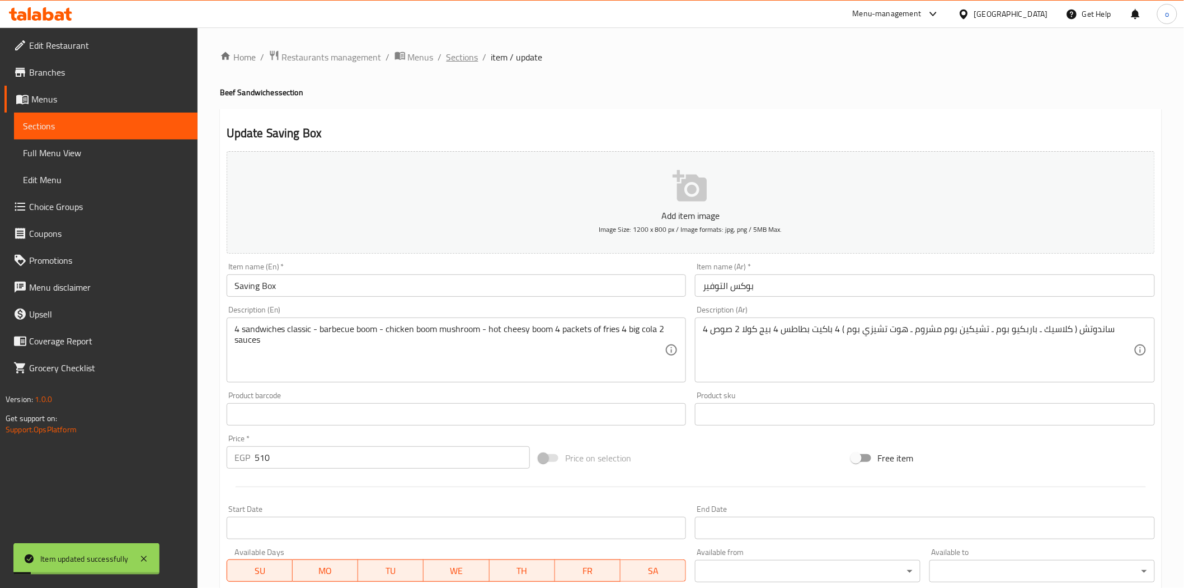
click at [463, 59] on span "Sections" at bounding box center [463, 56] width 32 height 13
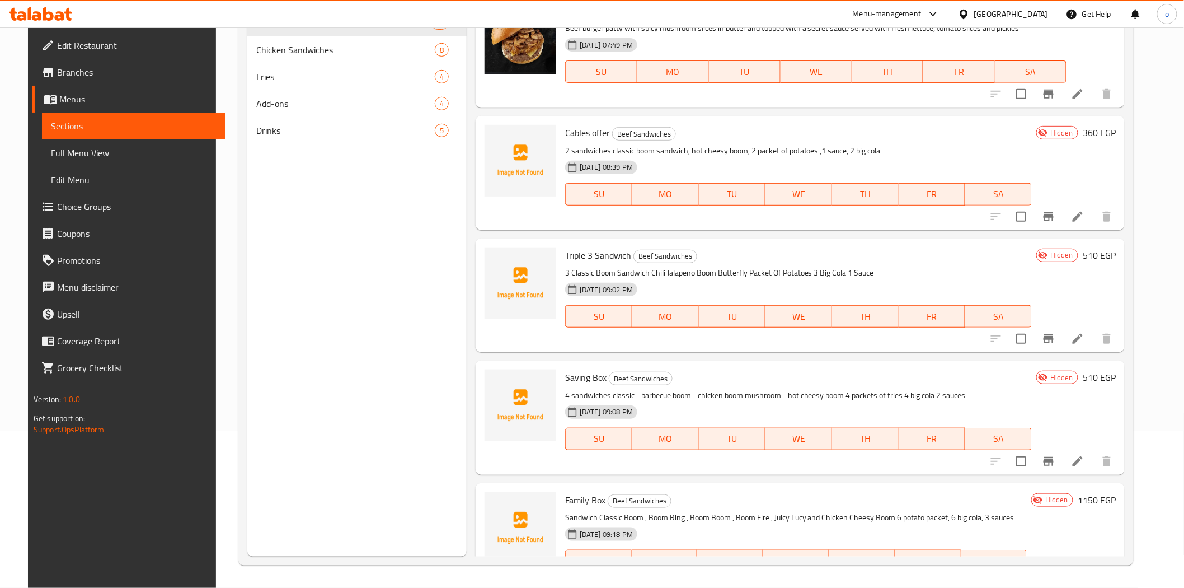
scroll to position [751, 0]
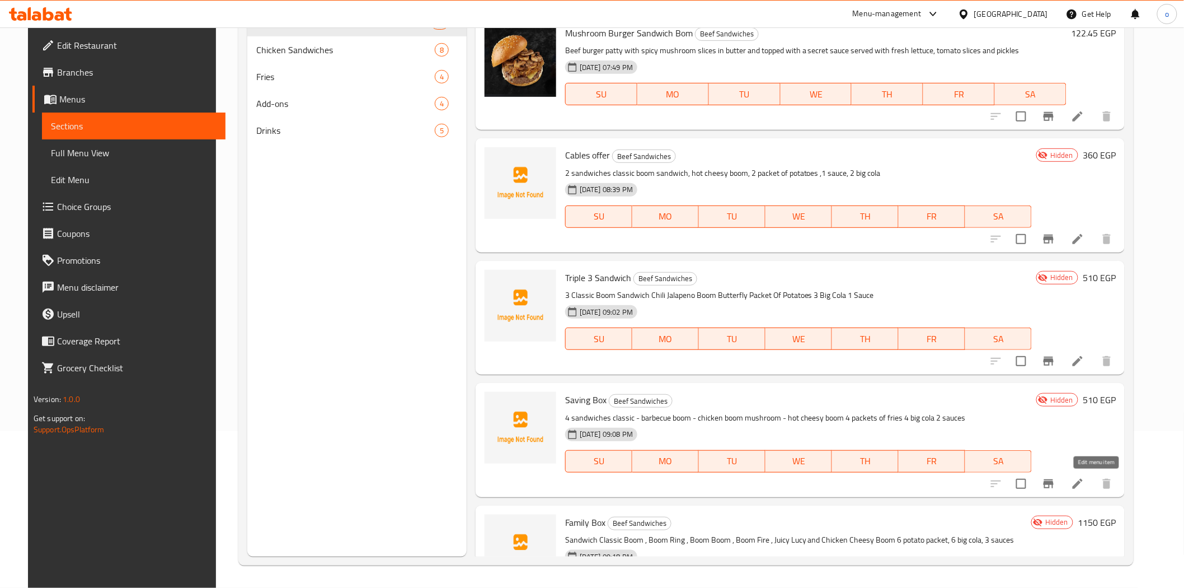
click at [1083, 484] on icon at bounding box center [1078, 483] width 10 height 10
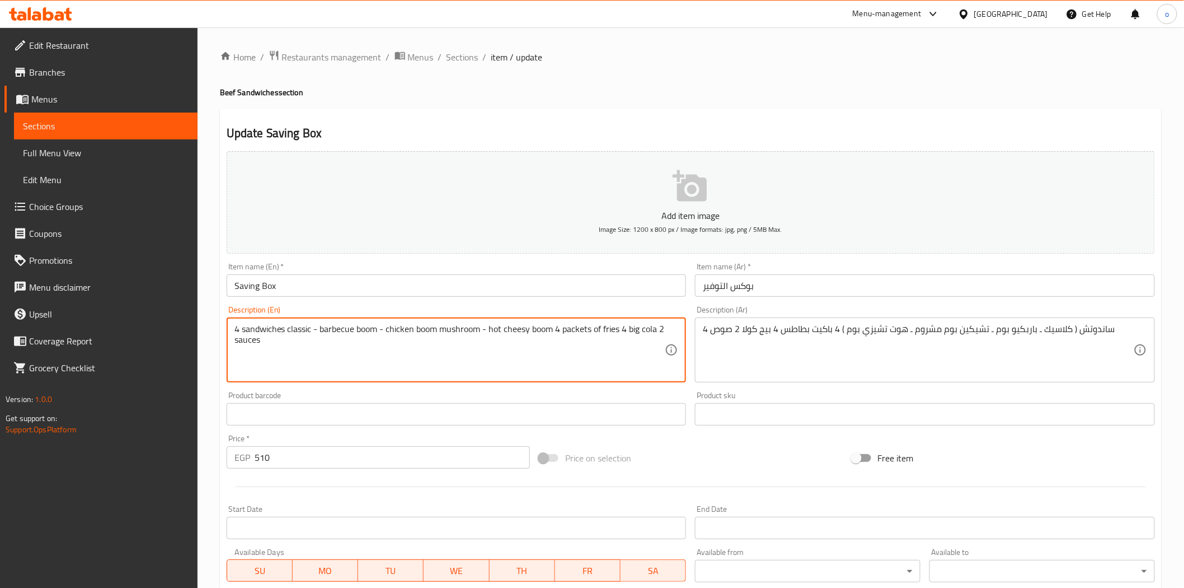
click at [608, 332] on textarea "4 sandwiches classic - barbecue boom - chicken boom mushroom - hot cheesy boom …" at bounding box center [450, 350] width 431 height 53
paste textarea "Potatoes"
type textarea "4 sandwiches classic - barbecue boom - chicken boom mushroom - hot cheesy boom …"
click at [479, 100] on div "Home / Restaurants management / Menus / Sections / item / update Beef Sandwiche…" at bounding box center [691, 409] width 942 height 719
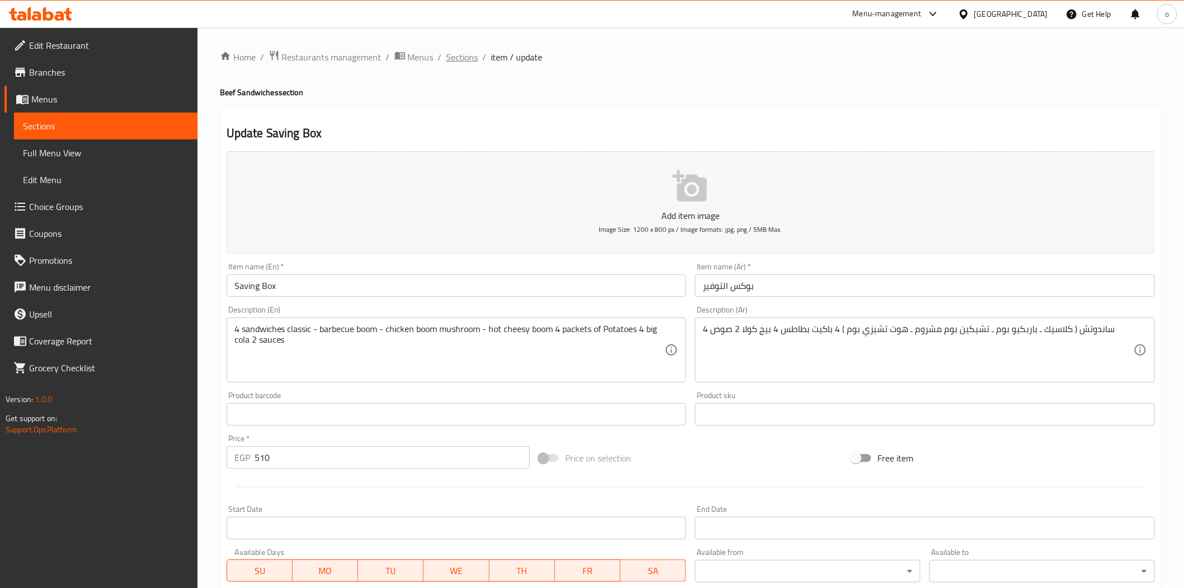
click at [461, 59] on span "Sections" at bounding box center [463, 56] width 32 height 13
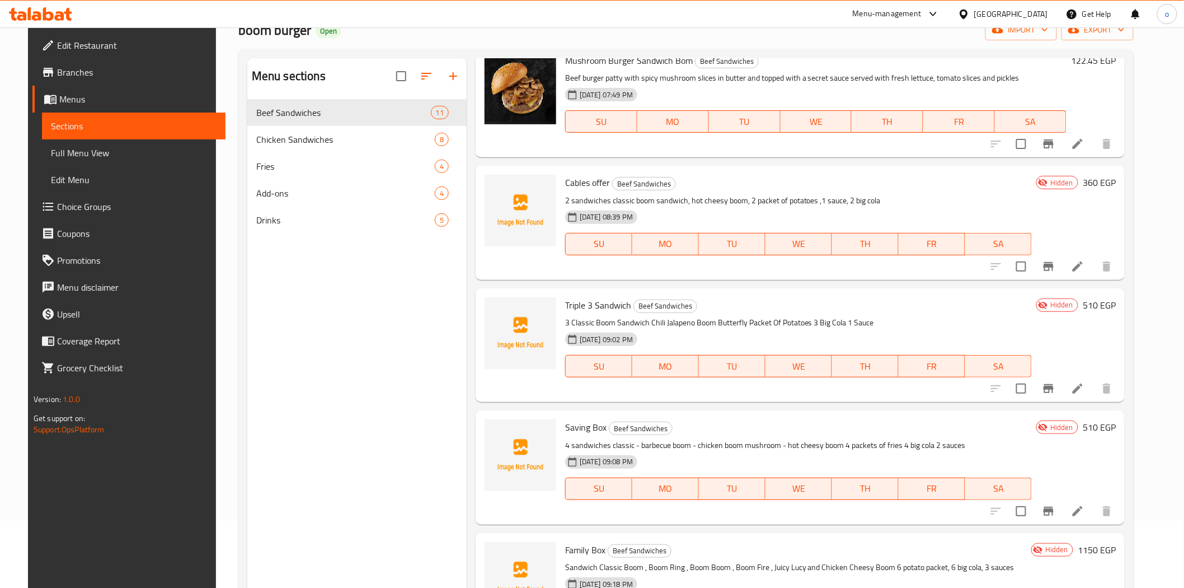
scroll to position [157, 0]
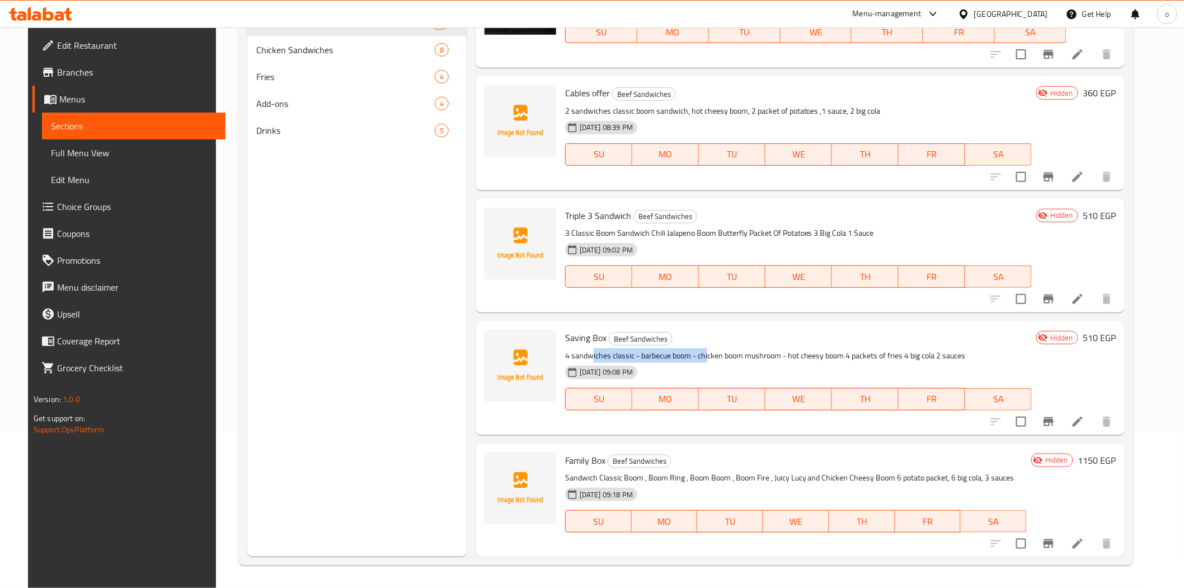
drag, startPoint x: 586, startPoint y: 357, endPoint x: 722, endPoint y: 353, distance: 136.1
click at [707, 351] on p "4 sandwiches classic - barbecue boom - chicken boom mushroom - hot cheesy boom …" at bounding box center [798, 356] width 467 height 14
click at [740, 354] on p "4 sandwiches classic - barbecue boom - chicken boom mushroom - hot cheesy boom …" at bounding box center [798, 356] width 467 height 14
click at [763, 349] on p "4 sandwiches classic - barbecue boom - chicken boom mushroom - hot cheesy boom …" at bounding box center [798, 356] width 467 height 14
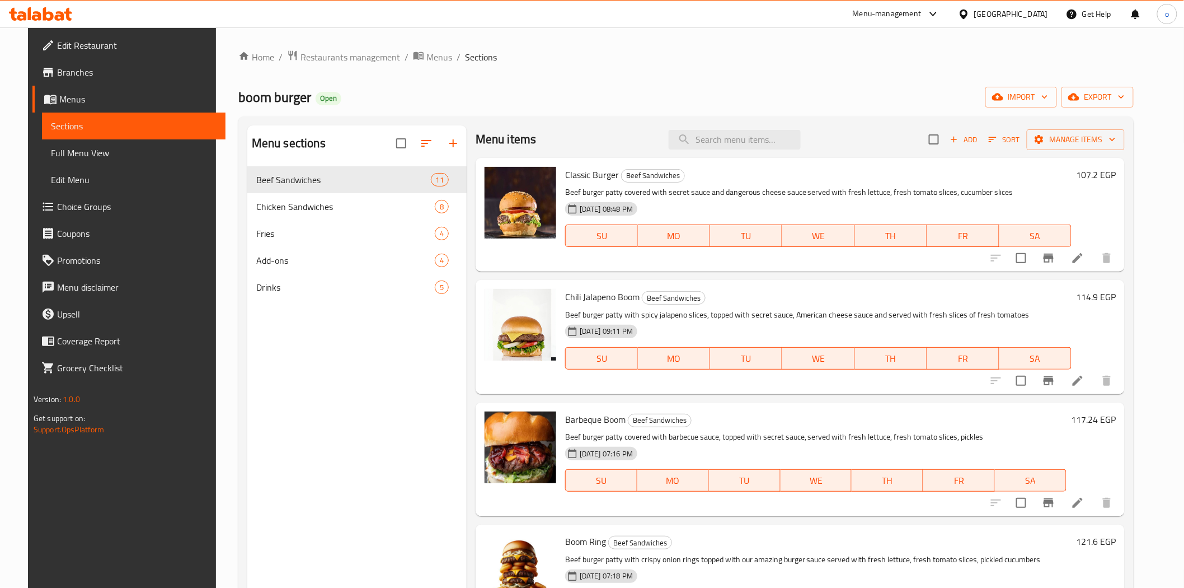
scroll to position [0, 0]
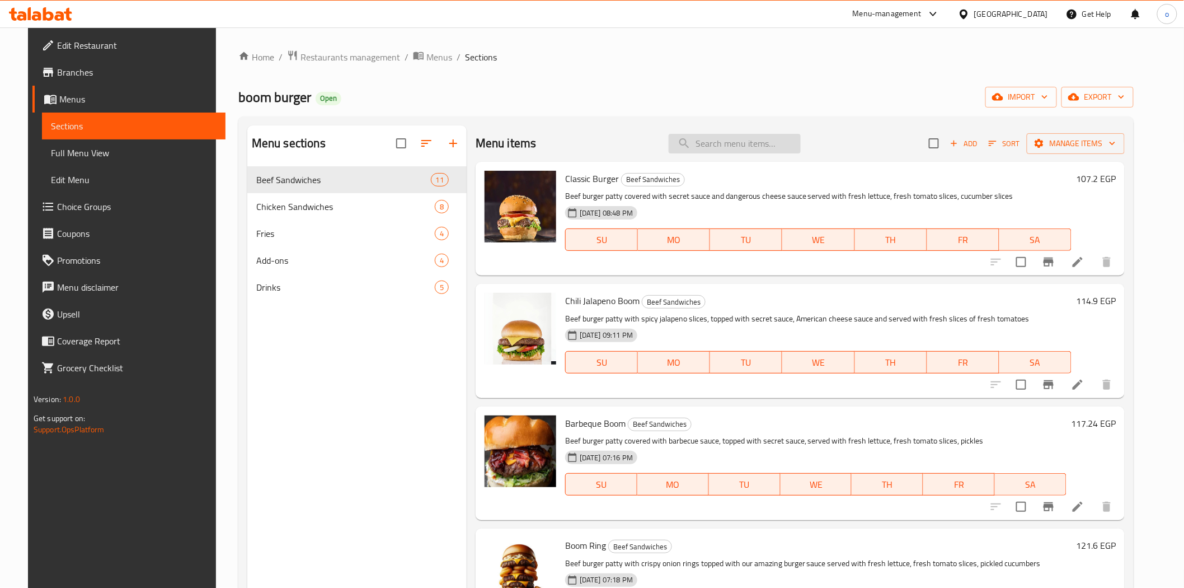
click at [742, 152] on input "search" at bounding box center [735, 144] width 132 height 20
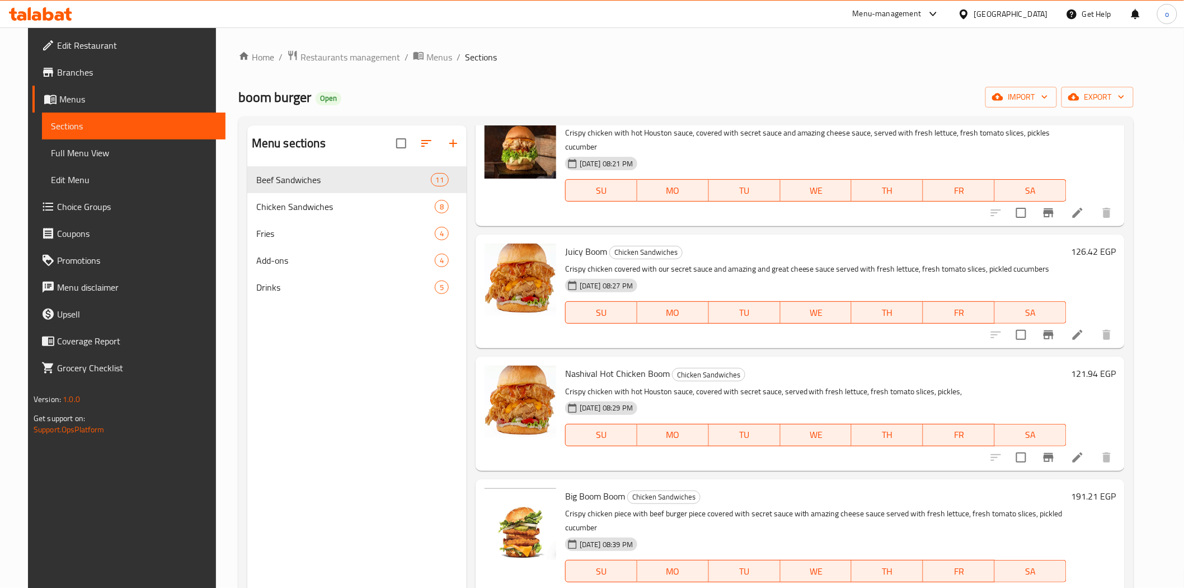
scroll to position [2052, 0]
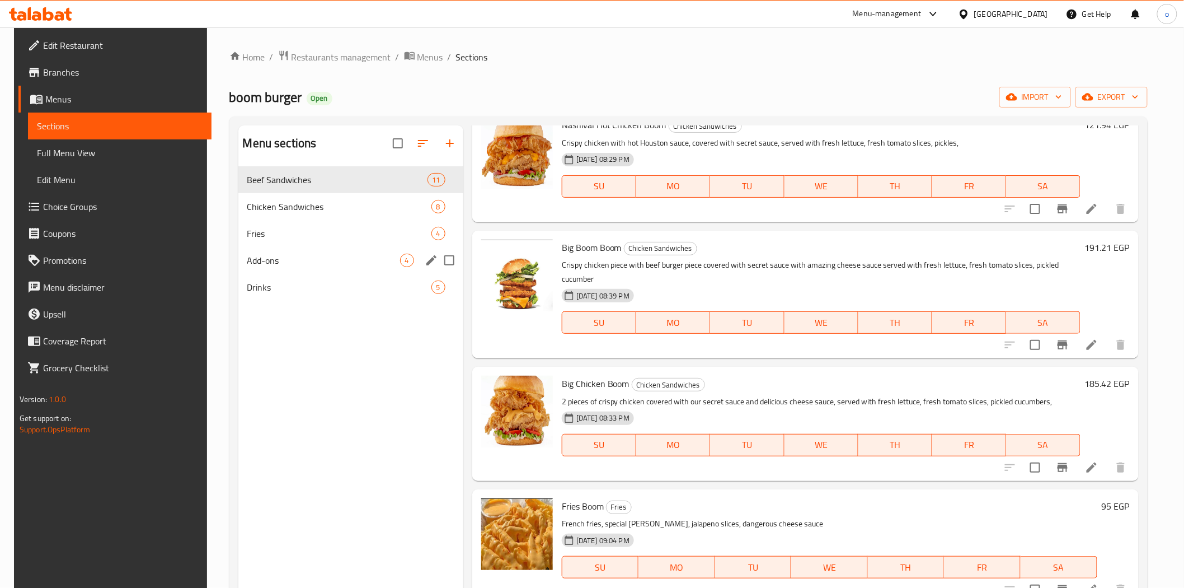
type input "sauce"
click at [287, 255] on span "Add-ons" at bounding box center [323, 260] width 153 height 13
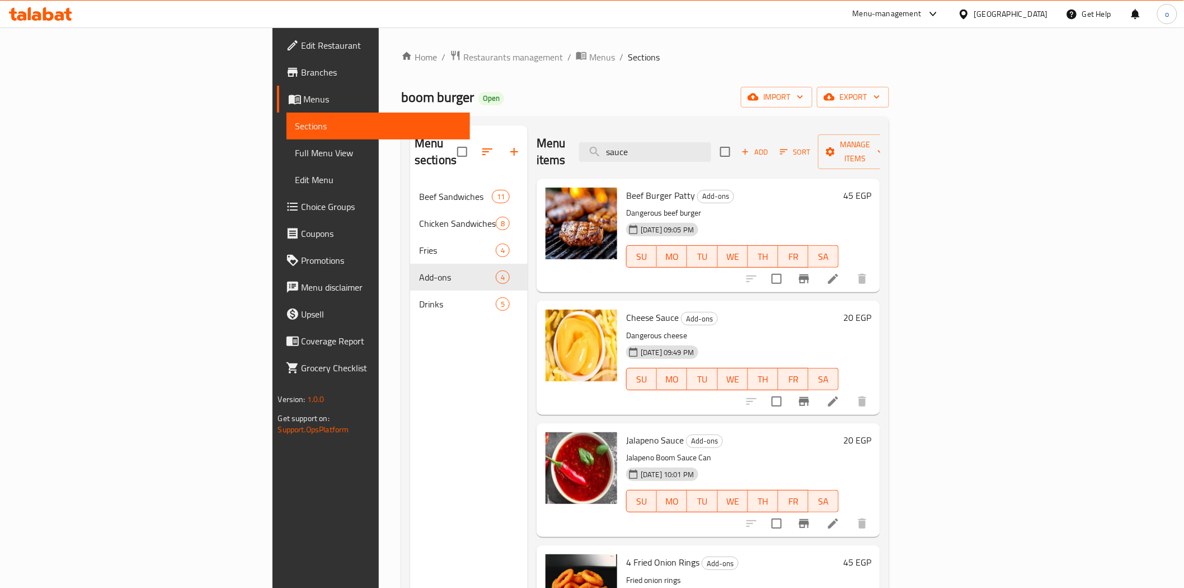
click at [626, 309] on span "Cheese Sauce" at bounding box center [652, 317] width 53 height 17
copy h6 "Cheese Sauce"
click at [626, 432] on span "Jalapeno Sauce" at bounding box center [655, 440] width 58 height 17
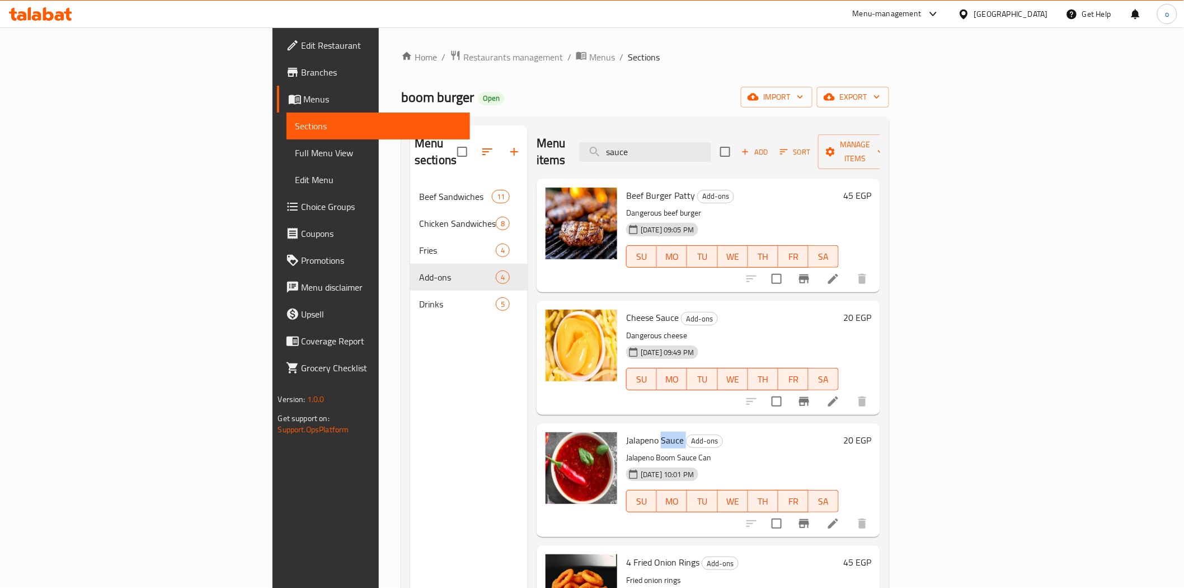
click at [626, 432] on span "Jalapeno Sauce" at bounding box center [655, 440] width 58 height 17
copy h6 "Jalapeno Sauce"
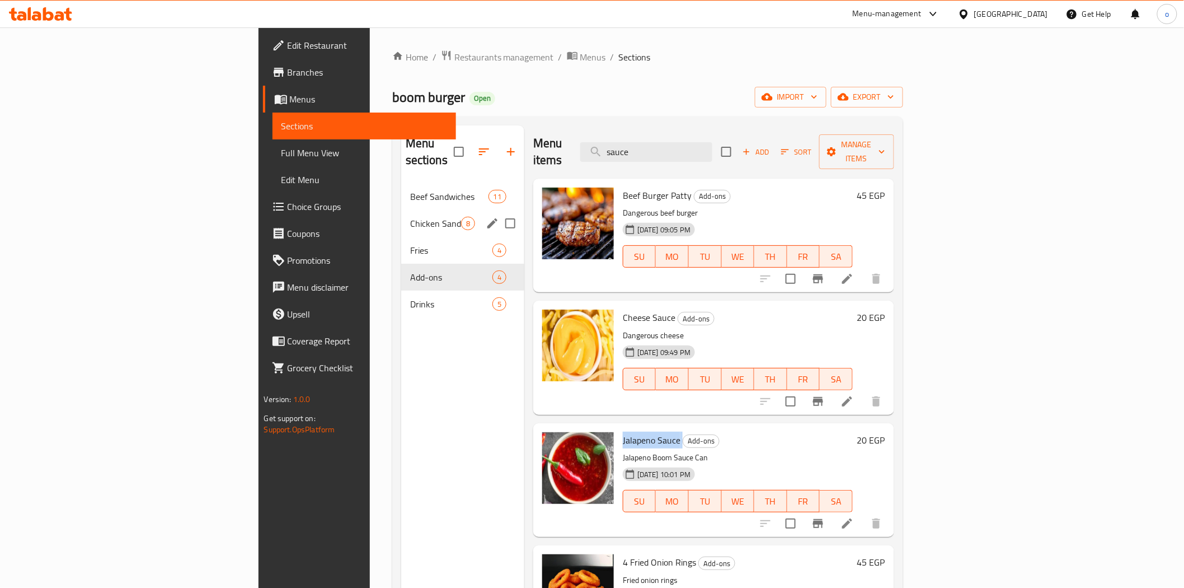
click at [401, 210] on div "Chicken Sandwiches 8" at bounding box center [462, 223] width 123 height 27
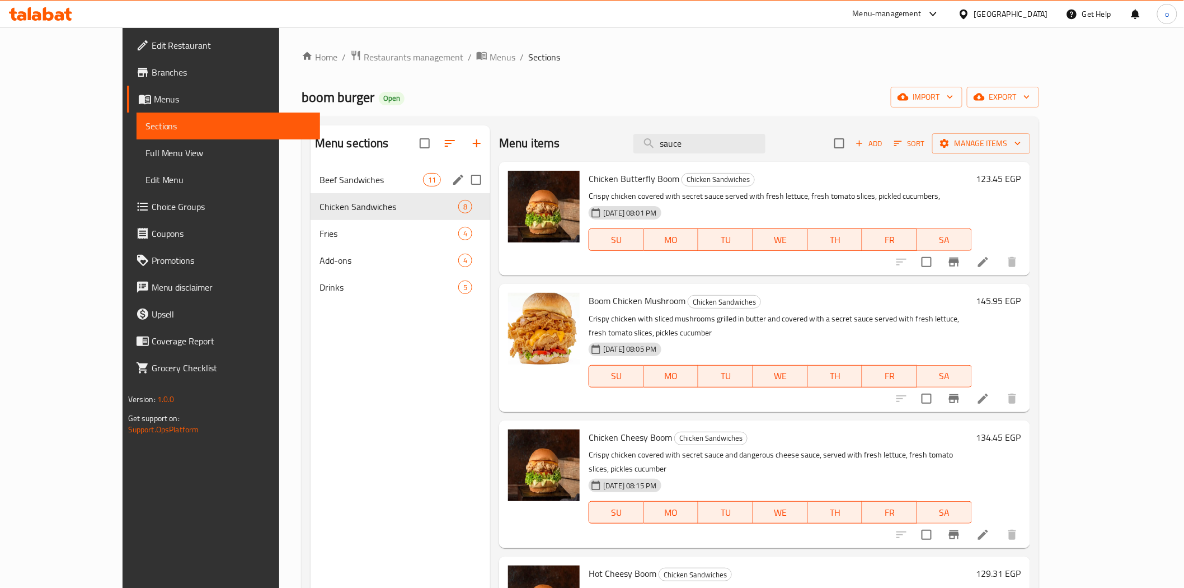
click at [311, 189] on div "Beef Sandwiches 11" at bounding box center [401, 179] width 180 height 27
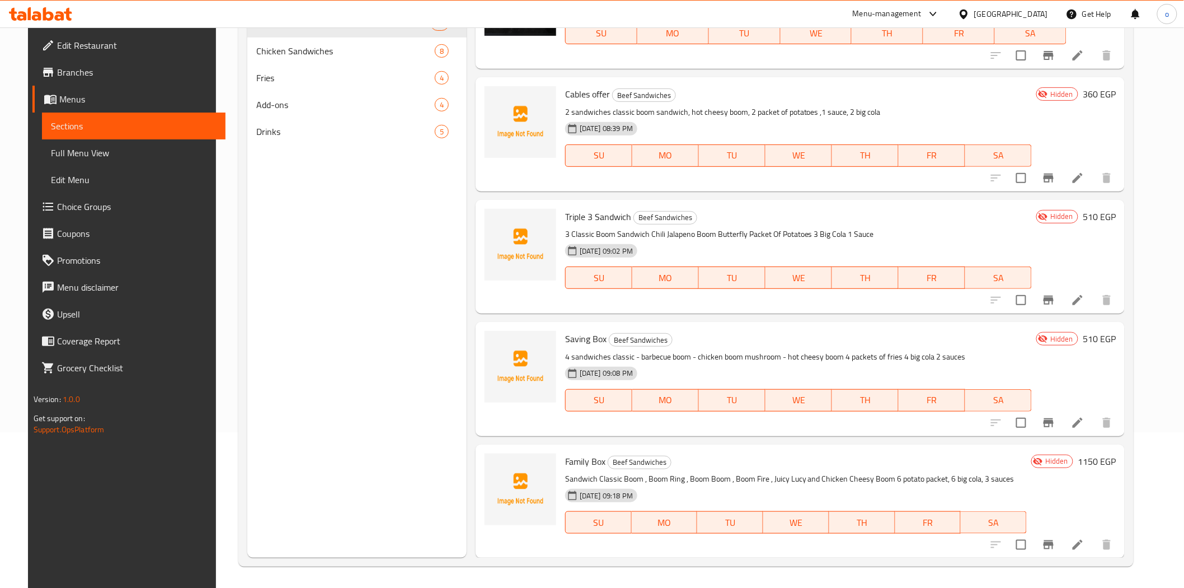
scroll to position [157, 0]
click at [1094, 415] on li at bounding box center [1077, 421] width 31 height 20
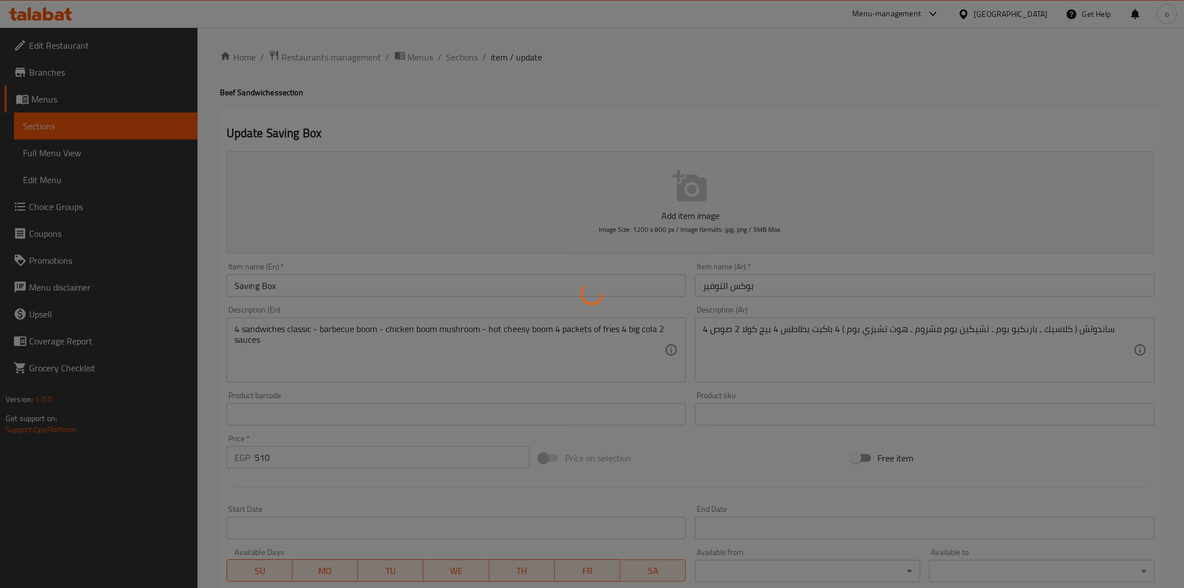
click at [274, 465] on div at bounding box center [592, 294] width 1184 height 588
click at [271, 463] on div at bounding box center [592, 294] width 1184 height 588
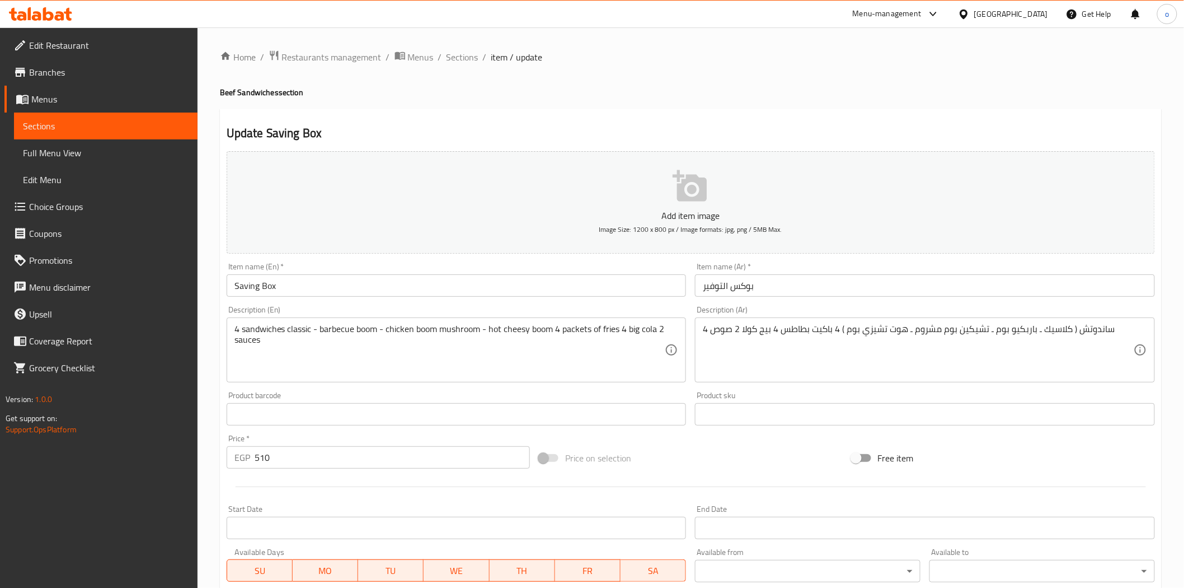
click at [271, 463] on input "510" at bounding box center [392, 457] width 275 height 22
drag, startPoint x: 271, startPoint y: 463, endPoint x: 185, endPoint y: 455, distance: 87.1
click at [185, 455] on div "Edit Restaurant Branches Menus Sections Full Menu View Edit Menu Choice Groups …" at bounding box center [592, 408] width 1184 height 763
paste input "755"
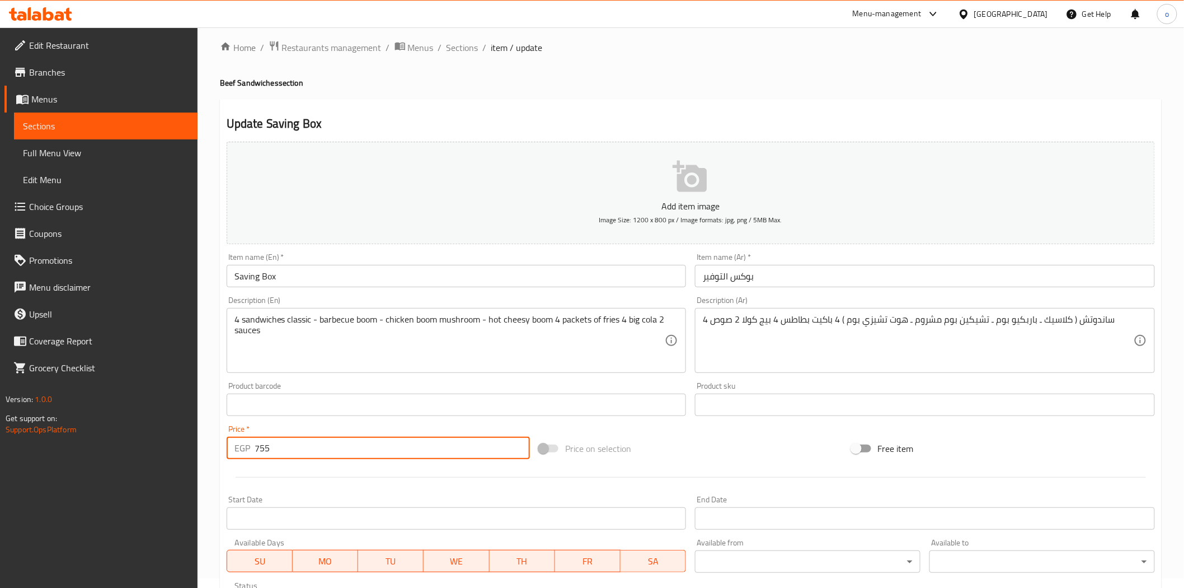
scroll to position [201, 0]
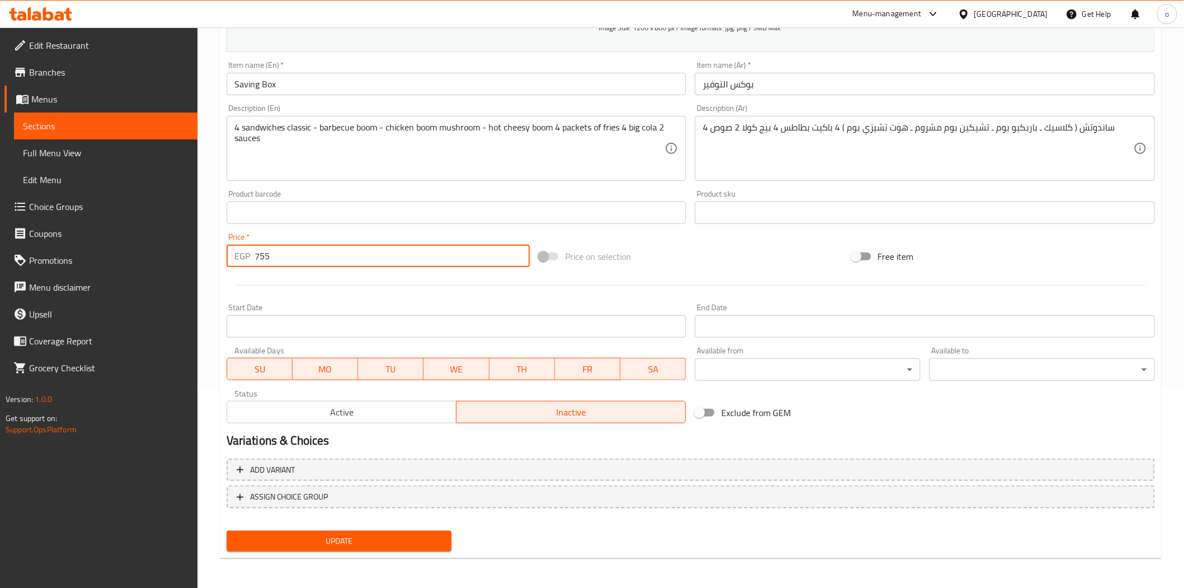
type input "755"
click at [300, 526] on div "Update" at bounding box center [339, 541] width 235 height 30
click at [291, 540] on span "Update" at bounding box center [340, 541] width 208 height 14
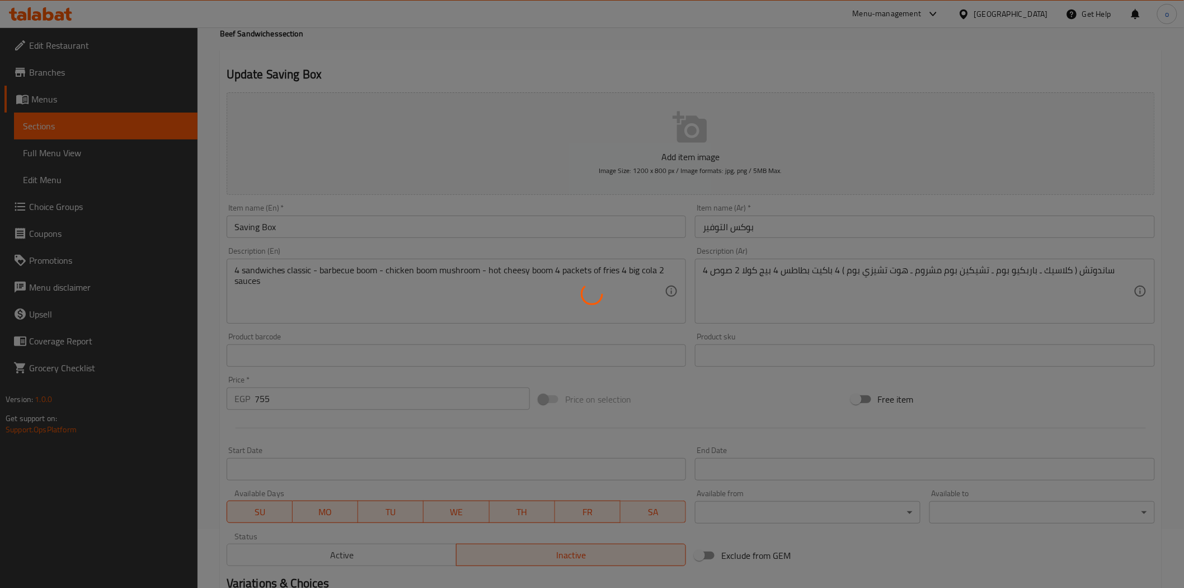
scroll to position [0, 0]
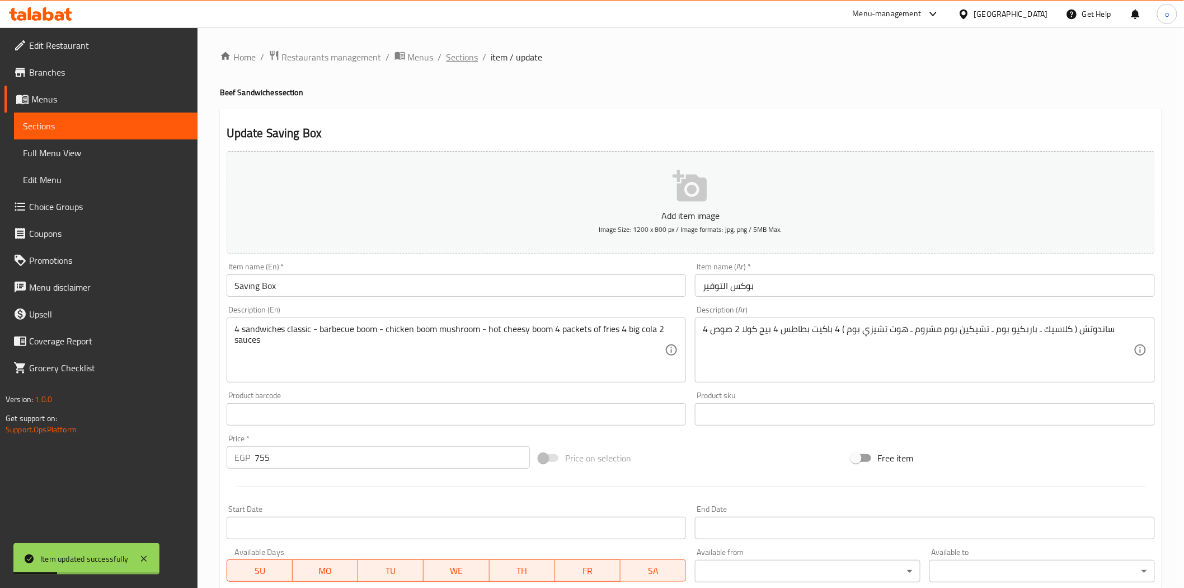
click at [472, 53] on span "Sections" at bounding box center [463, 56] width 32 height 13
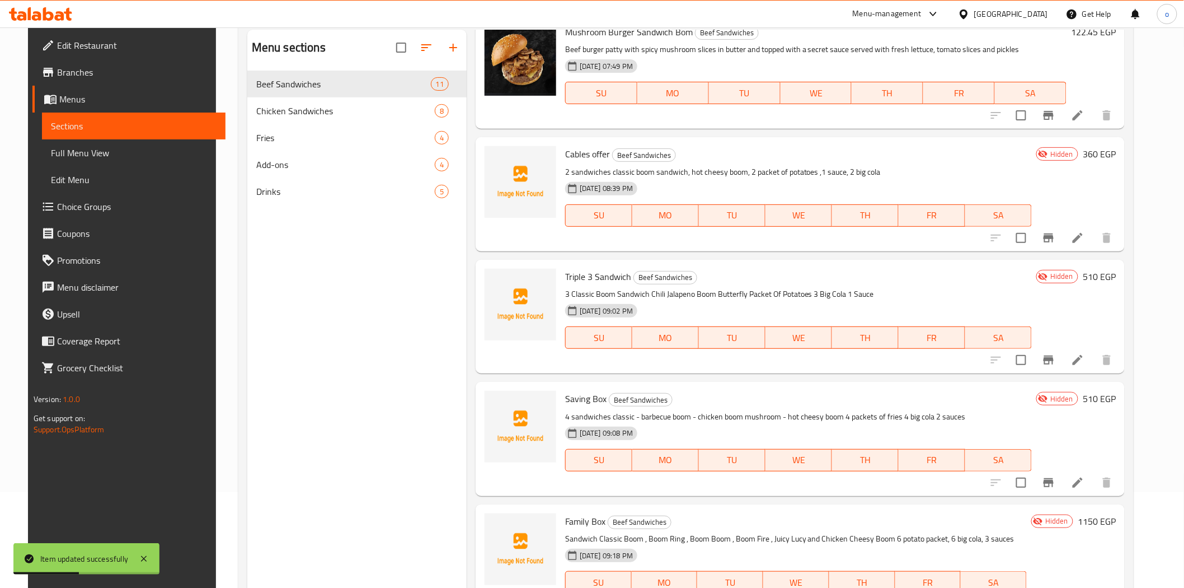
scroll to position [157, 0]
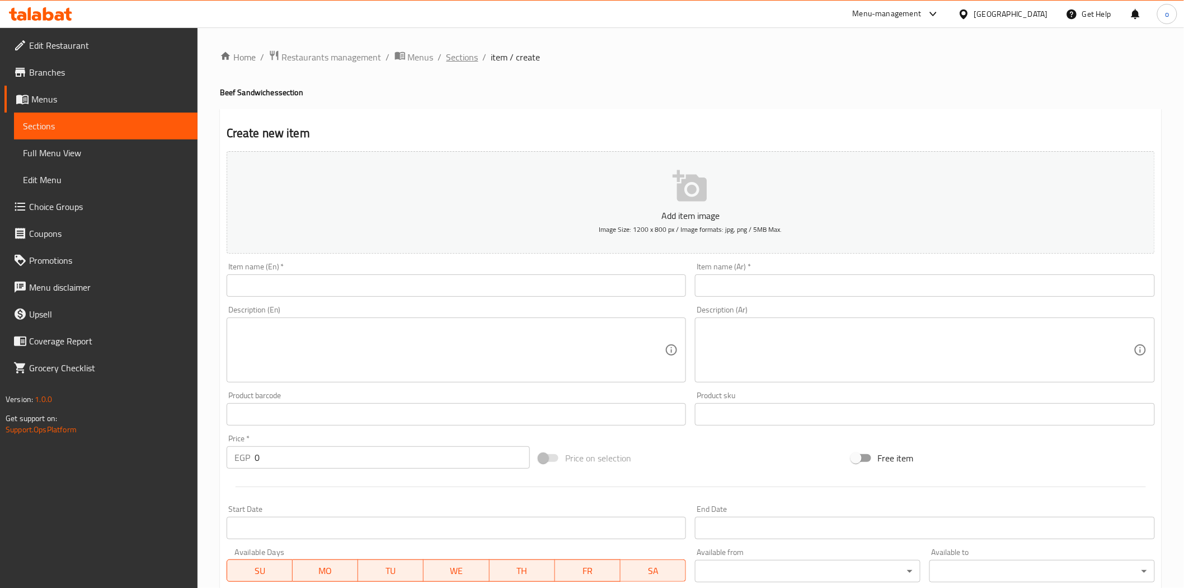
click at [467, 59] on span "Sections" at bounding box center [463, 56] width 32 height 13
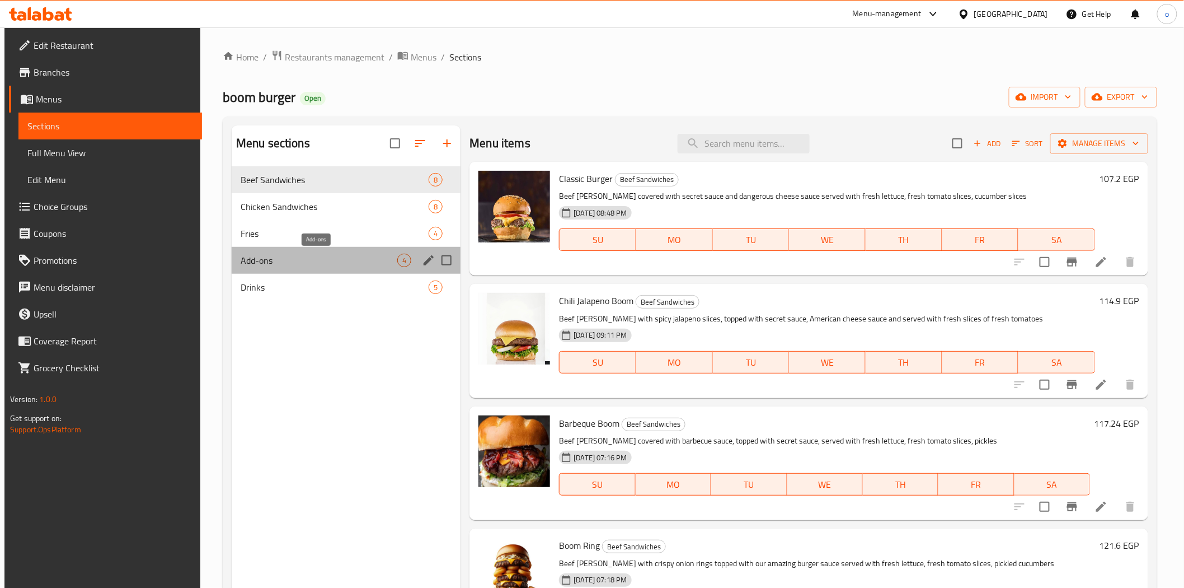
click at [327, 255] on span "Add-ons" at bounding box center [319, 260] width 157 height 13
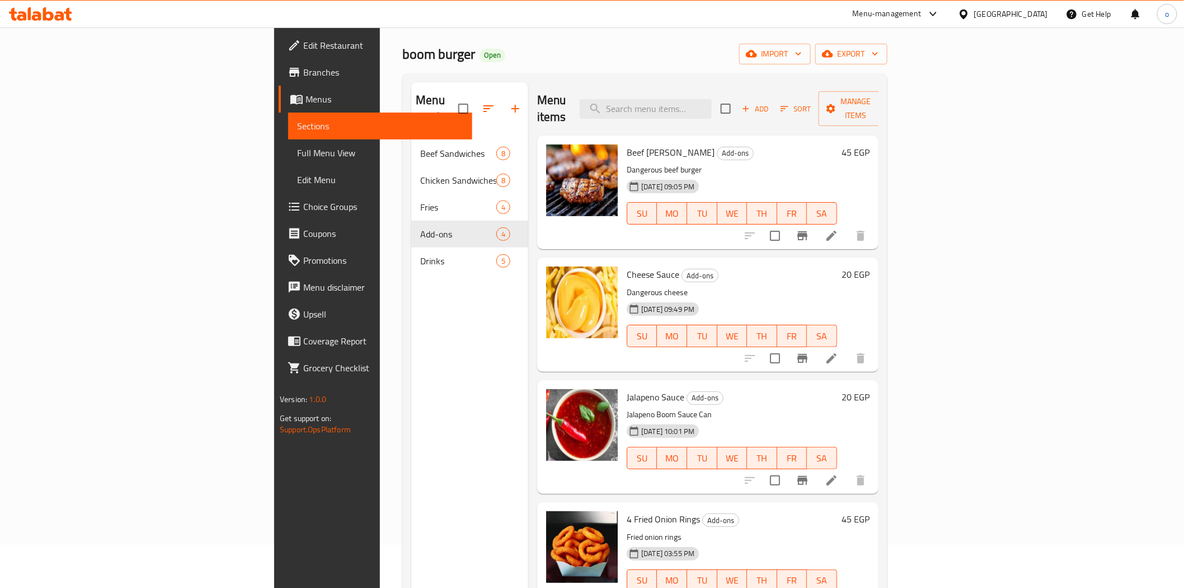
scroll to position [62, 0]
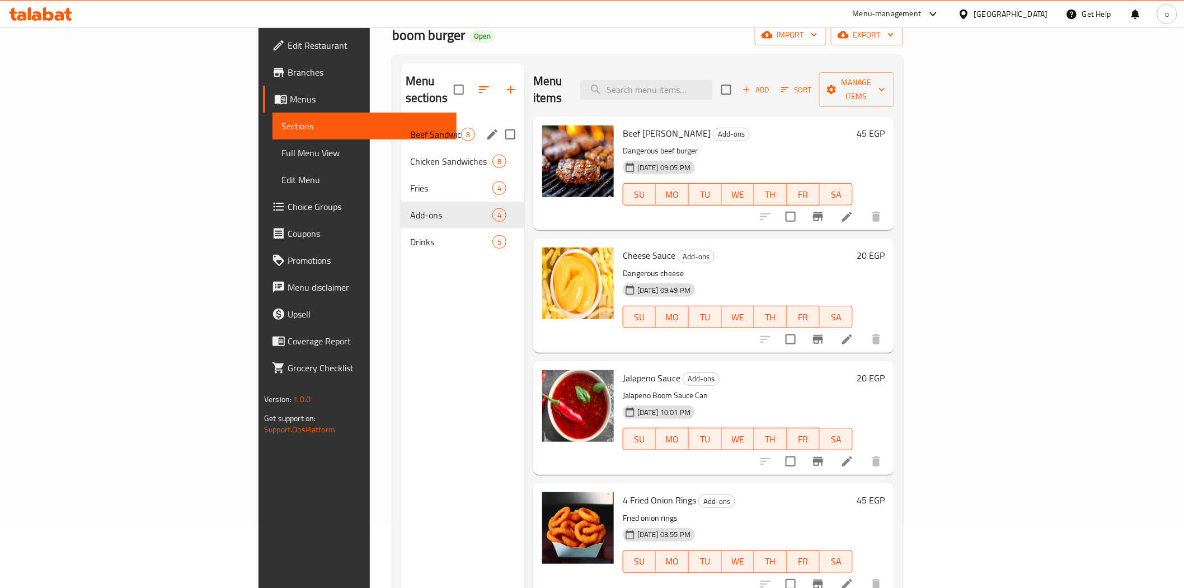
click at [401, 125] on div "Beef Sandwiches 8" at bounding box center [462, 134] width 123 height 27
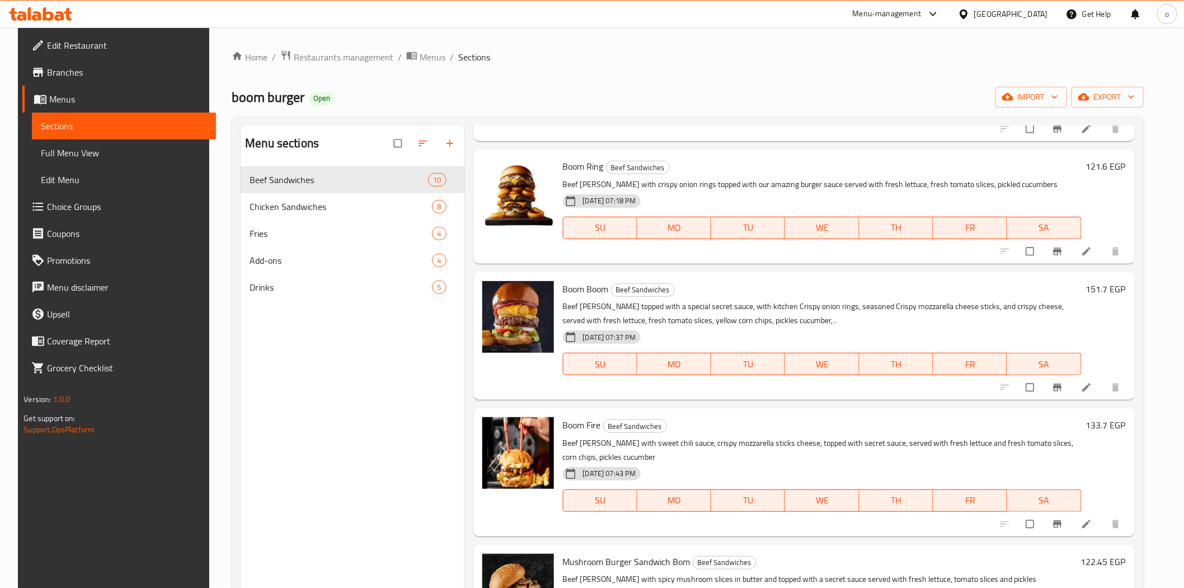
click at [52, 209] on span "Choice Groups" at bounding box center [127, 206] width 160 height 13
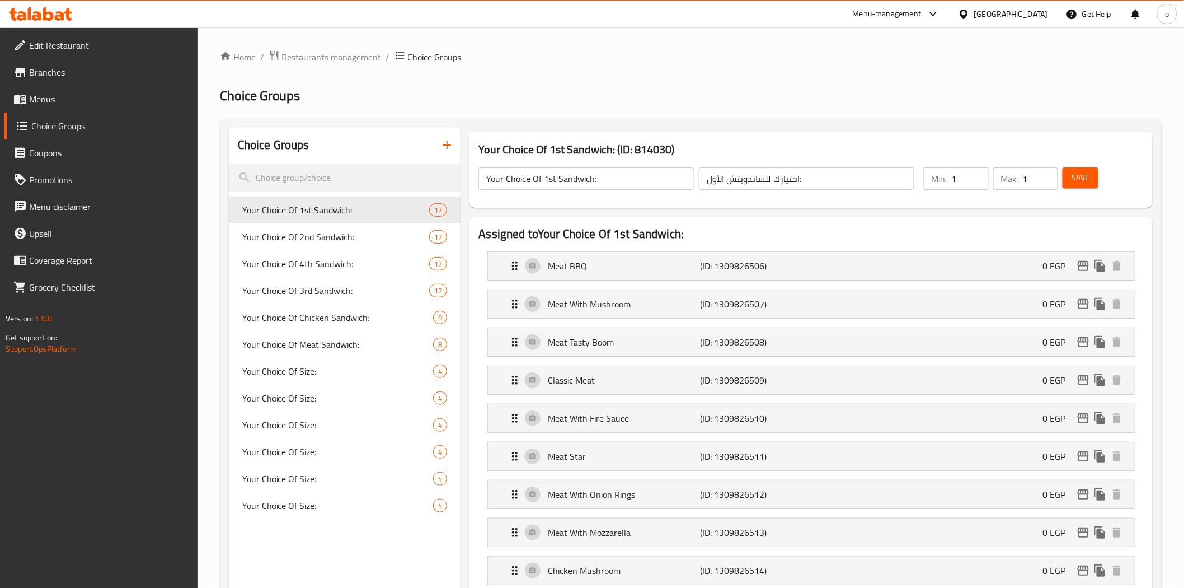
click at [449, 152] on icon "button" at bounding box center [446, 144] width 13 height 13
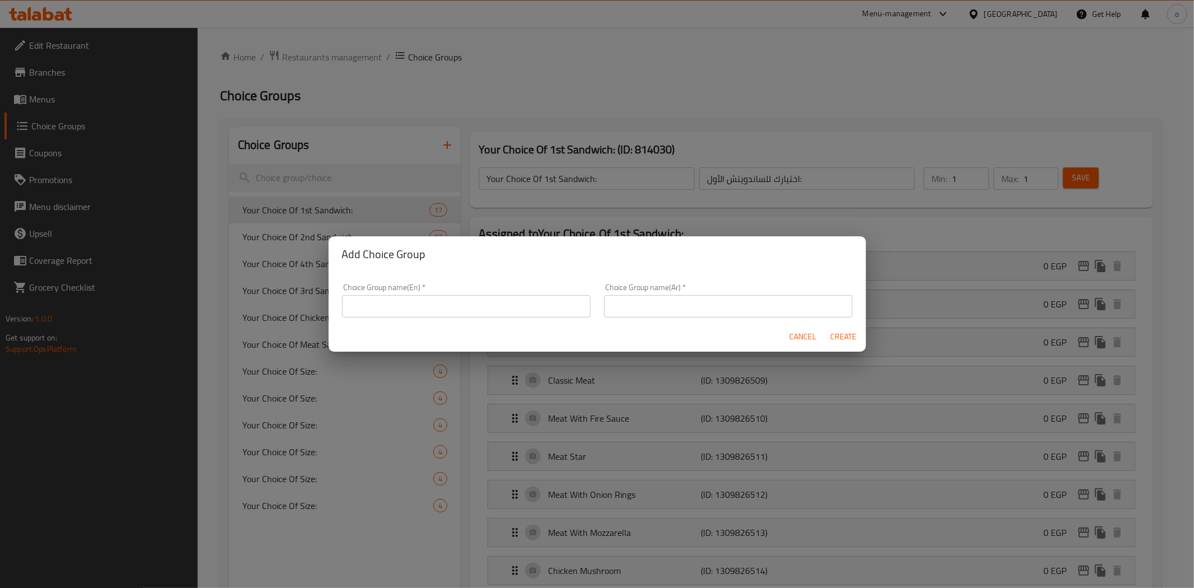
click at [410, 310] on input "text" at bounding box center [466, 306] width 249 height 22
click at [392, 300] on input "choose 1 sauce" at bounding box center [466, 306] width 249 height 22
drag, startPoint x: 435, startPoint y: 305, endPoint x: 309, endPoint y: 308, distance: 126.0
click at [309, 308] on div "Add Choice Group Choice Group name(En)   * choose 1 sauce Choice Group name(En)…" at bounding box center [597, 294] width 1194 height 588
type input "choose 1 sauce"
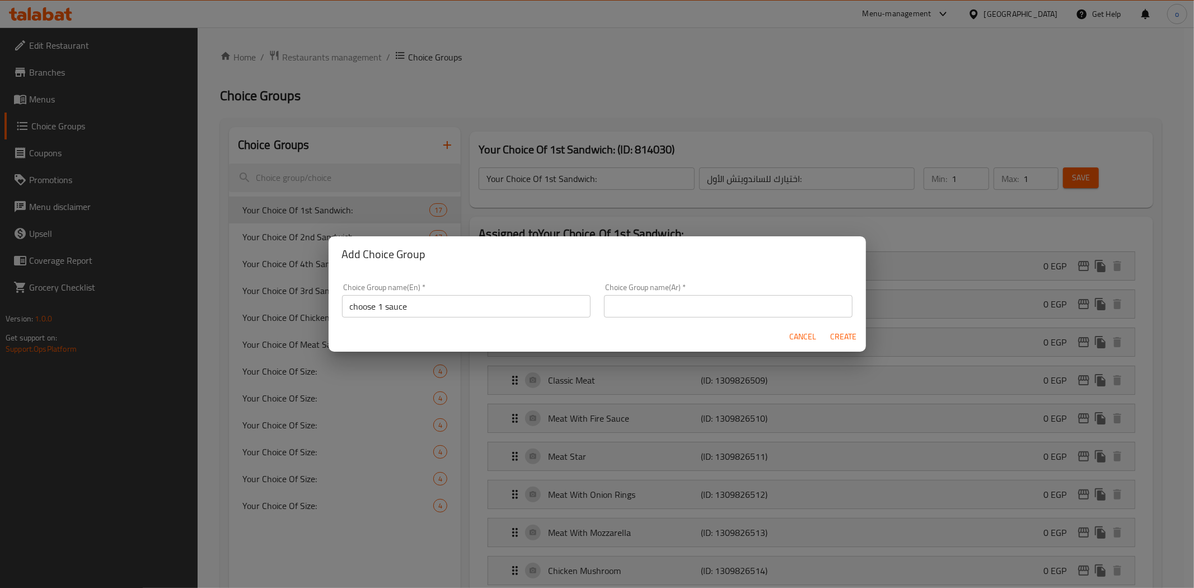
click at [674, 283] on div "Choice Group name(Ar)   * Choice Group name(Ar) *" at bounding box center [728, 300] width 249 height 34
click at [674, 304] on input "text" at bounding box center [728, 306] width 249 height 22
paste input "اختر صلصة واحدة"
type input "اختر صلصة واحدة"
click at [597, 317] on div "Choice Group name(Ar)   * اختر صلصة واحدة Choice Group name(Ar) *" at bounding box center [728, 300] width 262 height 48
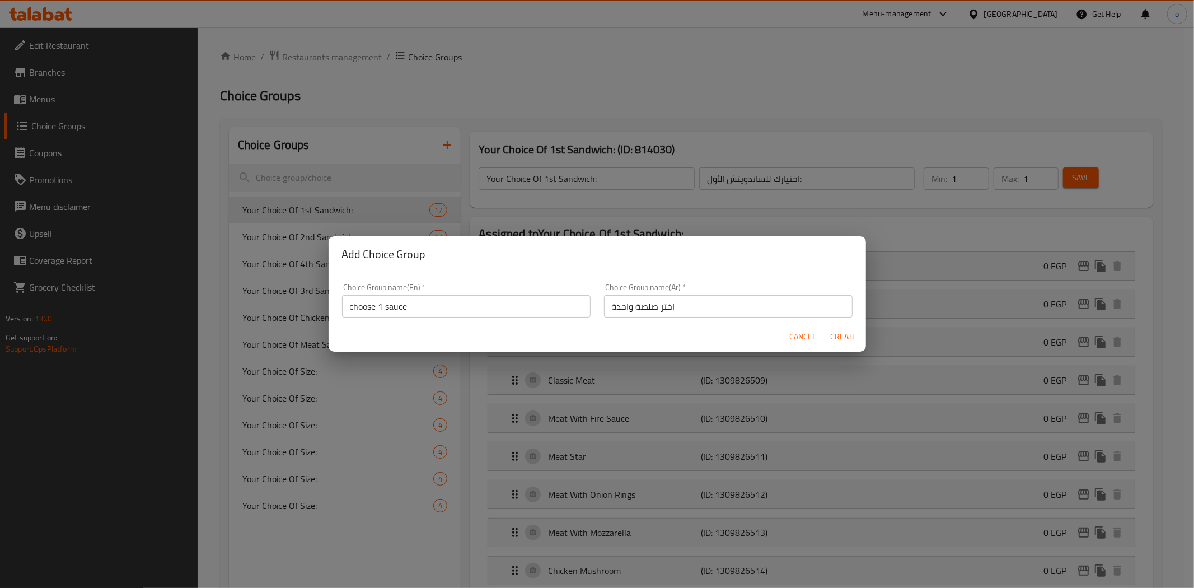
click at [851, 334] on span "Create" at bounding box center [843, 337] width 27 height 14
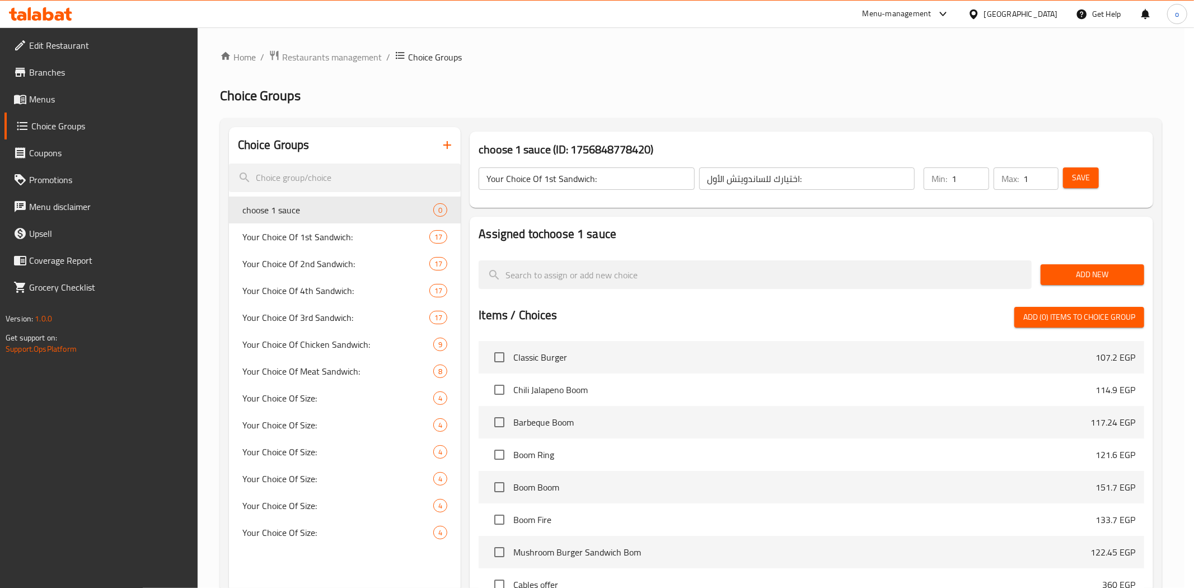
type input "choose 1 sauce"
type input "اختر صلصة واحدة"
type input "0"
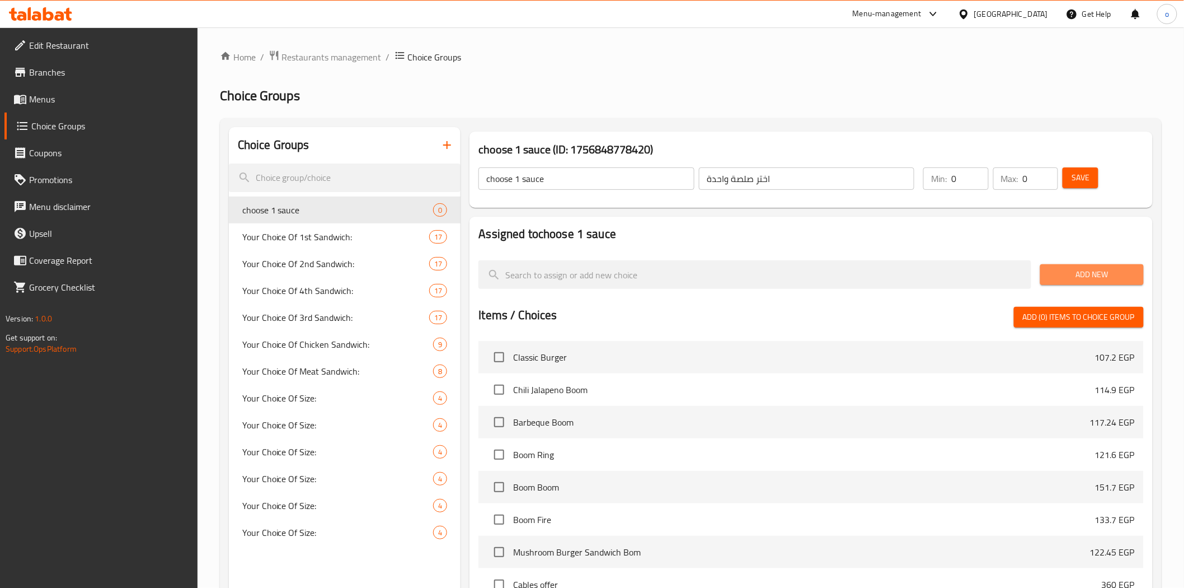
click at [1103, 273] on span "Add New" at bounding box center [1092, 275] width 86 height 14
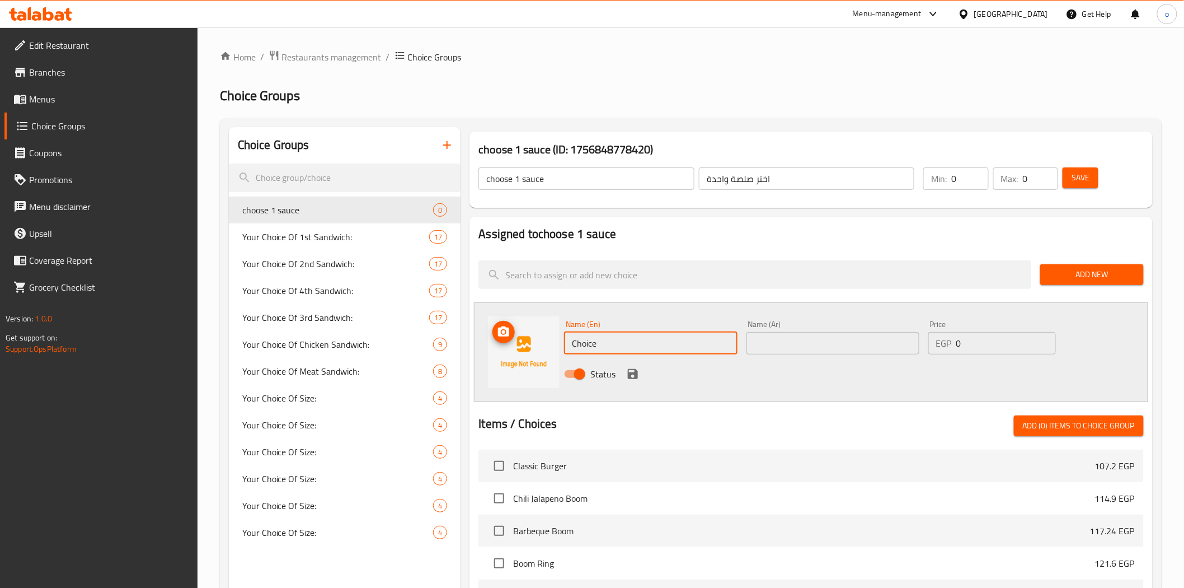
drag, startPoint x: 607, startPoint y: 340, endPoint x: 546, endPoint y: 344, distance: 61.1
click at [546, 344] on div "Name (En) Choice Name (En) Name (Ar) Name (Ar) Price EGP 0 Price Status" at bounding box center [811, 352] width 674 height 100
paste input "Cheese Sauce"
click at [612, 339] on input "Cheese Sauce" at bounding box center [650, 343] width 173 height 22
drag, startPoint x: 627, startPoint y: 343, endPoint x: 552, endPoint y: 345, distance: 75.6
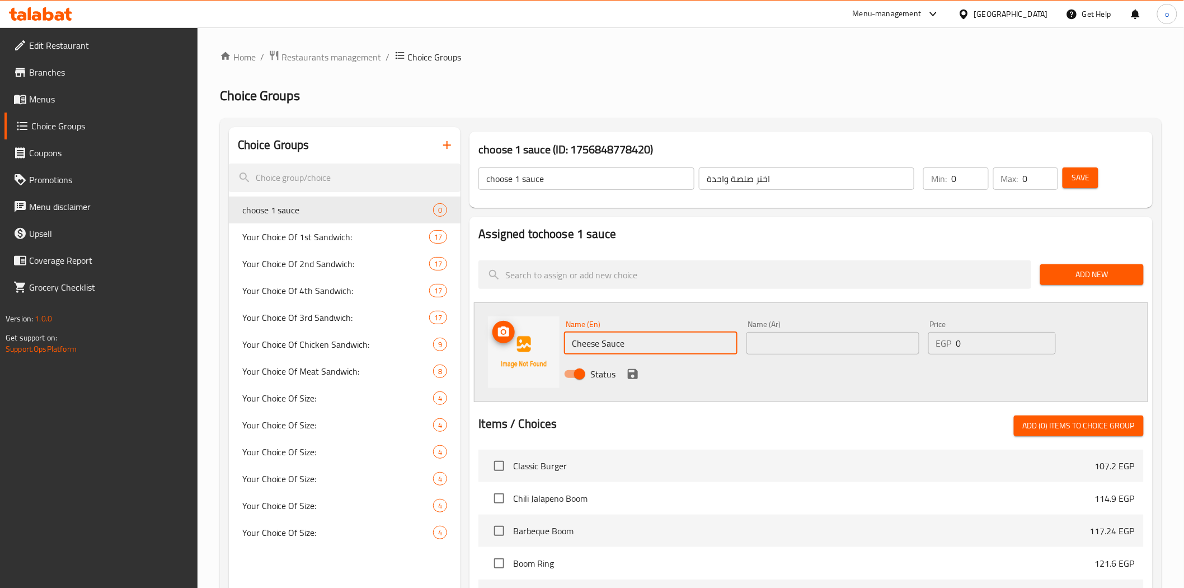
click at [552, 345] on div "Name (En) Cheese Sauce Name (En) Name (Ar) Name (Ar) Price EGP 0 Price Status" at bounding box center [811, 352] width 674 height 100
type input "Cheese Sauce"
click at [806, 341] on input "text" at bounding box center [833, 343] width 173 height 22
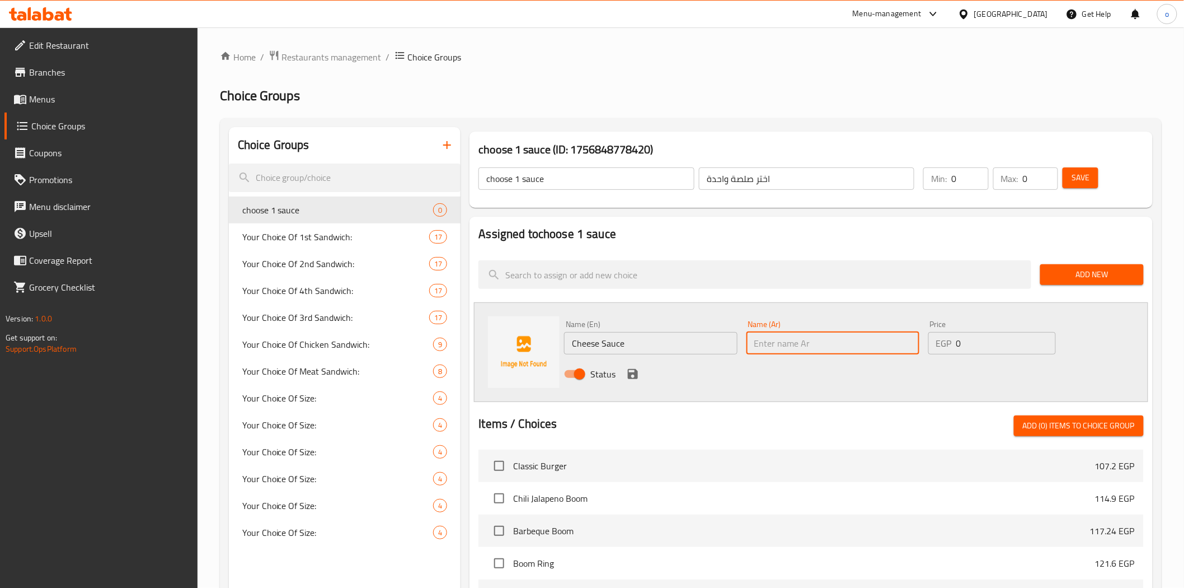
paste input "صلصة الجبن"
click at [793, 334] on input "صلصة الجبن" at bounding box center [833, 343] width 173 height 22
click at [784, 336] on input "صلصة الجبن" at bounding box center [833, 343] width 173 height 22
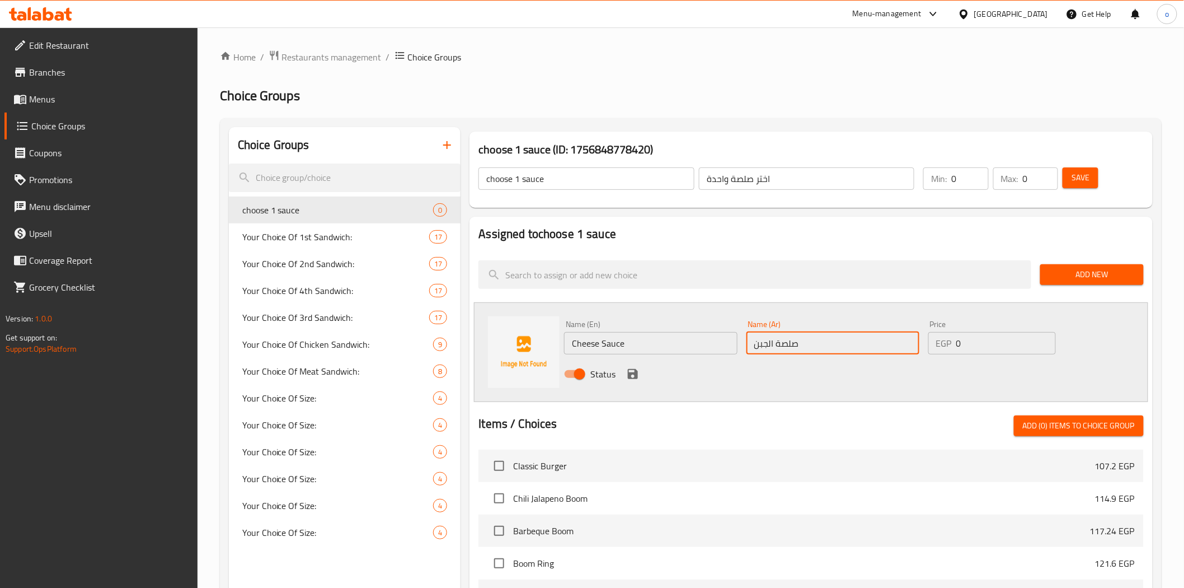
click at [791, 344] on input "صلصة الجبن" at bounding box center [833, 343] width 173 height 22
type input "صوص الجبن"
click at [634, 367] on icon "save" at bounding box center [632, 373] width 13 height 13
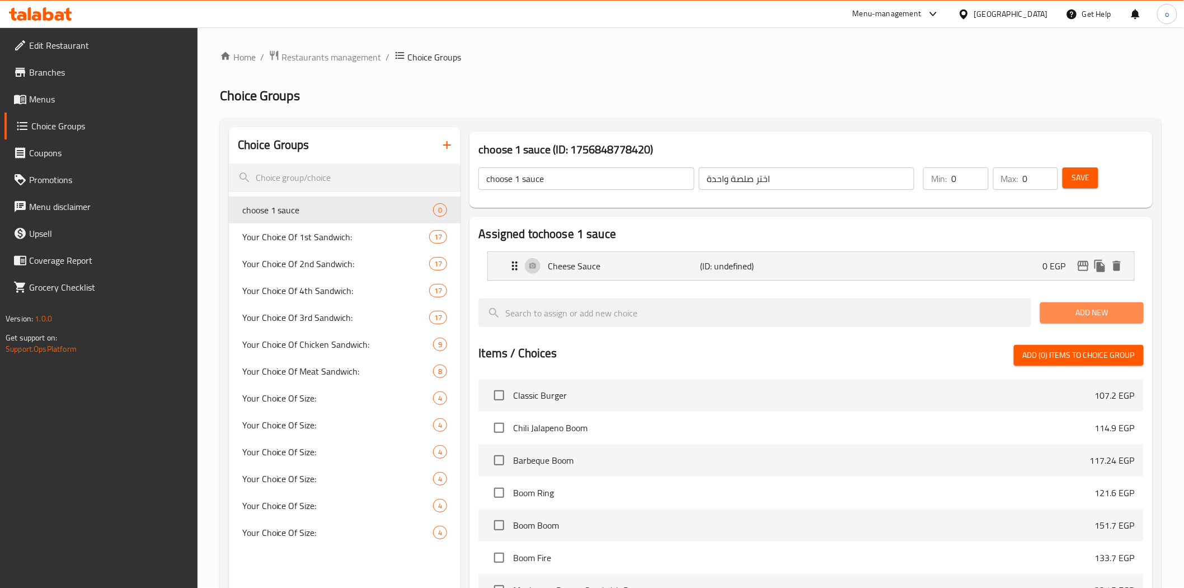
click at [1090, 310] on span "Add New" at bounding box center [1092, 313] width 86 height 14
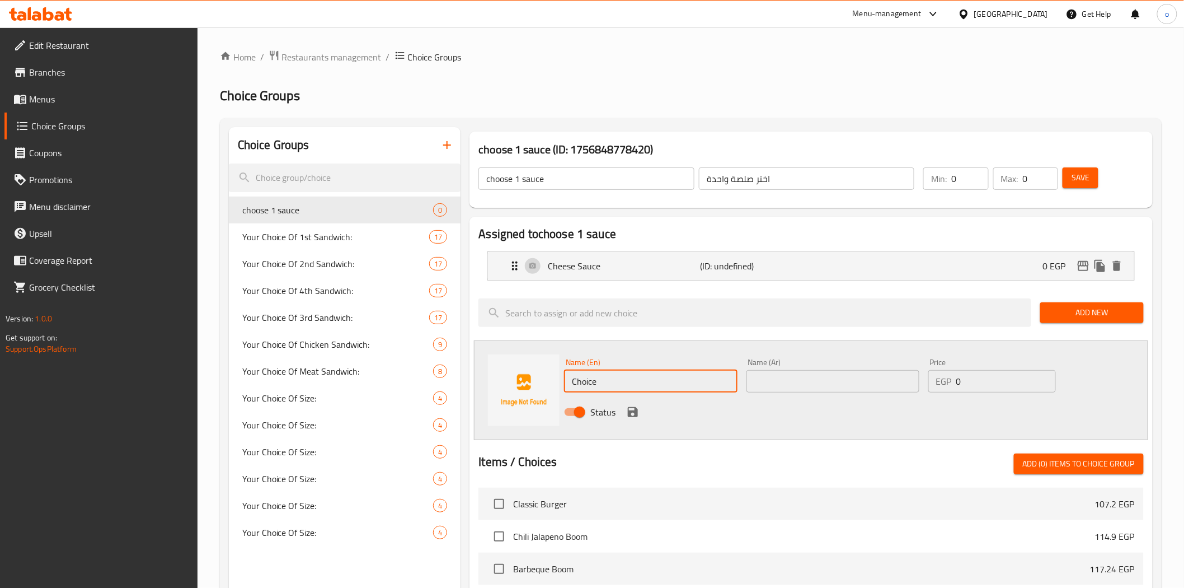
drag, startPoint x: 602, startPoint y: 378, endPoint x: 563, endPoint y: 373, distance: 40.1
click at [563, 373] on div "Name (En) Choice Name (En)" at bounding box center [651, 375] width 182 height 43
paste input "Jalapeno Sauce"
type input "Jalapeno Sauce"
click at [831, 383] on input "text" at bounding box center [833, 381] width 173 height 22
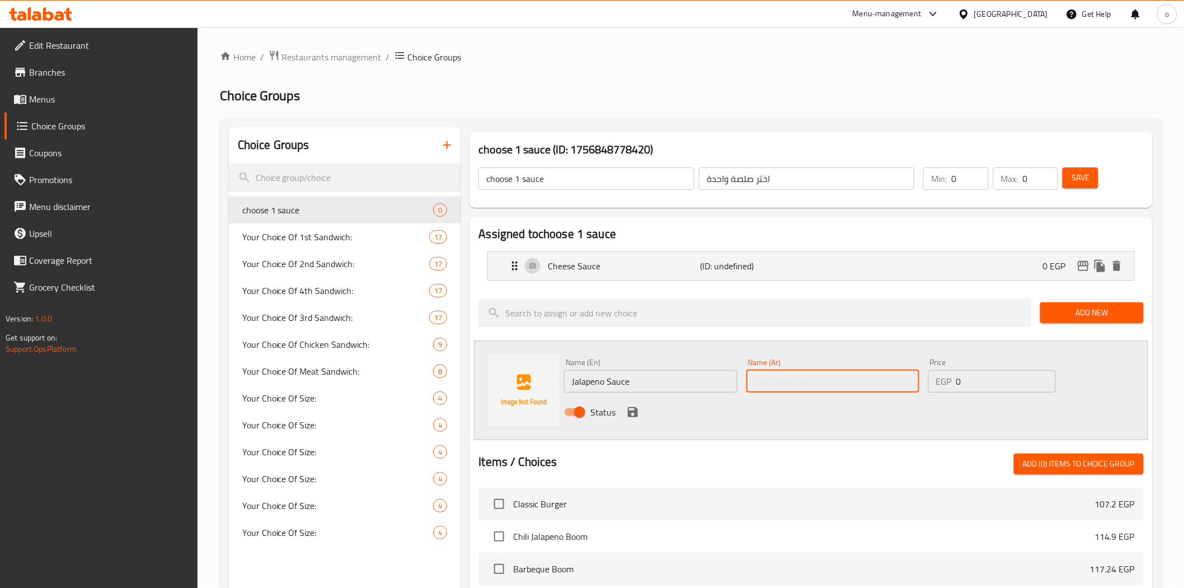
paste input "صلصة جالابينو"
click at [597, 385] on input "Jalapeno Sauce" at bounding box center [650, 381] width 173 height 22
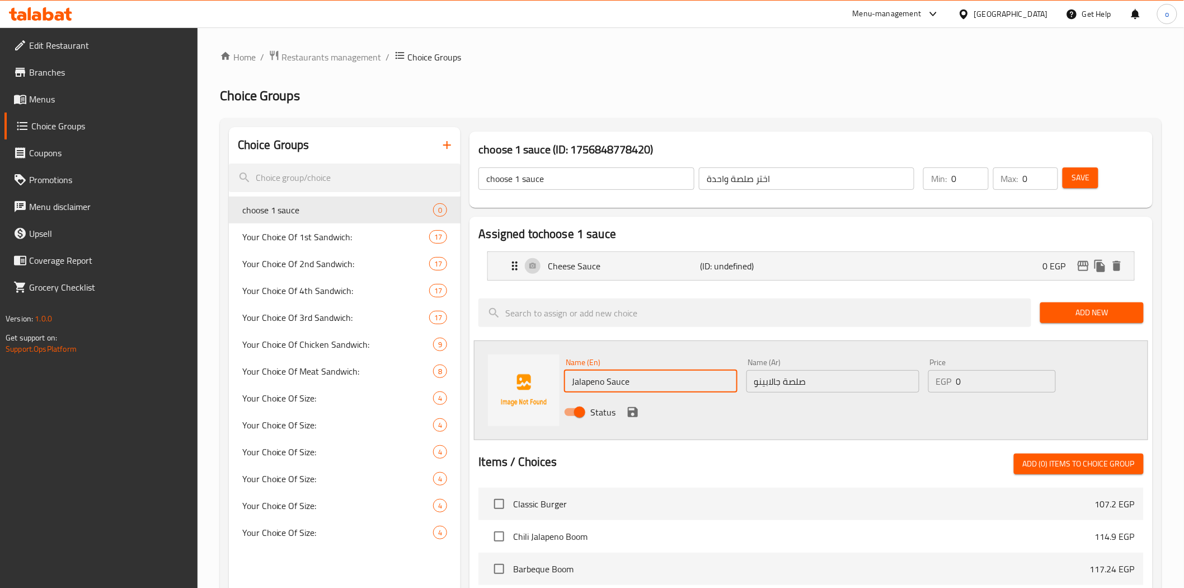
click at [597, 385] on input "Jalapeno Sauce" at bounding box center [650, 381] width 173 height 22
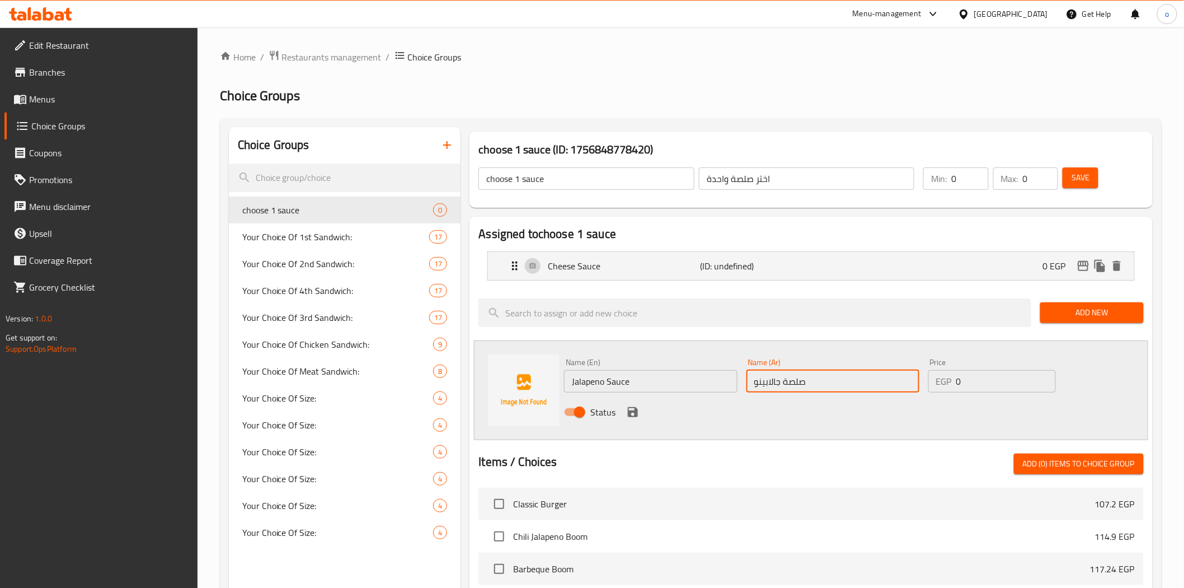
click at [773, 385] on input "صلصة جالابينو" at bounding box center [833, 381] width 173 height 22
paste input "هال"
type input "صلصة هالبينو"
click at [628, 405] on icon "save" at bounding box center [632, 411] width 13 height 13
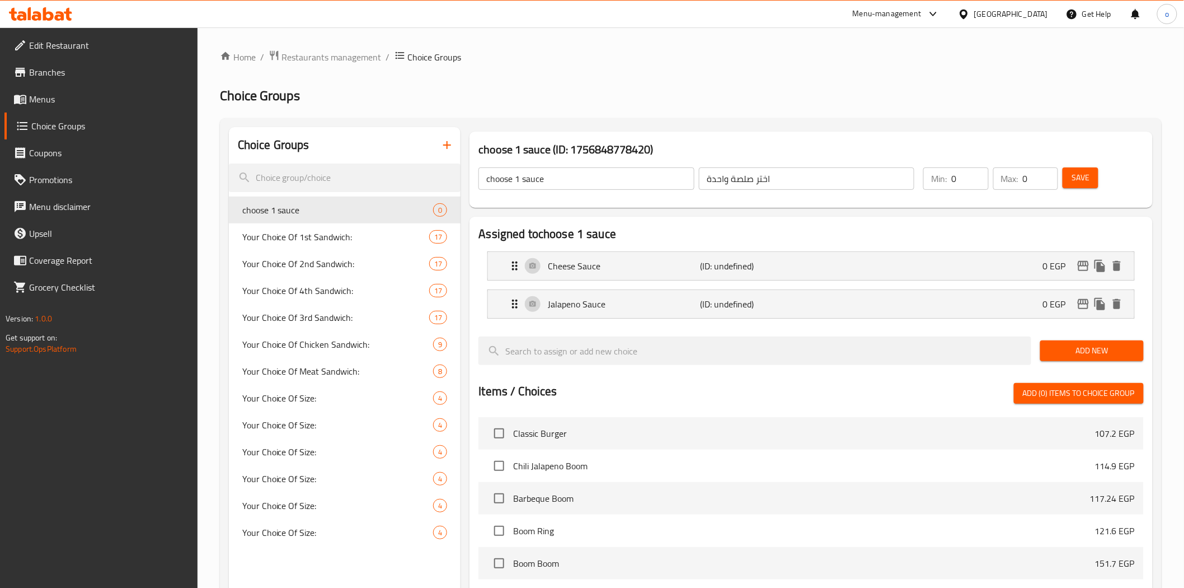
click at [1081, 189] on div "Save" at bounding box center [1097, 178] width 72 height 27
click at [1081, 188] on div "Save" at bounding box center [1097, 178] width 72 height 27
type input "1"
click at [981, 174] on input "1" at bounding box center [970, 178] width 37 height 22
type input "1"
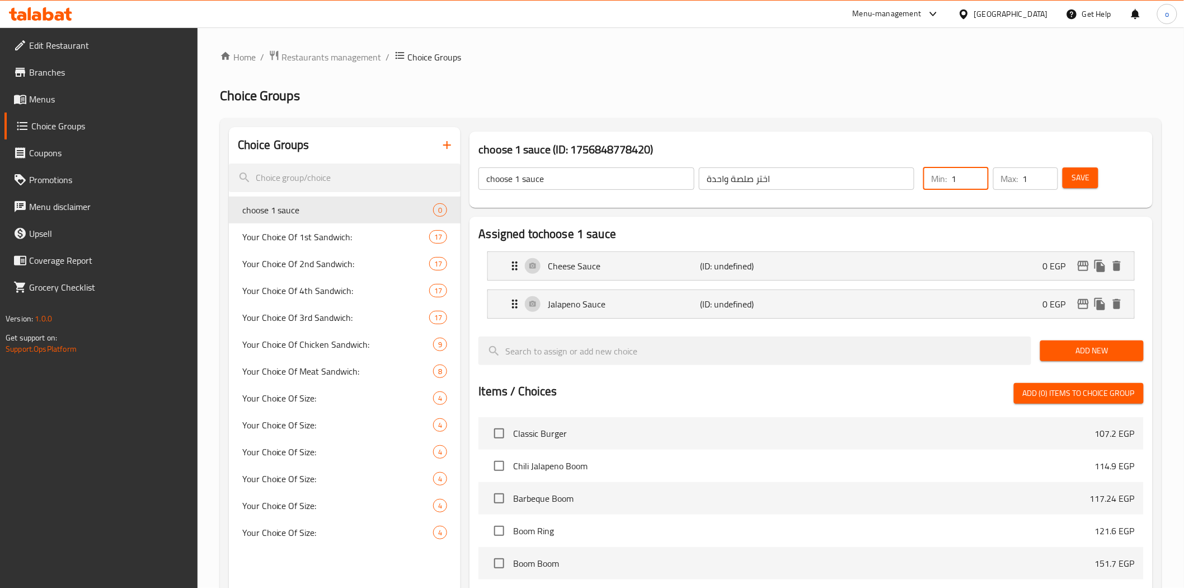
click at [1049, 172] on input "1" at bounding box center [1040, 178] width 35 height 22
click at [1079, 176] on span "Save" at bounding box center [1081, 178] width 18 height 14
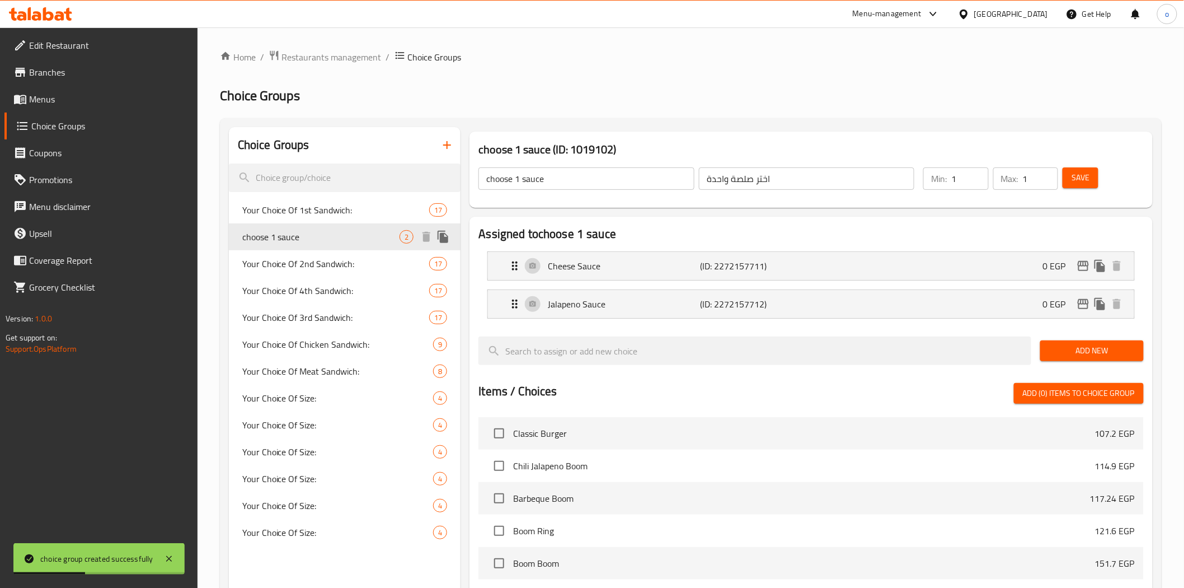
click at [444, 243] on button "duplicate" at bounding box center [443, 236] width 17 height 17
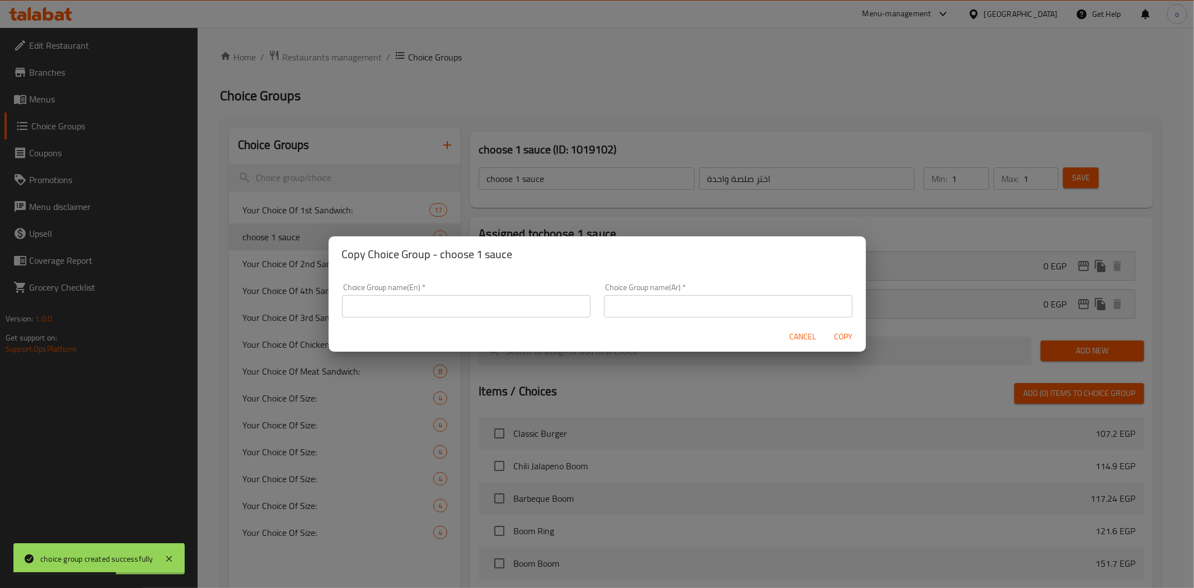
click at [494, 315] on input "text" at bounding box center [466, 306] width 249 height 22
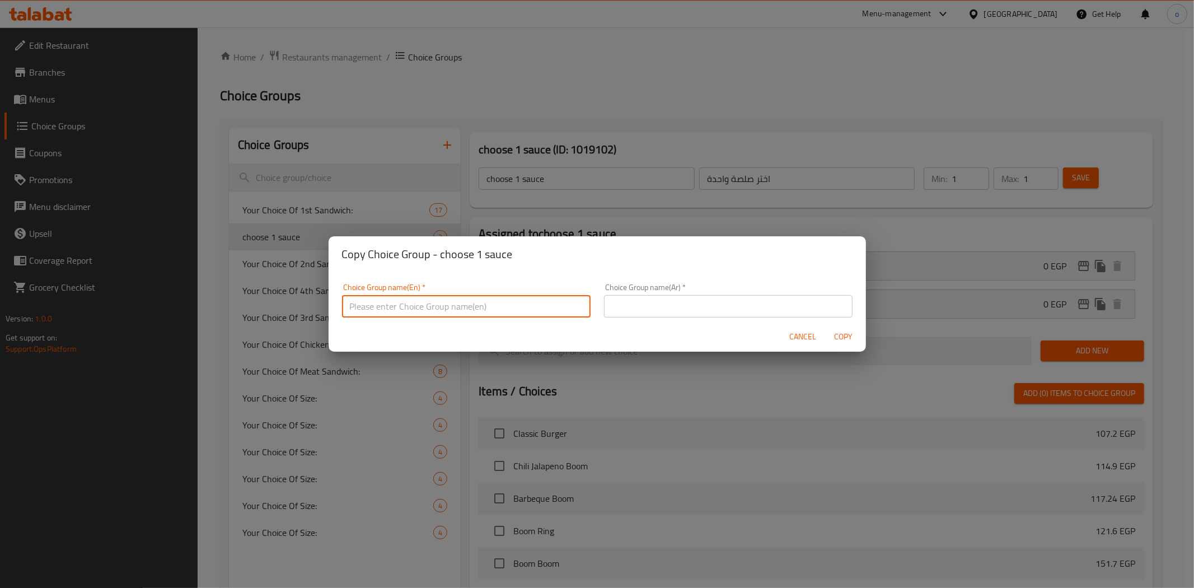
click at [479, 307] on input "text" at bounding box center [466, 306] width 249 height 22
type input "ؤ"
type input "choose 2nd suace"
click at [685, 299] on input "text" at bounding box center [728, 306] width 249 height 22
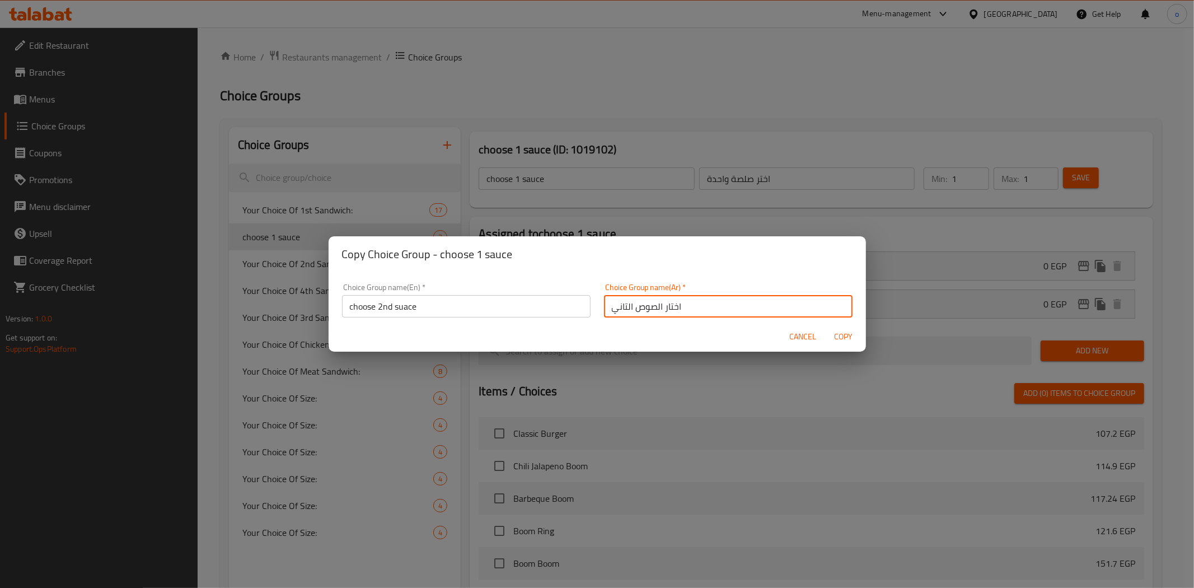
type input "اختار الصوص التاني"
click at [847, 339] on span "Copy" at bounding box center [843, 337] width 27 height 14
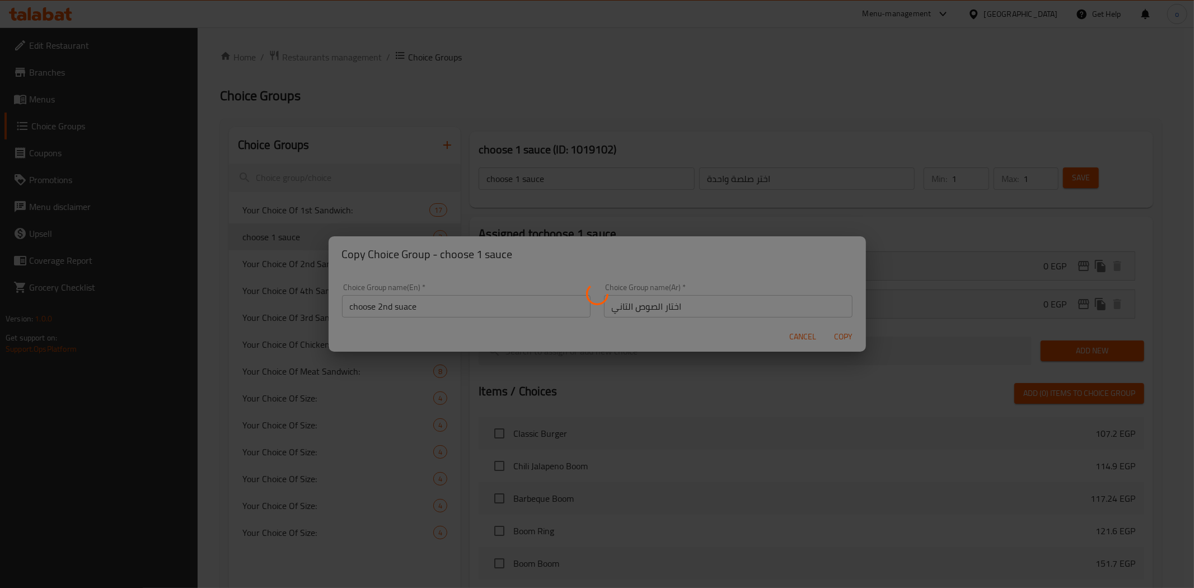
type input "choose 2nd suace"
type input "اختار الصوص التاني"
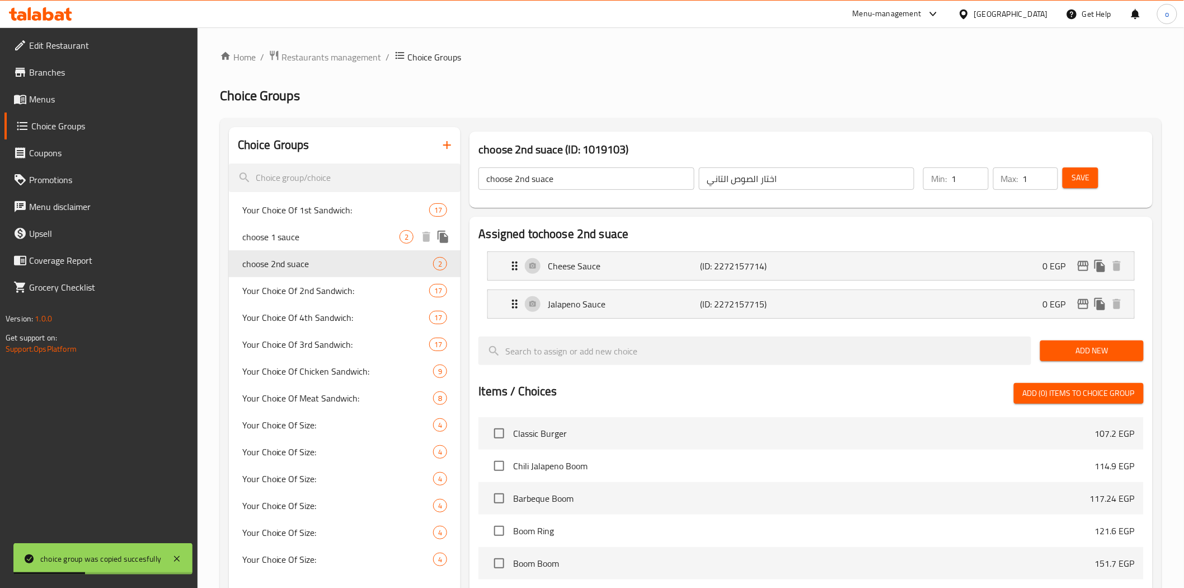
click at [368, 232] on span "choose 1 sauce" at bounding box center [321, 236] width 158 height 13
type input "choose 1 sauce"
type input "اختر صلصة واحدة"
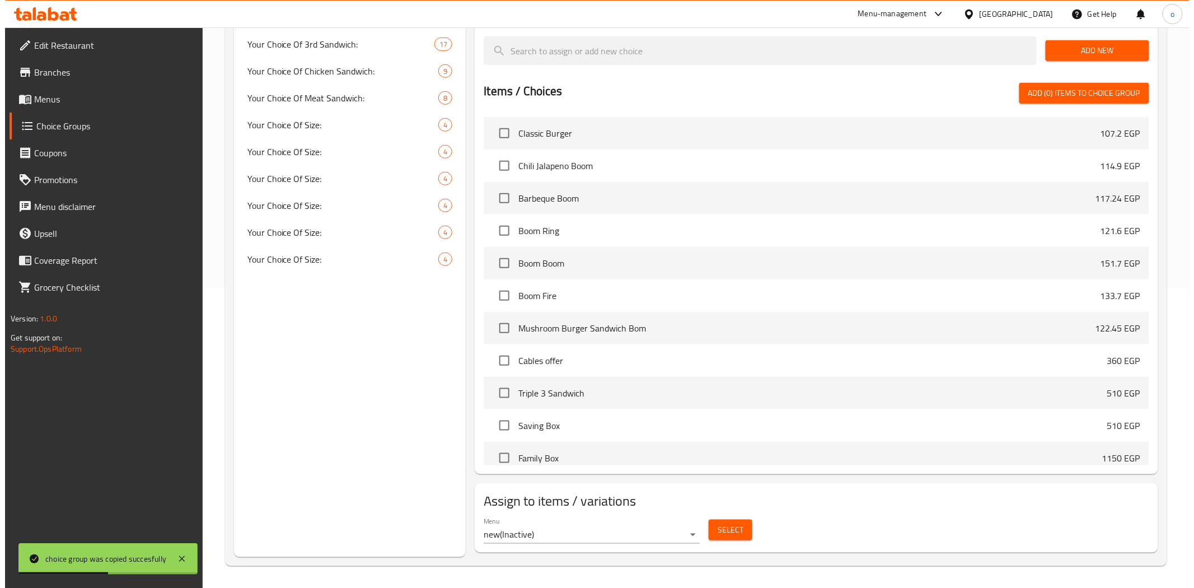
scroll to position [435, 0]
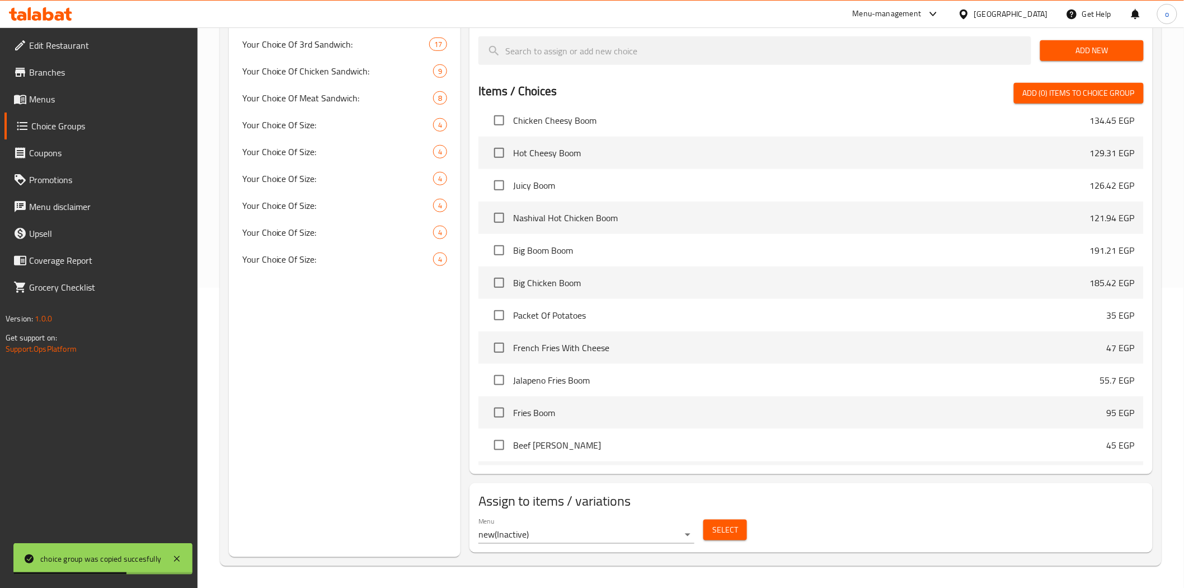
click at [723, 523] on span "Select" at bounding box center [726, 530] width 26 height 14
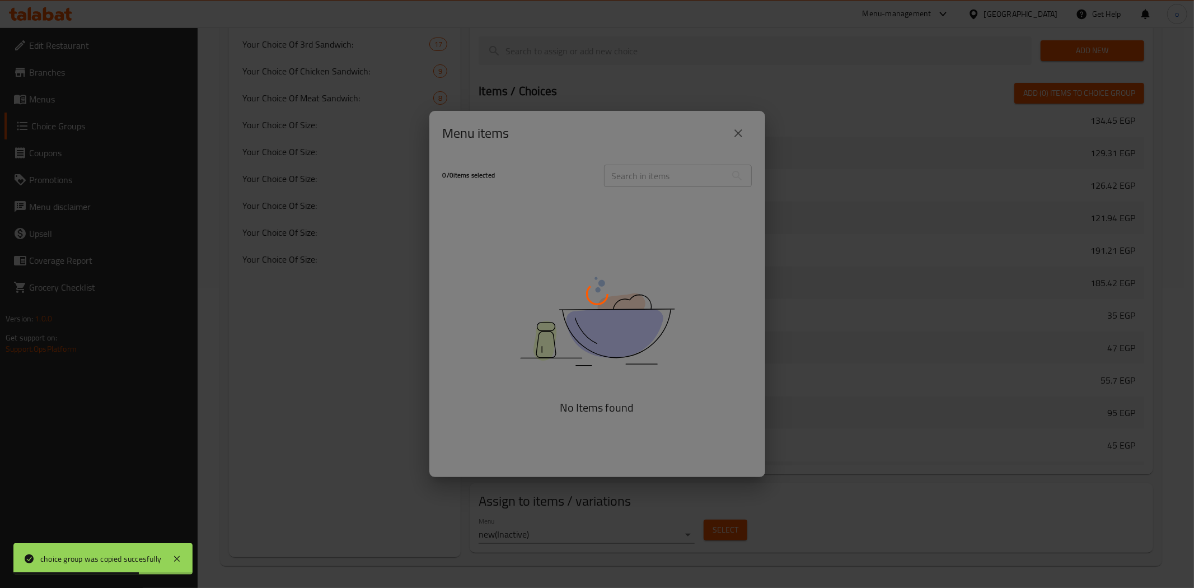
click at [697, 524] on div at bounding box center [597, 294] width 1194 height 588
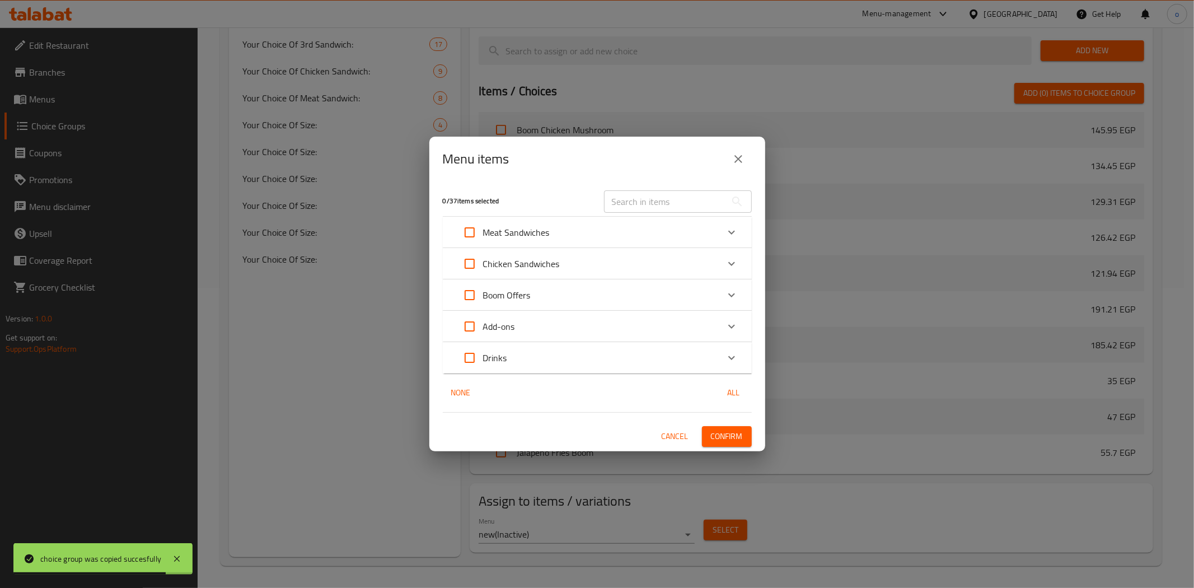
click at [737, 163] on icon "close" at bounding box center [738, 158] width 13 height 13
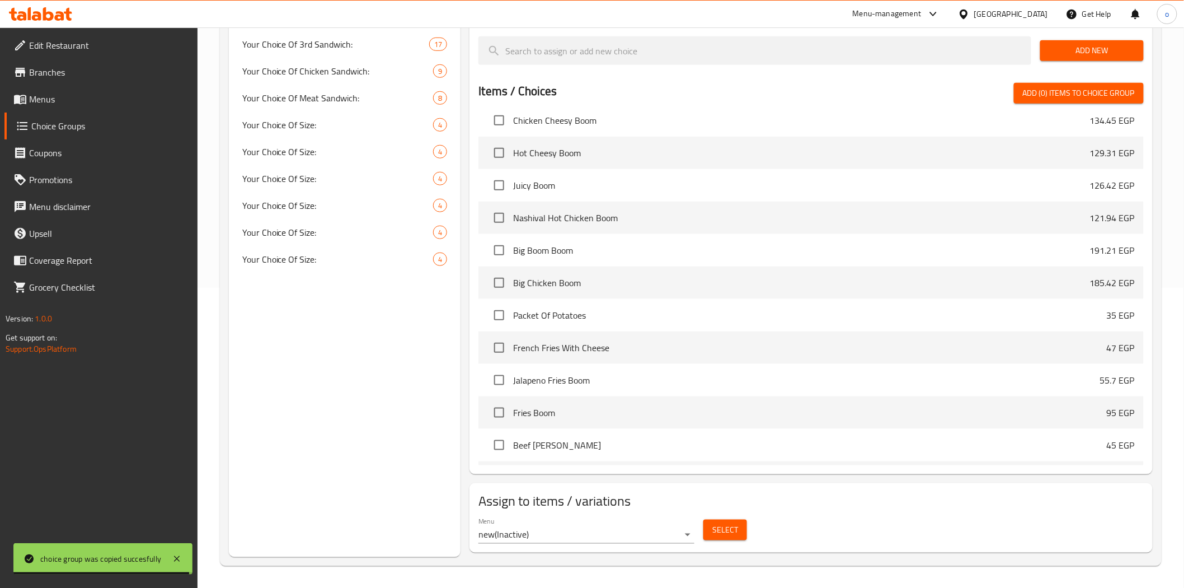
click at [583, 517] on div "Menu new ( Inactive )" at bounding box center [586, 530] width 215 height 27
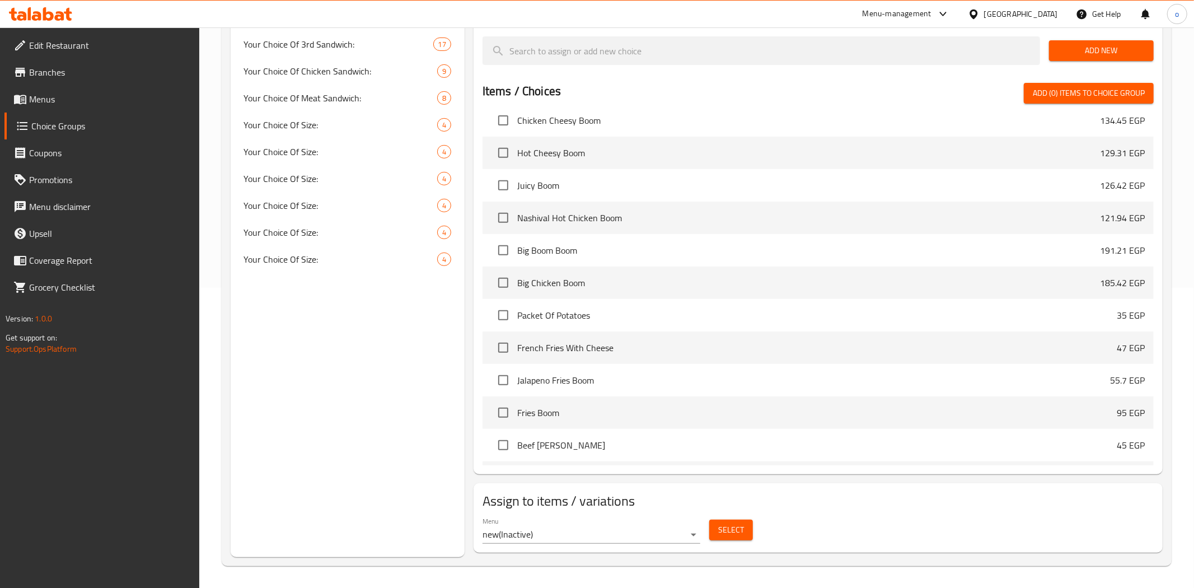
click at [585, 288] on body "​ Menu-management Egypt Get Help o Edit Restaurant Branches Menus Choice Groups…" at bounding box center [597, 7] width 1194 height 560
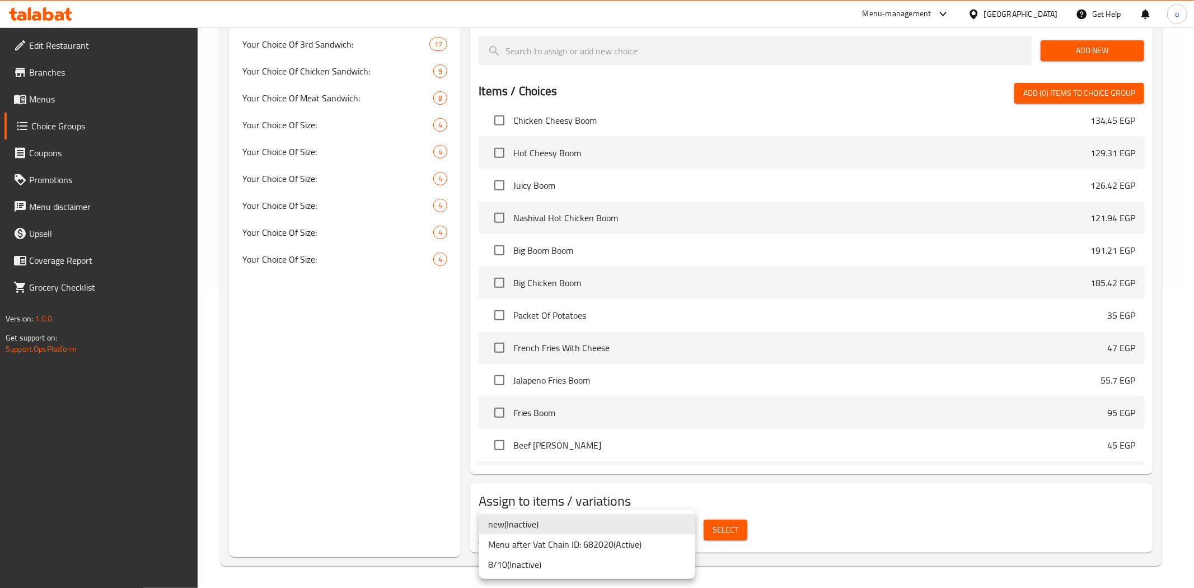
click at [574, 546] on li "Menu after Vat Chain ID: 682020 ( Active )" at bounding box center [587, 544] width 216 height 20
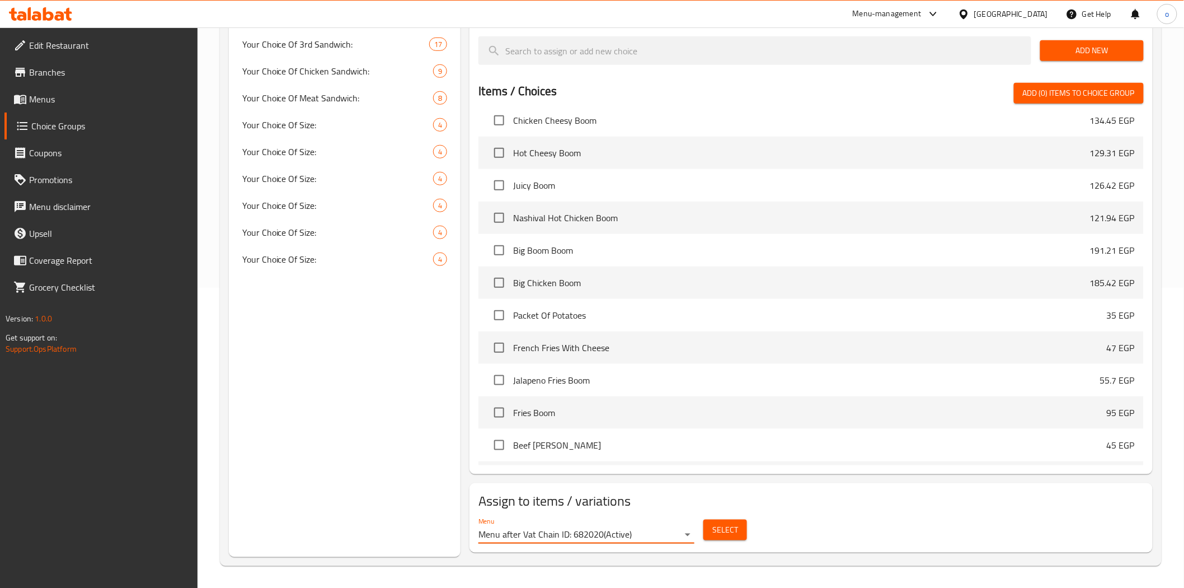
click at [737, 537] on button "Select" at bounding box center [726, 529] width 44 height 21
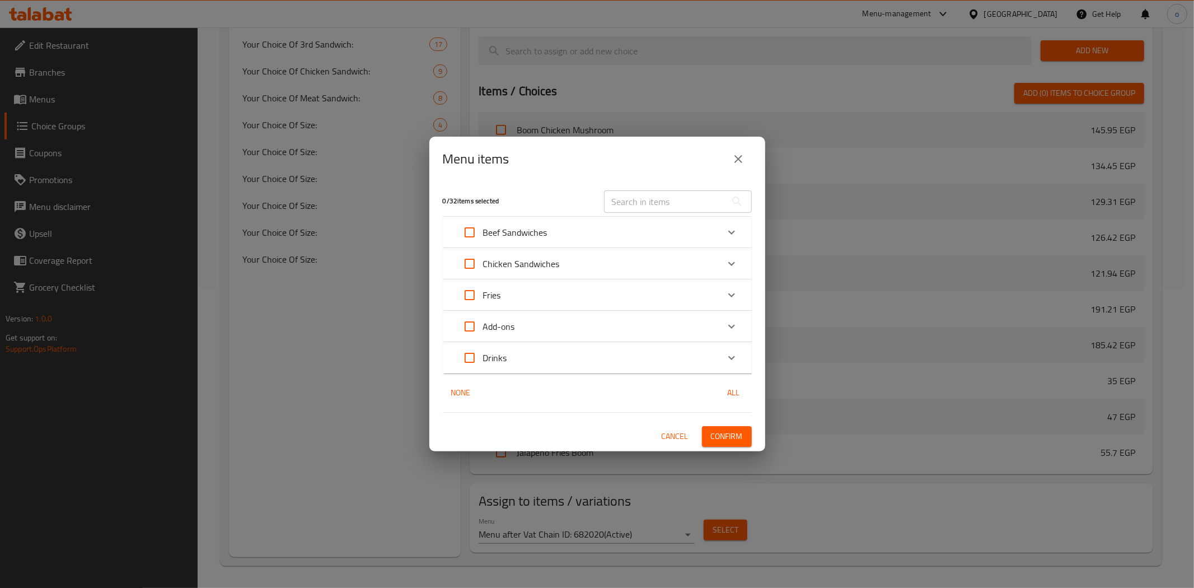
click at [561, 224] on div "Beef Sandwiches" at bounding box center [587, 232] width 262 height 27
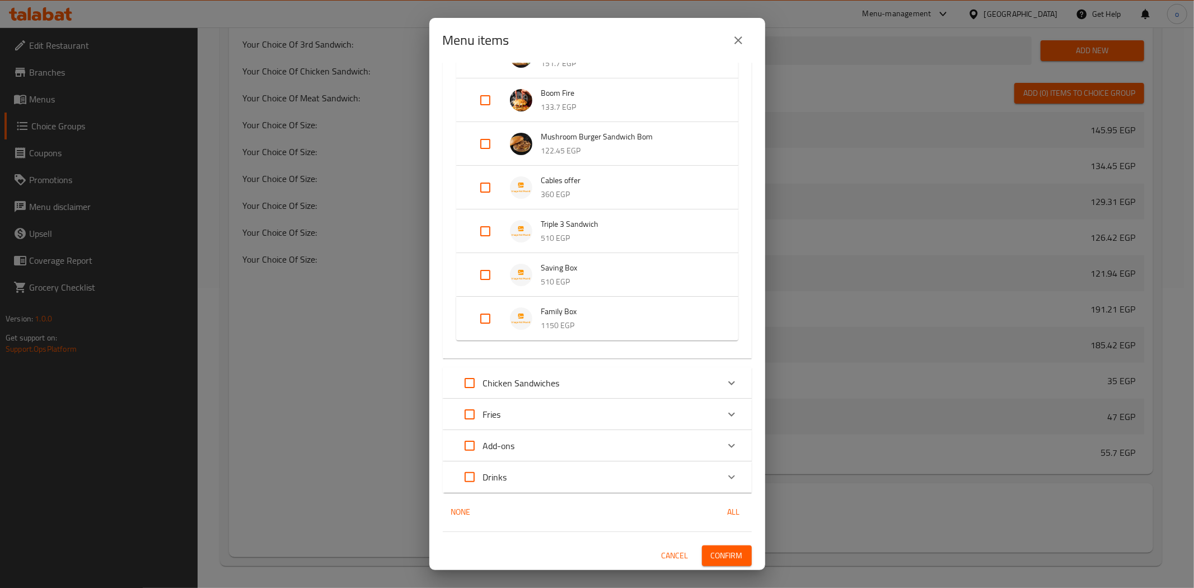
scroll to position [229, 0]
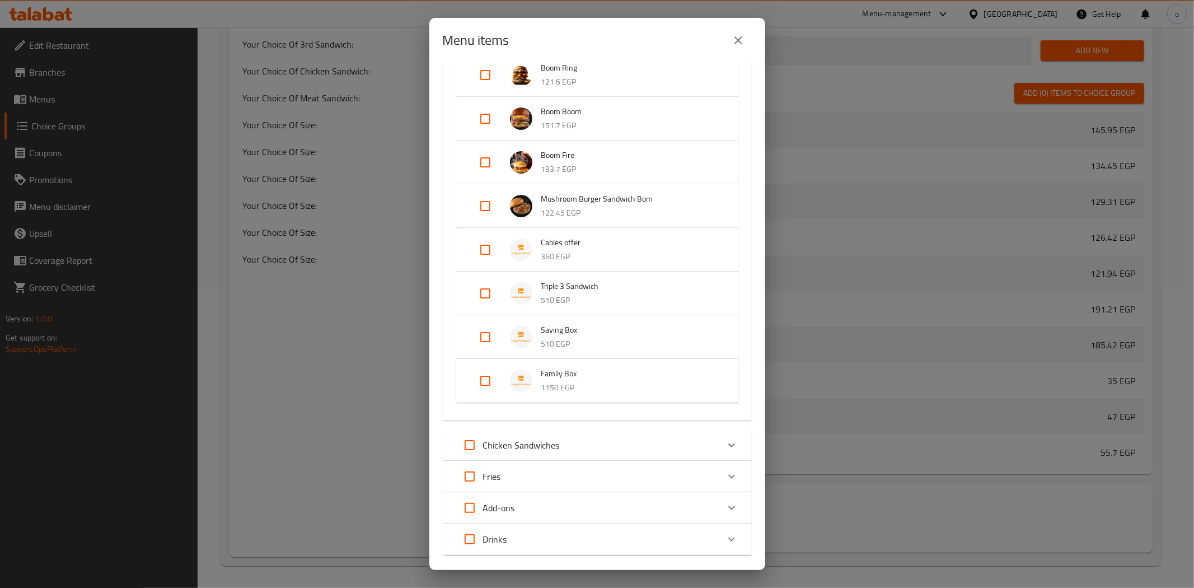
click at [476, 249] on input "Expand" at bounding box center [485, 249] width 27 height 27
checkbox input "true"
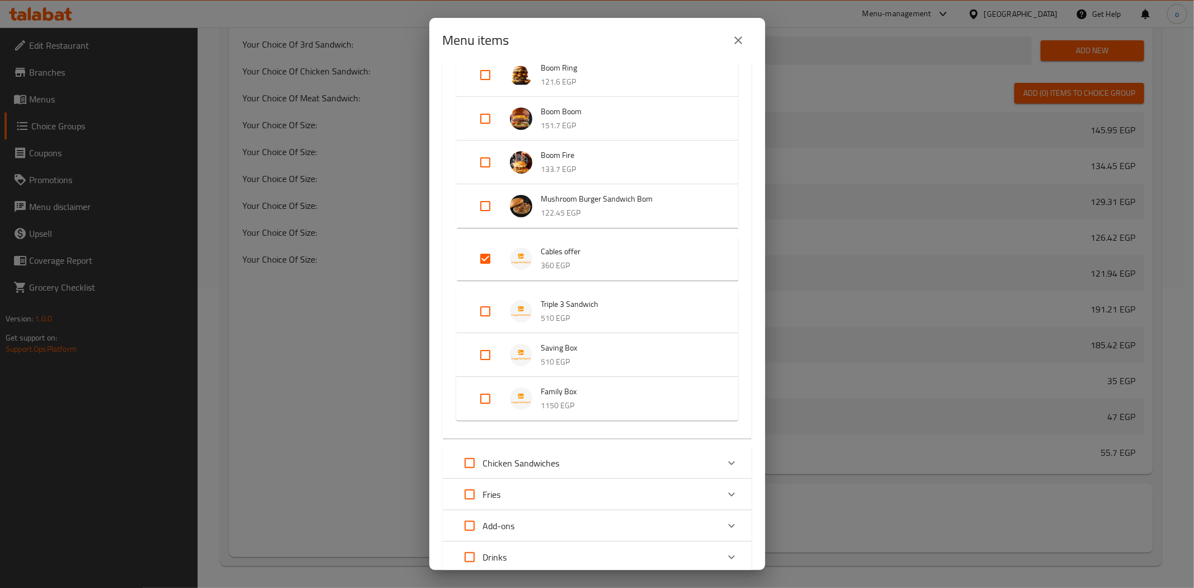
click at [496, 310] on input "Expand" at bounding box center [485, 311] width 27 height 27
checkbox input "true"
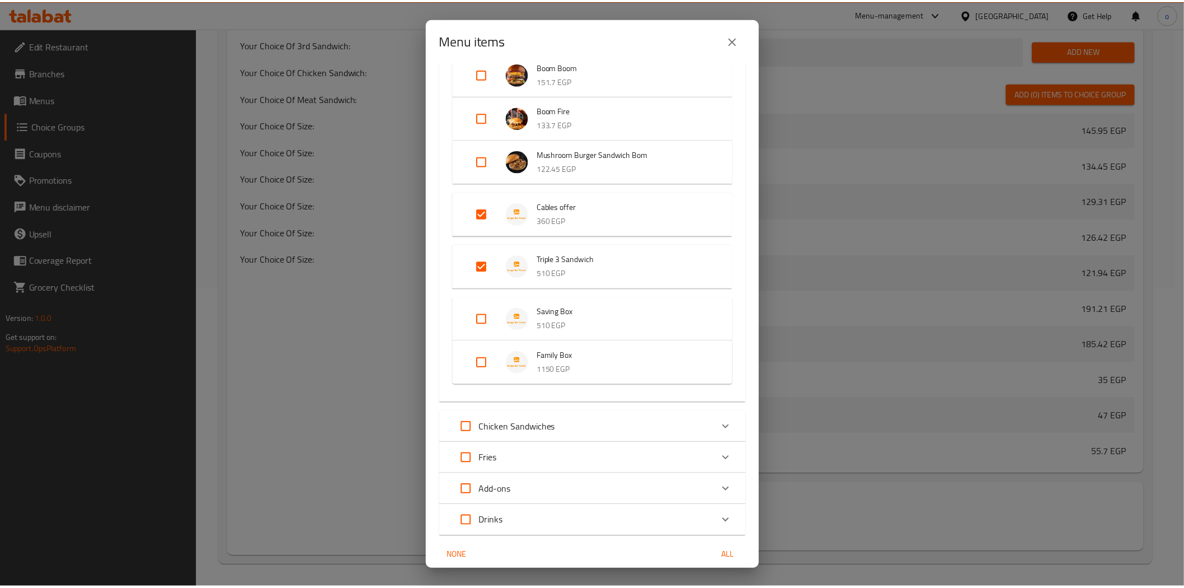
scroll to position [318, 0]
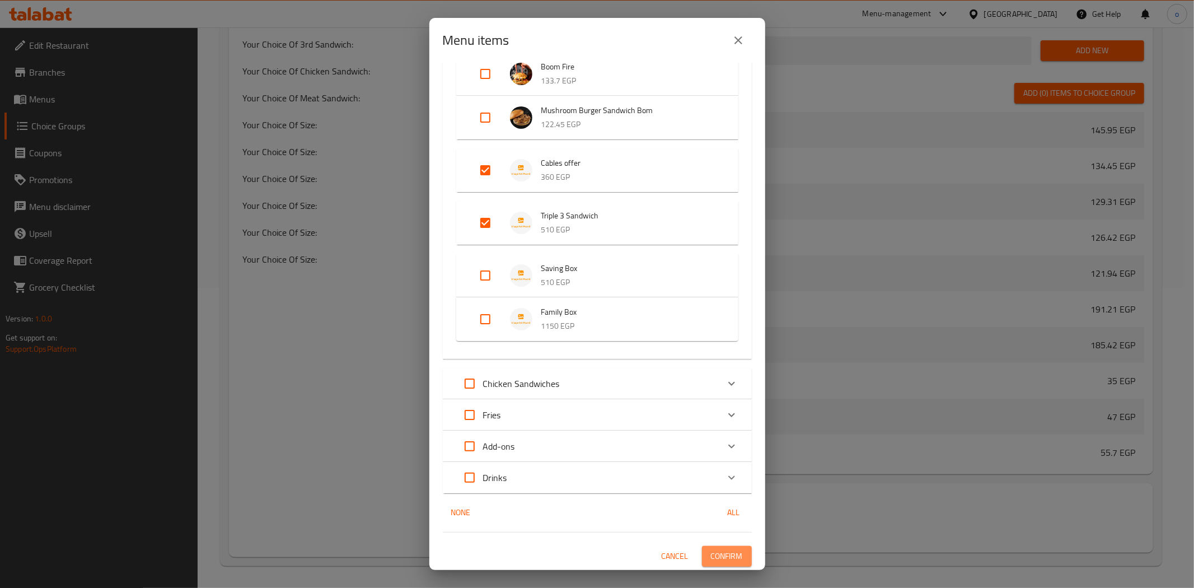
click at [702, 547] on button "Confirm" at bounding box center [727, 556] width 50 height 21
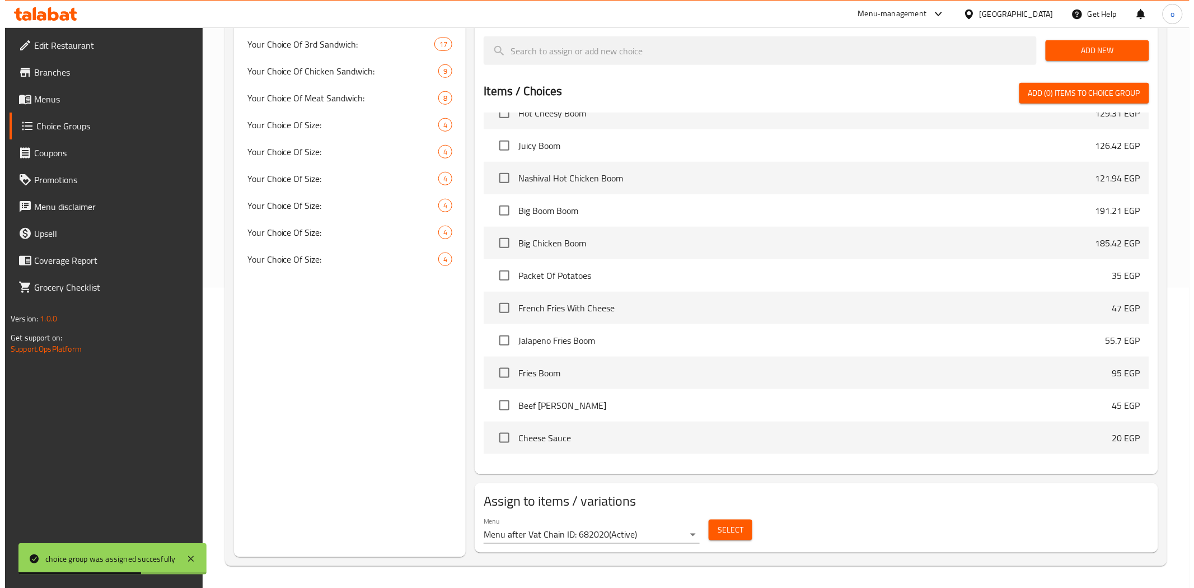
scroll to position [497, 0]
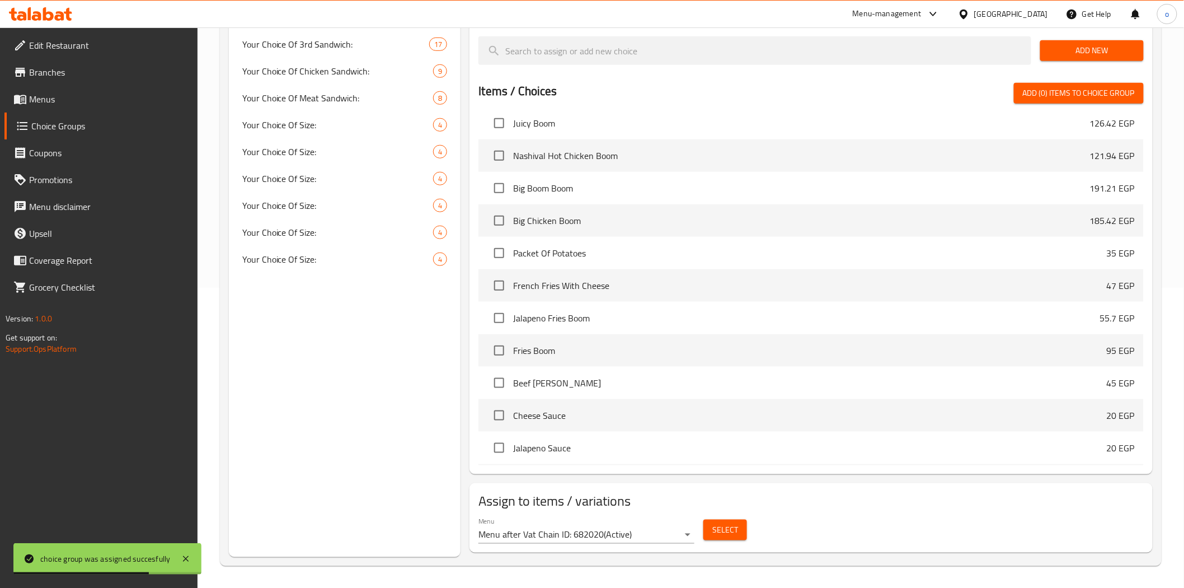
click at [726, 536] on span "Select" at bounding box center [726, 530] width 26 height 14
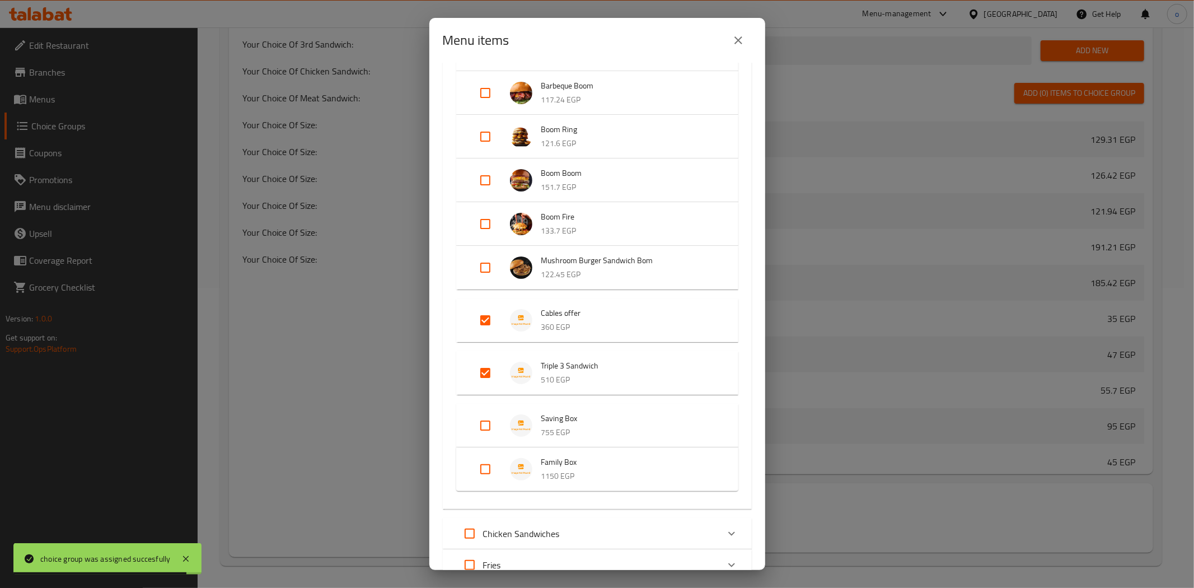
scroll to position [186, 0]
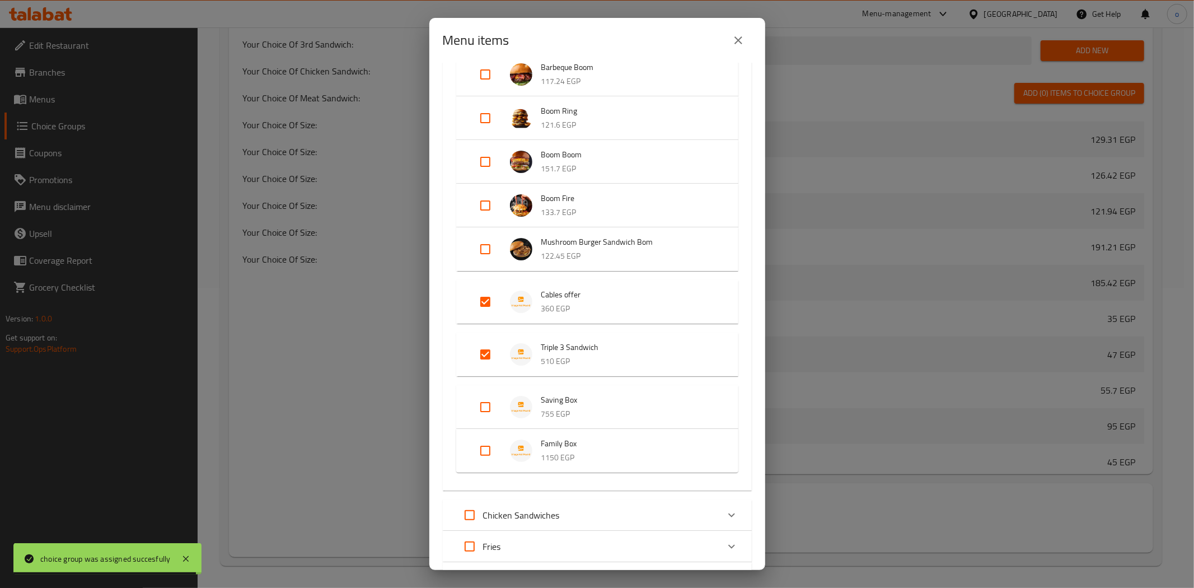
click at [521, 393] on li "Saving Box 755 EGP" at bounding box center [597, 406] width 255 height 39
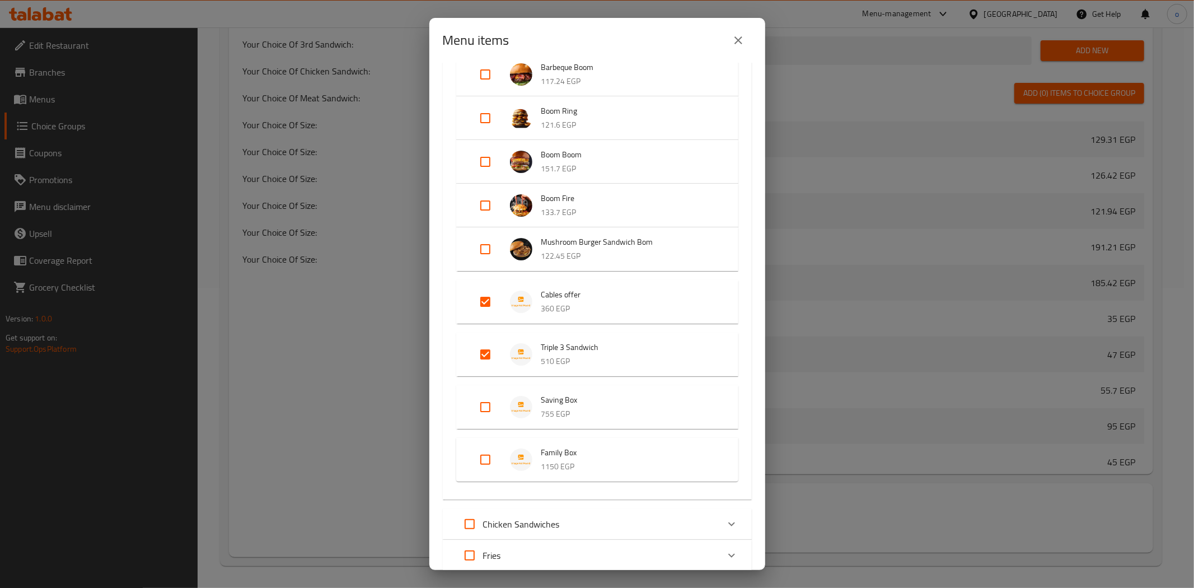
click at [476, 407] on input "Expand" at bounding box center [485, 406] width 27 height 27
checkbox input "true"
click at [477, 446] on input "Expand" at bounding box center [485, 450] width 27 height 27
checkbox input "true"
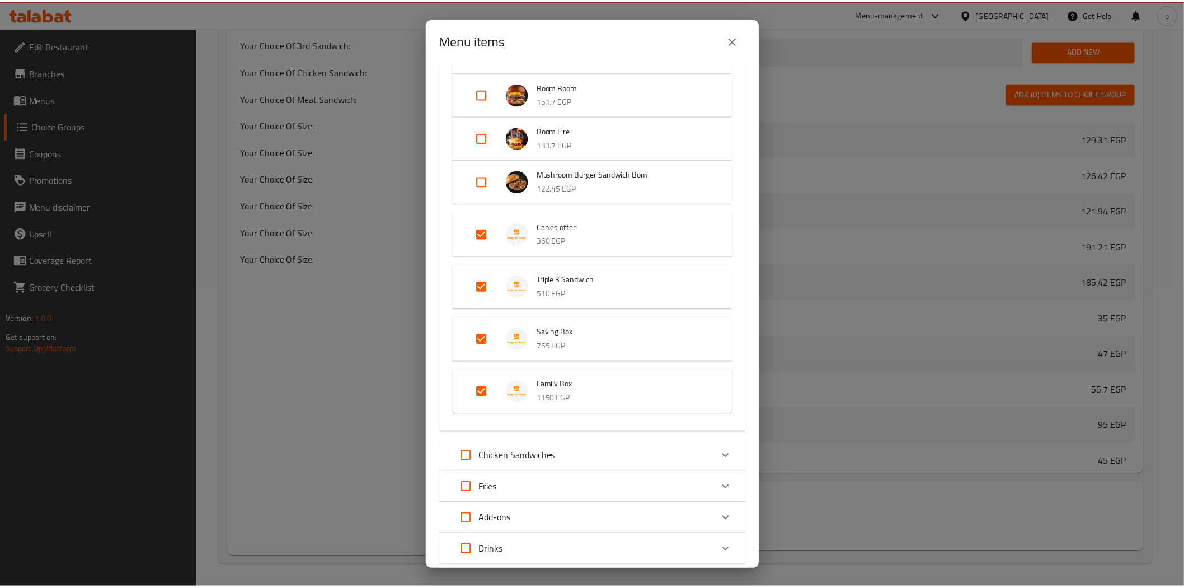
scroll to position [327, 0]
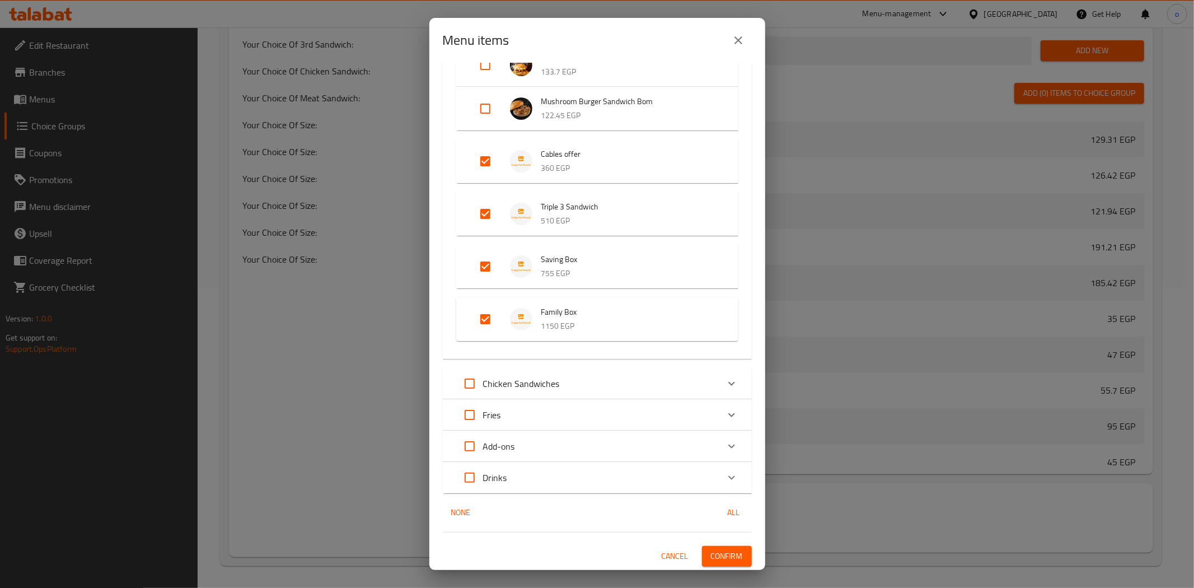
click at [725, 558] on span "Confirm" at bounding box center [727, 556] width 32 height 14
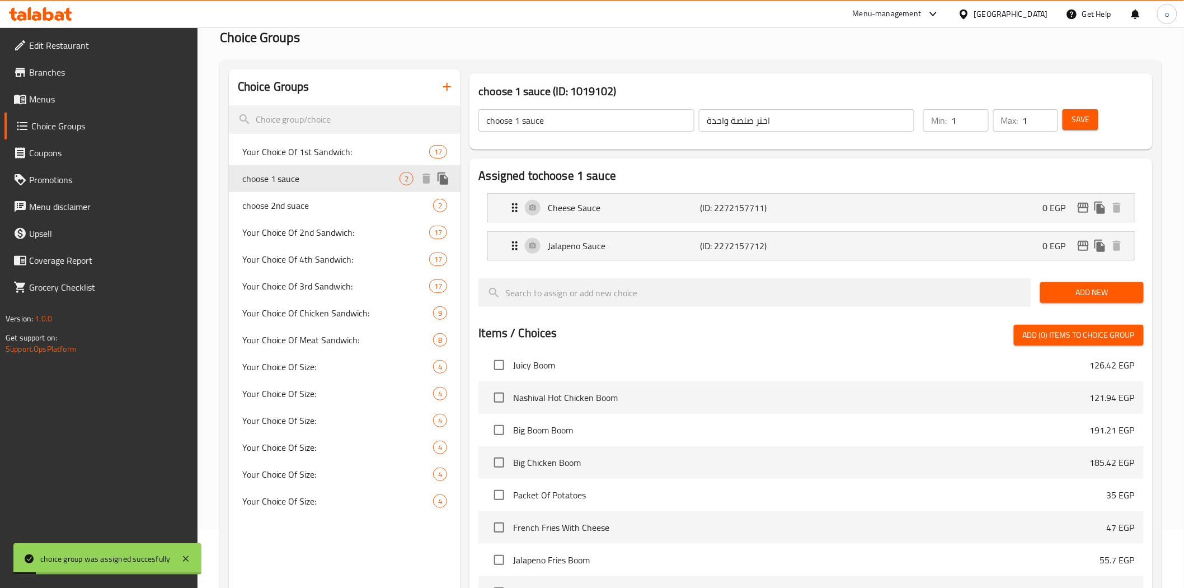
scroll to position [51, 0]
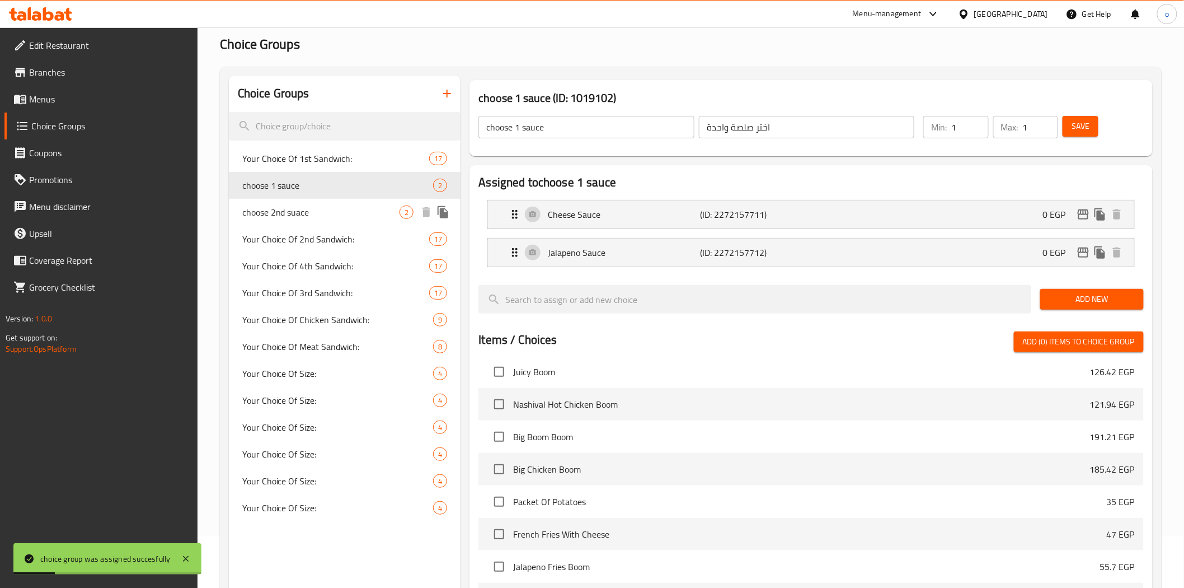
click at [297, 216] on span "choose 2nd suace" at bounding box center [321, 211] width 158 height 13
type input "choose 2nd suace"
type input "اختار الصوص التاني"
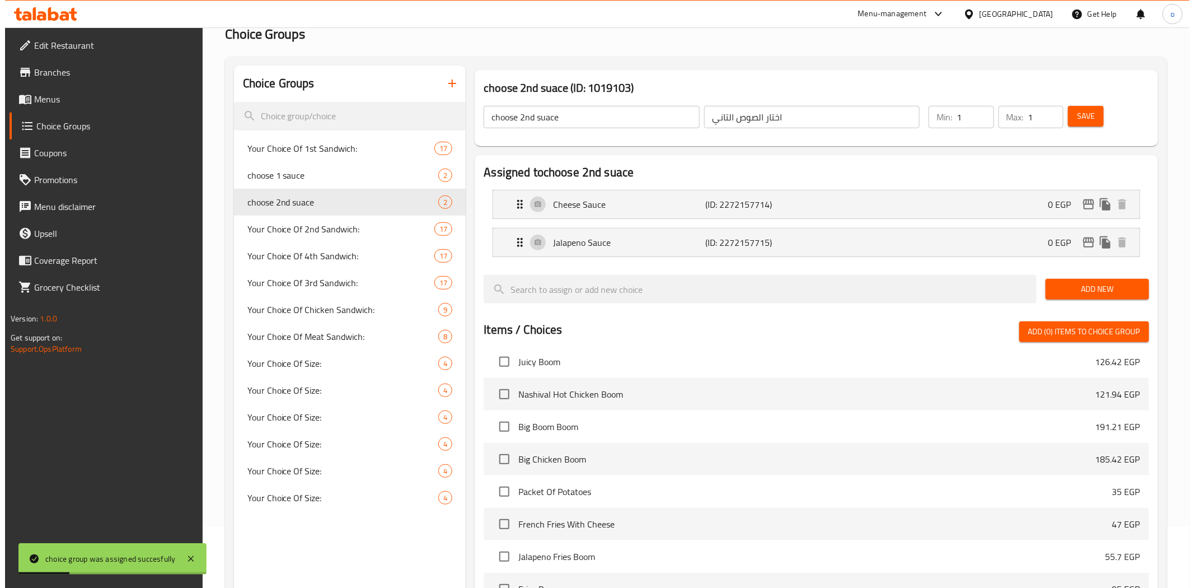
scroll to position [300, 0]
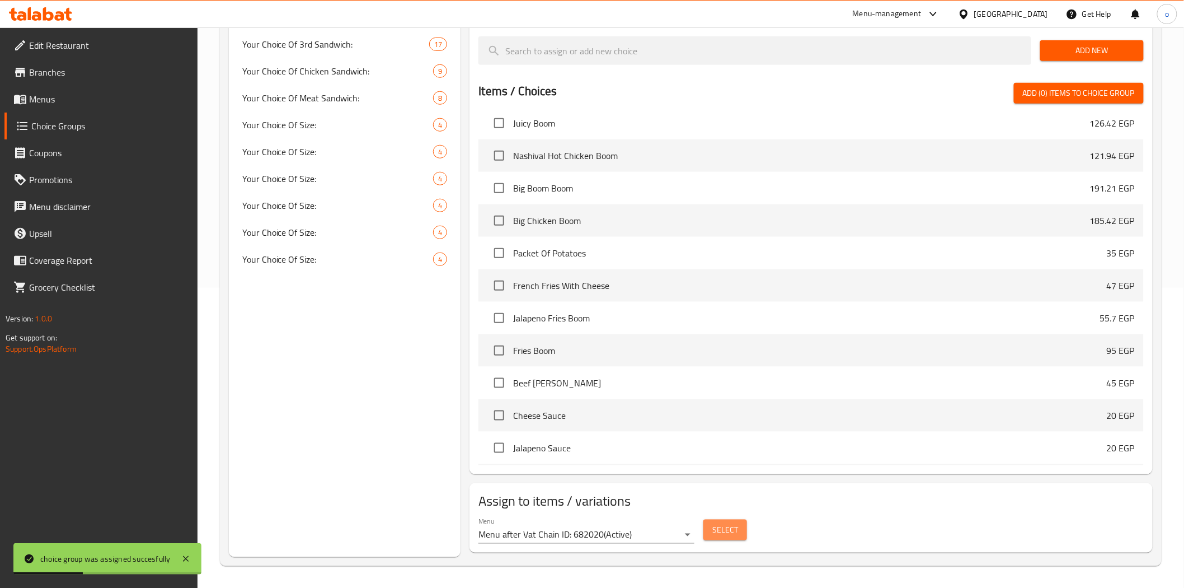
click at [744, 533] on button "Select" at bounding box center [726, 529] width 44 height 21
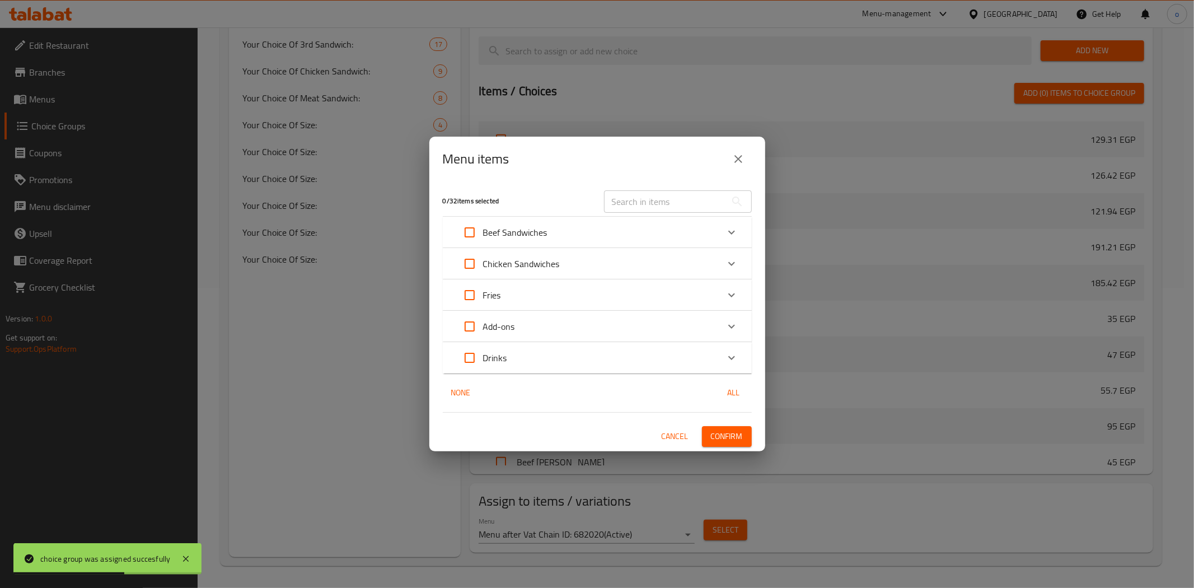
click at [550, 242] on div "Beef Sandwiches" at bounding box center [587, 232] width 262 height 27
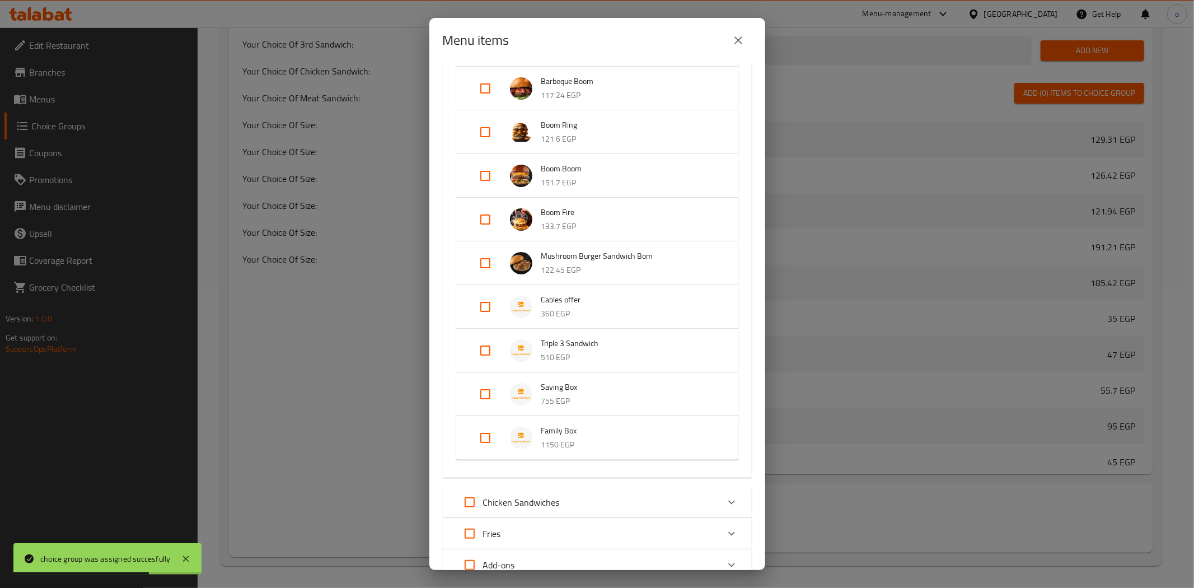
scroll to position [167, 0]
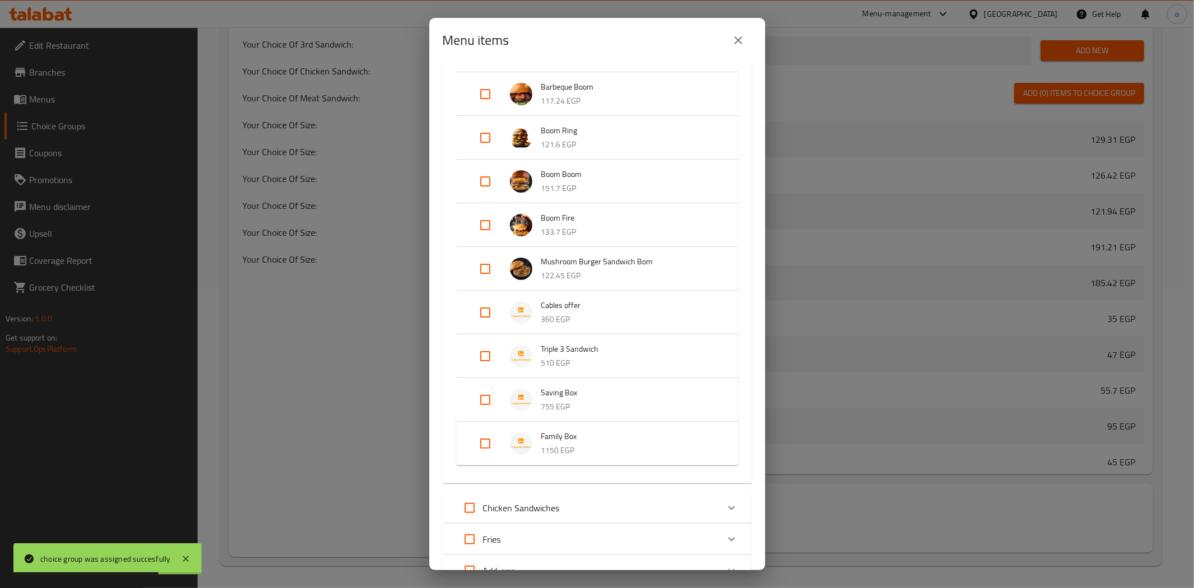
click at [545, 393] on span "Saving Box" at bounding box center [628, 393] width 175 height 14
click at [488, 411] on input "Expand" at bounding box center [485, 408] width 27 height 27
checkbox input "true"
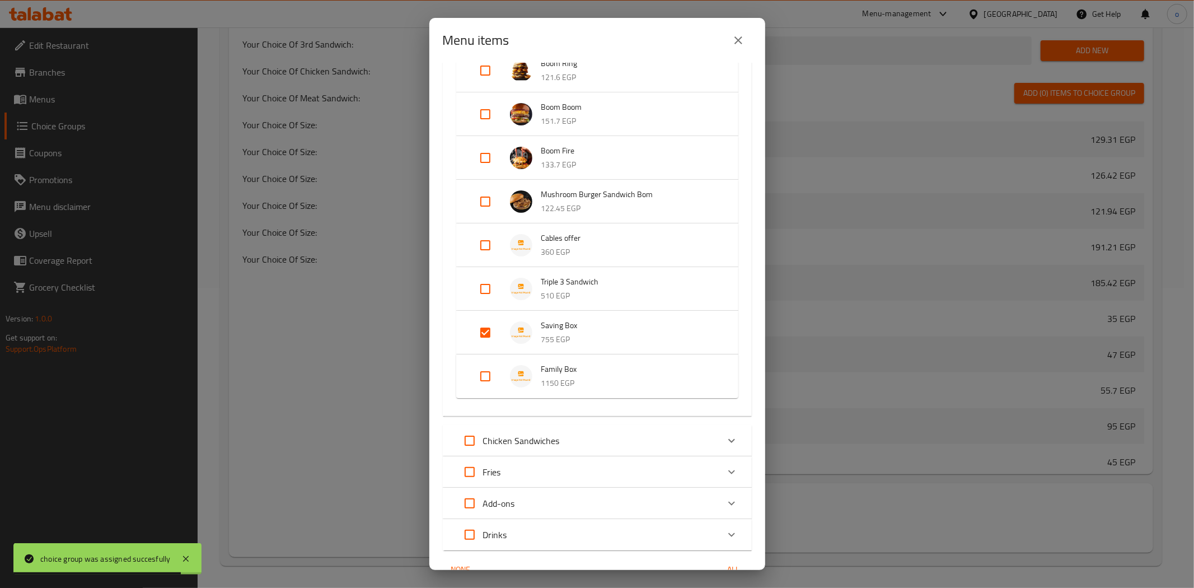
scroll to position [292, 0]
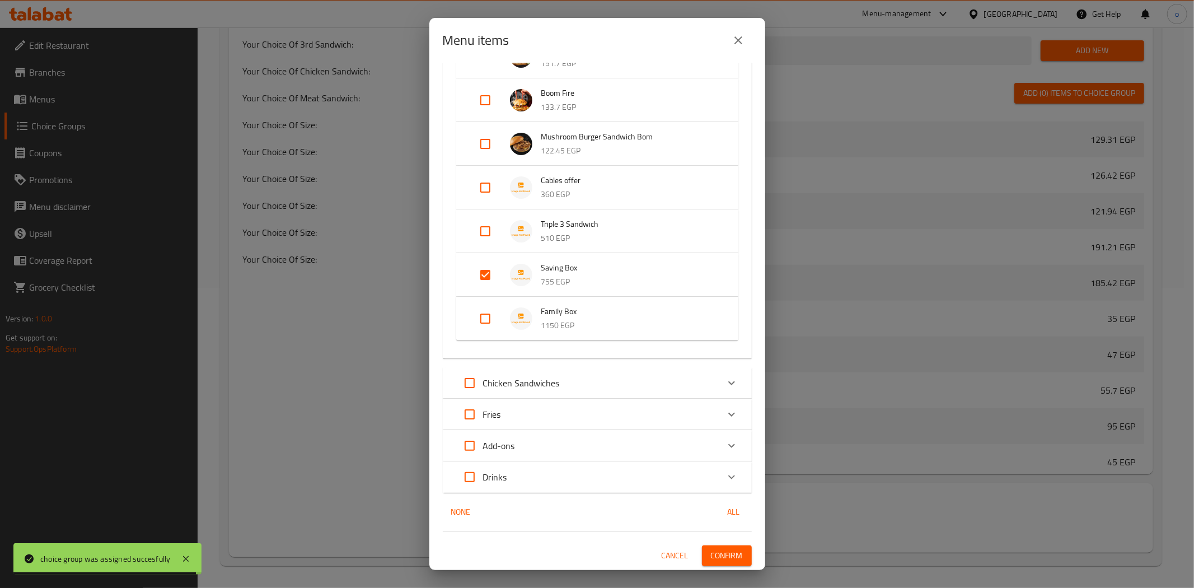
click at [726, 565] on div "1 / 32 items selected ​ Beef Sandwiches Classic Burger 107.2 EGP Chili Jalapeno…" at bounding box center [597, 316] width 336 height 507
click at [725, 563] on button "Confirm" at bounding box center [727, 555] width 50 height 21
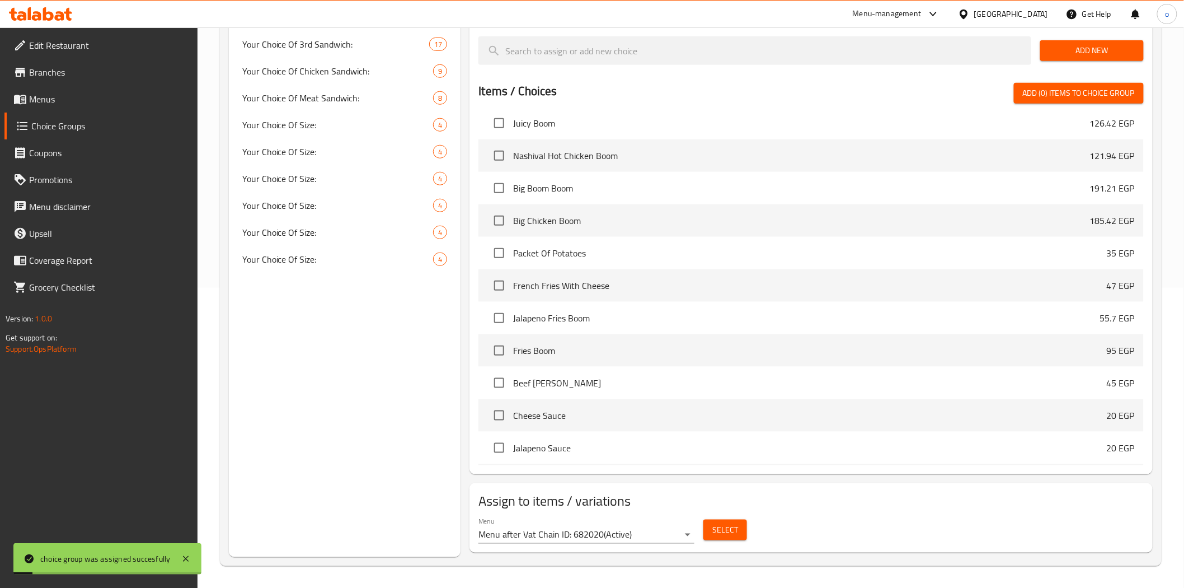
click at [720, 521] on button "Select" at bounding box center [726, 529] width 44 height 21
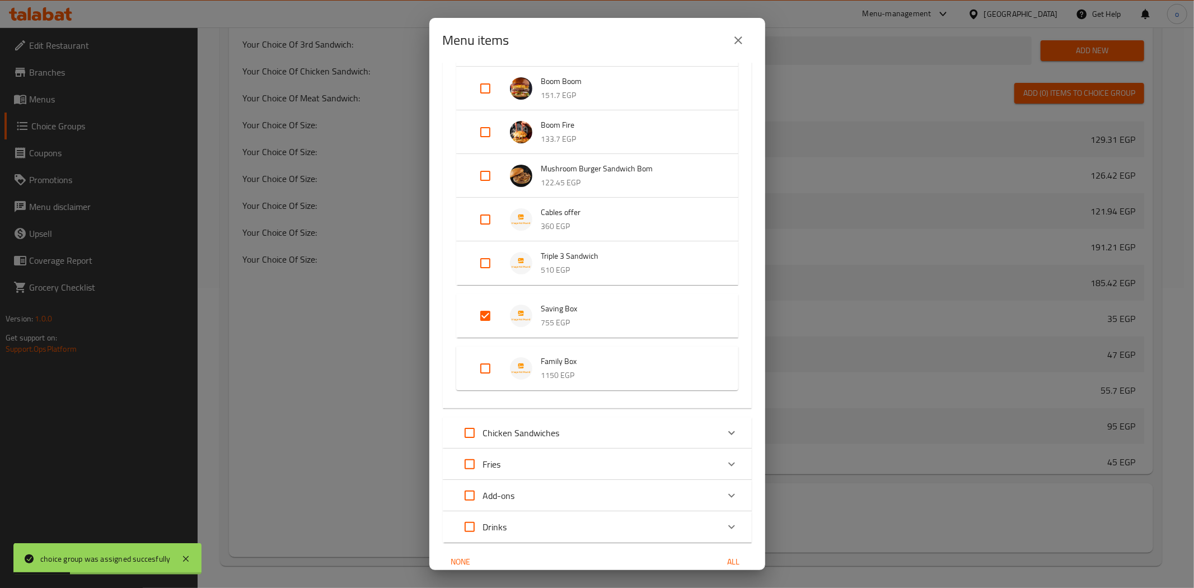
scroll to position [185, 0]
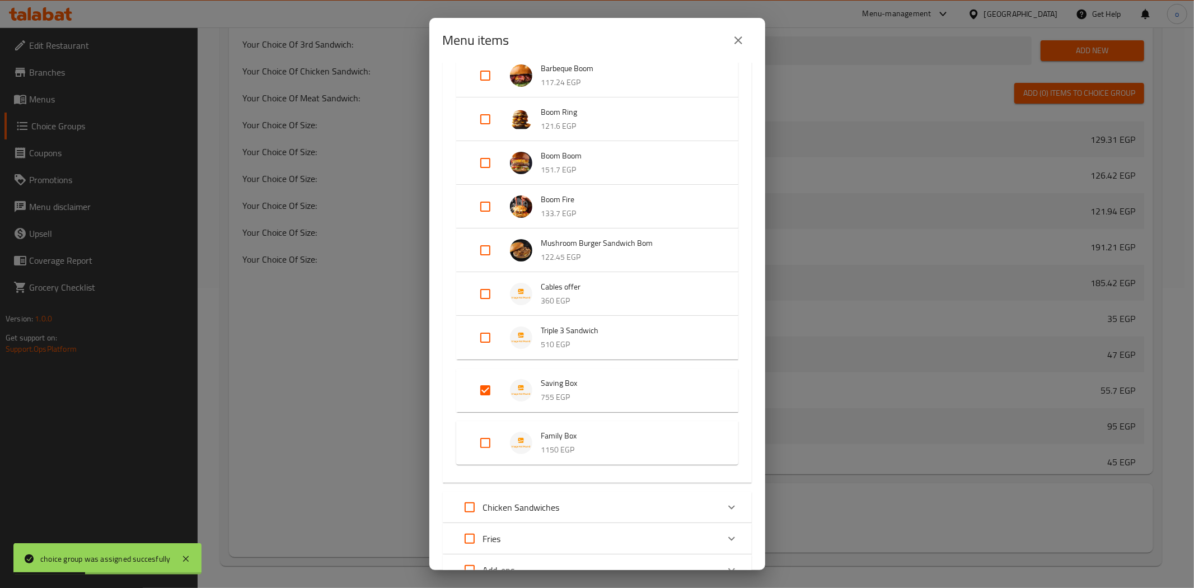
click at [500, 439] on div "Expand" at bounding box center [494, 442] width 31 height 27
click at [474, 438] on input "Expand" at bounding box center [485, 442] width 27 height 27
checkbox input "true"
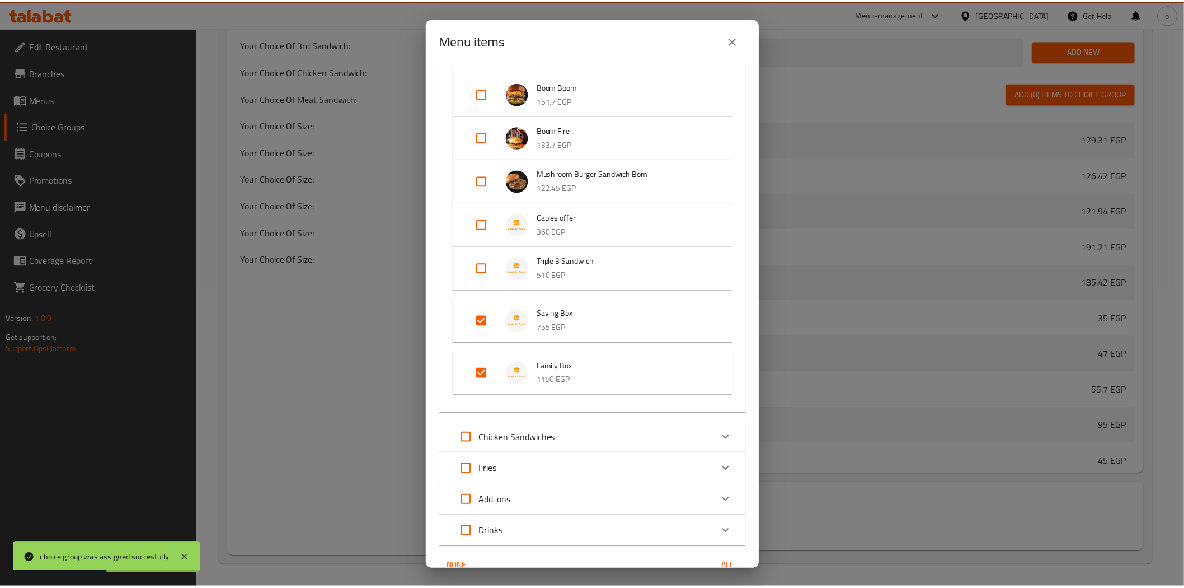
scroll to position [310, 0]
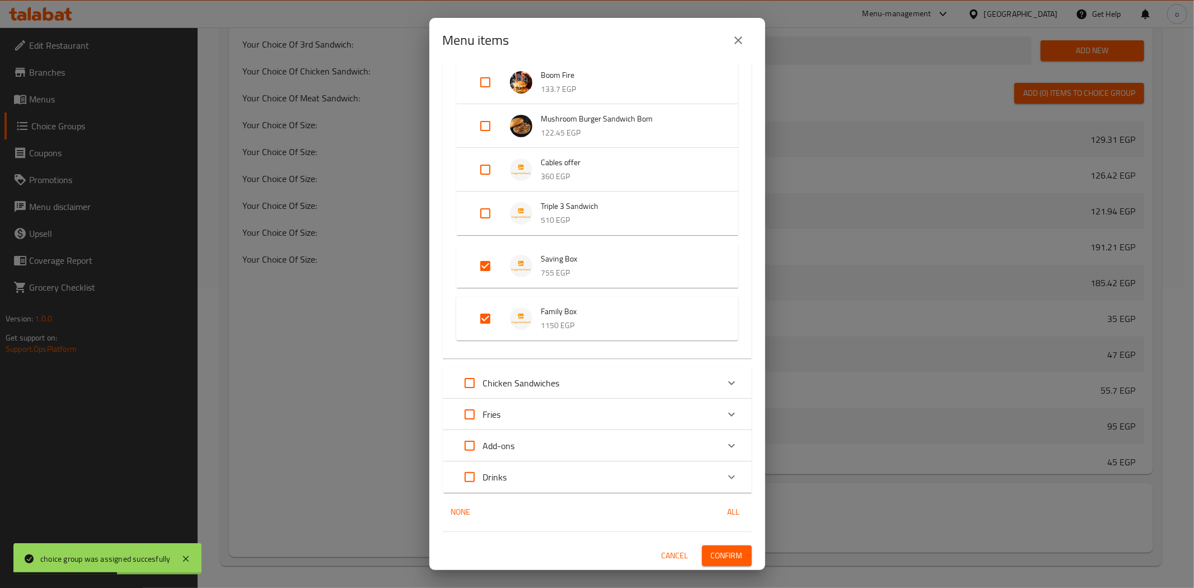
click at [734, 546] on button "Confirm" at bounding box center [727, 555] width 50 height 21
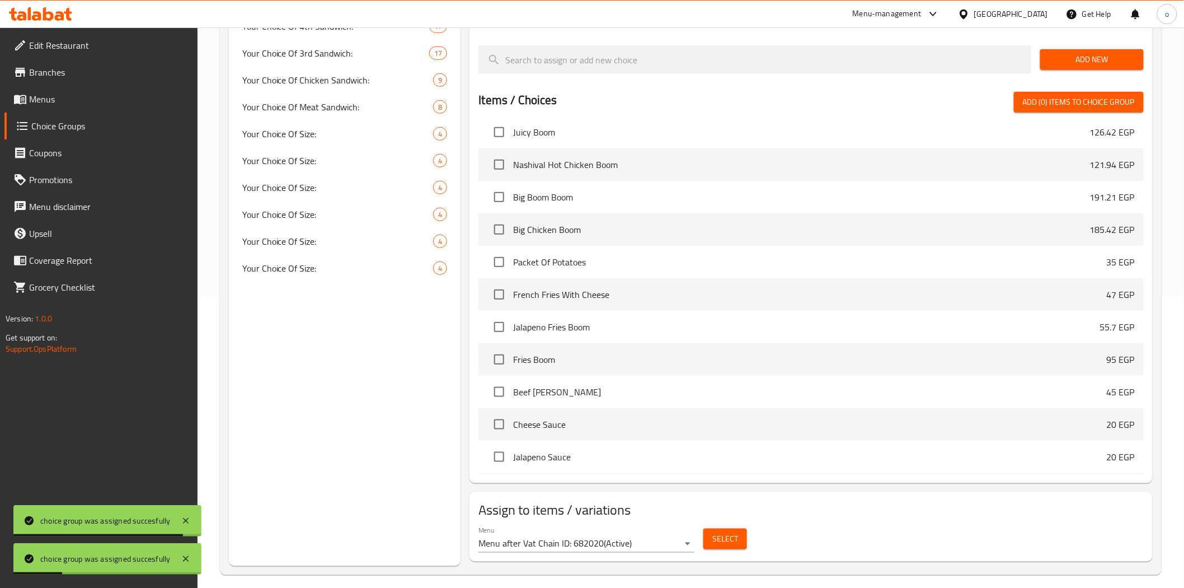
scroll to position [51, 0]
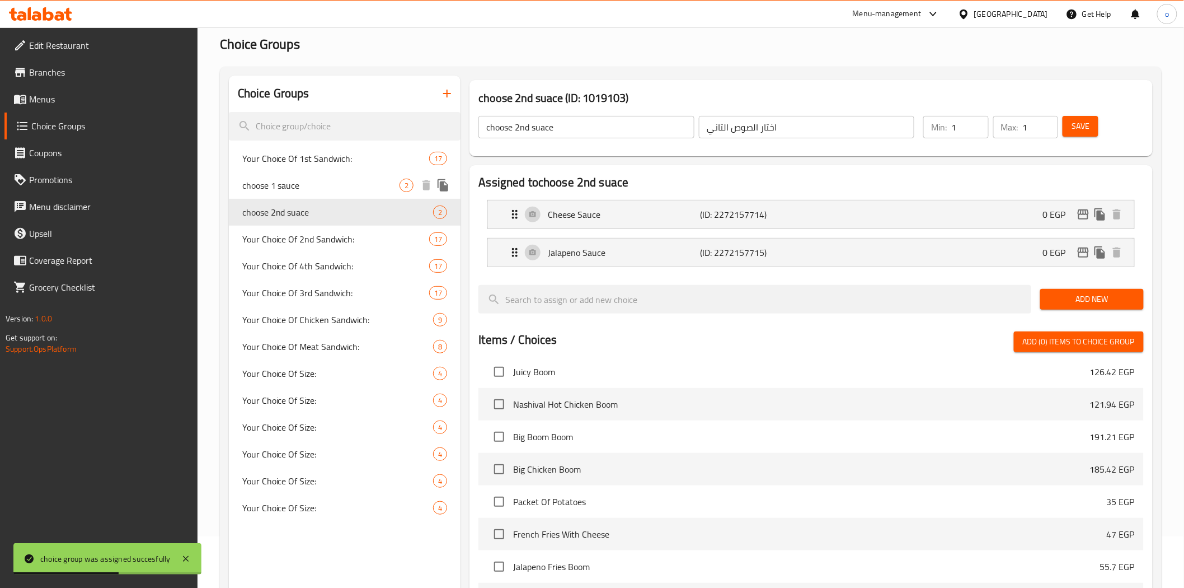
click at [437, 183] on icon "duplicate" at bounding box center [443, 185] width 13 height 13
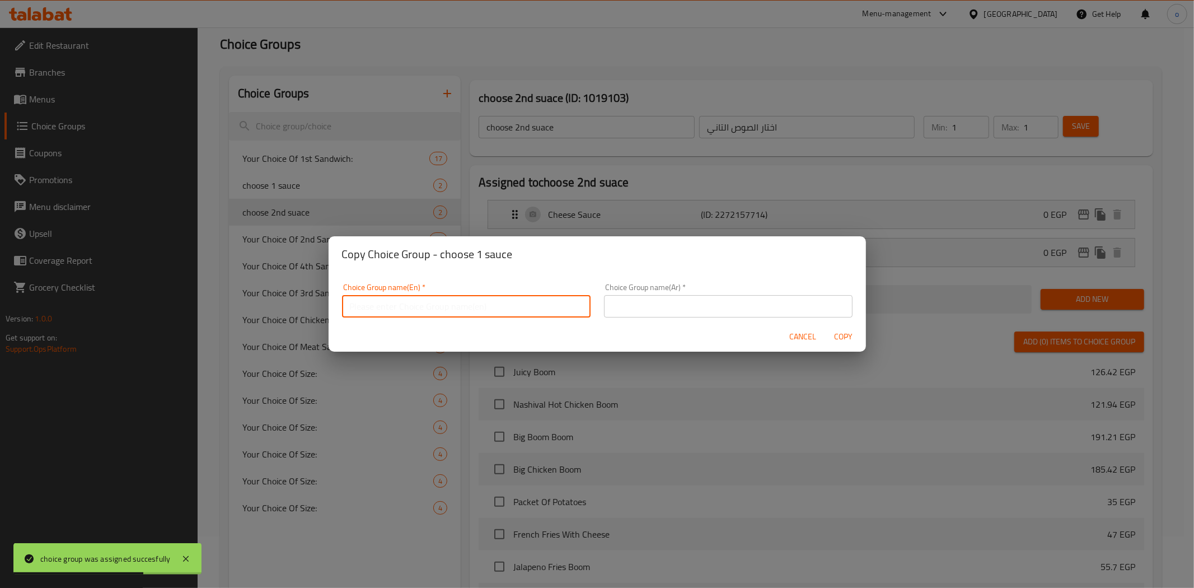
click at [523, 312] on input "text" at bounding box center [466, 306] width 249 height 22
type input "ؤ"
type input "choose 3rd sauce"
drag, startPoint x: 677, startPoint y: 316, endPoint x: 655, endPoint y: 306, distance: 24.6
click at [677, 316] on input "text" at bounding box center [728, 306] width 249 height 22
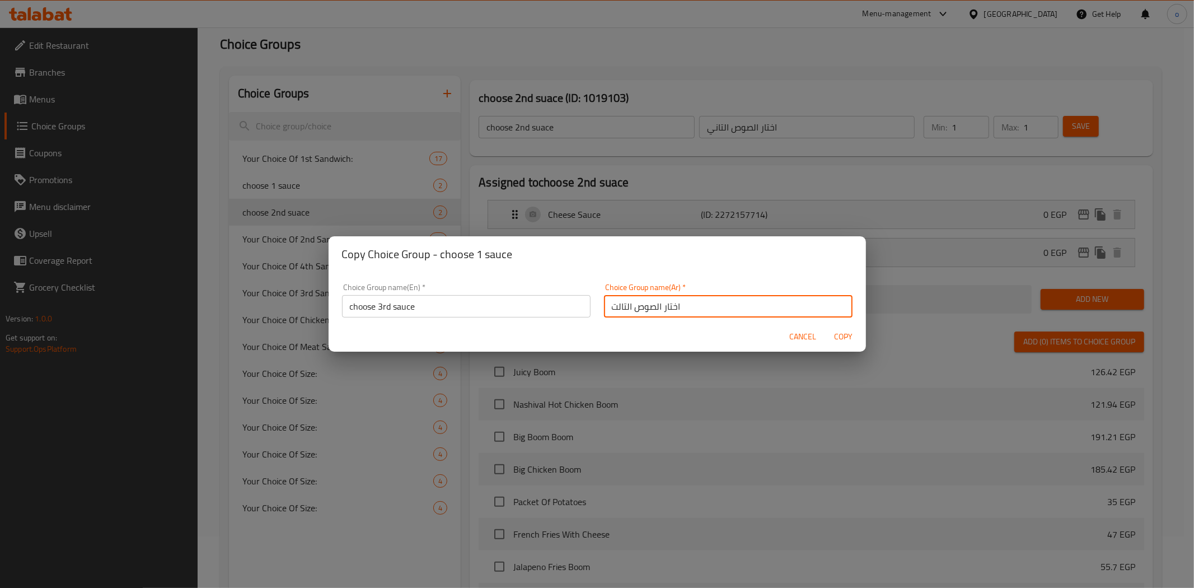
type input "اختار الصوص التالت"
click at [838, 331] on span "Copy" at bounding box center [843, 337] width 27 height 14
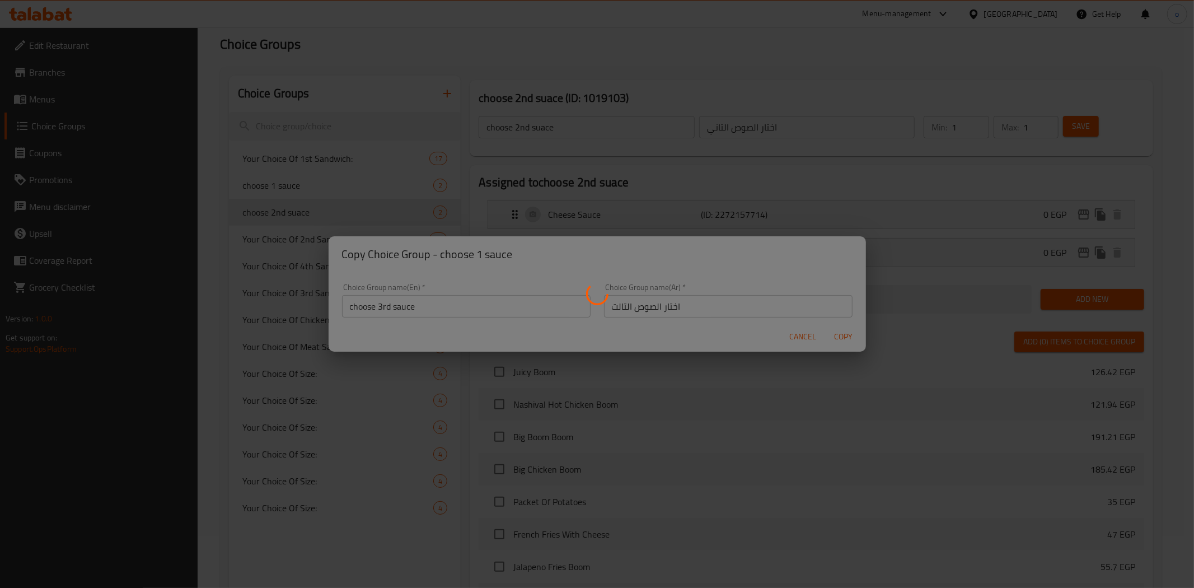
type input "choose 3rd sauce"
type input "اختار الصوص التالت"
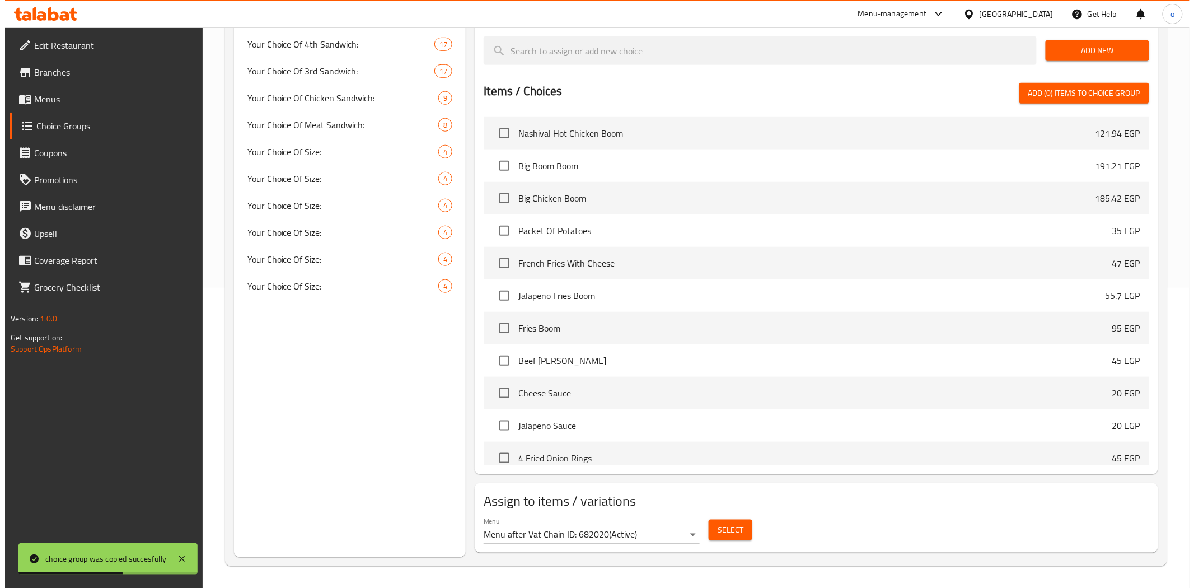
scroll to position [560, 0]
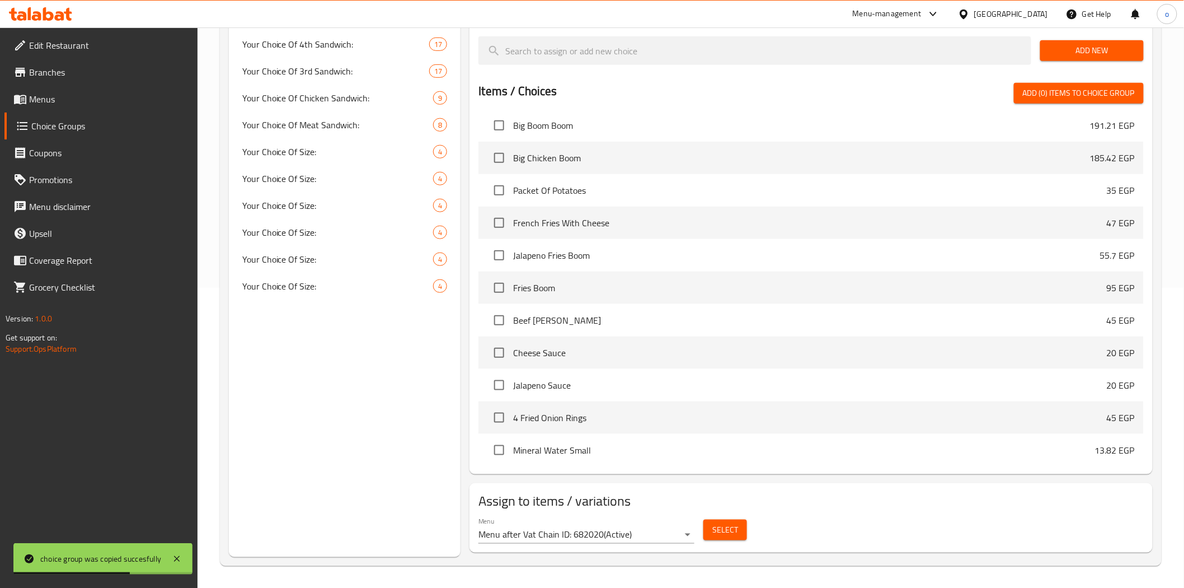
click at [741, 522] on button "Select" at bounding box center [726, 529] width 44 height 21
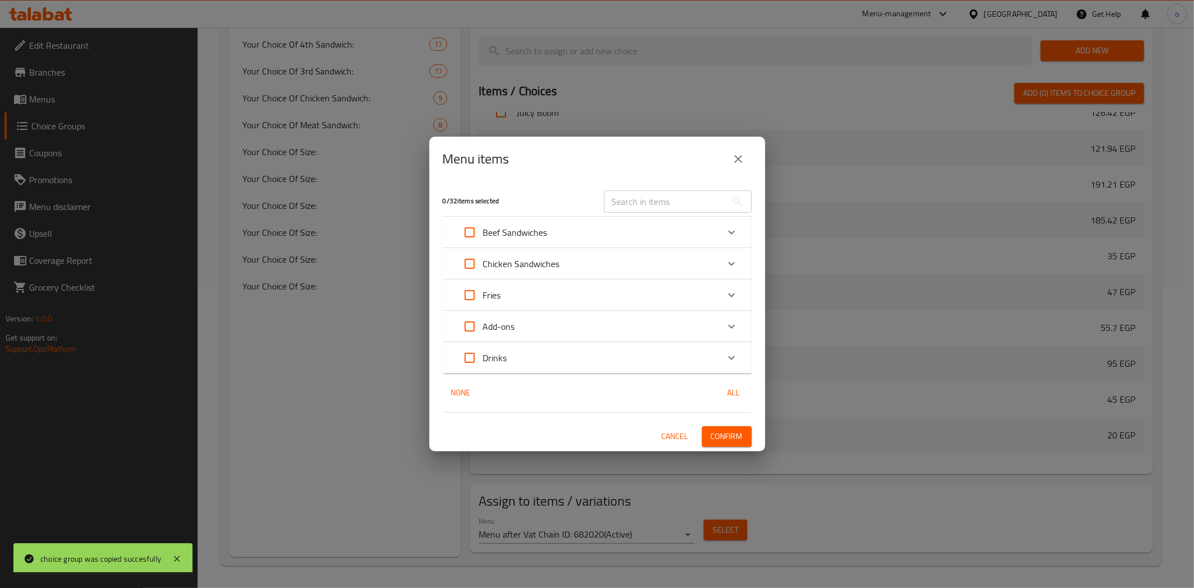
click at [554, 234] on div "Beef Sandwiches" at bounding box center [587, 232] width 262 height 27
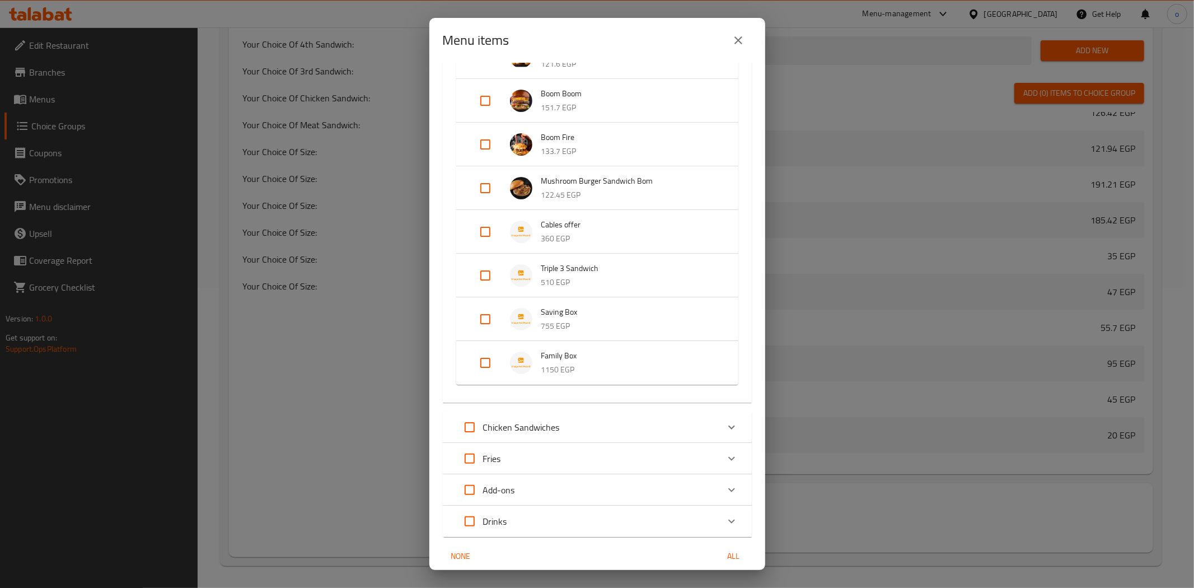
scroll to position [249, 0]
click at [475, 361] on input "Expand" at bounding box center [485, 361] width 27 height 27
checkbox input "true"
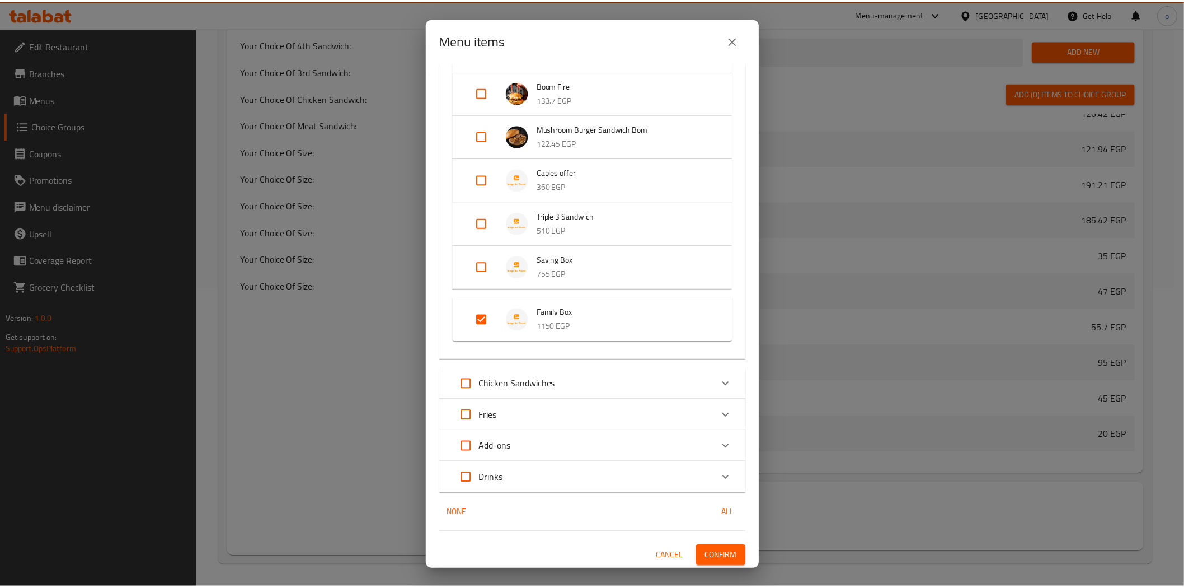
scroll to position [300, 0]
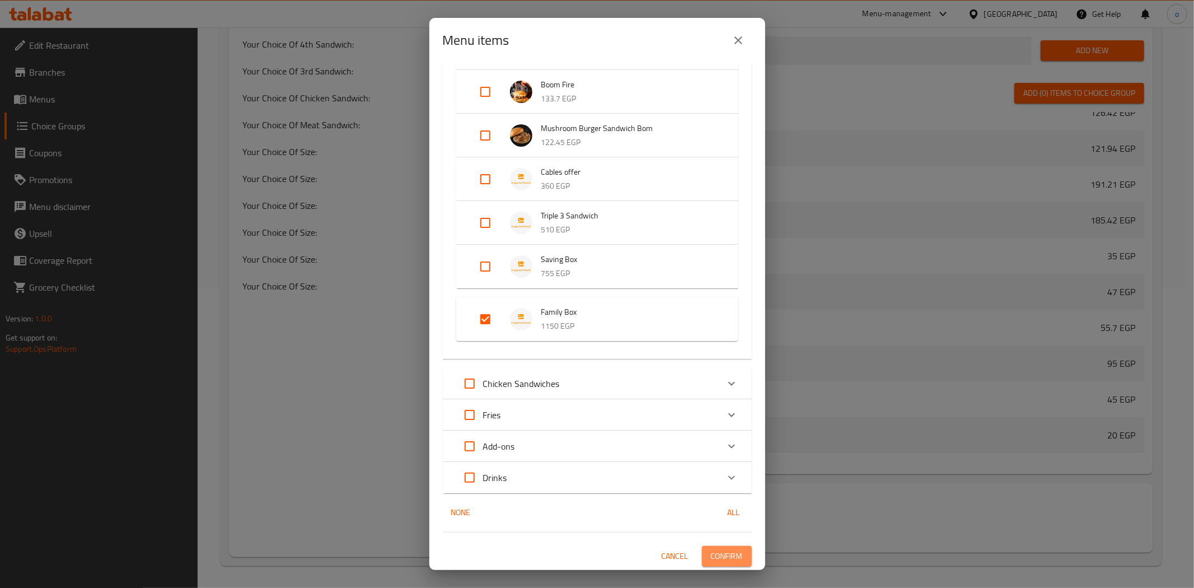
click at [741, 550] on button "Confirm" at bounding box center [727, 556] width 50 height 21
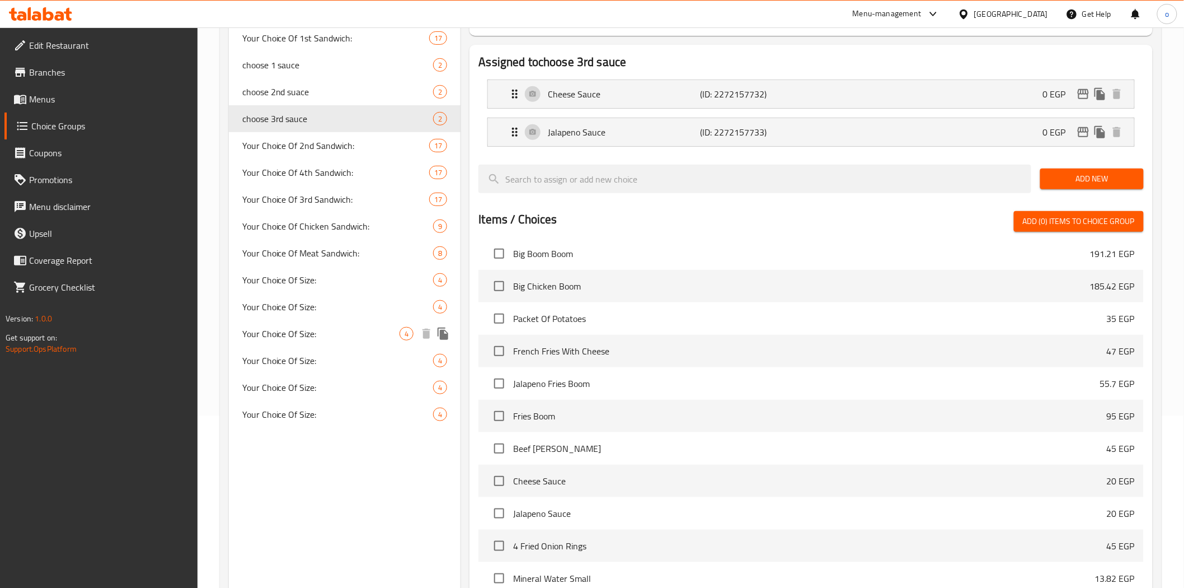
scroll to position [0, 0]
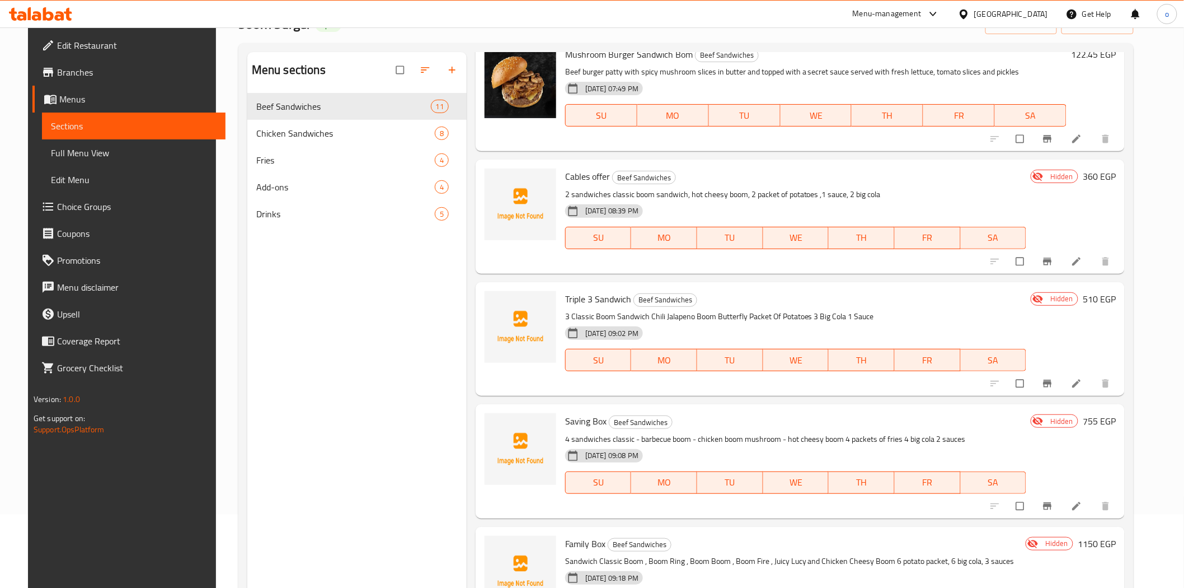
scroll to position [157, 0]
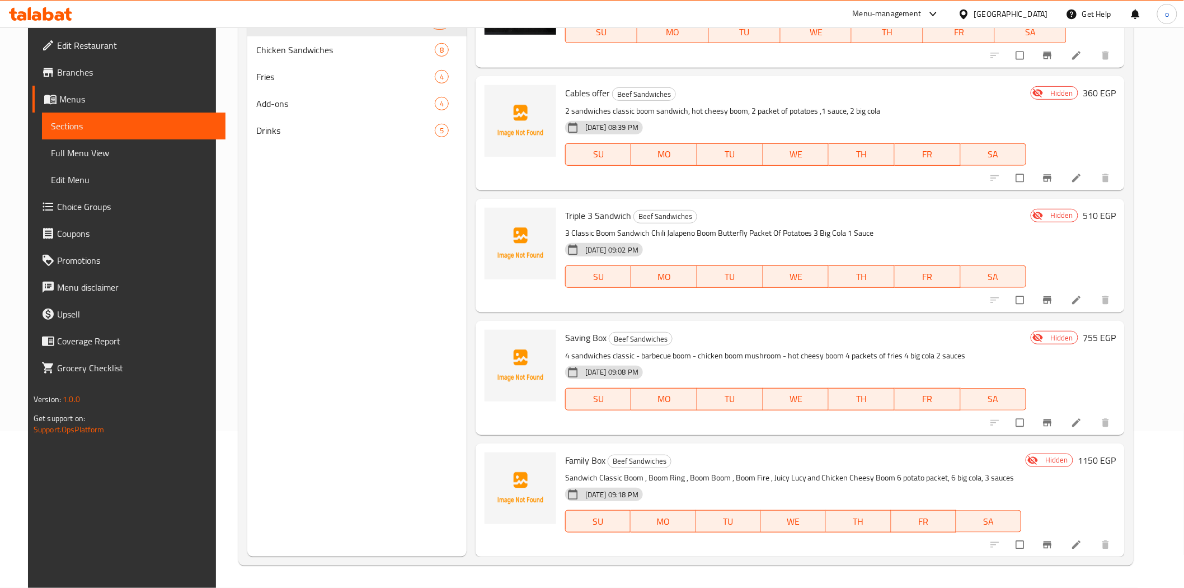
click at [1081, 433] on div at bounding box center [1052, 422] width 138 height 25
click at [1082, 421] on icon at bounding box center [1076, 422] width 11 height 11
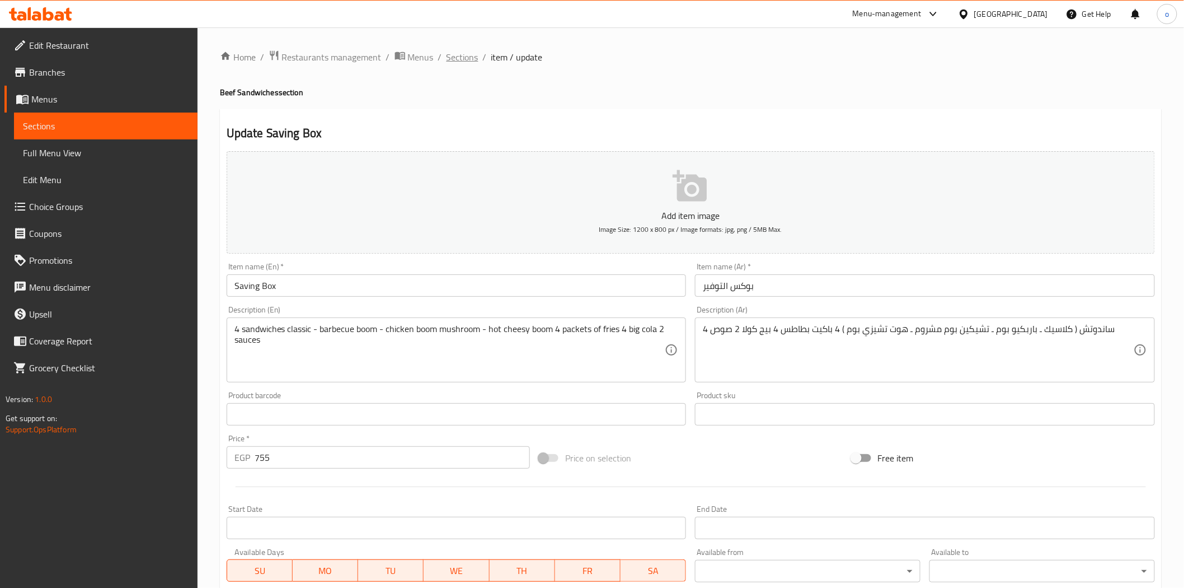
click at [461, 57] on span "Sections" at bounding box center [463, 56] width 32 height 13
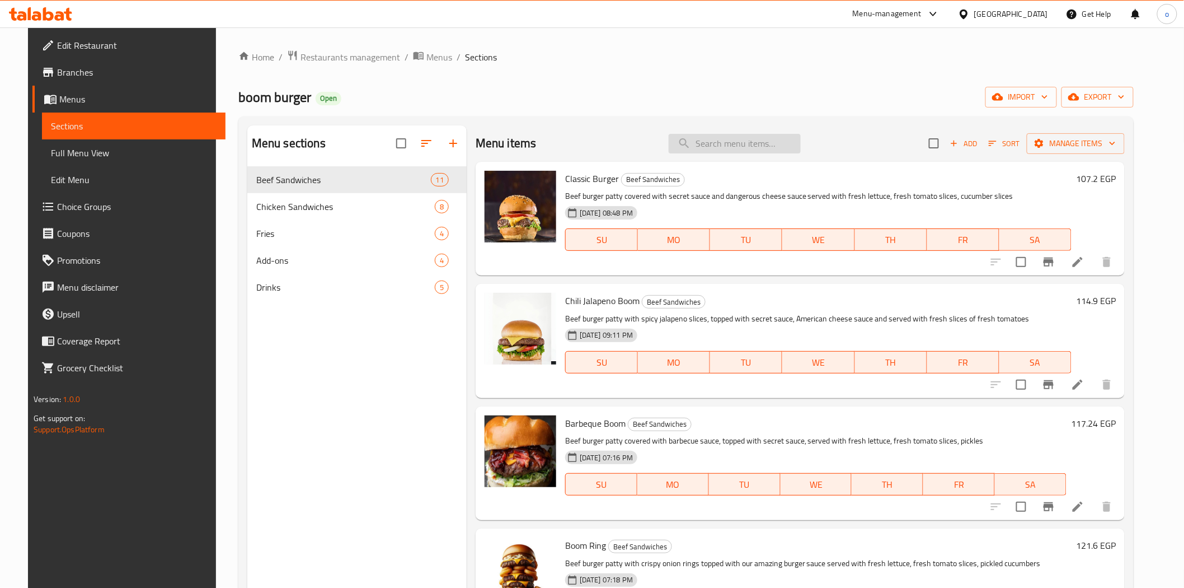
click at [742, 147] on input "search" at bounding box center [735, 144] width 132 height 20
paste input "Classic Burger"
type input "Classic Burger"
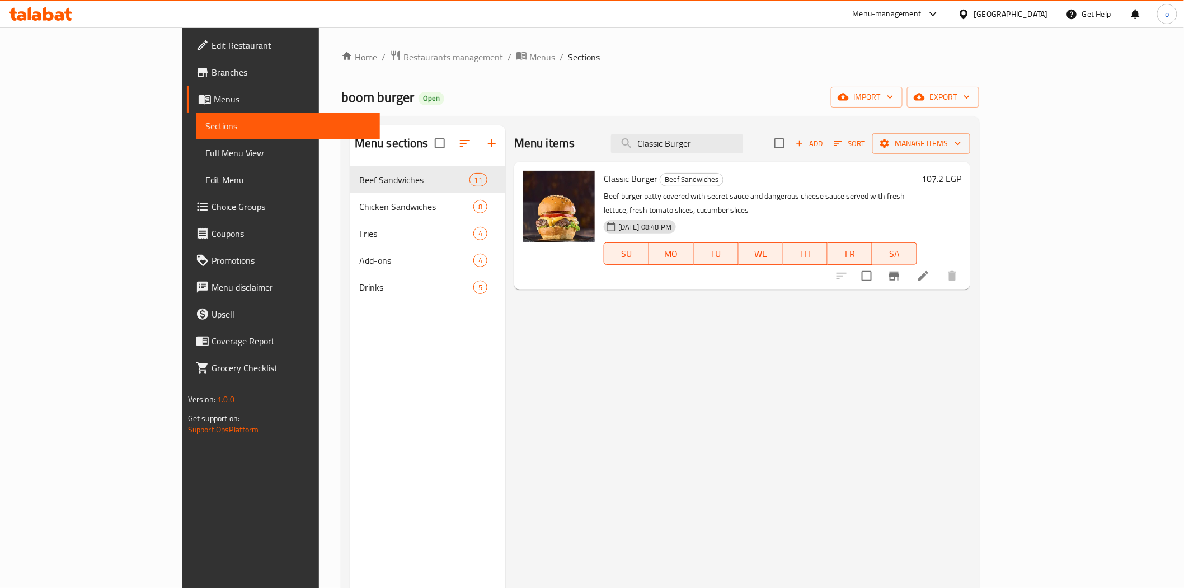
drag, startPoint x: 785, startPoint y: 147, endPoint x: 620, endPoint y: 153, distance: 165.8
click at [620, 153] on div "Menu items Classic Burger Add Sort Manage items" at bounding box center [742, 143] width 456 height 36
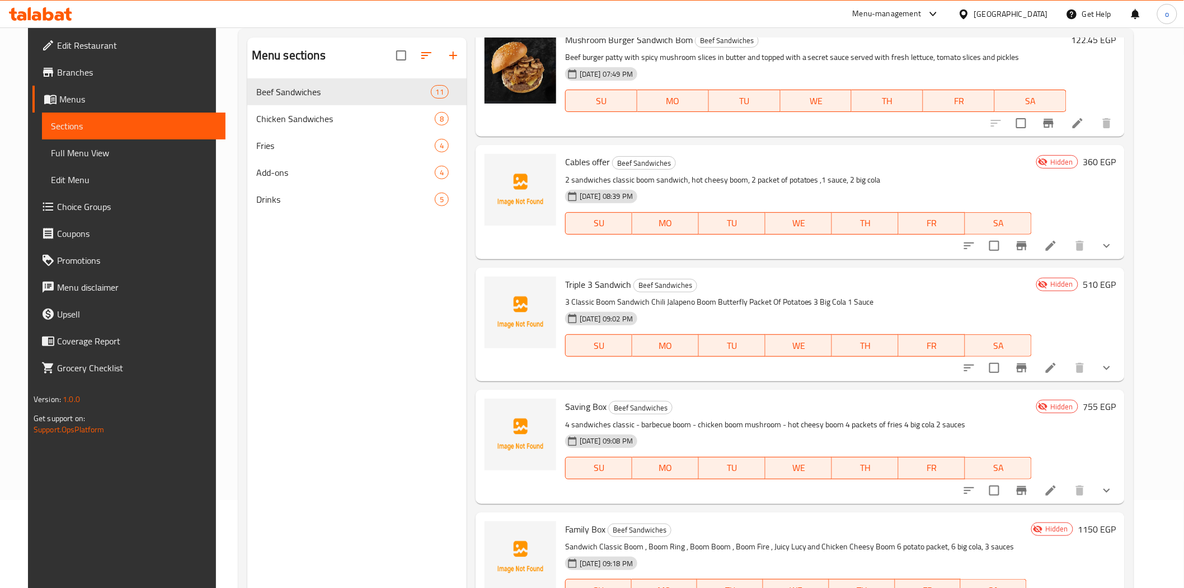
scroll to position [157, 0]
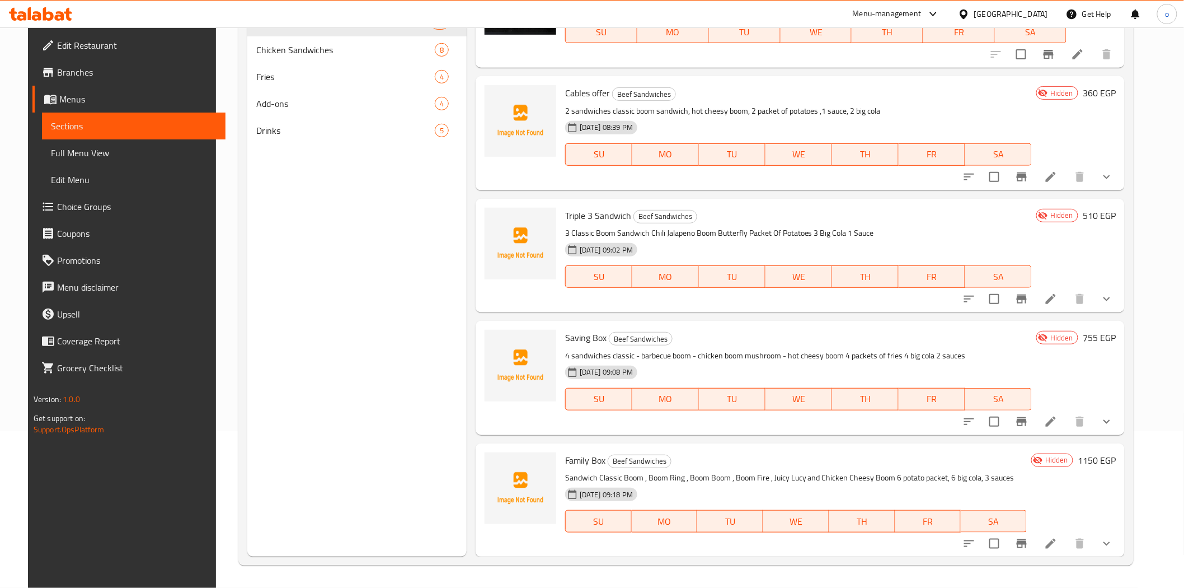
click at [1058, 181] on icon at bounding box center [1050, 176] width 13 height 13
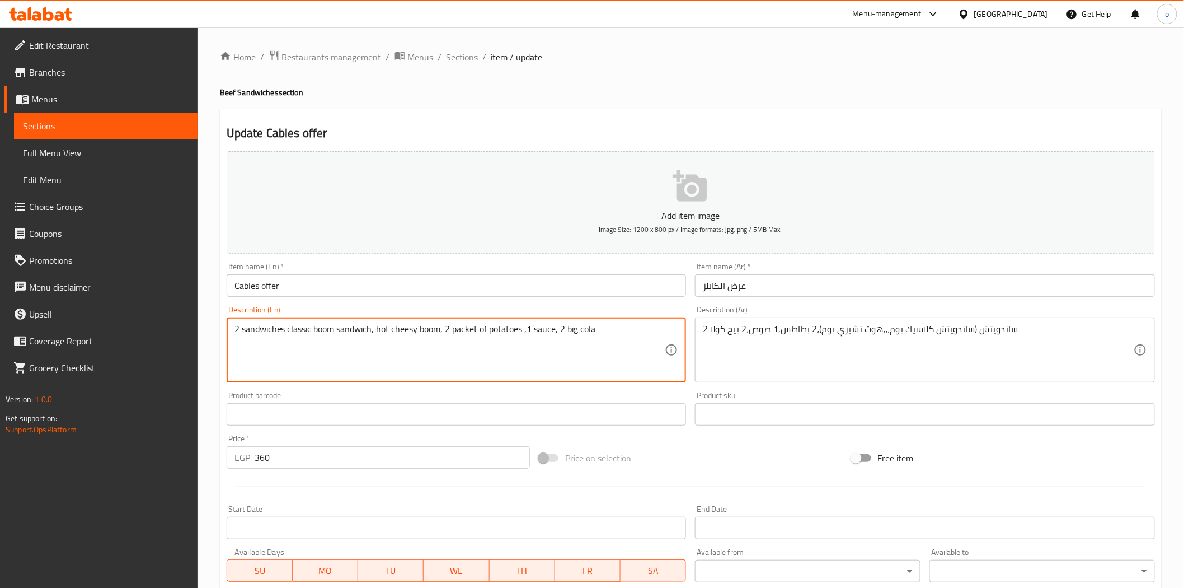
drag, startPoint x: 371, startPoint y: 329, endPoint x: 285, endPoint y: 332, distance: 85.7
paste textarea "Classic Burger"
type textarea "2 sandwiches Classic Burger, hot cheesy boom, 2 packet of potatoes ,1 sauce, 2 …"
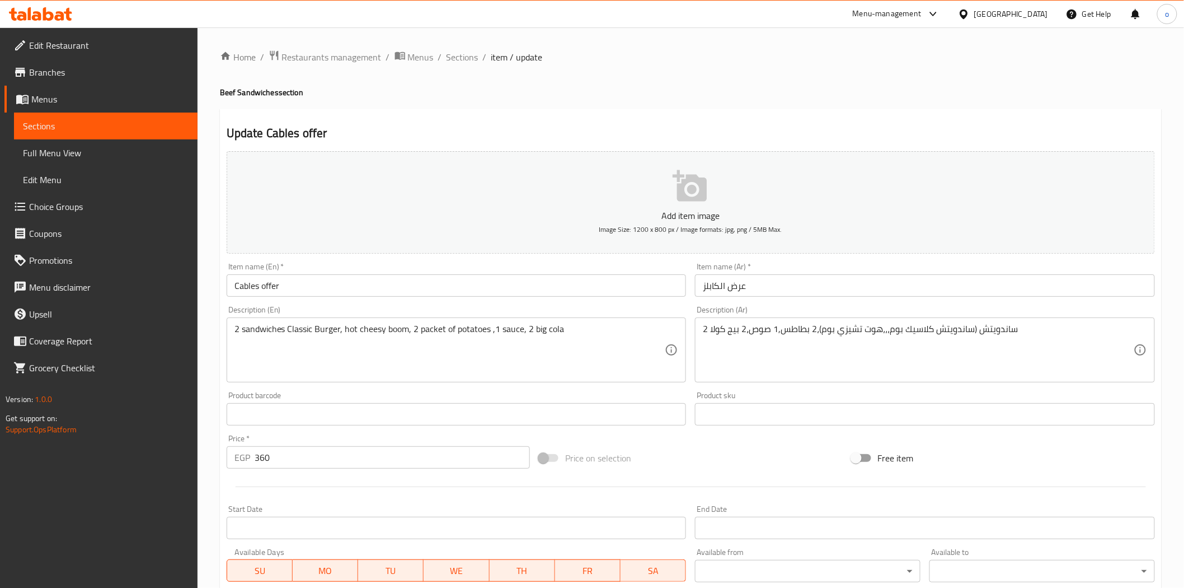
drag, startPoint x: 730, startPoint y: -3, endPoint x: 719, endPoint y: 4, distance: 13.7
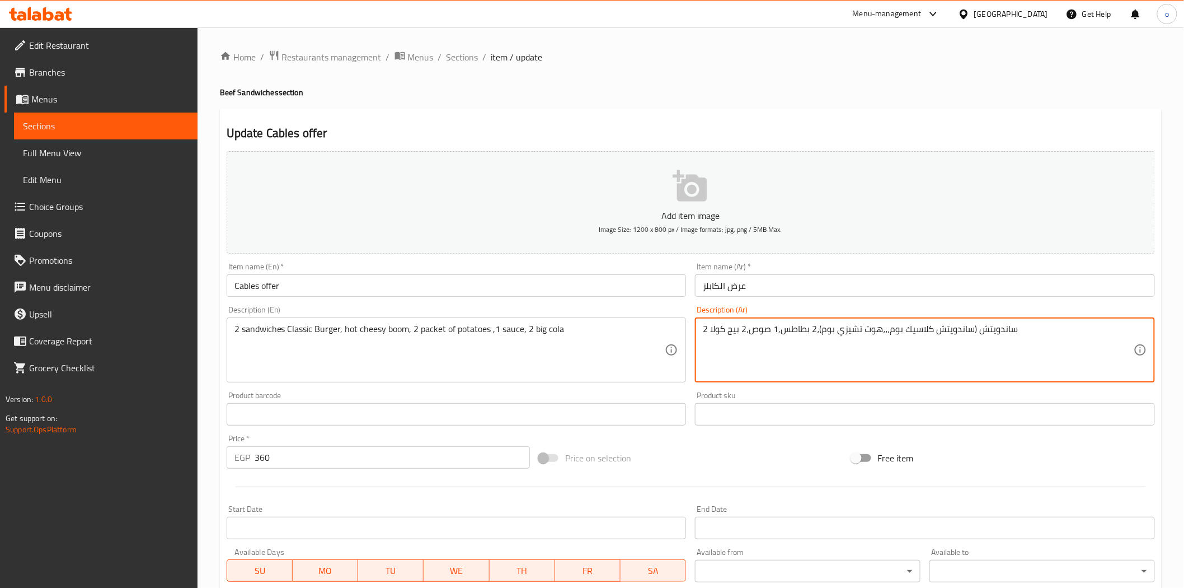
drag, startPoint x: 972, startPoint y: 332, endPoint x: 889, endPoint y: 332, distance: 83.4
click at [889, 332] on textarea "2 ساندويتش (ساندويتش كلاسيك بوم،،،هوت تشيزي بوم)،2 بطاطس,1 صوص،2 بيج كولا" at bounding box center [918, 350] width 431 height 53
paste textarea "[PERSON_NAME]"
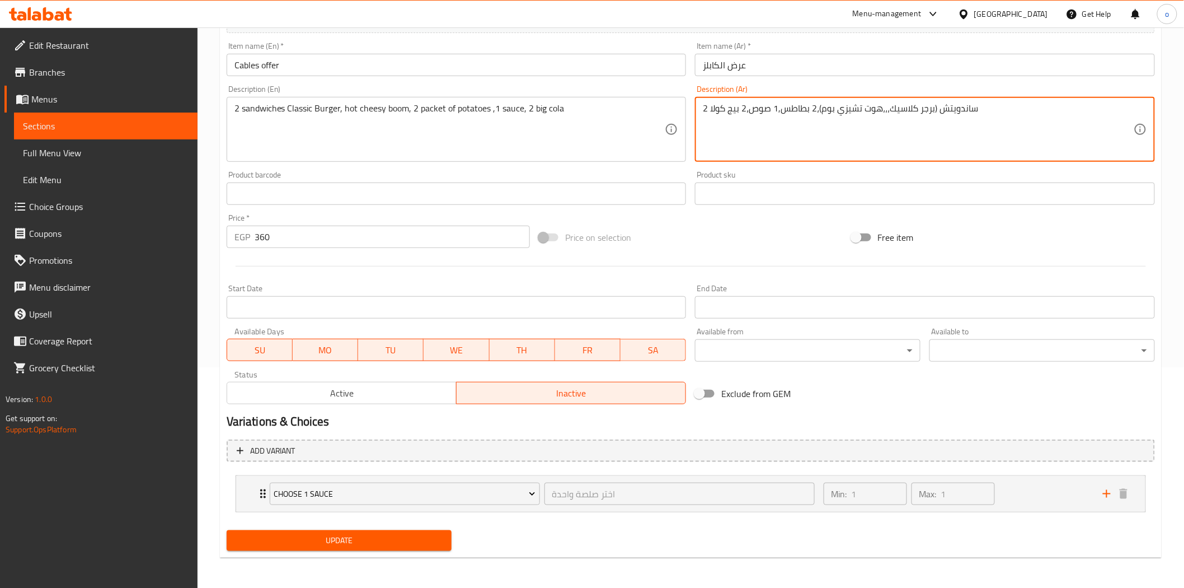
type textarea "2 ساندويتش (برجر كلاسيك،،،هوت تشيزي بوم)،2 بطاطس,1 صوص،2 بيج كولا"
click at [361, 538] on span "Update" at bounding box center [340, 540] width 208 height 14
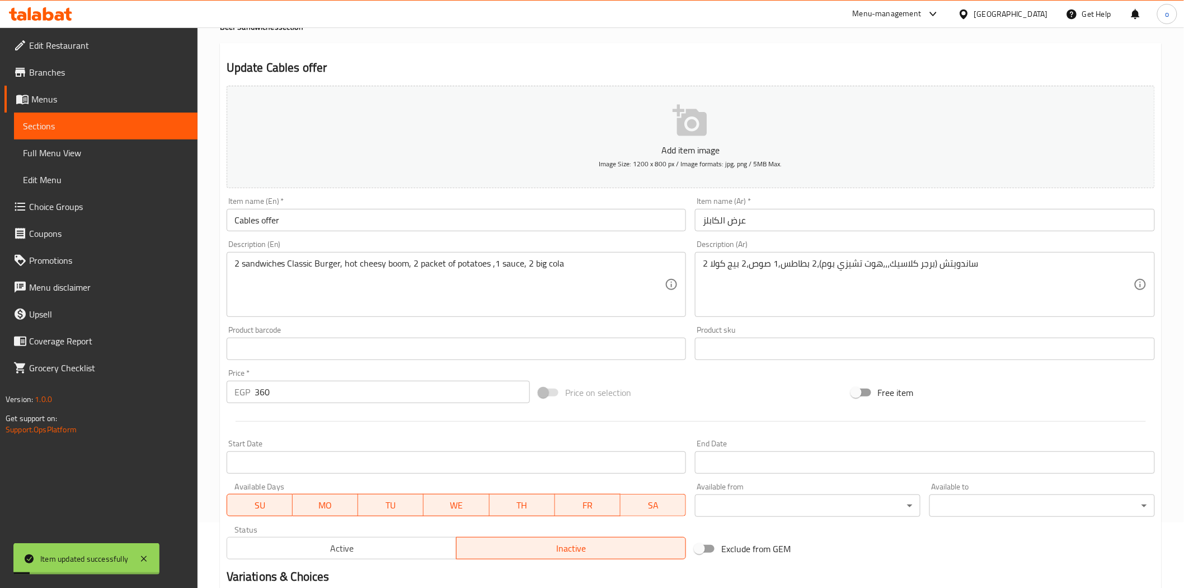
scroll to position [0, 0]
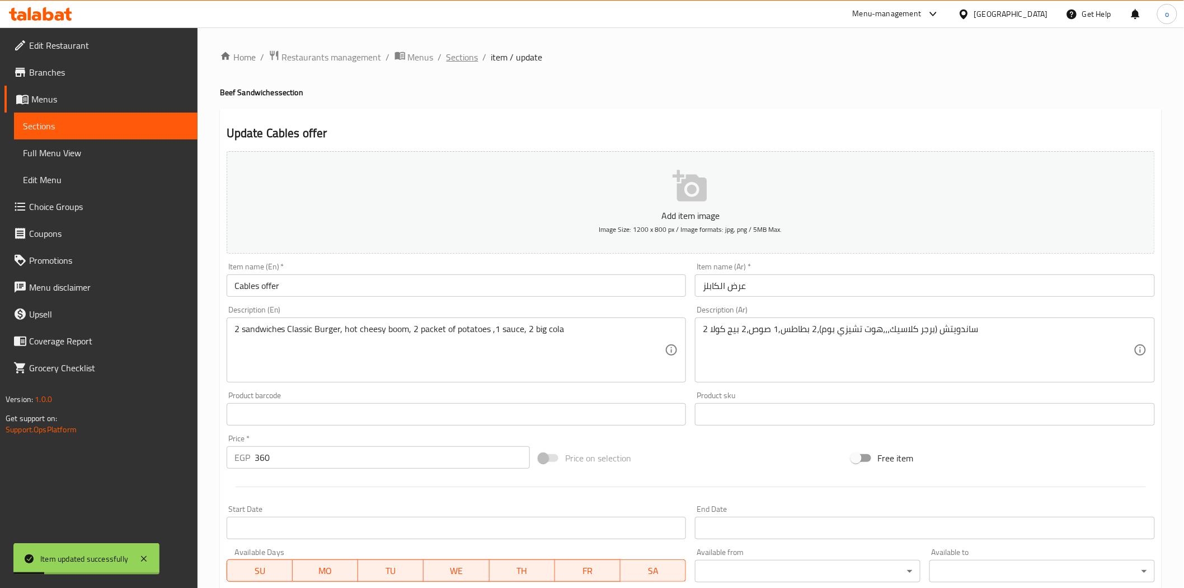
click at [463, 62] on span "Sections" at bounding box center [463, 56] width 32 height 13
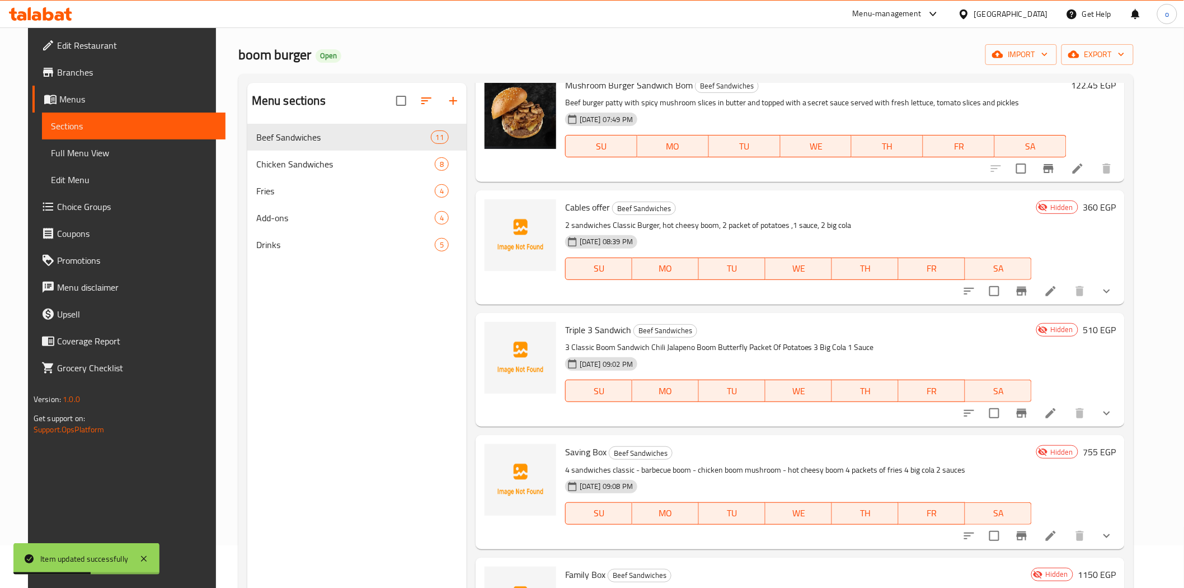
scroll to position [62, 0]
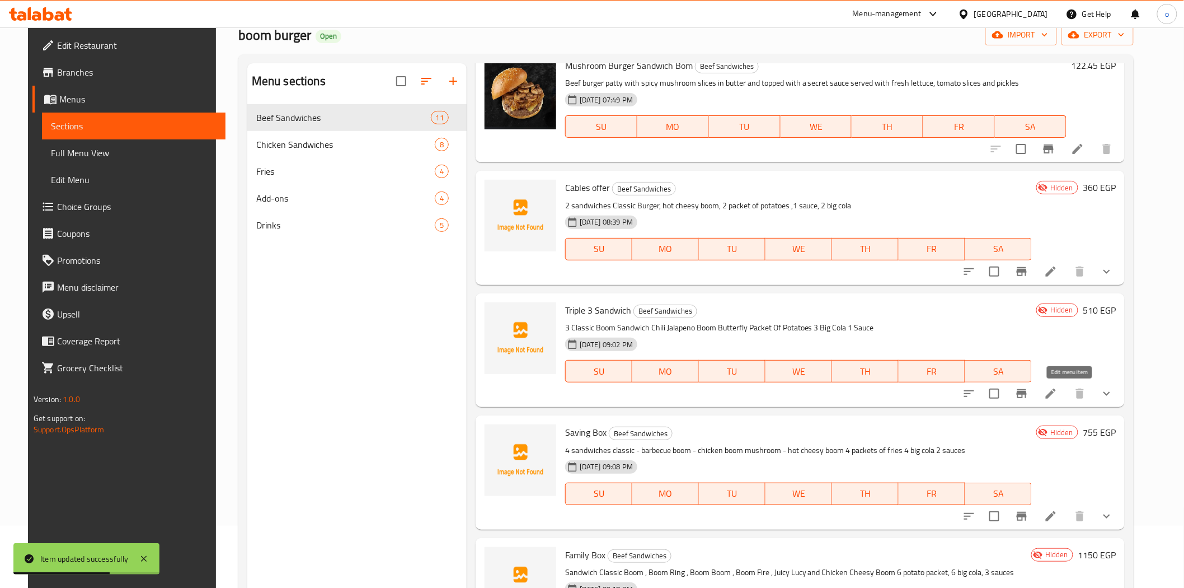
click at [1058, 390] on icon at bounding box center [1050, 393] width 13 height 13
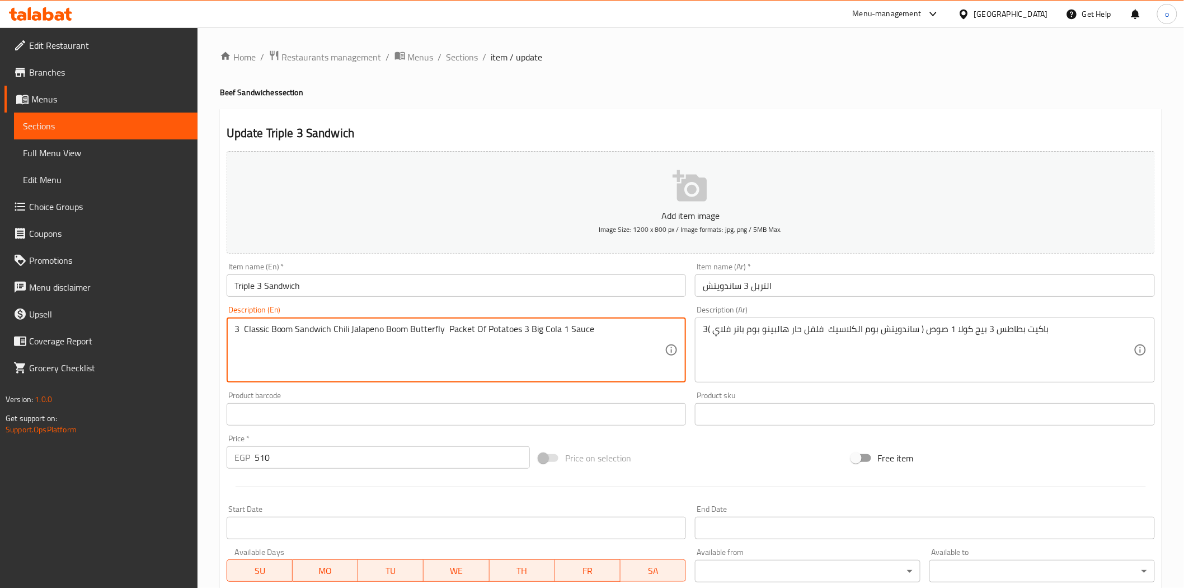
drag, startPoint x: 332, startPoint y: 327, endPoint x: 245, endPoint y: 334, distance: 87.5
paste textarea "urger"
type textarea "3 Classic Burger Chili Jalapeno Boom Butterfly Packet Of Potatoes 3 Big Cola 1 …"
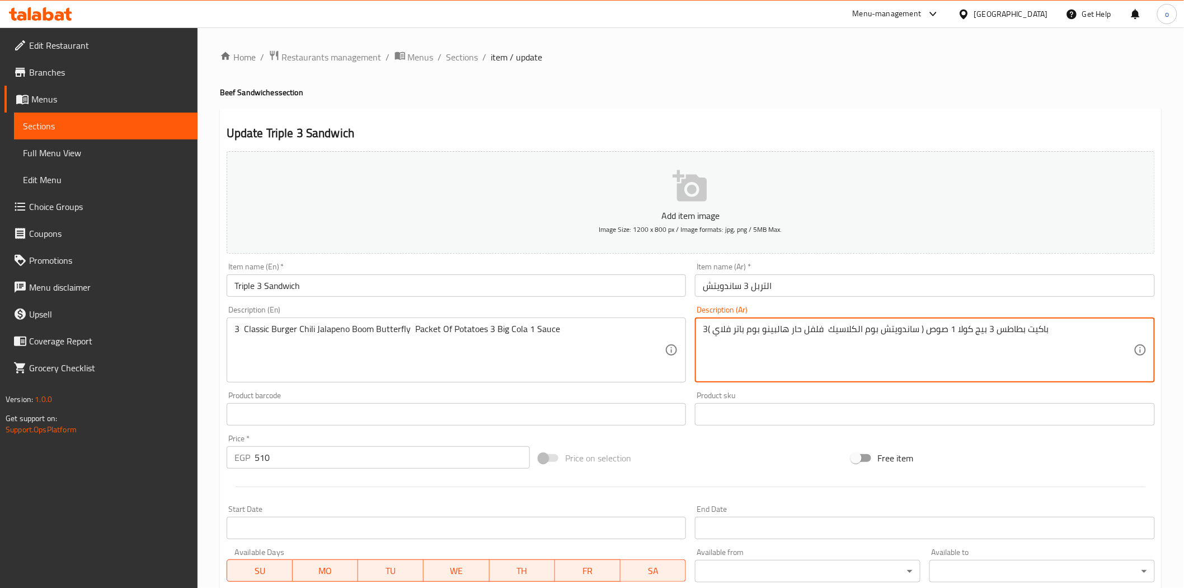
drag, startPoint x: 916, startPoint y: 328, endPoint x: 829, endPoint y: 325, distance: 87.4
paste textarea "[PERSON_NAME]"
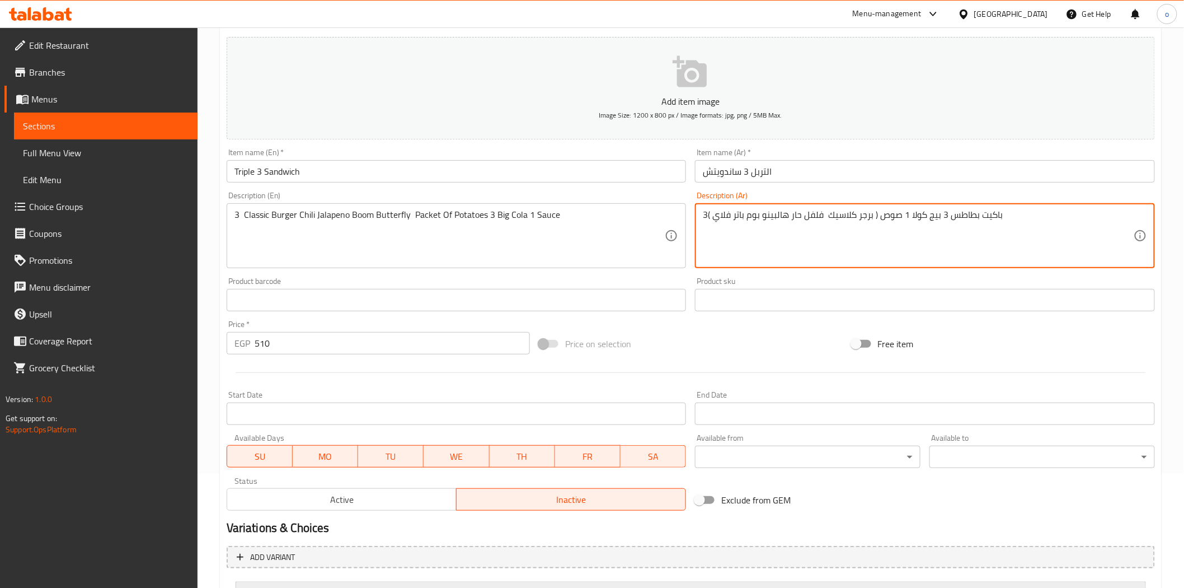
scroll to position [221, 0]
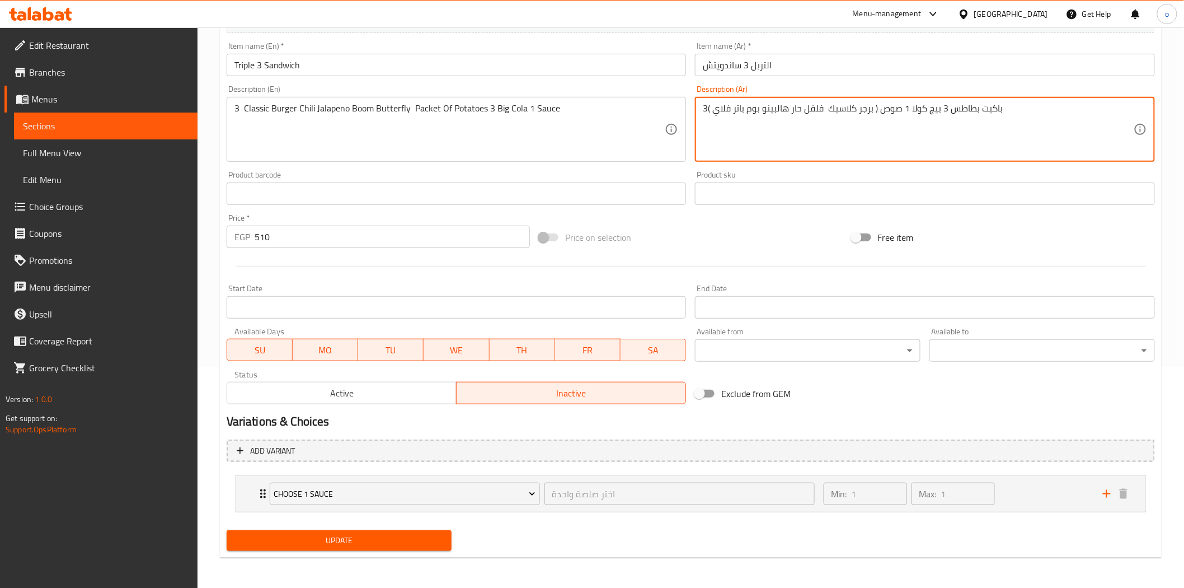
type textarea "3( برجر كلاسيك فلفل حار هالبينو بوم باتر فلاي ) باكيت بطاطس 3 بيج كولا 1 صوص"
click at [416, 545] on span "Update" at bounding box center [340, 540] width 208 height 14
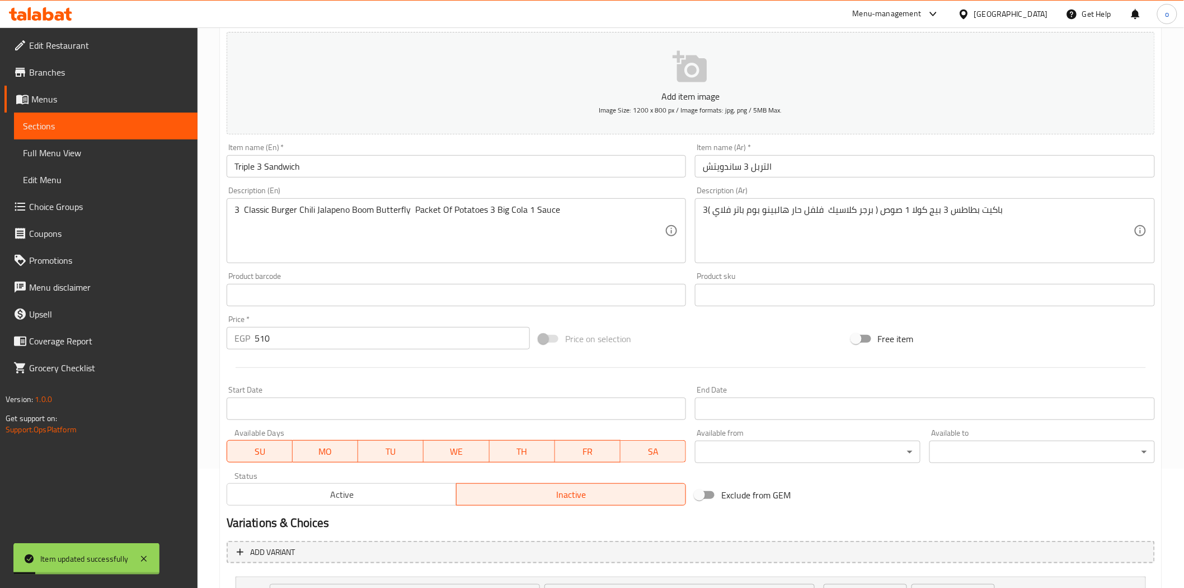
scroll to position [0, 0]
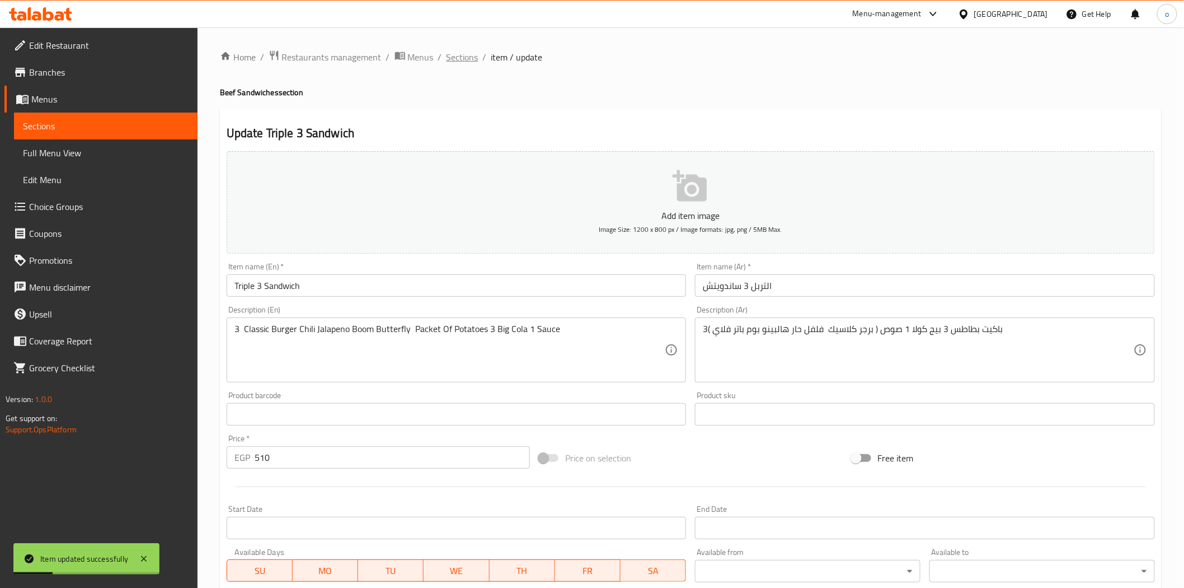
click at [455, 55] on span "Sections" at bounding box center [463, 56] width 32 height 13
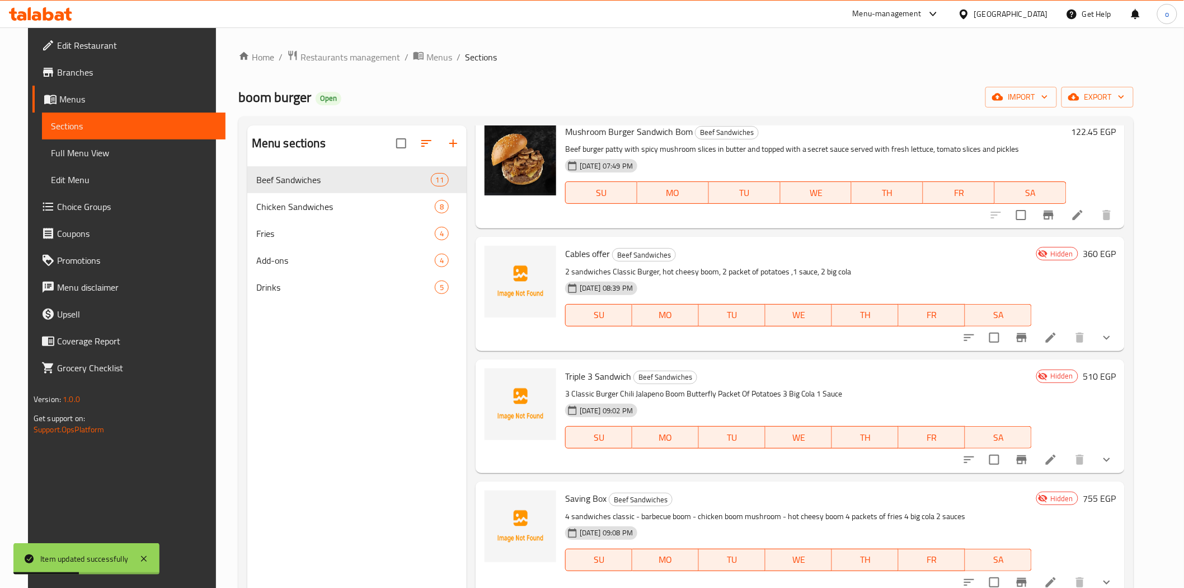
scroll to position [813, 0]
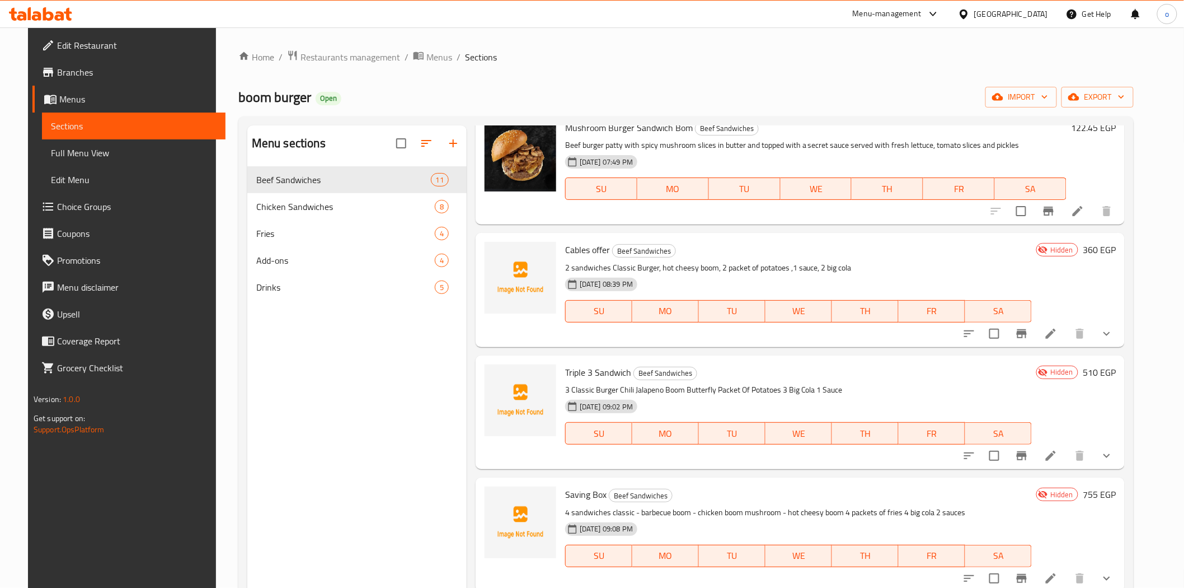
click at [279, 387] on div "Menu sections Beef Sandwiches 11 Chicken Sandwiches 8 Fries 4 Add-ons 4 Drinks 5" at bounding box center [356, 419] width 219 height 588
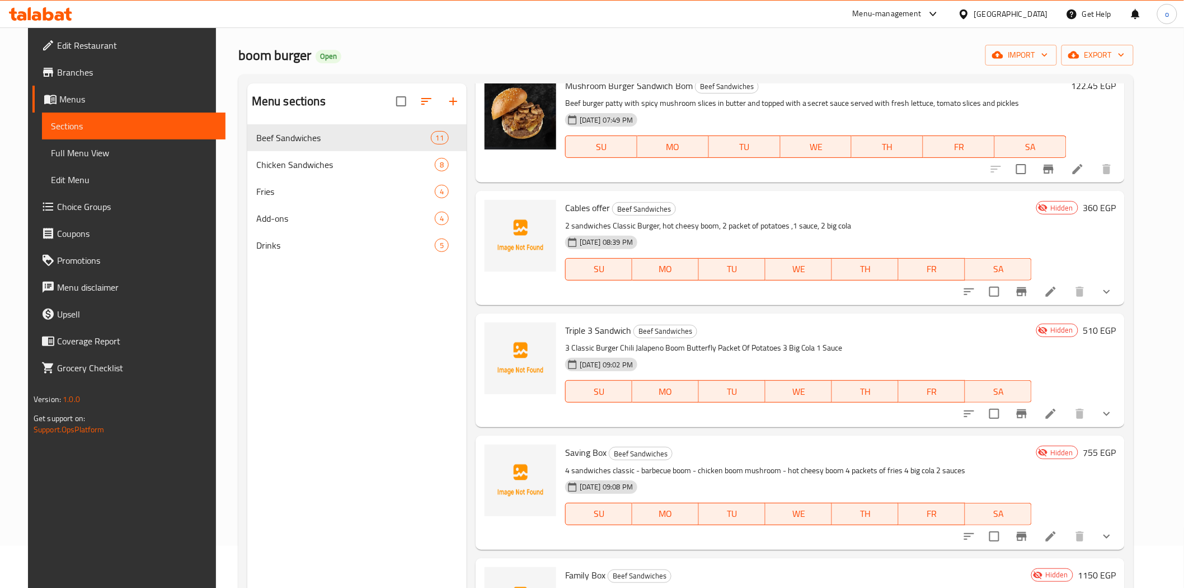
scroll to position [62, 0]
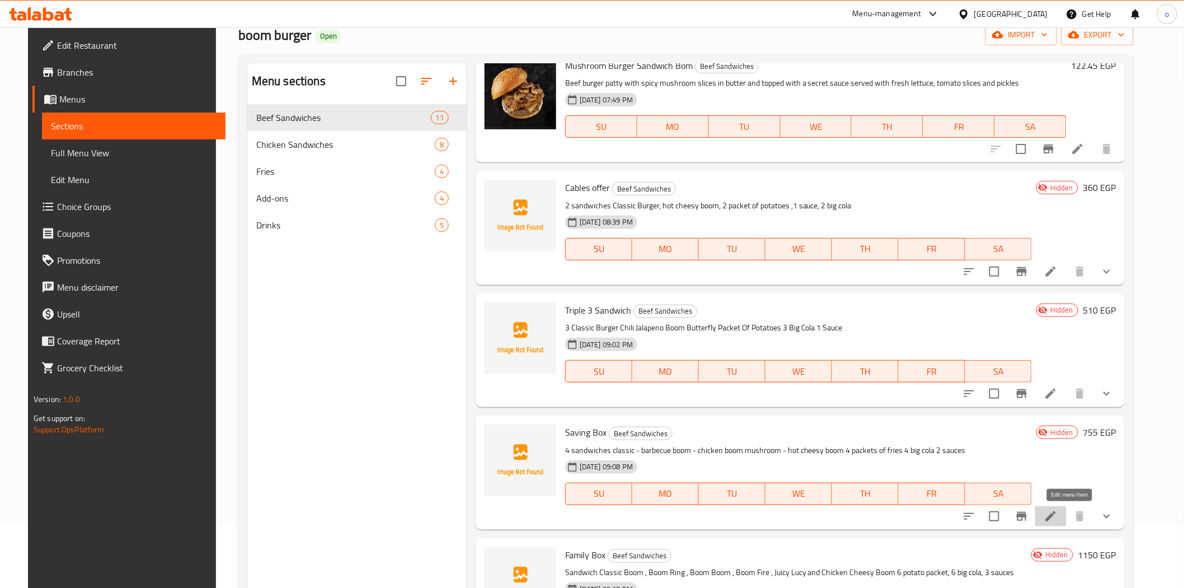
click at [1058, 511] on icon at bounding box center [1050, 515] width 13 height 13
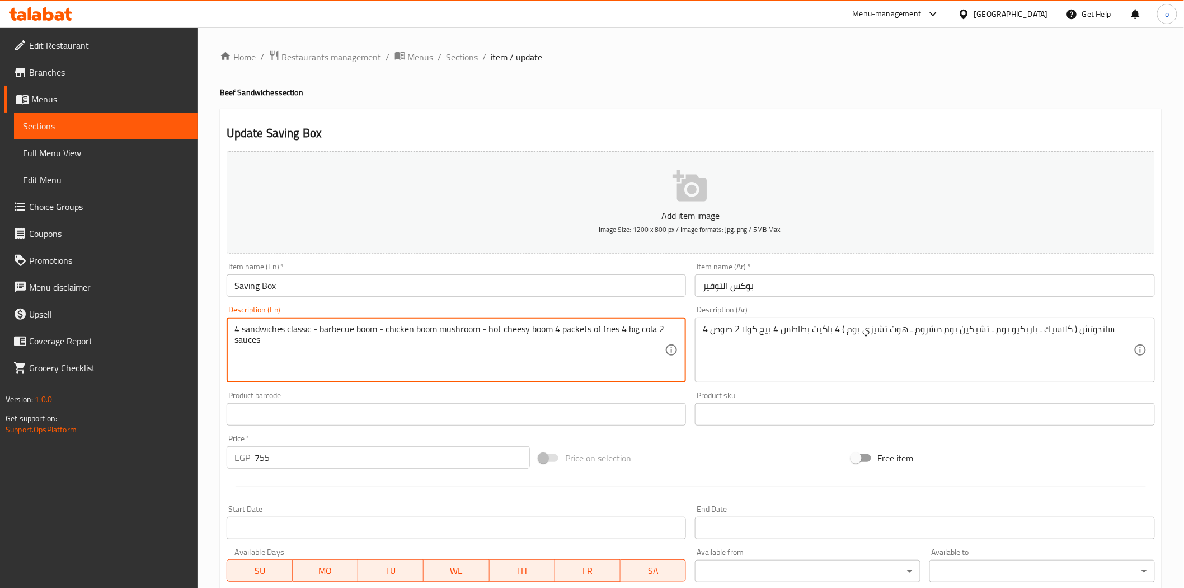
drag, startPoint x: 312, startPoint y: 329, endPoint x: 287, endPoint y: 327, distance: 25.2
paste textarea "Classic Burger"
drag, startPoint x: 338, startPoint y: 347, endPoint x: 249, endPoint y: 316, distance: 94.4
click at [249, 316] on div "Description (En) 4 sandwiches Classic Burger - barbecue boom - chicken boom mus…" at bounding box center [457, 344] width 460 height 77
click at [347, 339] on textarea "4 sandwiches Classic Burger - barbecue boom - chicken boom mushroom - hot chees…" at bounding box center [450, 350] width 431 height 53
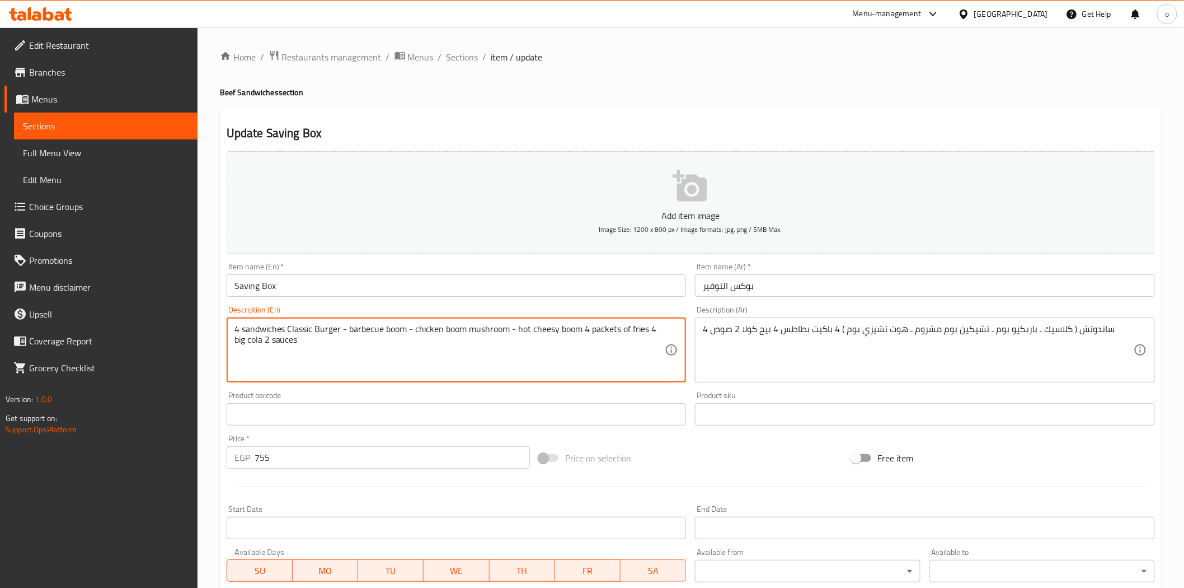
drag, startPoint x: 347, startPoint y: 331, endPoint x: 341, endPoint y: 334, distance: 6.0
click at [341, 334] on textarea "4 sandwiches Classic Burger - barbecue boom - chicken boom mushroom - hot chees…" at bounding box center [450, 350] width 431 height 53
drag, startPoint x: 411, startPoint y: 329, endPoint x: 406, endPoint y: 331, distance: 6.0
click at [406, 331] on textarea "4 sandwiches Classic Burger , barbecue boom - chicken boom mushroom - hot chees…" at bounding box center [450, 350] width 431 height 53
click at [512, 330] on textarea "4 sandwiches Classic Burger , barbecue boom , chicken boom mushroom - hot chees…" at bounding box center [450, 350] width 431 height 53
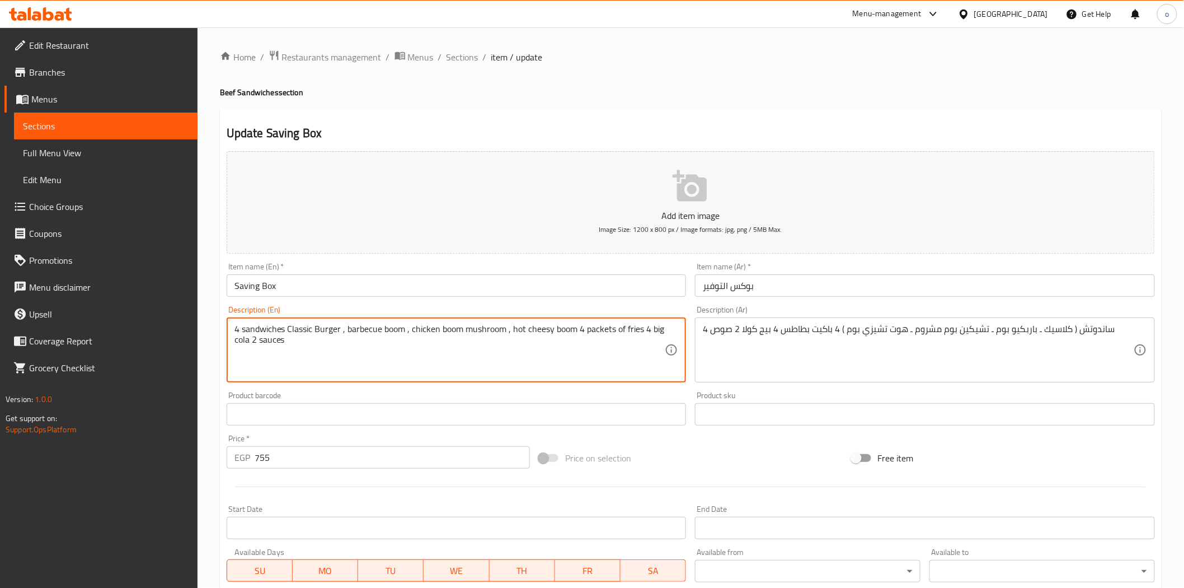
click at [510, 331] on textarea "4 sandwiches Classic Burger , barbecue boom , chicken boom mushroom , hot chees…" at bounding box center [450, 350] width 431 height 53
click at [165, 3] on div "Menu-management [GEOGRAPHIC_DATA] Get Help o" at bounding box center [592, 14] width 1184 height 27
drag, startPoint x: 300, startPoint y: 344, endPoint x: 222, endPoint y: 308, distance: 85.4
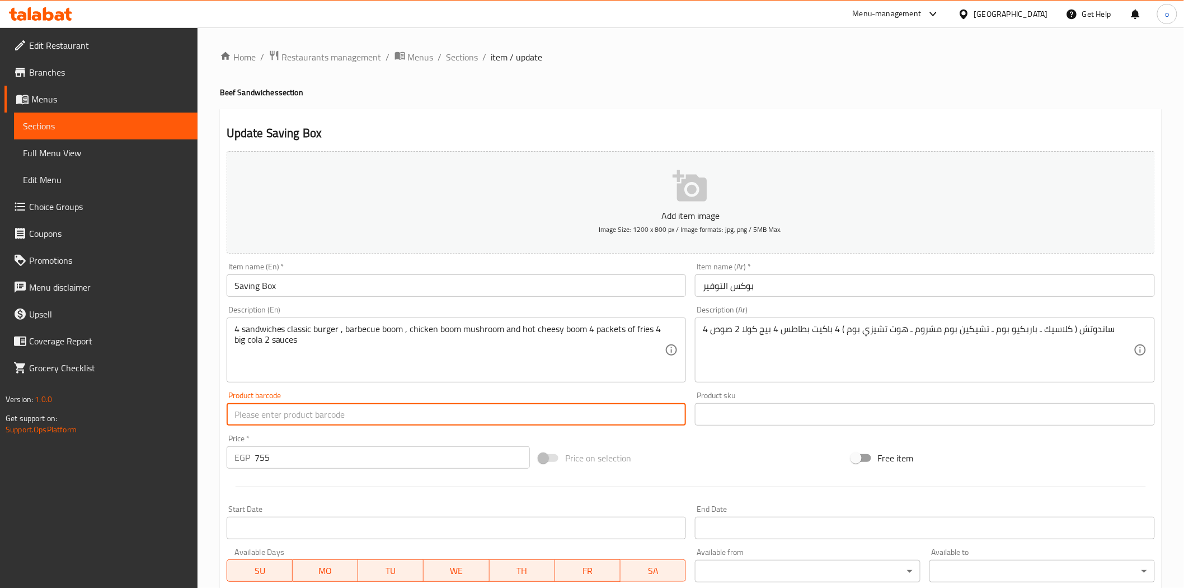
click at [345, 421] on input "text" at bounding box center [457, 414] width 460 height 22
click at [362, 390] on div "Product barcode Product barcode" at bounding box center [456, 408] width 469 height 43
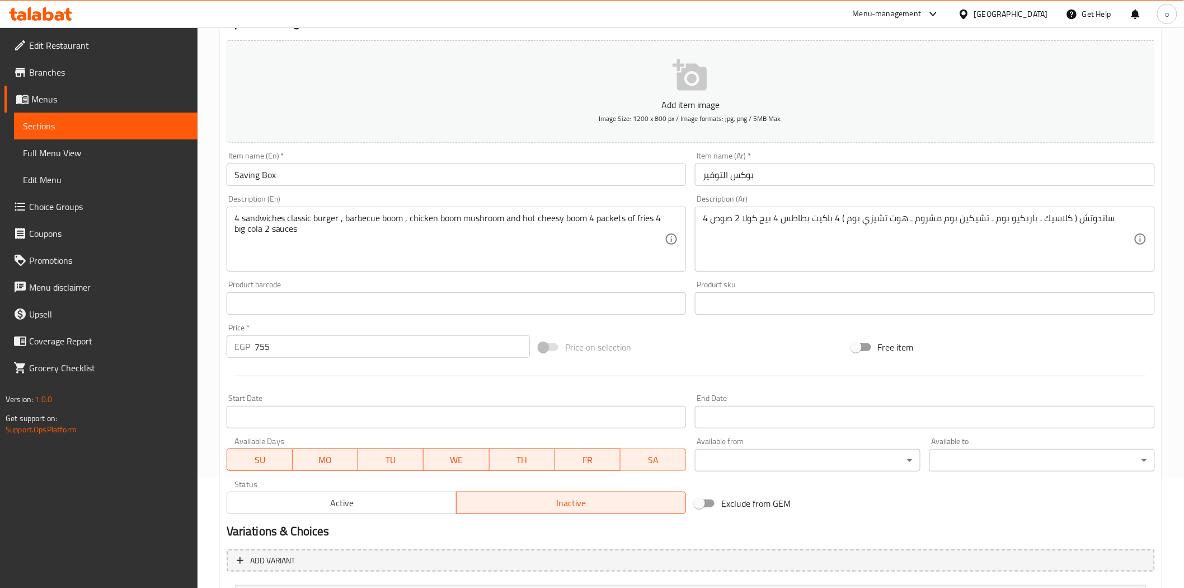
scroll to position [266, 0]
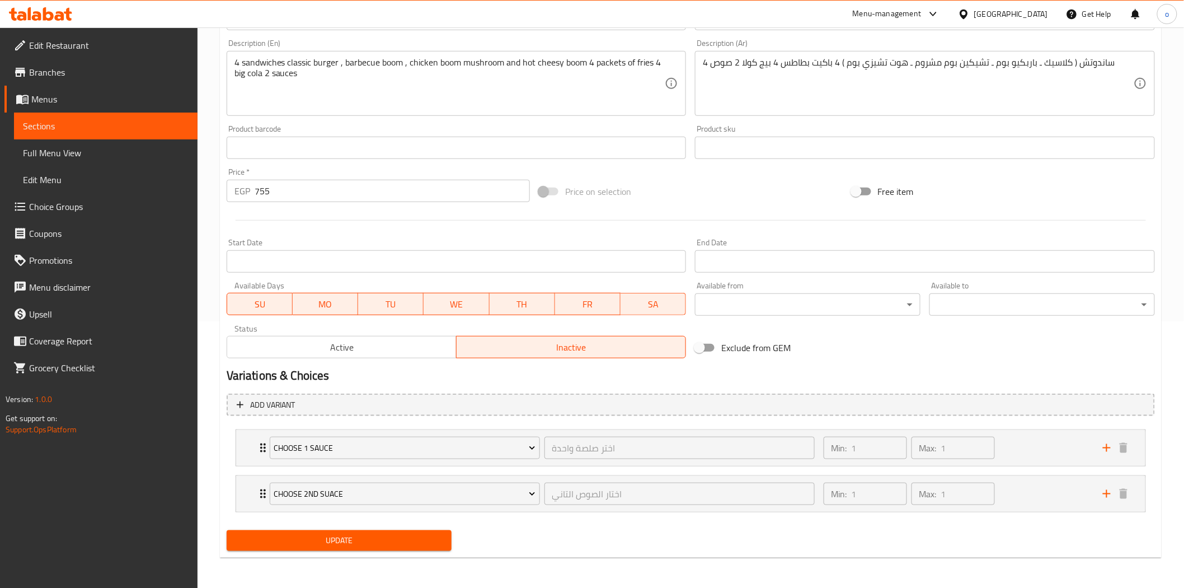
click at [334, 554] on div "Update" at bounding box center [339, 541] width 235 height 30
click at [337, 550] on div "Update" at bounding box center [339, 541] width 235 height 30
click at [337, 550] on button "Update" at bounding box center [340, 540] width 226 height 21
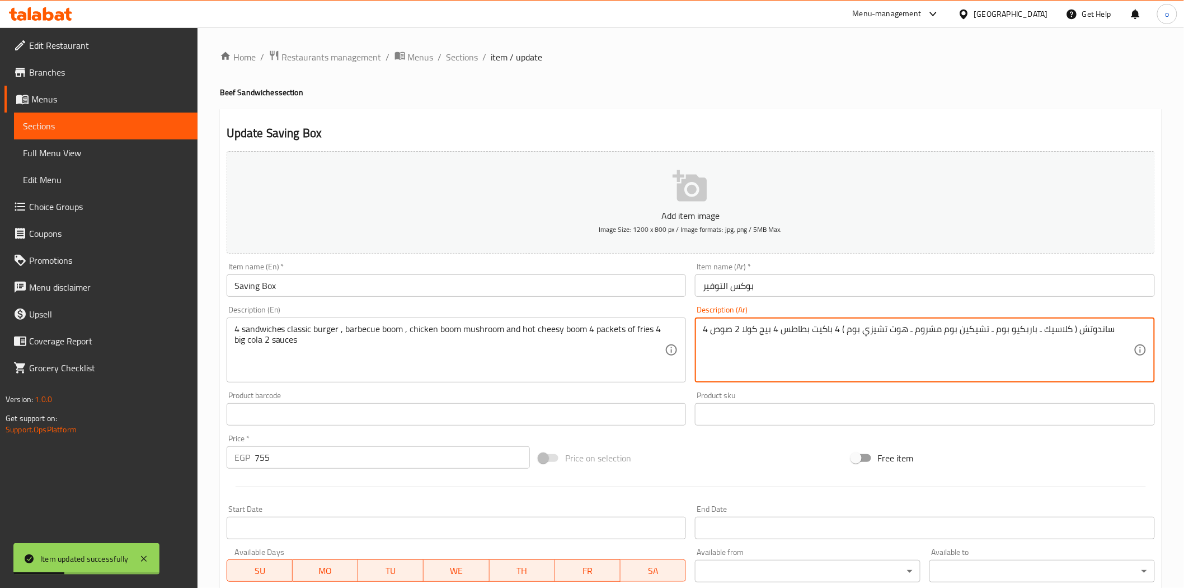
click at [798, 330] on textarea "4 ساندوتش ( كلاسيك ـ باربكيو بوم ـ تشيكين بوم مشروم ـ هوت تشيزي بوم ) 4 باكيت ب…" at bounding box center [918, 350] width 431 height 53
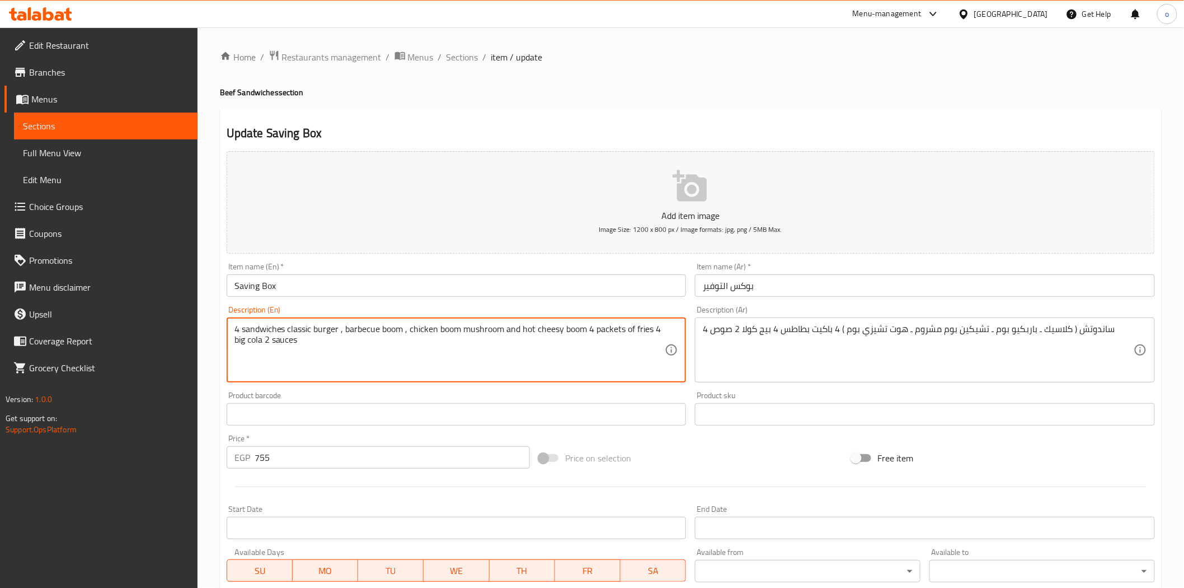
drag, startPoint x: 634, startPoint y: 332, endPoint x: 652, endPoint y: 329, distance: 18.3
paste textarea "potato"
click at [242, 342] on textarea "4 sandwiches classic burger , barbecue boom , chicken boom mushroom and hot che…" at bounding box center [450, 350] width 431 height 53
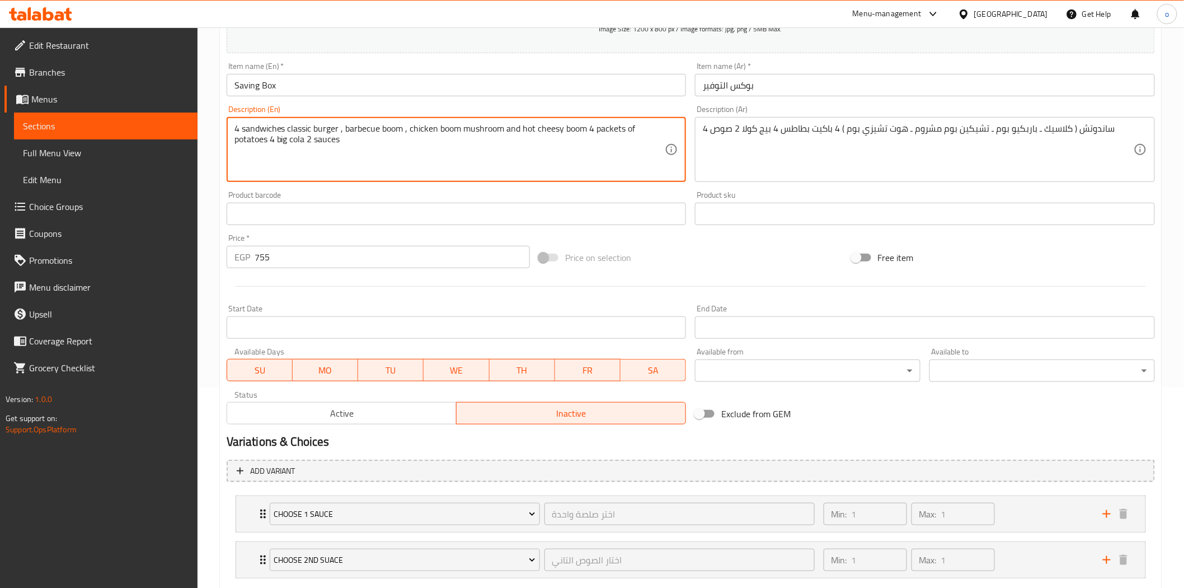
scroll to position [266, 0]
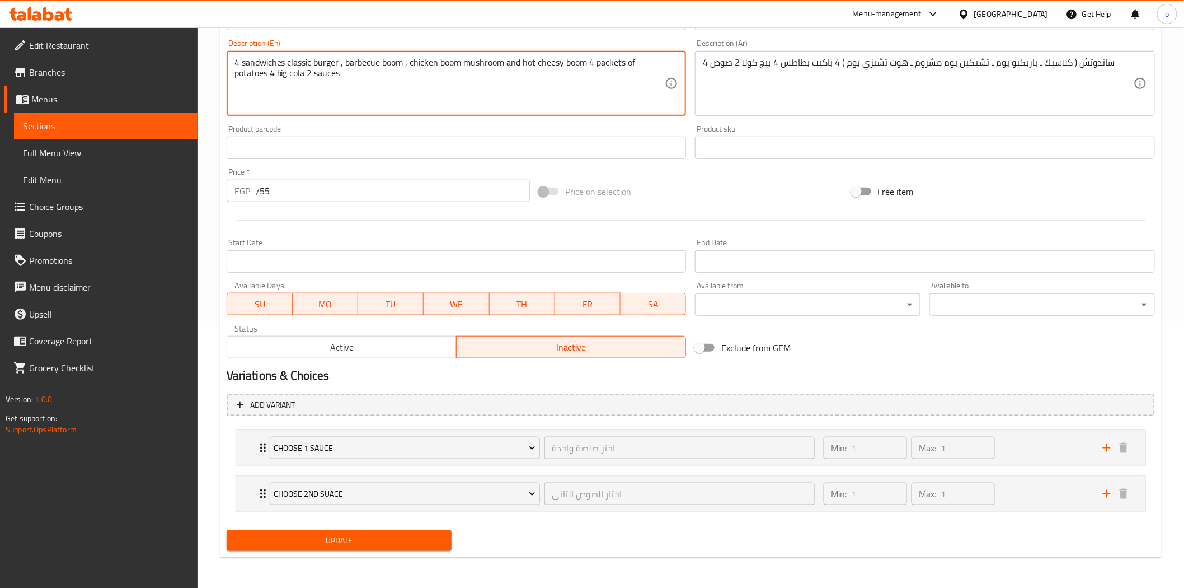
type textarea "4 sandwiches classic burger , barbecue boom , chicken boom mushroom and hot che…"
click at [374, 535] on span "Update" at bounding box center [340, 540] width 208 height 14
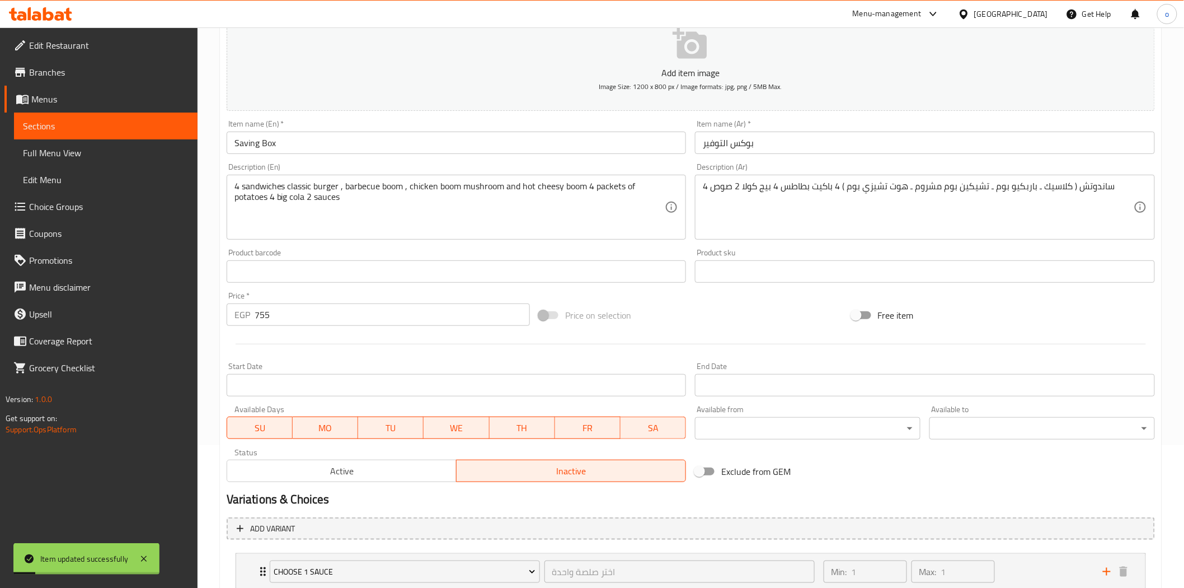
scroll to position [0, 0]
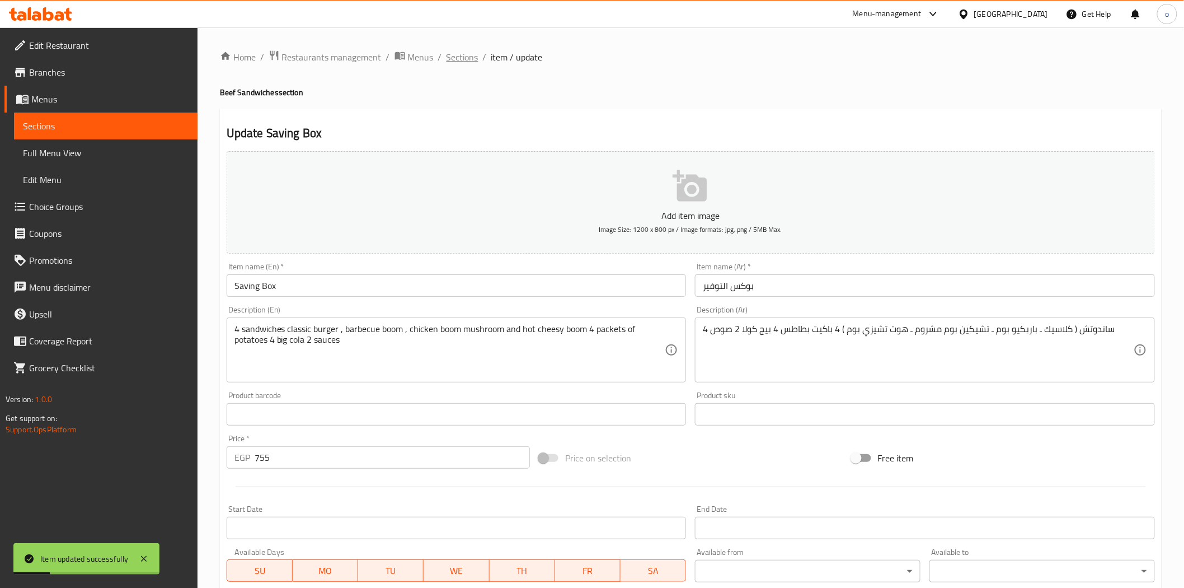
click at [460, 63] on span "Sections" at bounding box center [463, 56] width 32 height 13
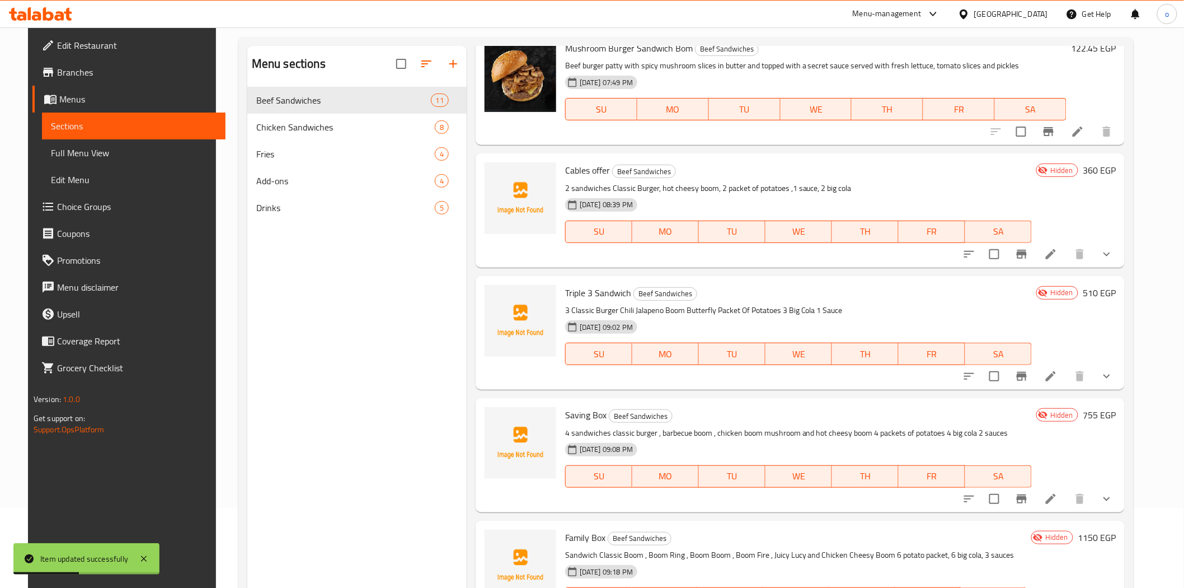
scroll to position [157, 0]
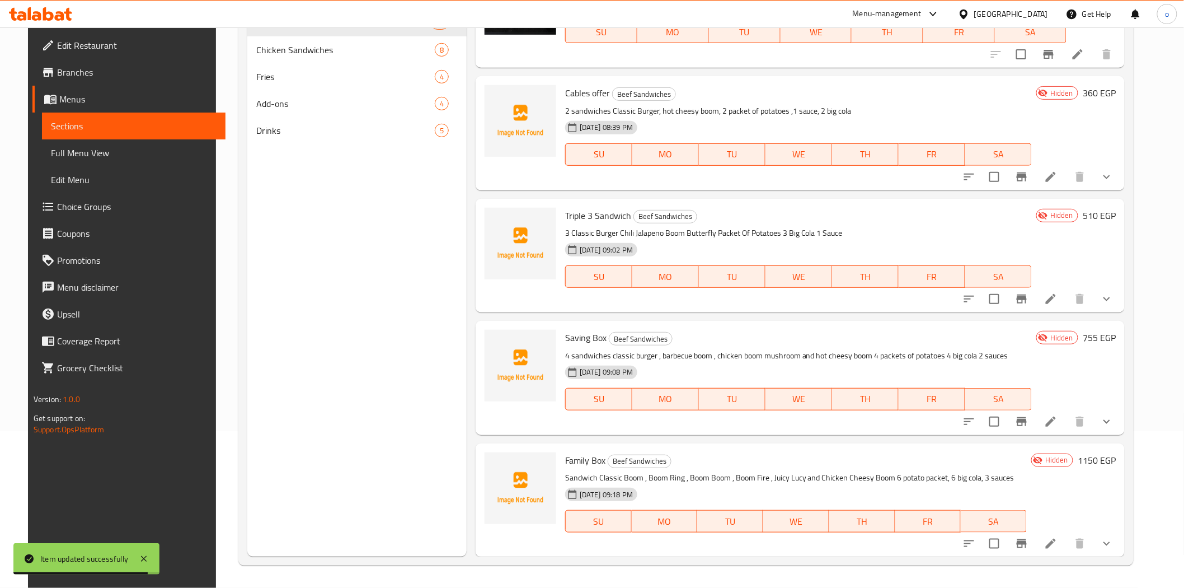
click at [1067, 550] on li at bounding box center [1050, 543] width 31 height 20
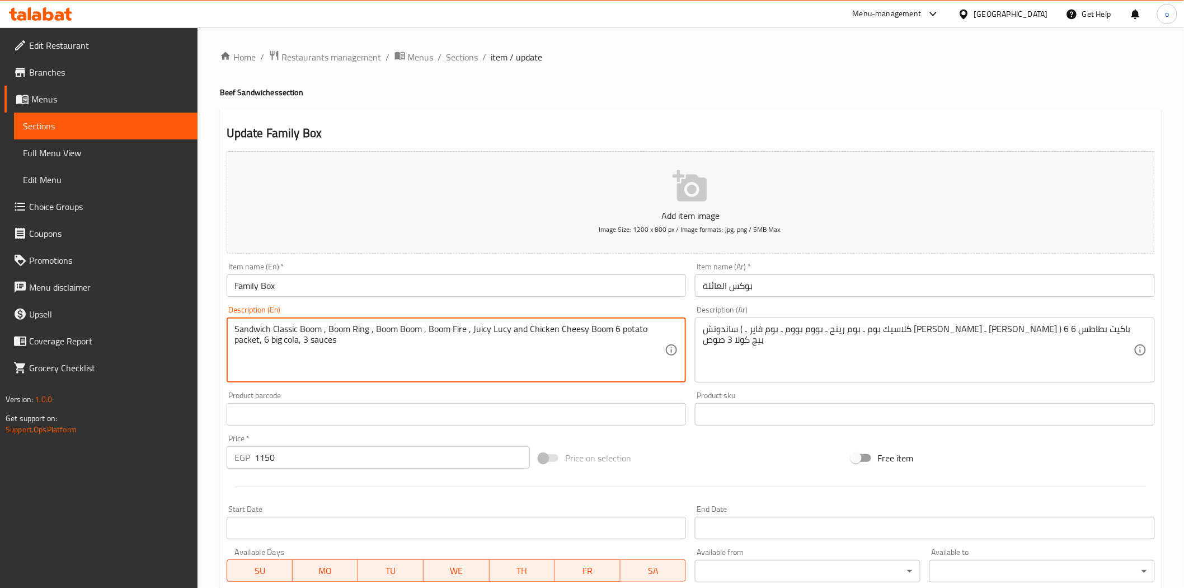
drag, startPoint x: 321, startPoint y: 330, endPoint x: 273, endPoint y: 329, distance: 48.7
paste textarea "urger"
type textarea "Sandwich Classic Burger , Boom Ring , Boom Boom , Boom Fire , Juicy Lucy and Ch…"
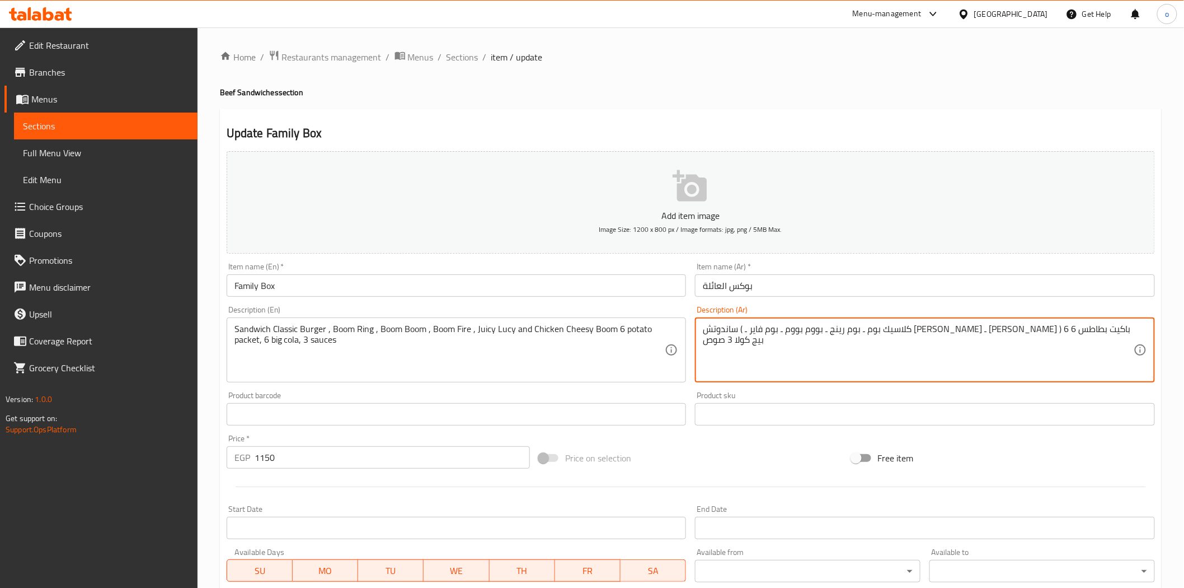
drag, startPoint x: 1089, startPoint y: 335, endPoint x: 1047, endPoint y: 335, distance: 41.4
paste textarea "برجر كلاسيكي"
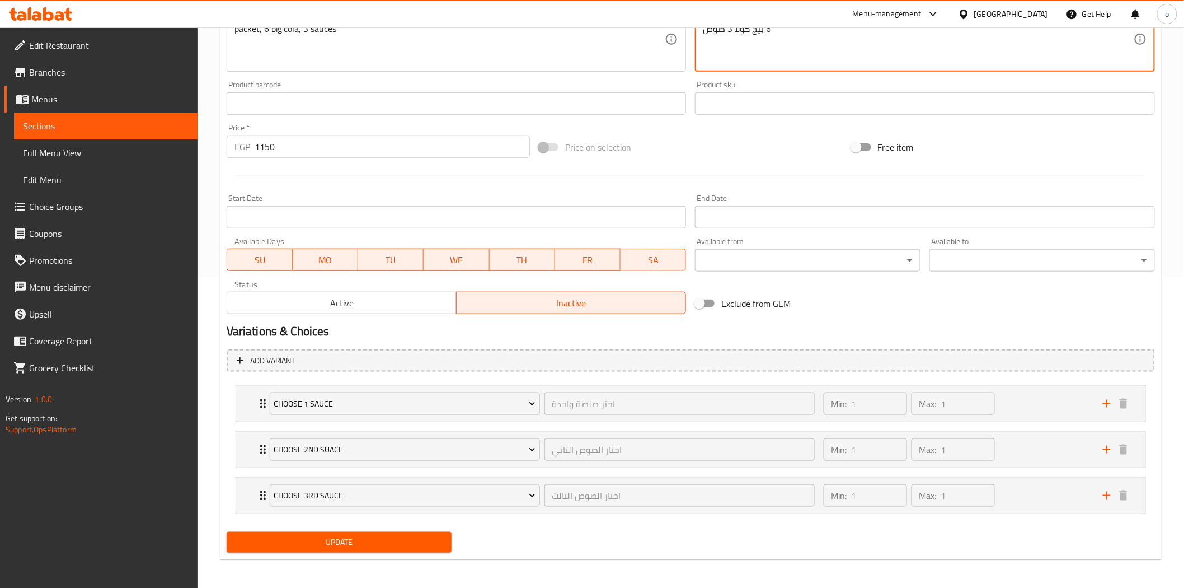
scroll to position [312, 0]
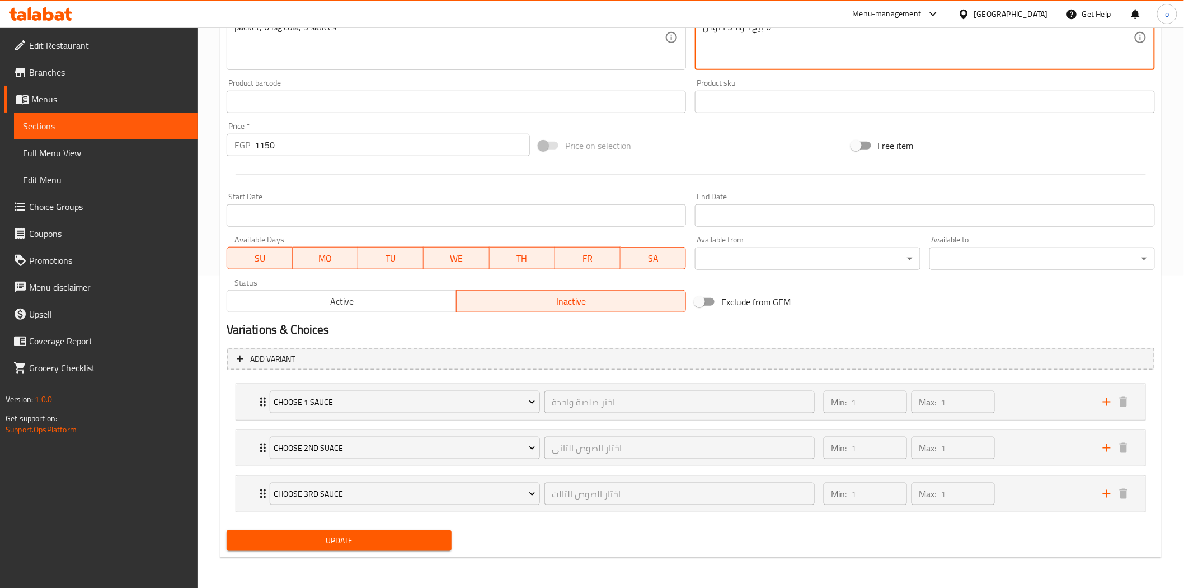
type textarea "ساندوتش ( برجر كلاسيكي ـ بوم رينج ـ بووم بووم ـ بوم فاير ـ [PERSON_NAME] ـ [PER…"
click at [345, 543] on span "Update" at bounding box center [340, 540] width 208 height 14
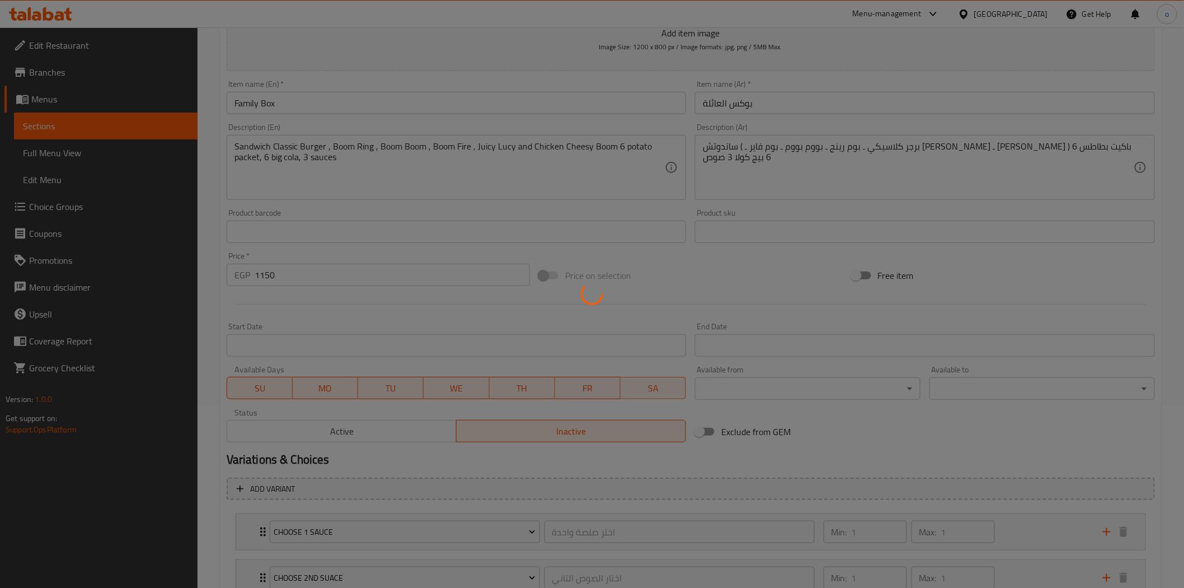
scroll to position [2, 0]
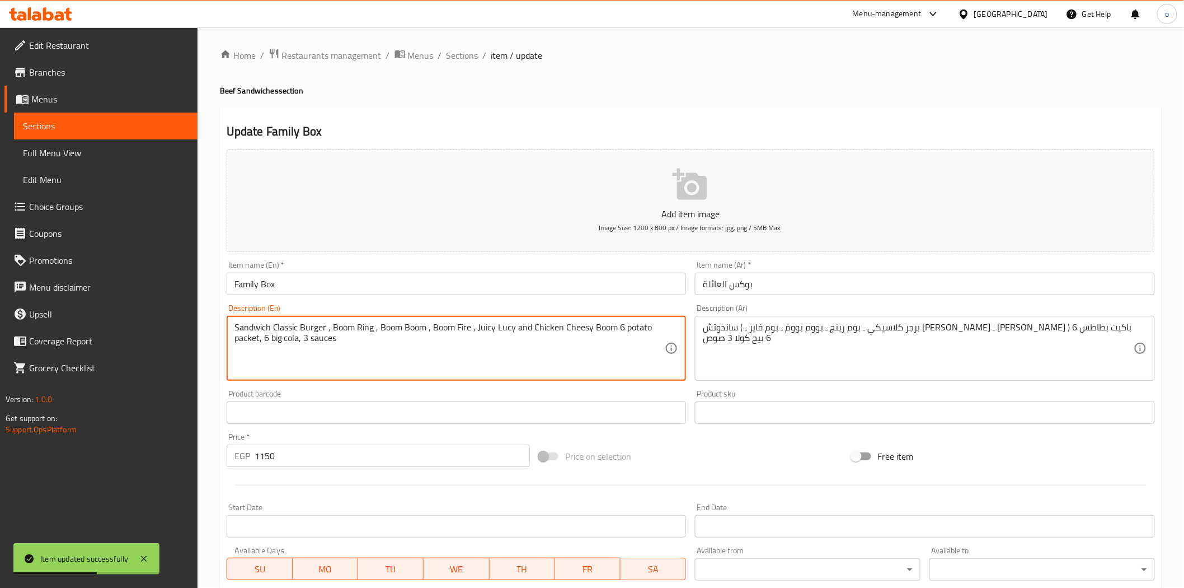
drag, startPoint x: 512, startPoint y: 329, endPoint x: 477, endPoint y: 332, distance: 35.4
paste textarea "Boom"
type textarea "Sandwich Classic Burger , Boom Ring , Boom Boom , Boom Fire , Juicy Boom and Ch…"
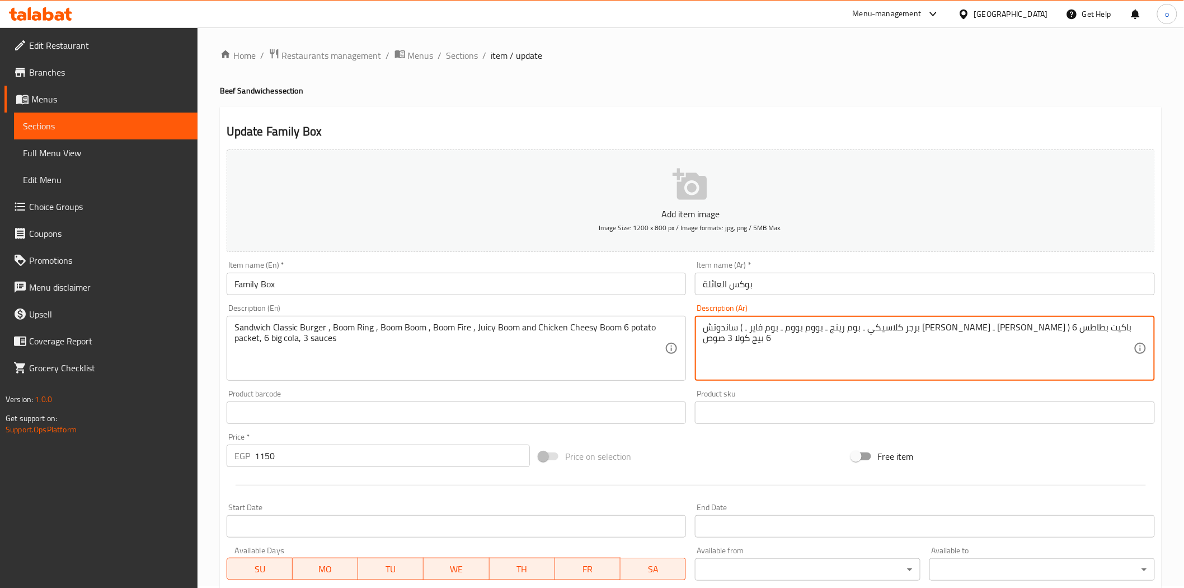
click at [877, 331] on textarea "ساندوتش ( برجر كلاسيكي ـ بوم رينج ـ بووم بووم ـ بوم فاير ـ [PERSON_NAME] ـ [PER…" at bounding box center [918, 348] width 431 height 53
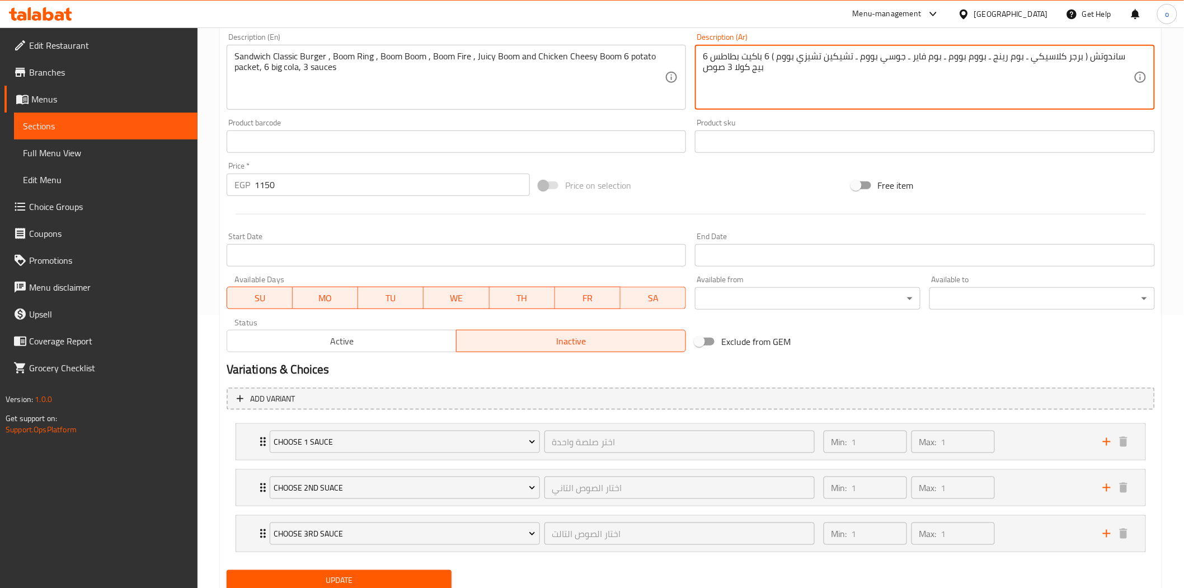
scroll to position [312, 0]
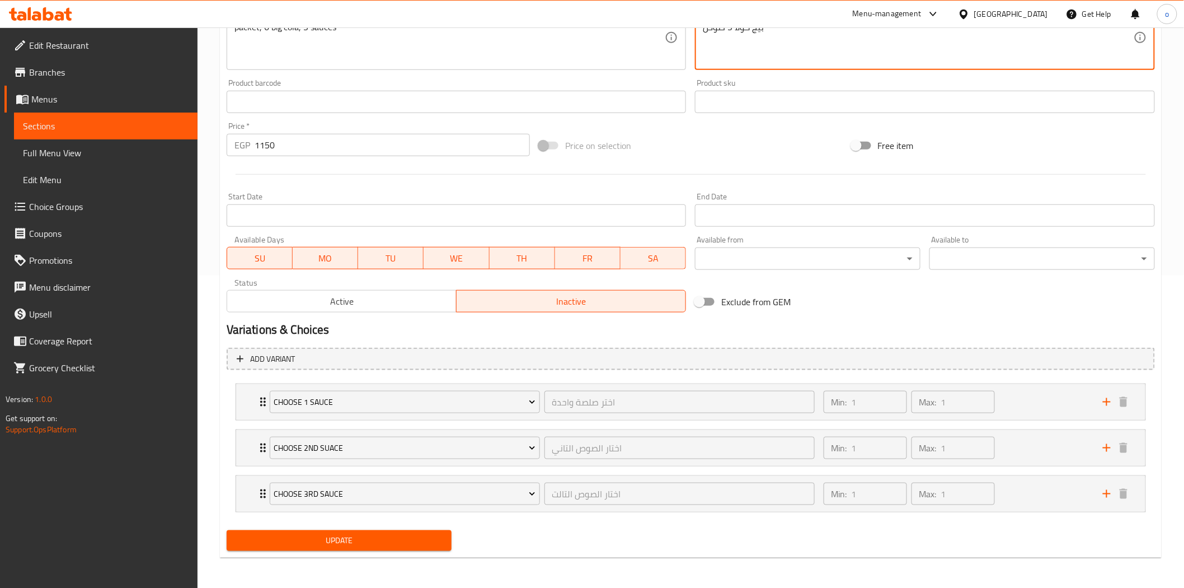
type textarea "ساندوتش ( برجر كلاسيكي ـ بوم رينج ـ بووم بووم ـ بوم فاير ـ جوسي بووم ـ تشيكين ت…"
click at [348, 545] on span "Update" at bounding box center [340, 540] width 208 height 14
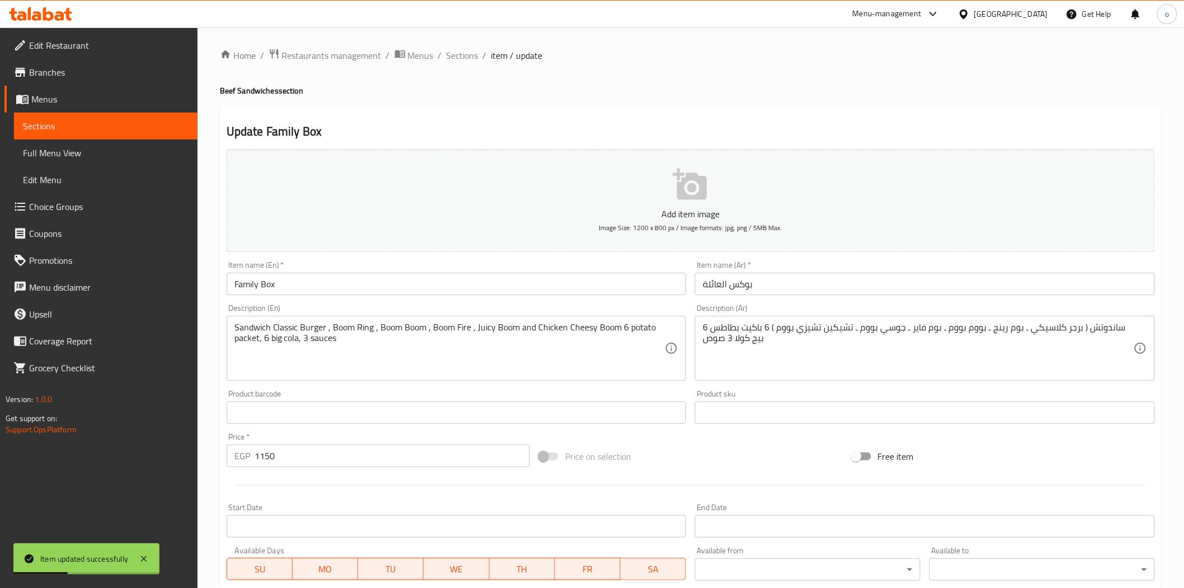
scroll to position [0, 0]
click at [460, 50] on span "Sections" at bounding box center [463, 56] width 32 height 13
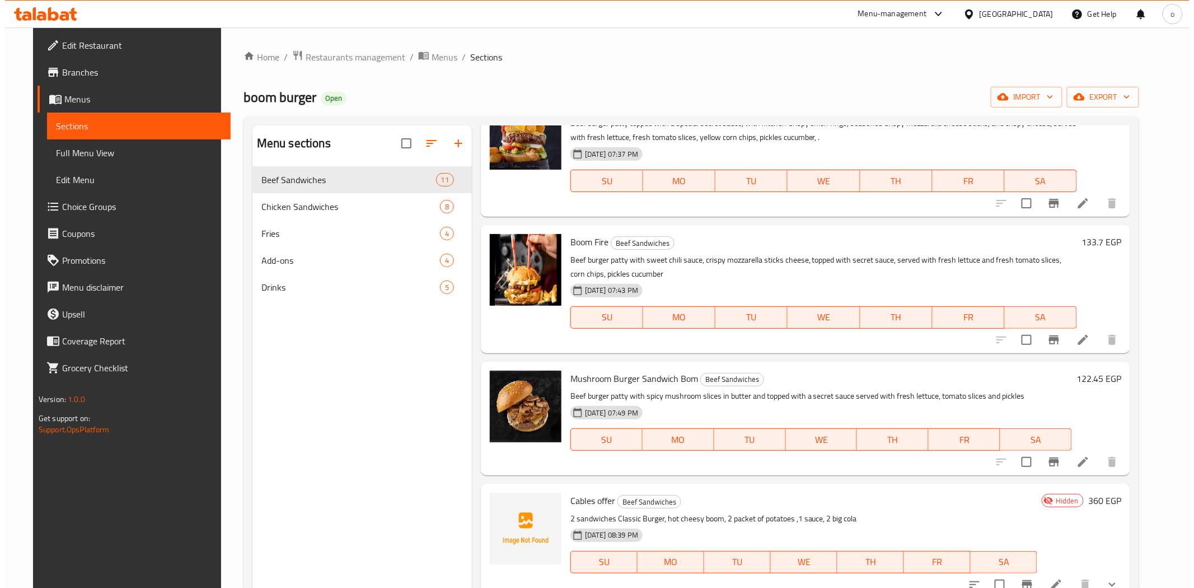
scroll to position [502, 0]
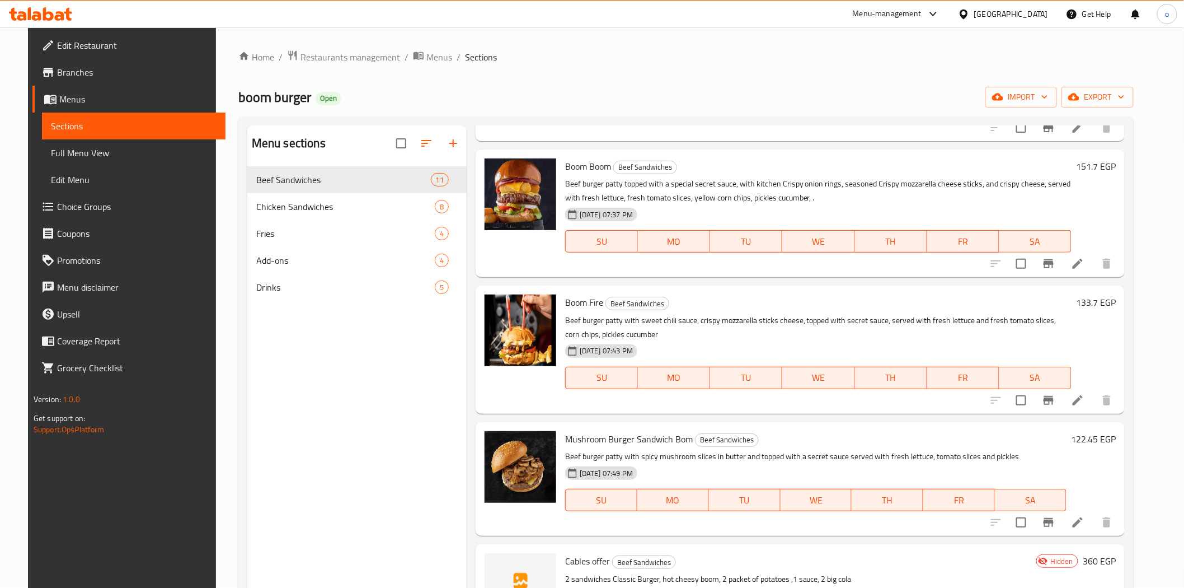
drag, startPoint x: 1138, startPoint y: 85, endPoint x: 1132, endPoint y: 93, distance: 10.1
click at [1134, 85] on div "Home / Restaurants management / Menus / Sections boom burger Open import export…" at bounding box center [686, 386] width 896 height 672
click at [1125, 93] on span "export" at bounding box center [1098, 97] width 54 height 14
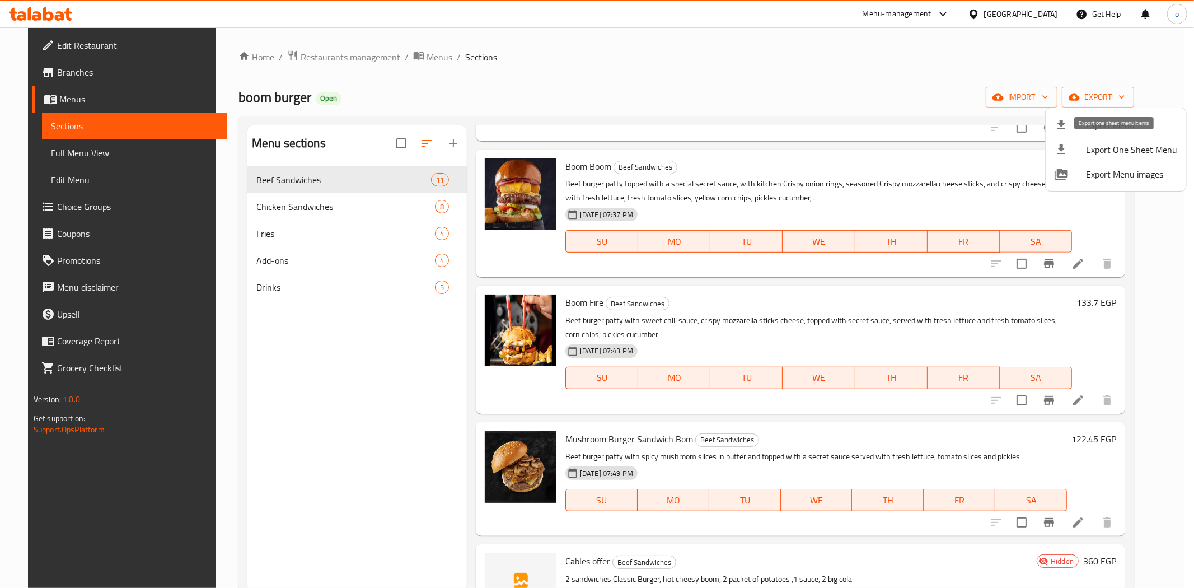
click at [1098, 135] on li "Export Menu" at bounding box center [1116, 125] width 140 height 25
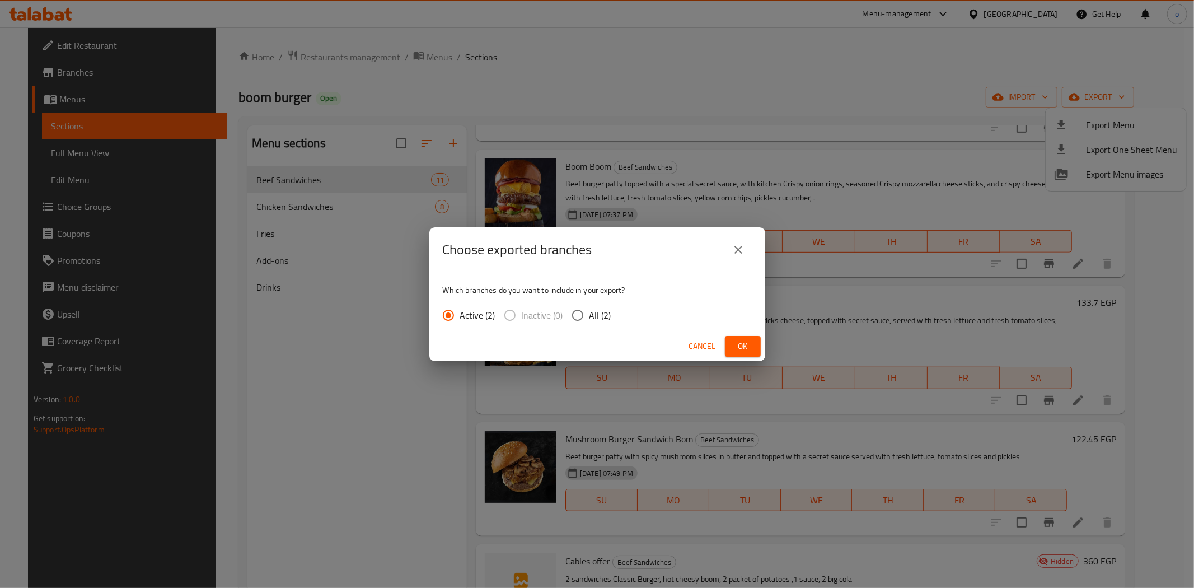
click at [602, 317] on span "All (2)" at bounding box center [600, 314] width 22 height 13
click at [589, 317] on input "All (2)" at bounding box center [578, 315] width 24 height 24
radio input "true"
click at [742, 352] on span "Ok" at bounding box center [743, 346] width 18 height 14
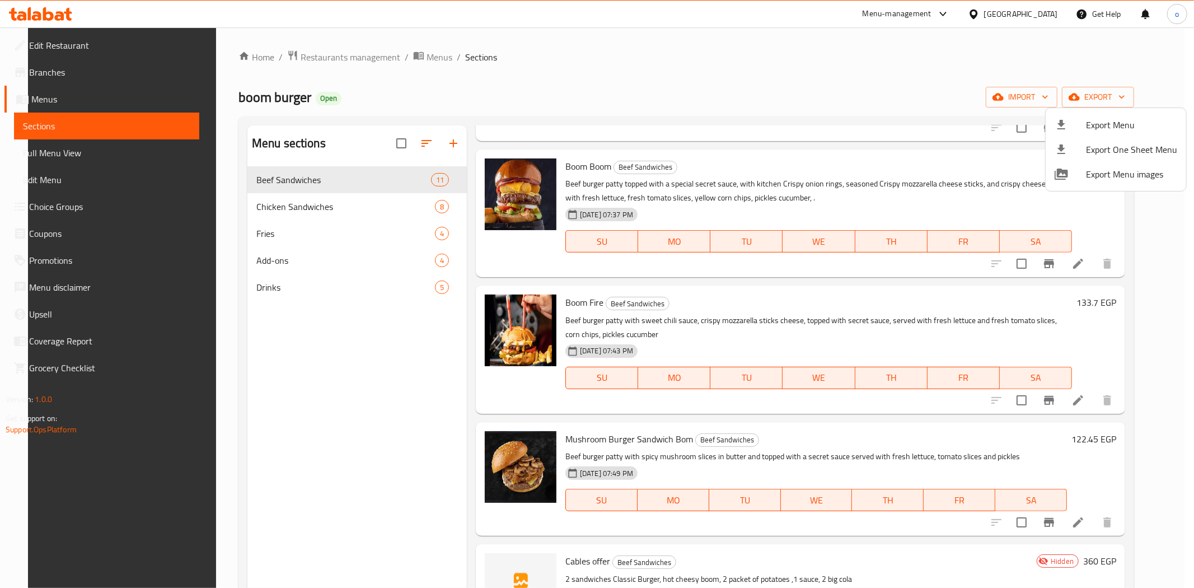
scroll to position [157, 0]
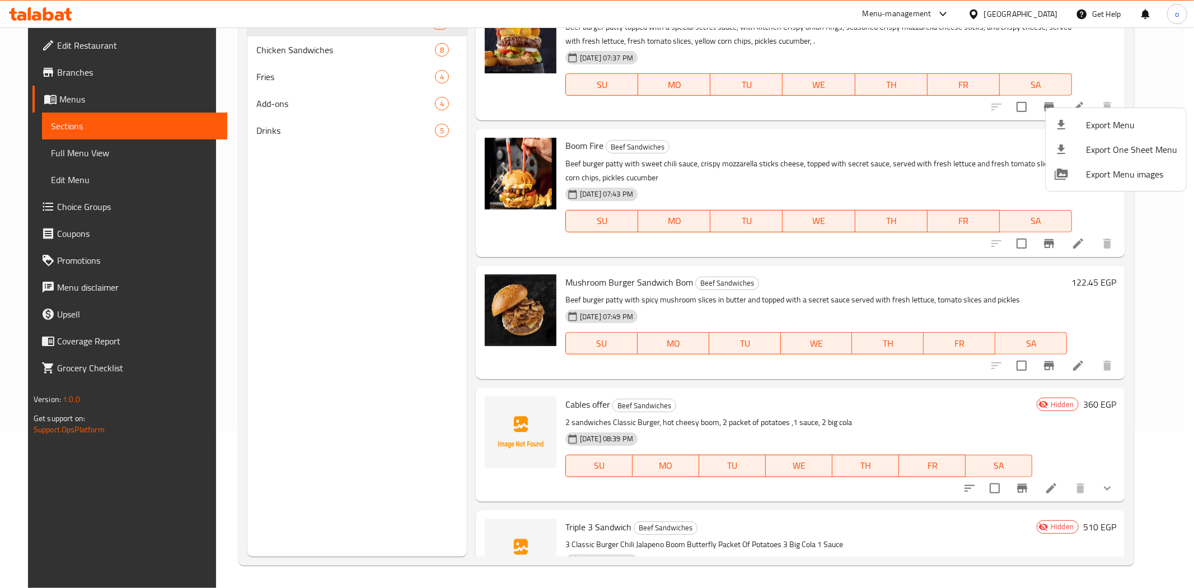
click at [278, 346] on div at bounding box center [597, 294] width 1194 height 588
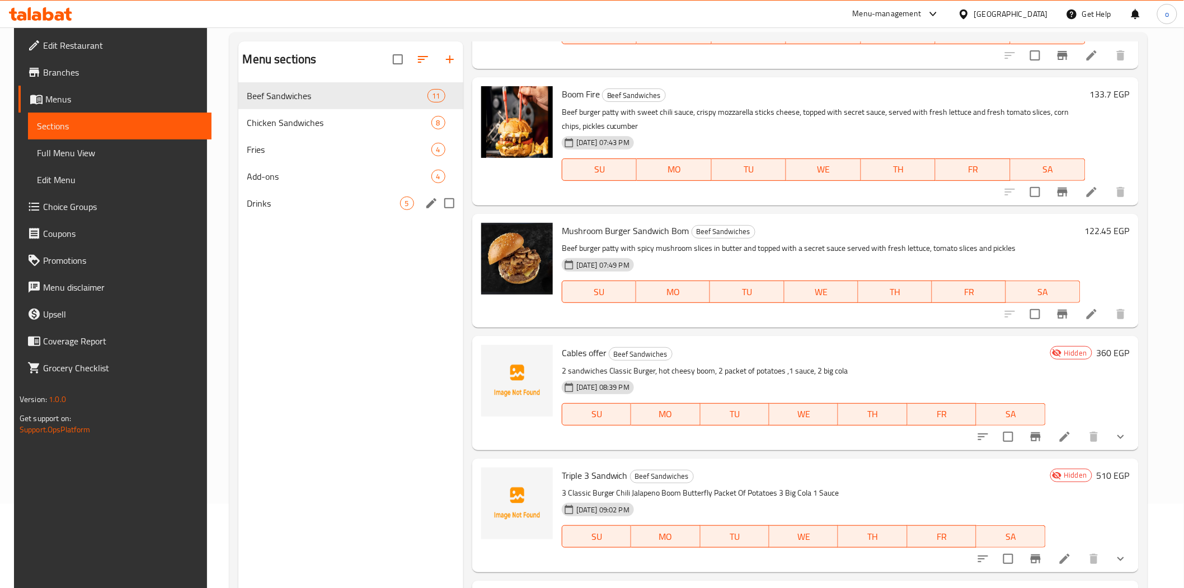
scroll to position [0, 0]
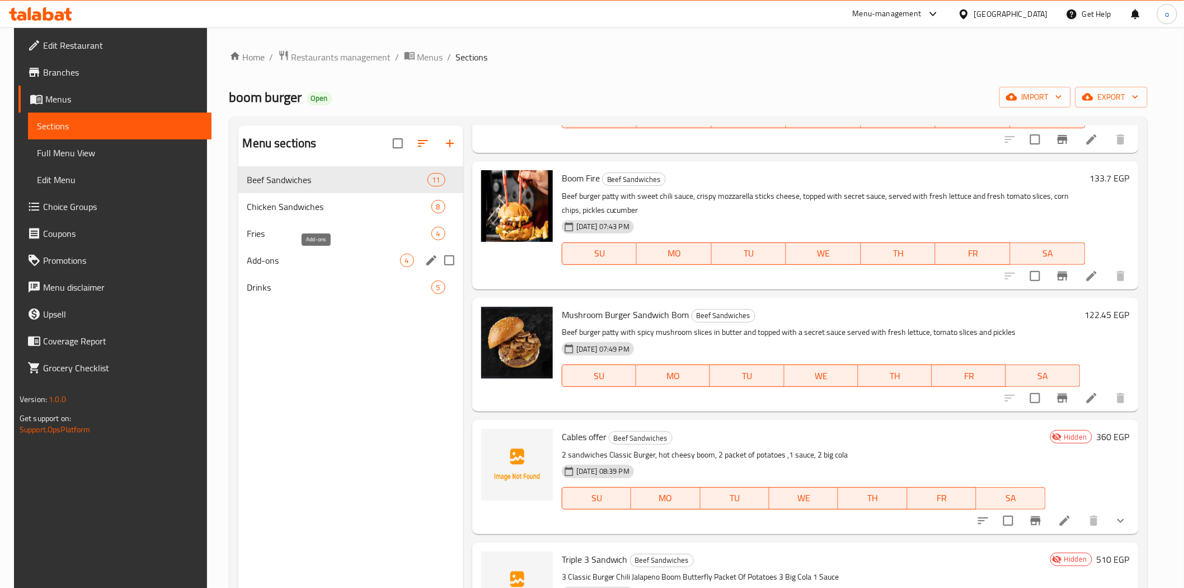
click at [284, 261] on span "Add-ons" at bounding box center [323, 260] width 153 height 13
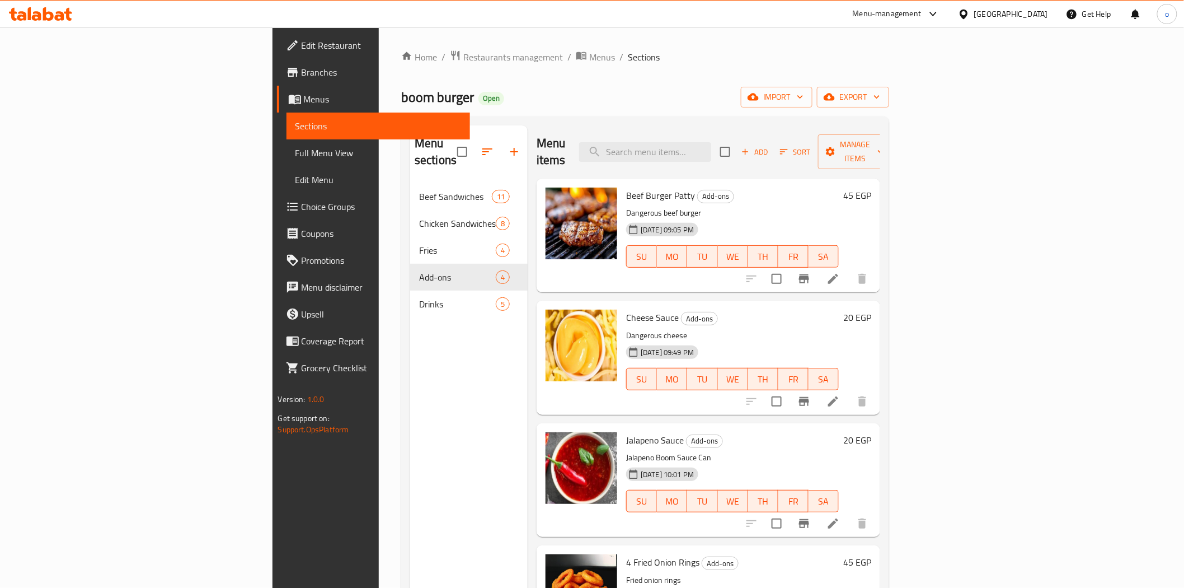
click at [626, 309] on span "Cheese Sauce" at bounding box center [652, 317] width 53 height 17
copy h6 "Cheese Sauce"
drag, startPoint x: 613, startPoint y: 424, endPoint x: 547, endPoint y: 429, distance: 66.2
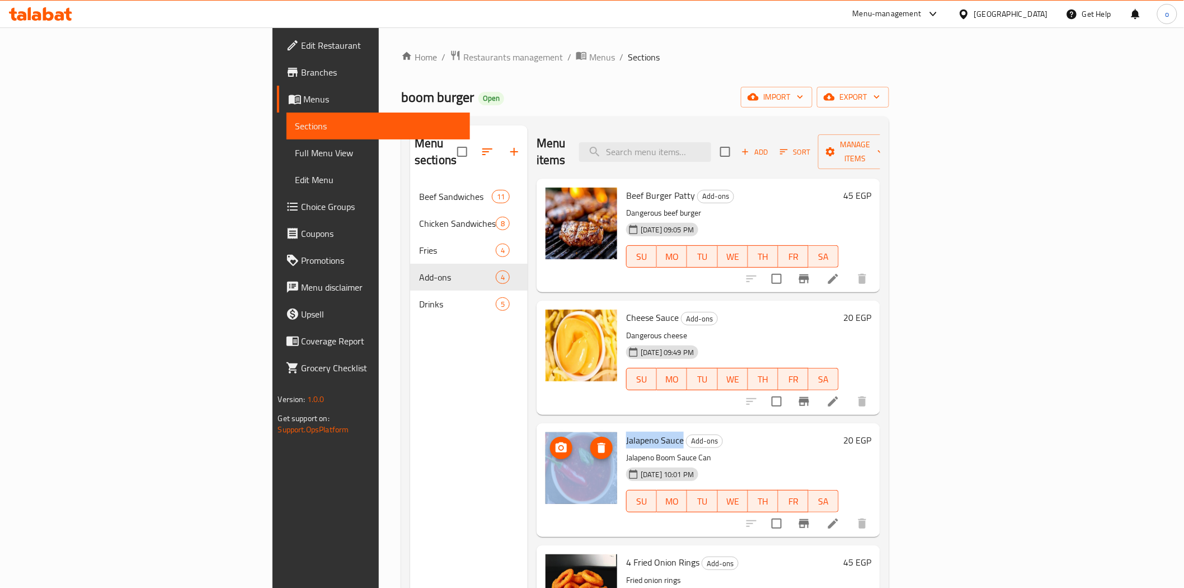
click at [547, 429] on div "Jalapeno Sauce Add-ons Jalapeno Boom Sauce Can [DATE] 10:01 PM SU MO TU WE TH F…" at bounding box center [708, 480] width 335 height 105
copy div "Jalapeno Sauce"
